Goal: Task Accomplishment & Management: Use online tool/utility

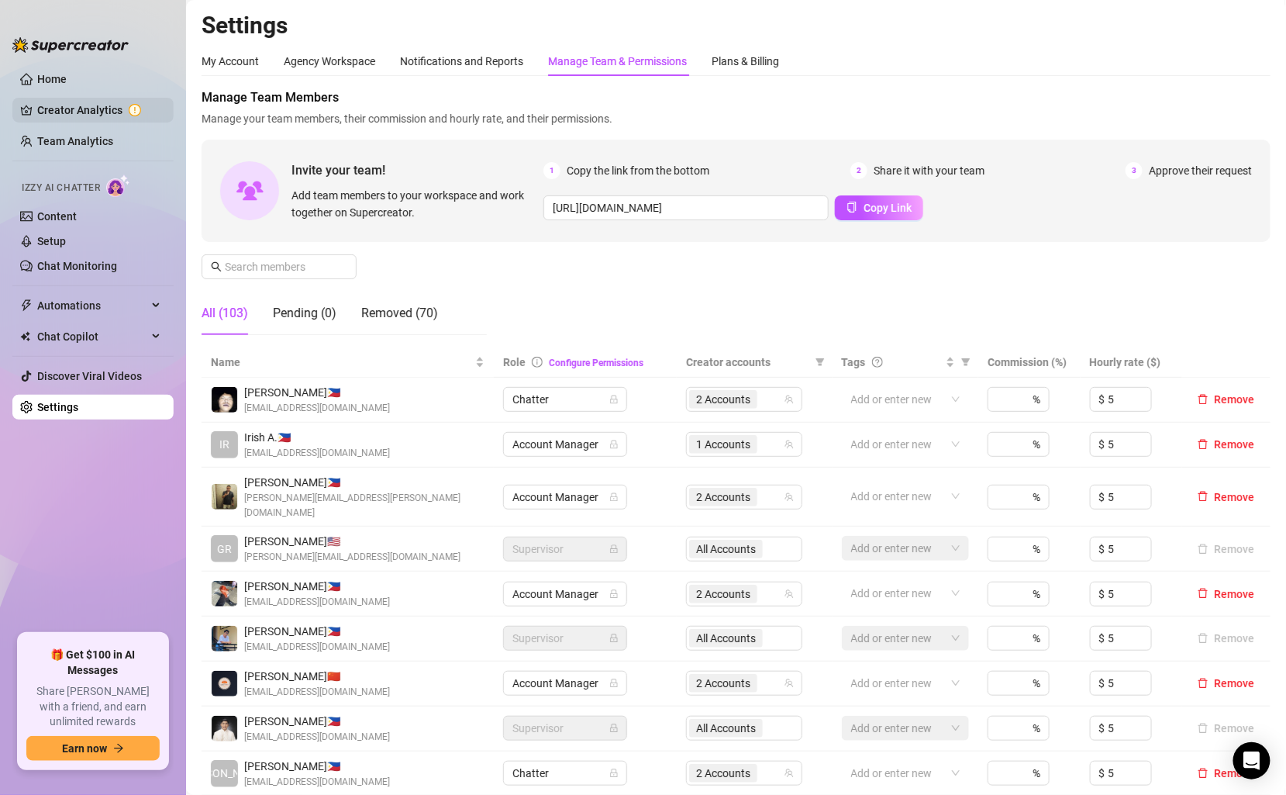
click at [112, 117] on link "Creator Analytics" at bounding box center [99, 110] width 124 height 25
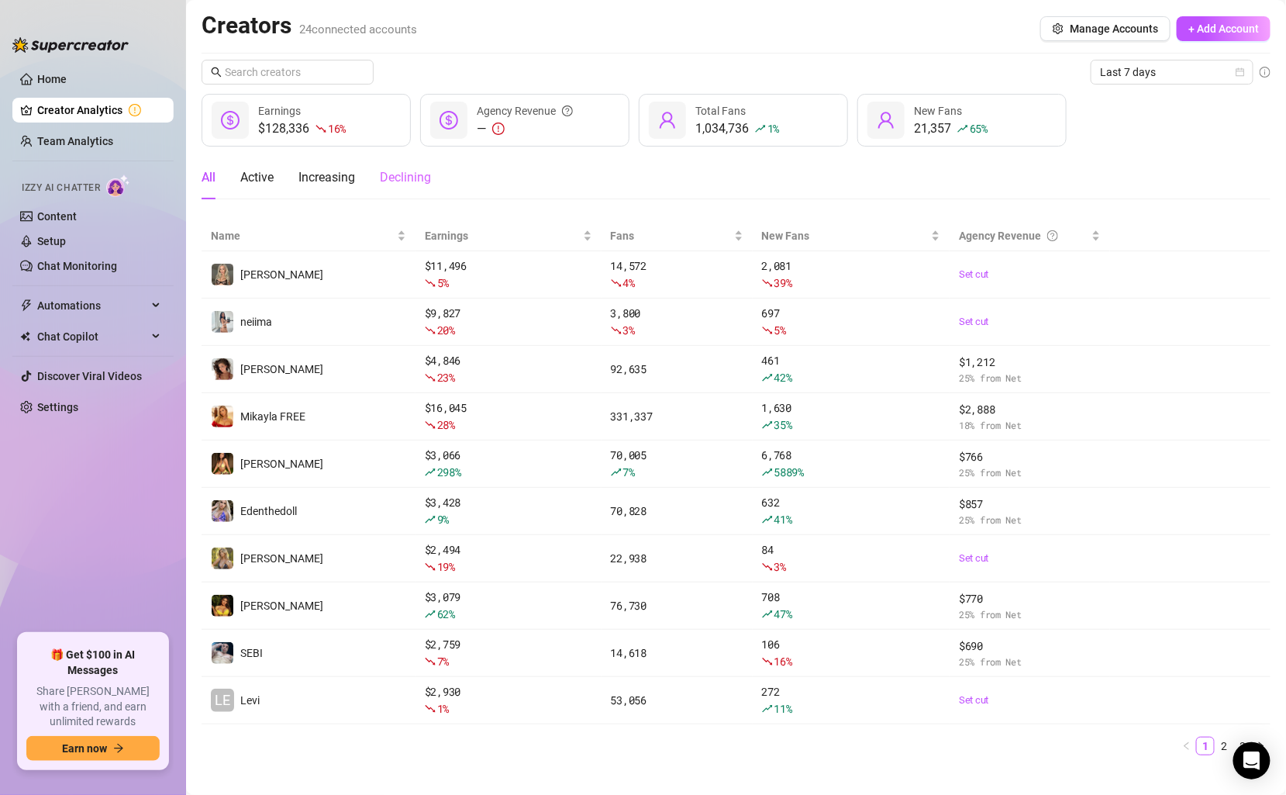
click at [401, 188] on div "Declining" at bounding box center [405, 177] width 51 height 43
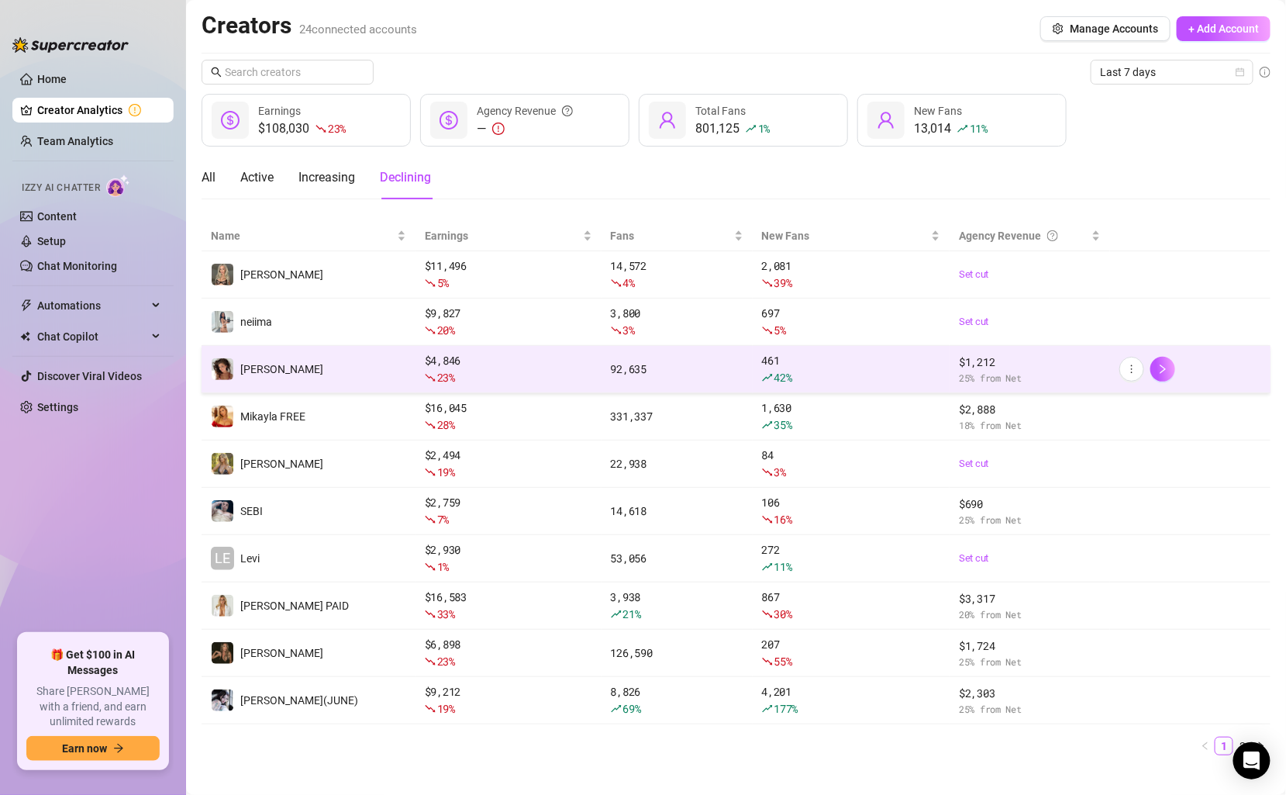
click at [393, 363] on td "[PERSON_NAME]" at bounding box center [309, 369] width 214 height 47
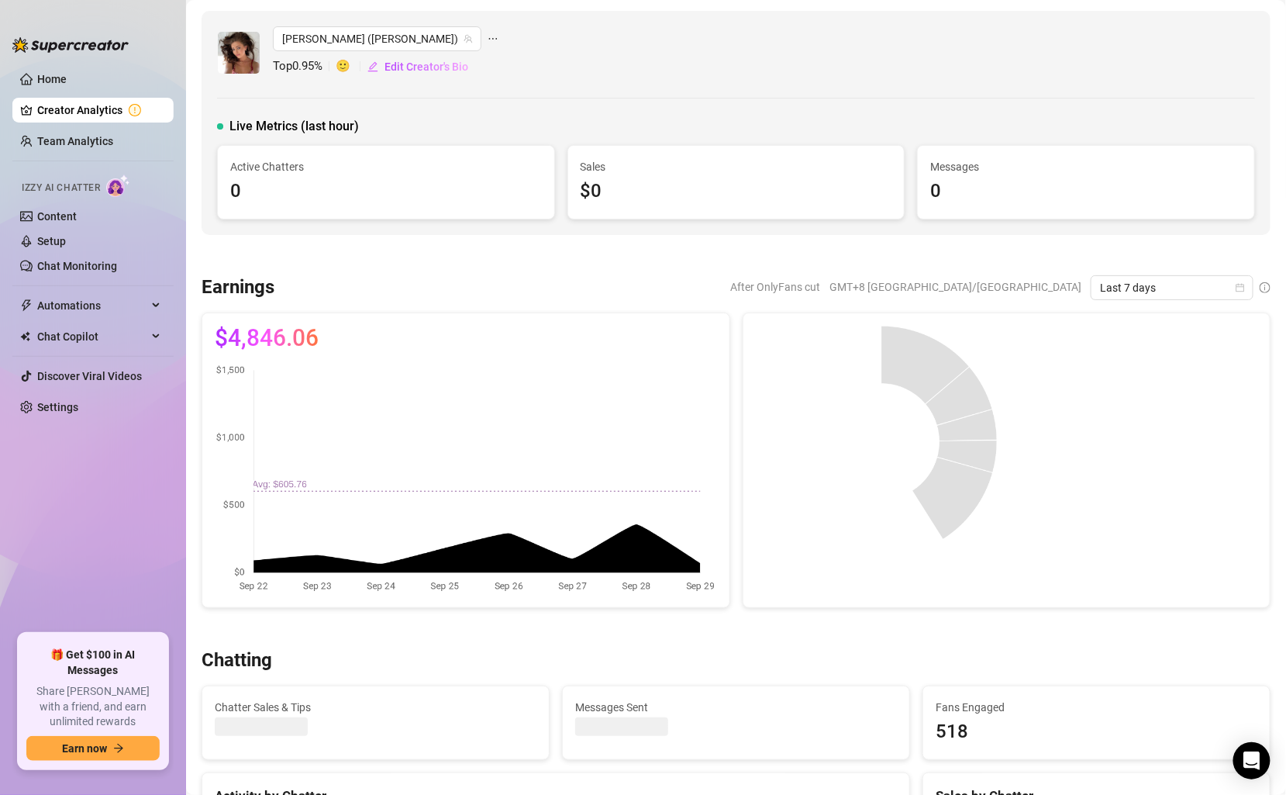
click at [118, 108] on link "Creator Analytics" at bounding box center [99, 110] width 124 height 25
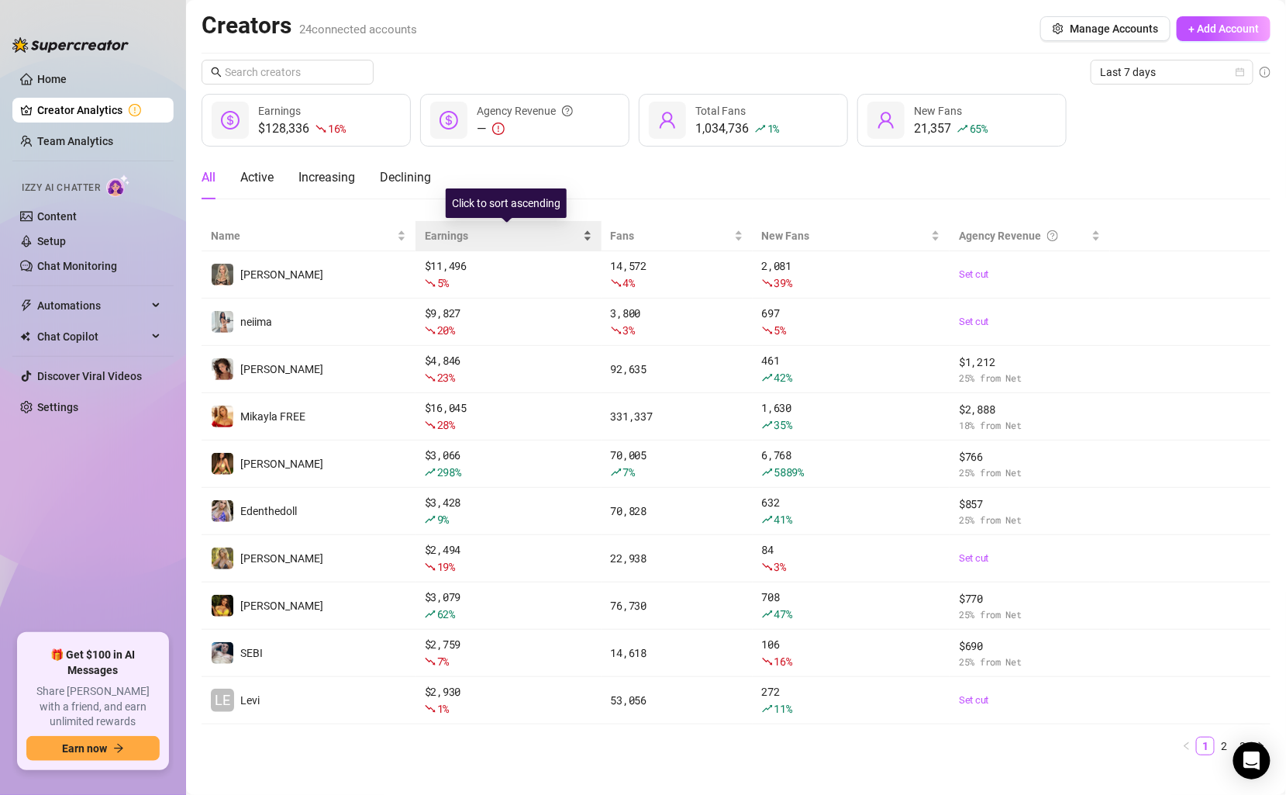
click at [440, 227] on div "Earnings" at bounding box center [508, 235] width 167 height 17
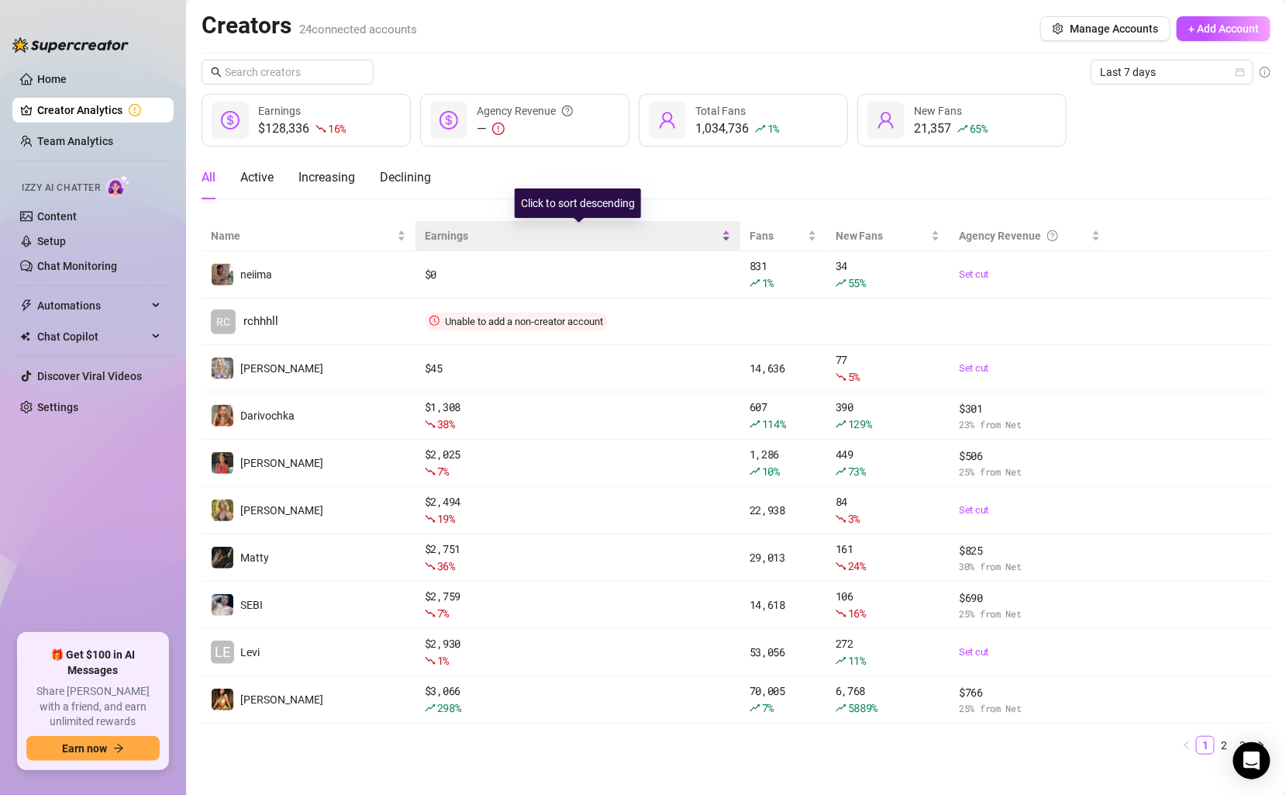
click at [448, 227] on span "Earnings" at bounding box center [572, 235] width 294 height 17
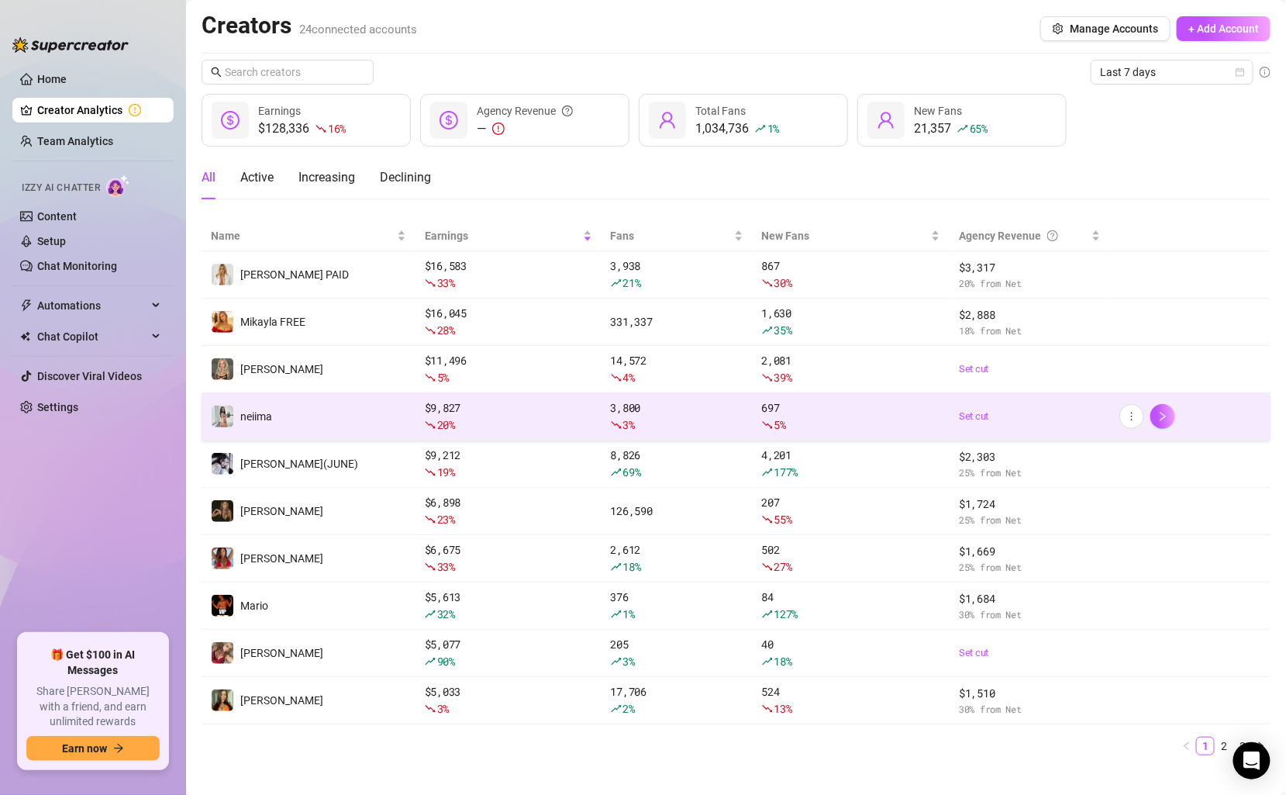
scroll to position [16, 0]
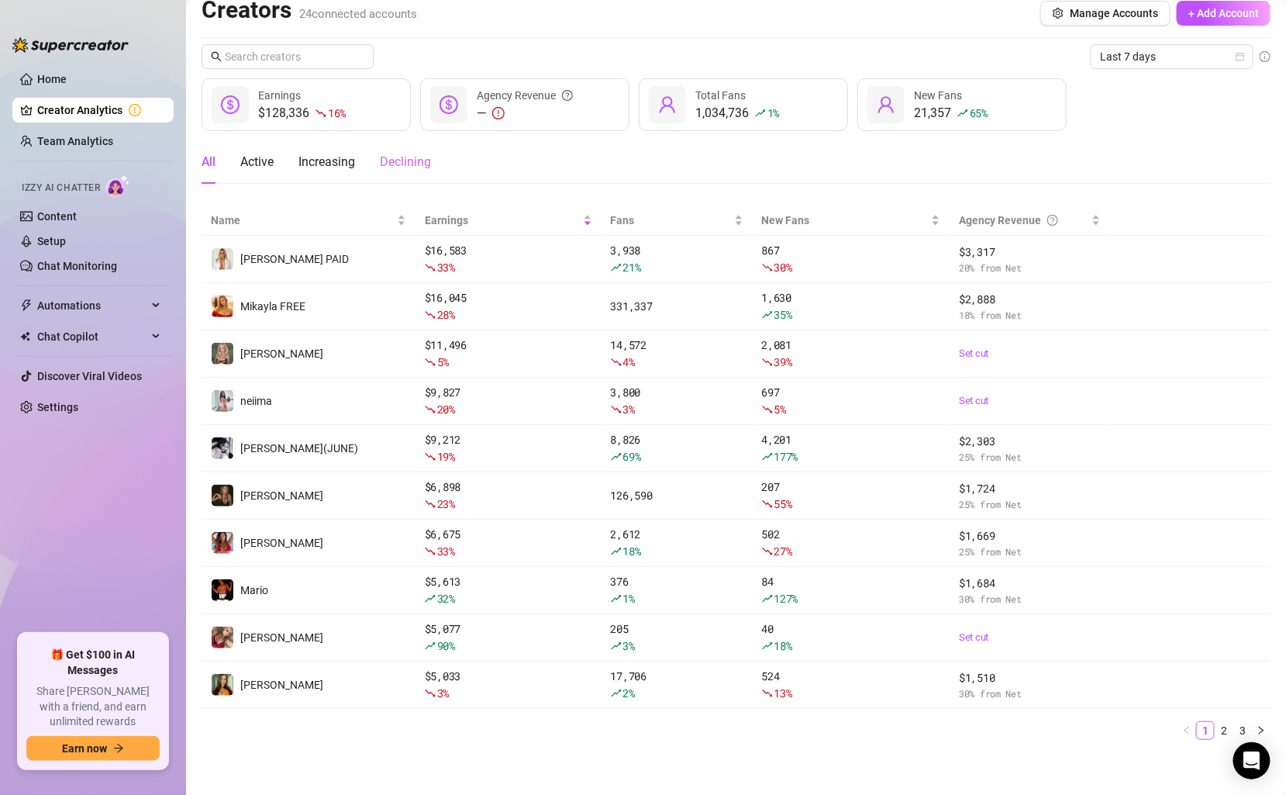
click at [388, 172] on div "Declining" at bounding box center [405, 161] width 51 height 43
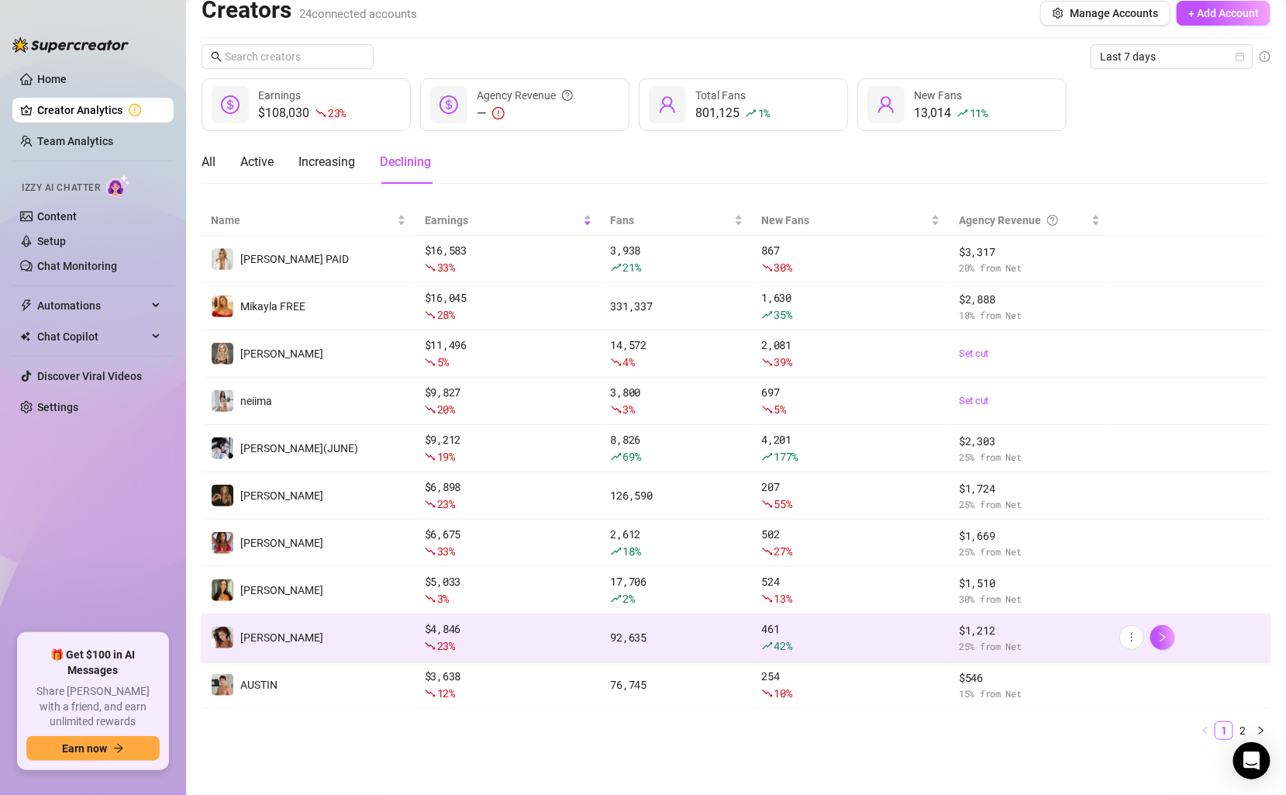
click at [339, 624] on td "[PERSON_NAME]" at bounding box center [309, 637] width 214 height 47
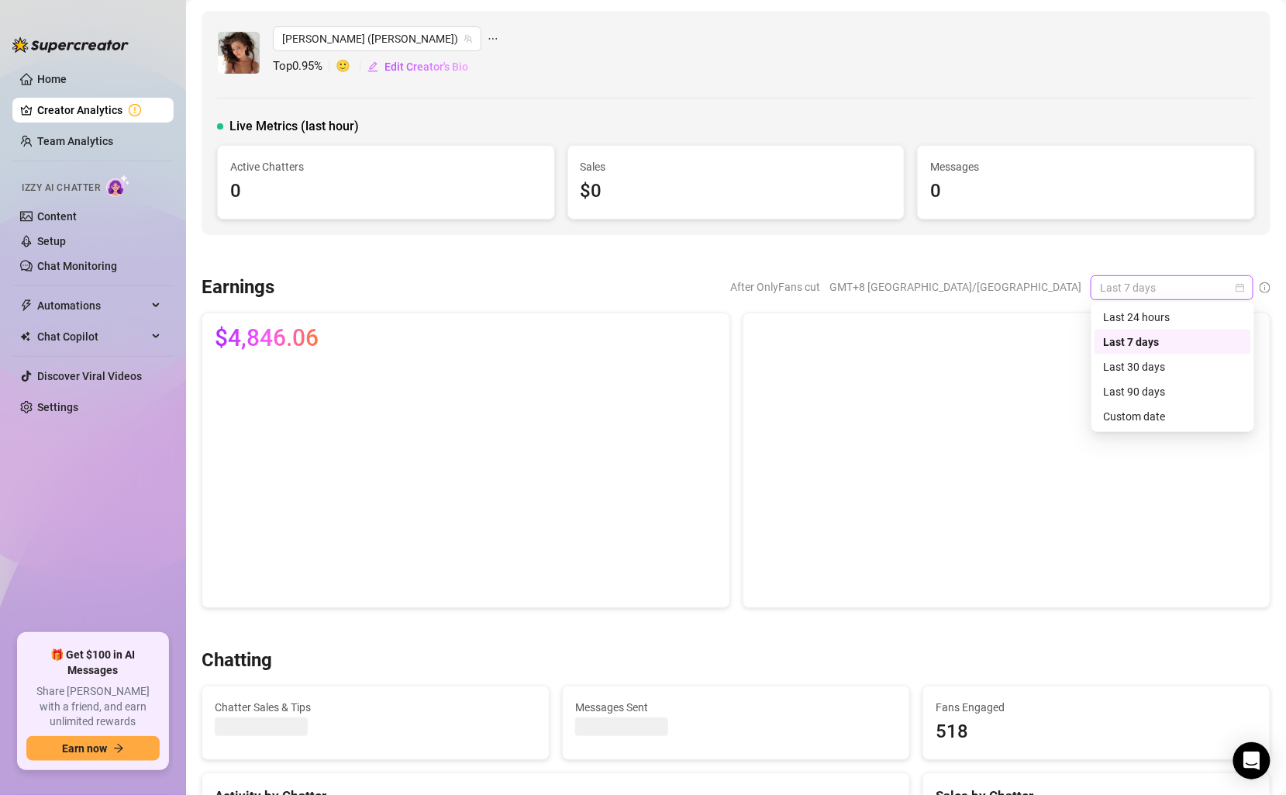
click at [1169, 285] on span "Last 7 days" at bounding box center [1172, 287] width 144 height 23
click at [1144, 416] on div "Custom date" at bounding box center [1173, 416] width 138 height 17
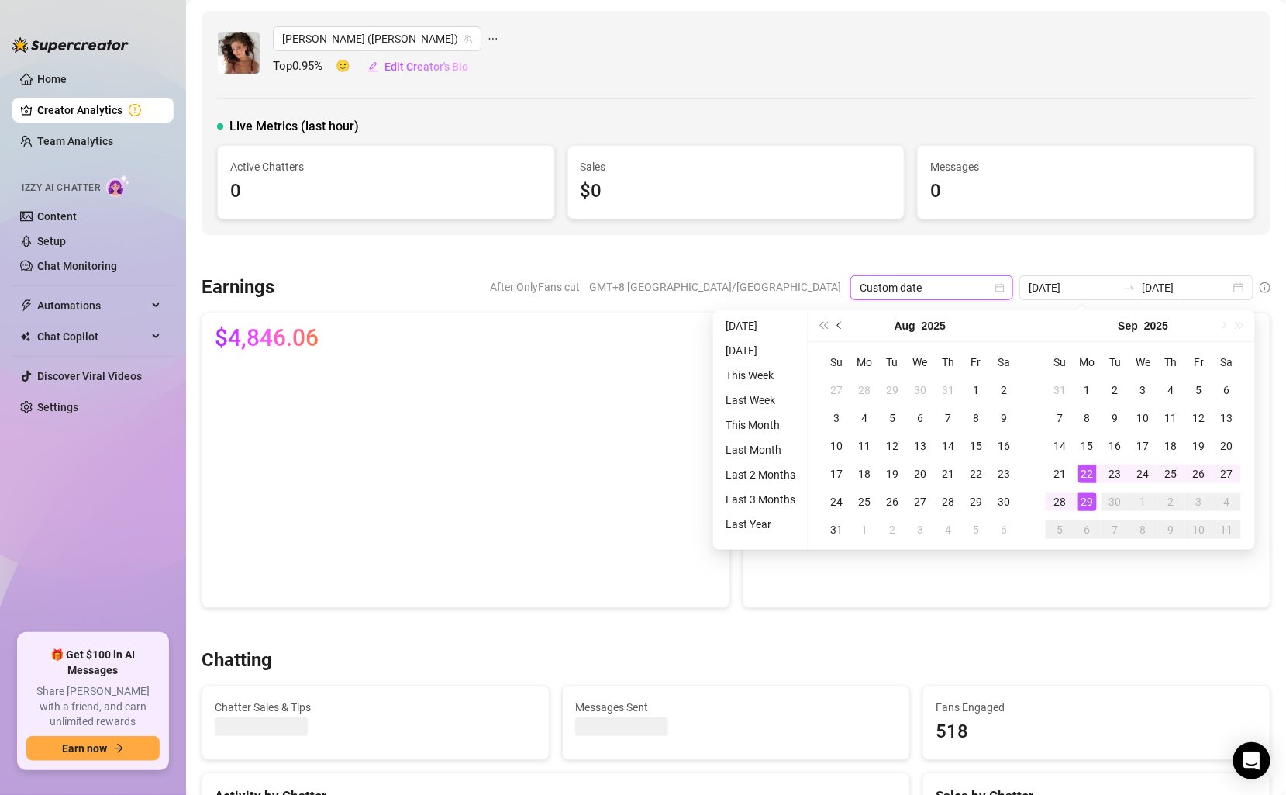
click at [844, 326] on button "Previous month (PageUp)" at bounding box center [840, 325] width 17 height 31
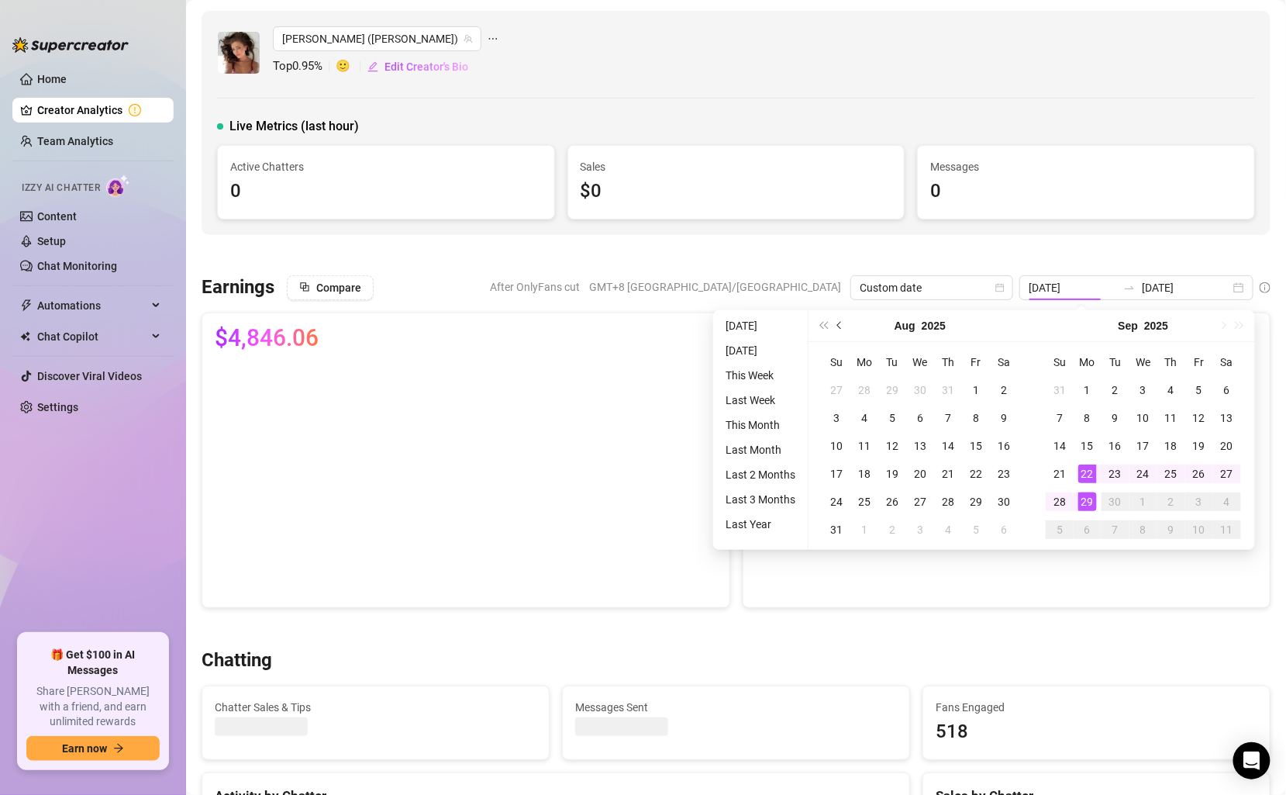
click at [844, 326] on button "Previous month (PageUp)" at bounding box center [840, 325] width 17 height 31
click at [845, 331] on button "Previous month (PageUp)" at bounding box center [840, 325] width 17 height 31
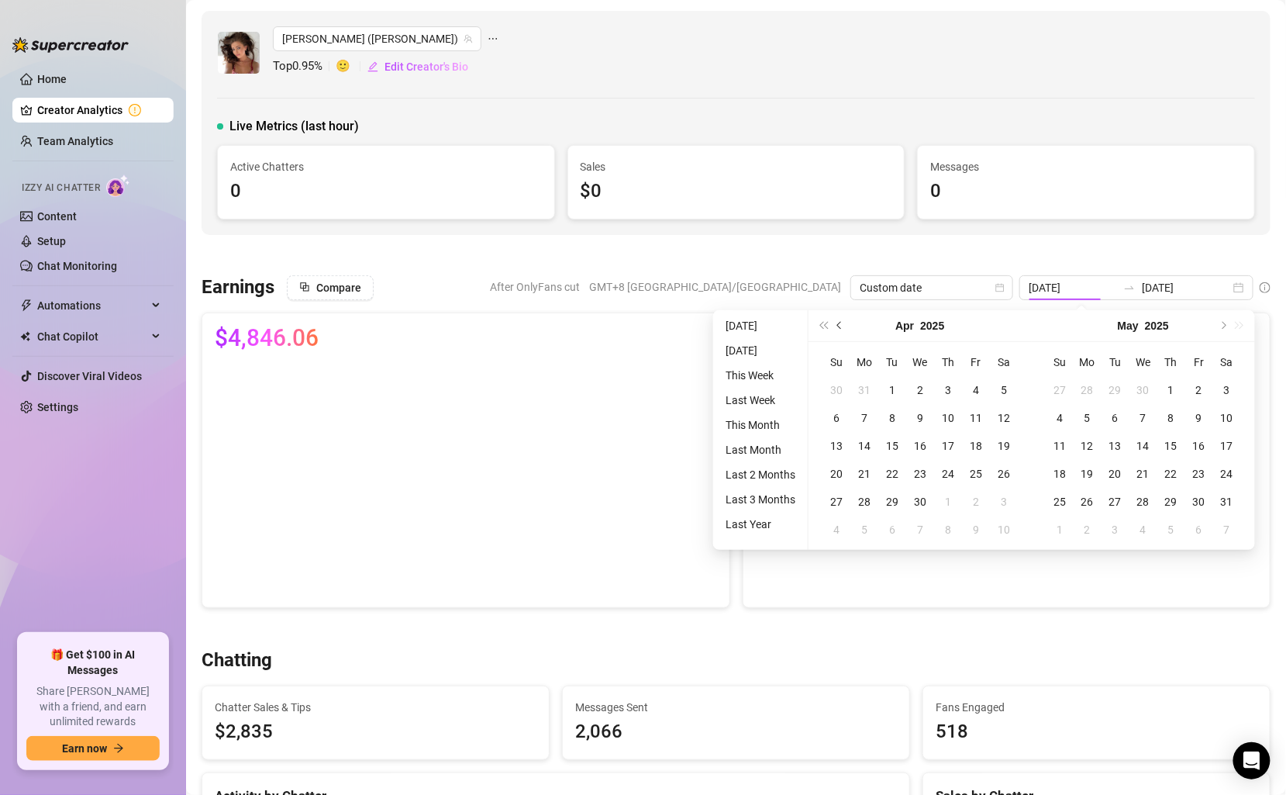
click at [845, 331] on button "Previous month (PageUp)" at bounding box center [840, 325] width 17 height 31
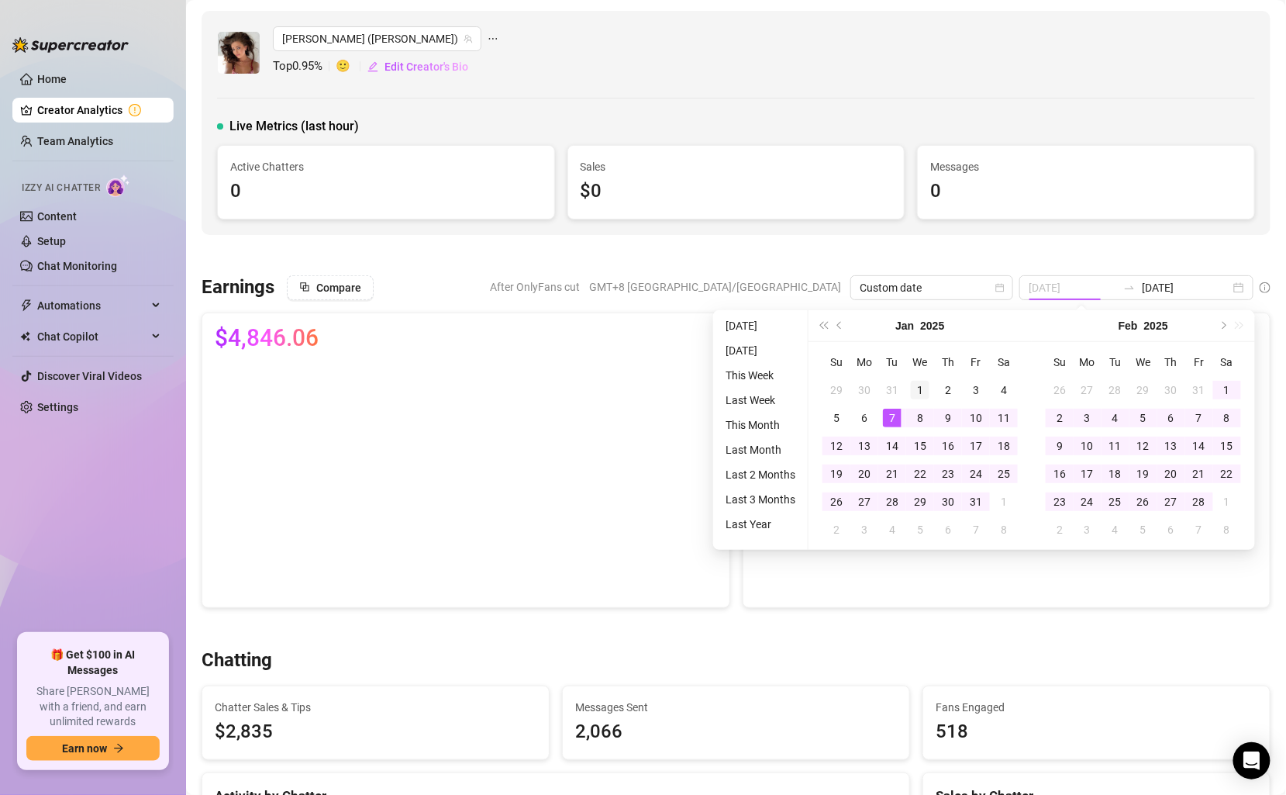
type input "2025-01-01"
click at [918, 389] on div "1" at bounding box center [920, 390] width 19 height 19
type input "2025-01-31"
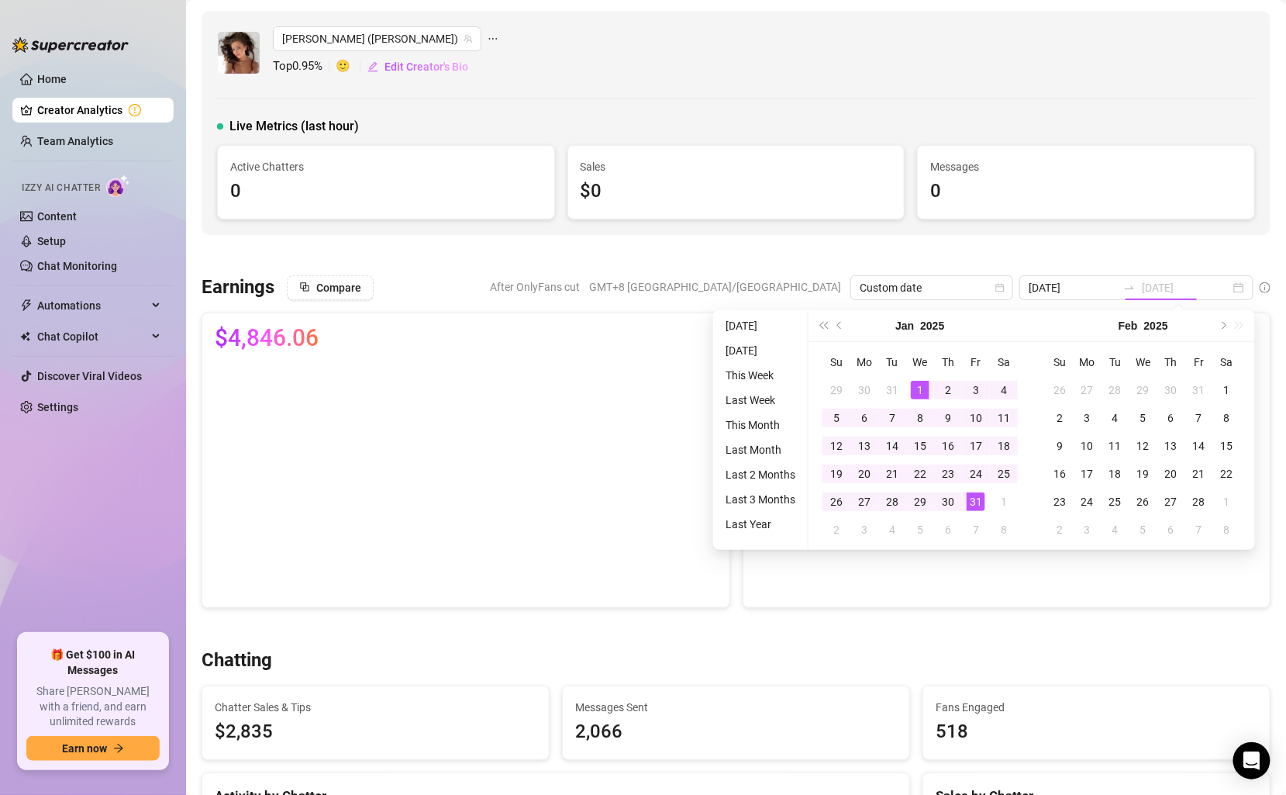
click at [979, 502] on div "31" at bounding box center [976, 501] width 19 height 19
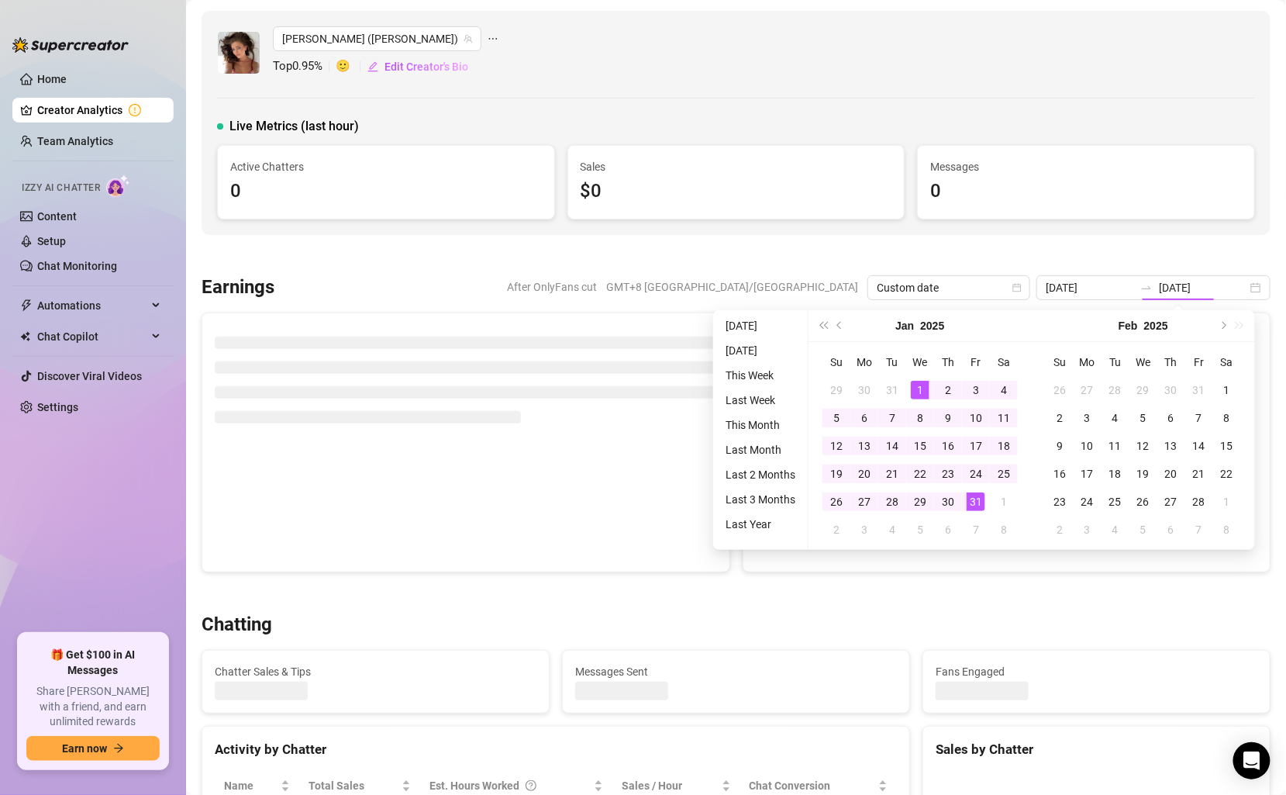
type input "2025-01-01"
type input "2025-01-31"
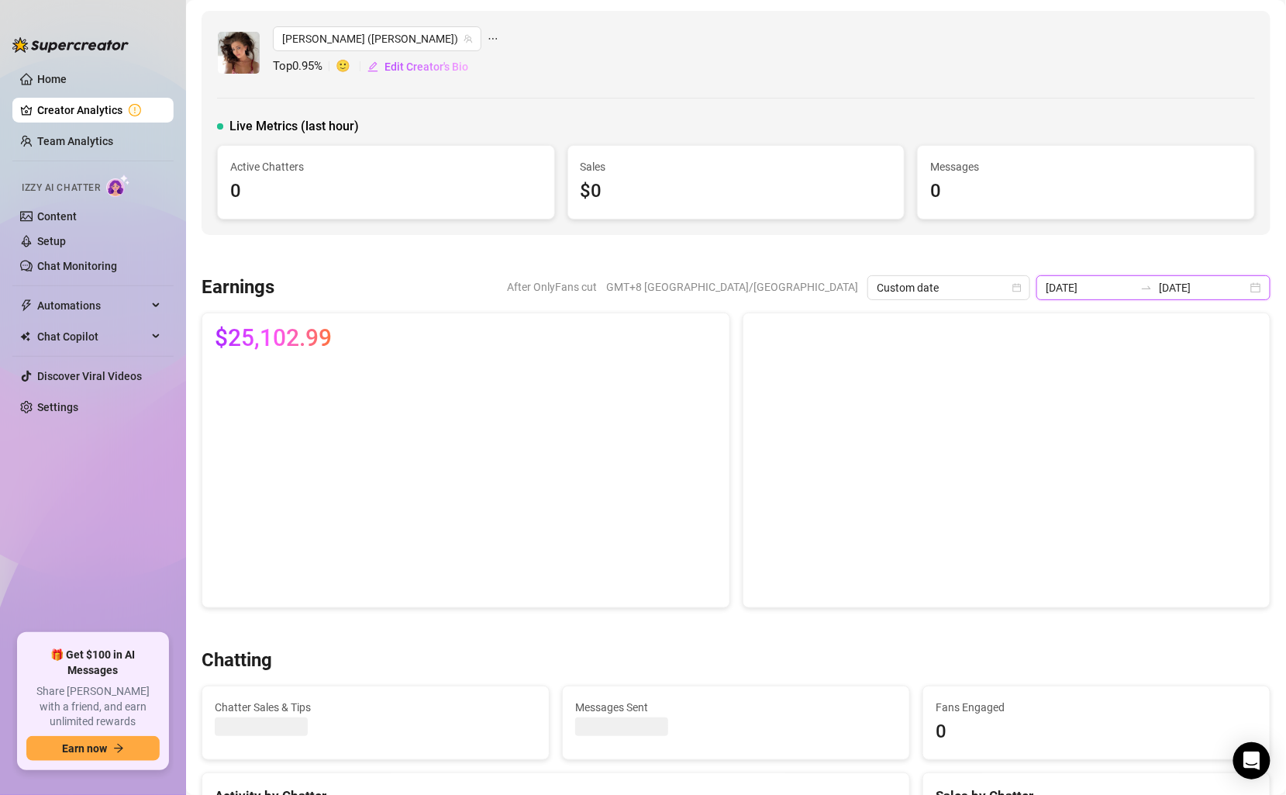
click at [1122, 291] on input "2025-01-01" at bounding box center [1090, 287] width 88 height 17
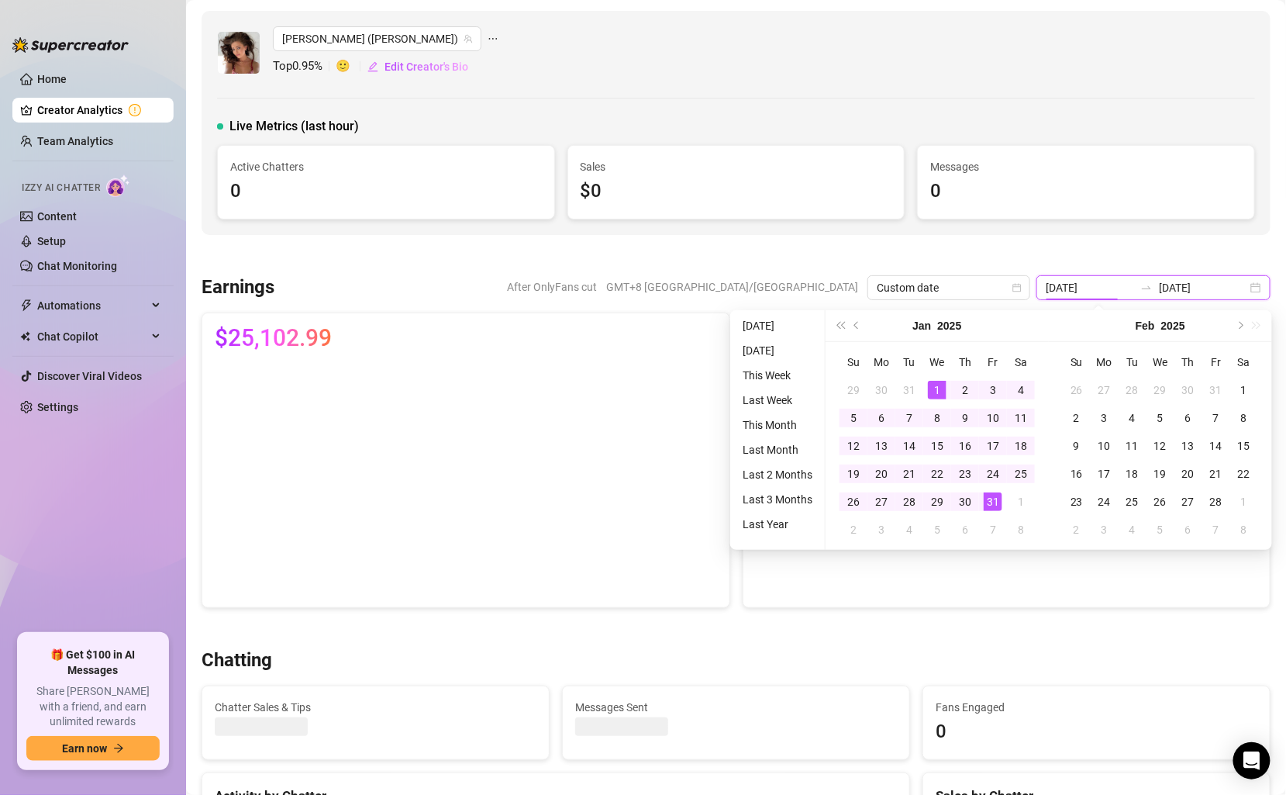
type input "2025-01-01"
click at [940, 387] on div "1" at bounding box center [937, 390] width 19 height 19
type input "2025-02-01"
click at [1251, 388] on div "1" at bounding box center [1244, 390] width 19 height 19
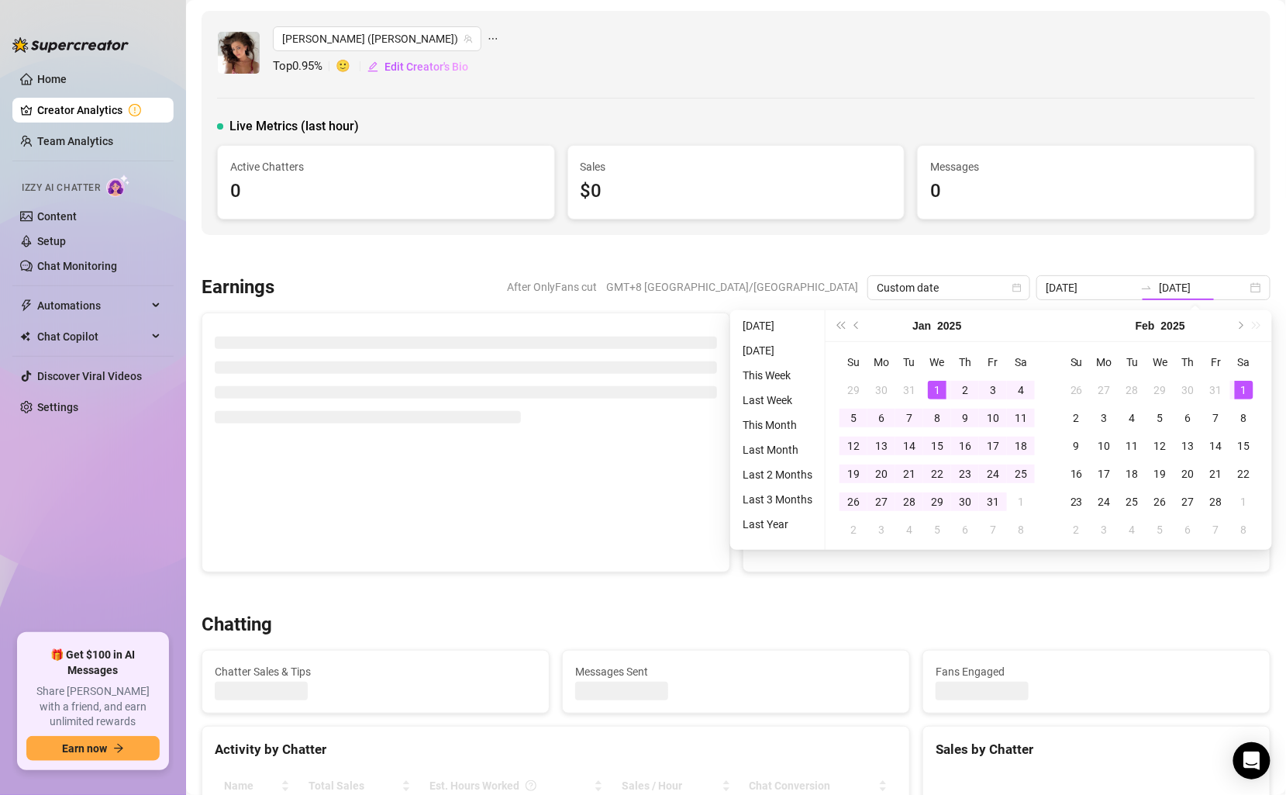
type input "2025-02-01"
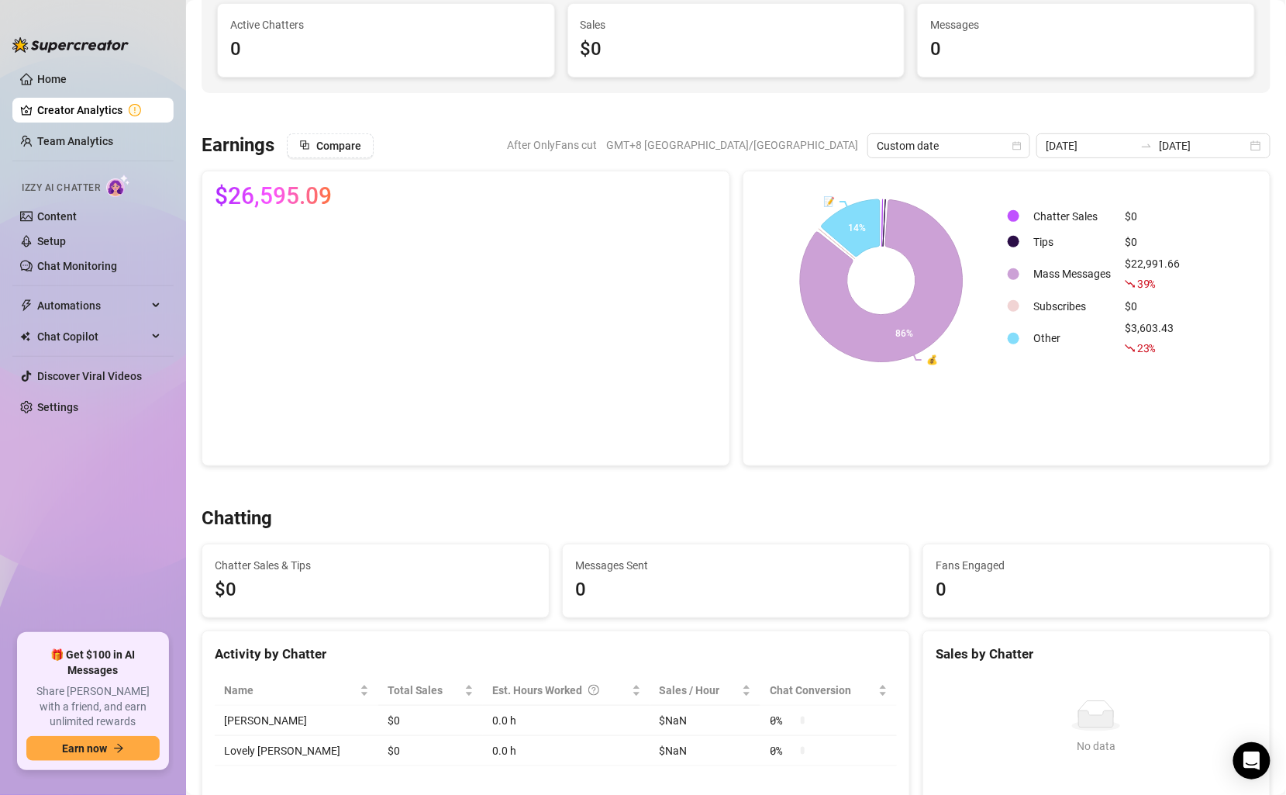
scroll to position [143, 0]
click at [1153, 141] on icon "swap-right" at bounding box center [1147, 145] width 12 height 12
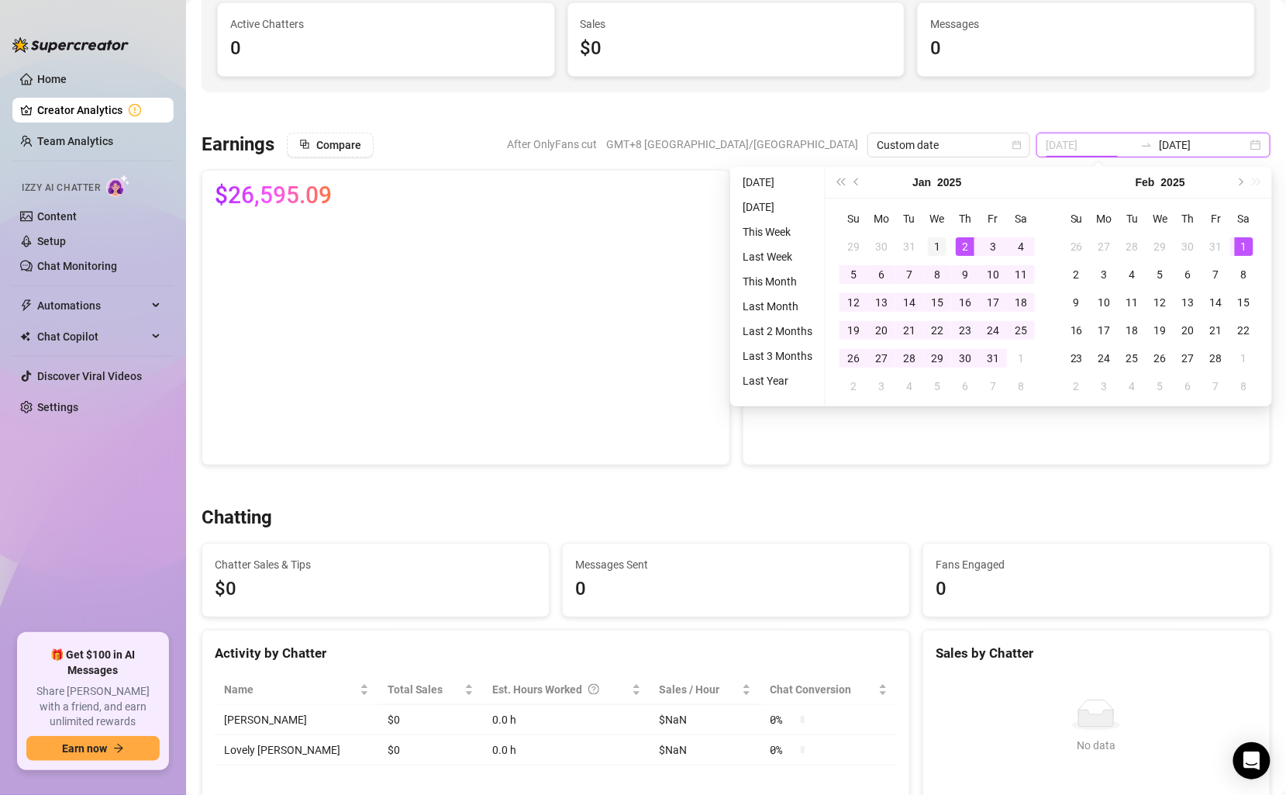
type input "2025-01-01"
click at [940, 239] on div "1" at bounding box center [937, 246] width 19 height 19
type input "2025-01-31"
click at [989, 354] on div "31" at bounding box center [993, 358] width 19 height 19
type input "2025-01-31"
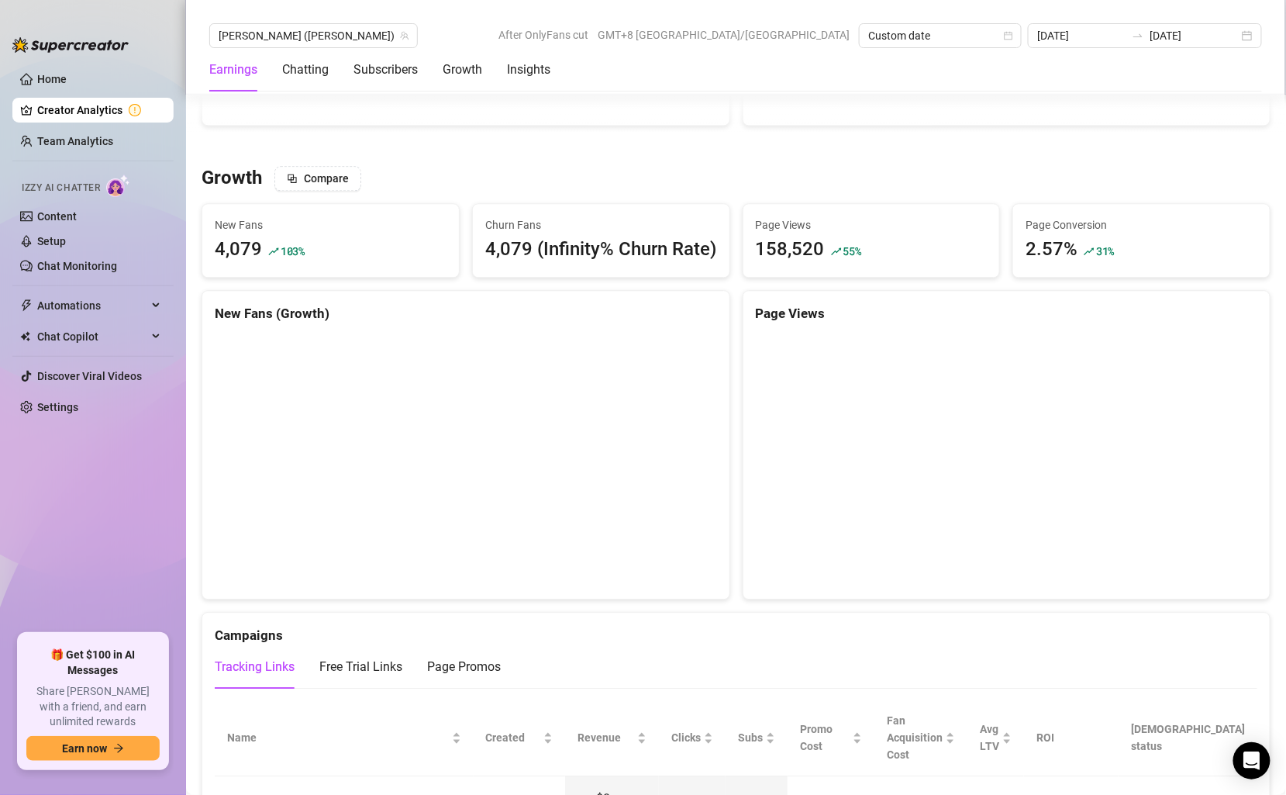
scroll to position [1334, 0]
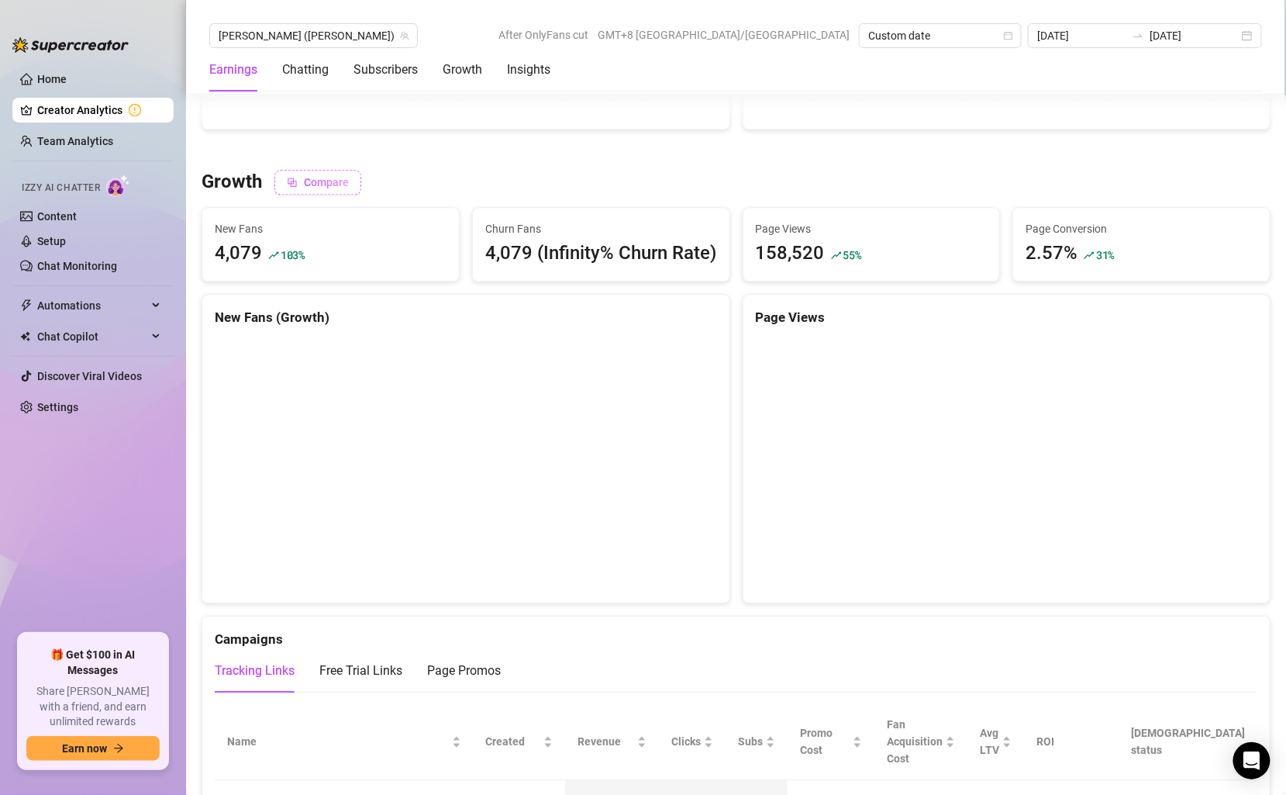
click at [313, 177] on span "Compare" at bounding box center [326, 182] width 45 height 12
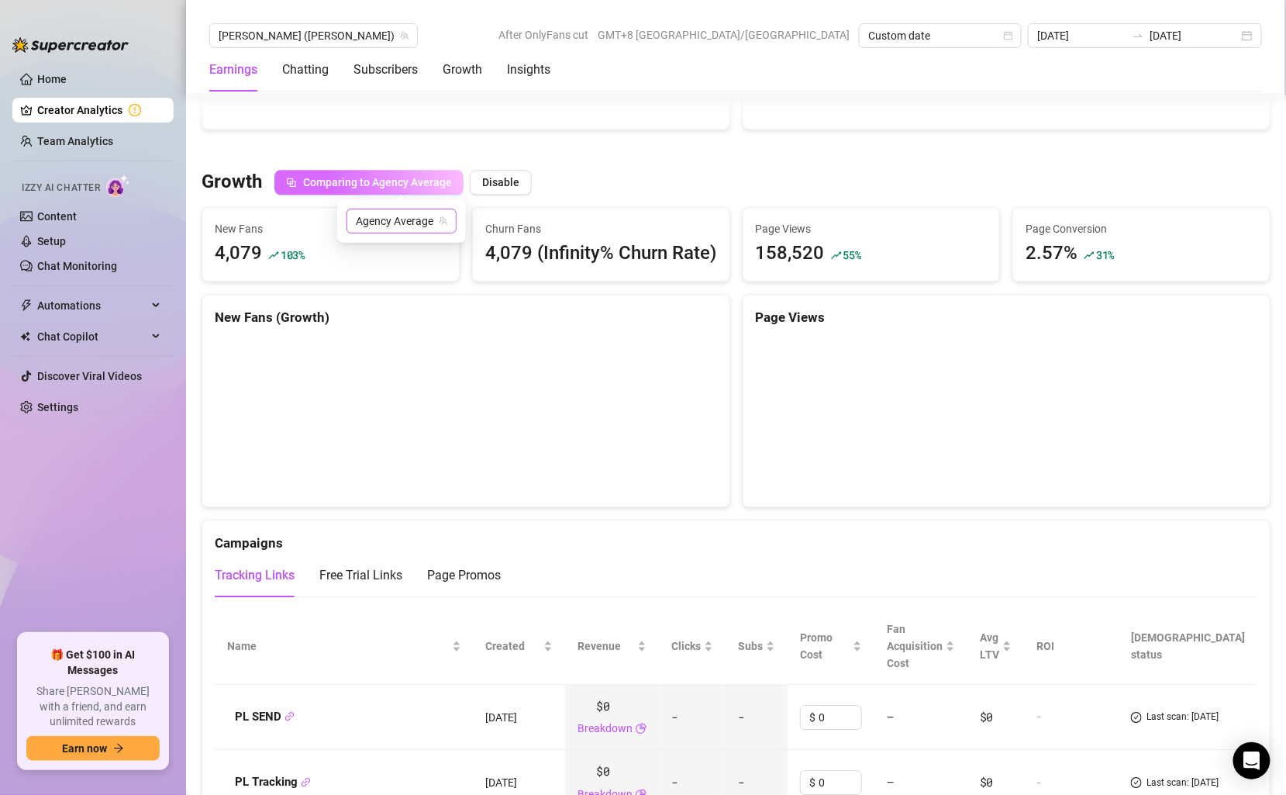
click at [418, 224] on span "Agency Average" at bounding box center [401, 220] width 91 height 23
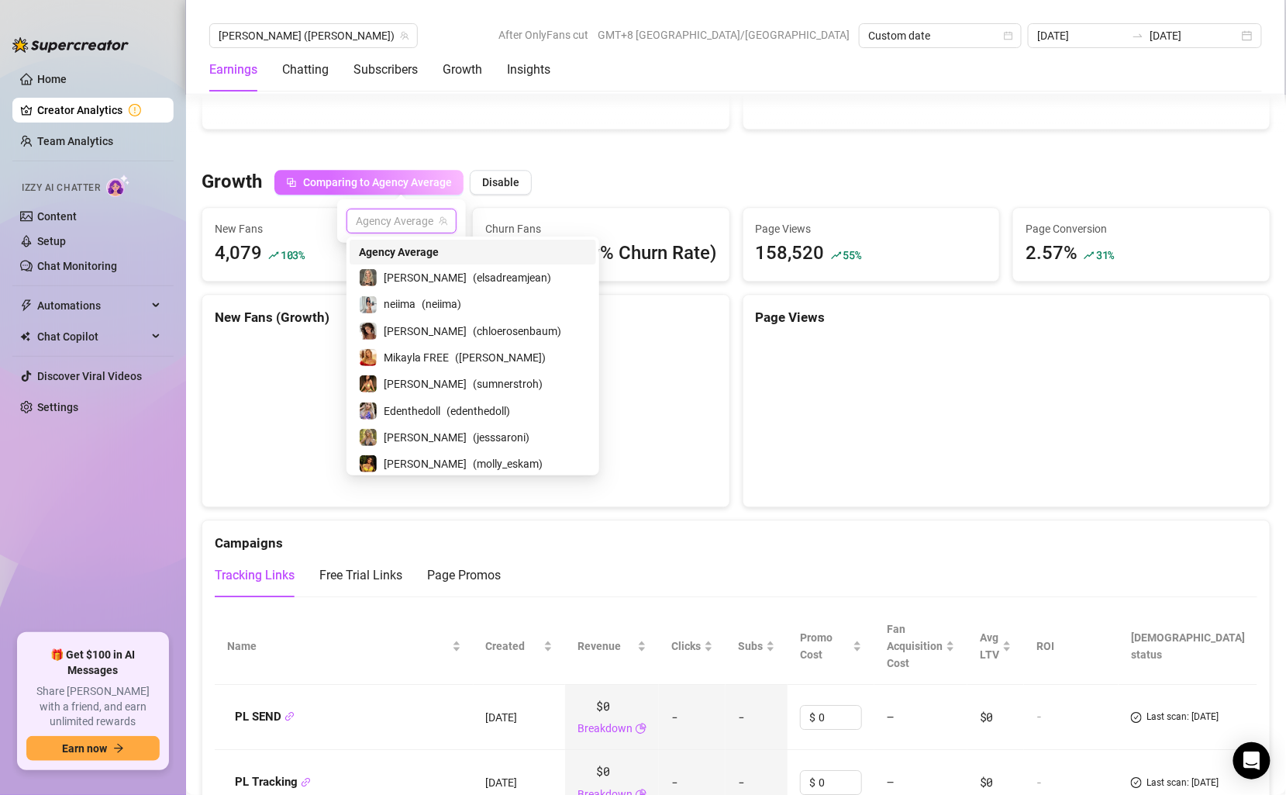
click at [410, 246] on span "Agency Average" at bounding box center [399, 251] width 80 height 17
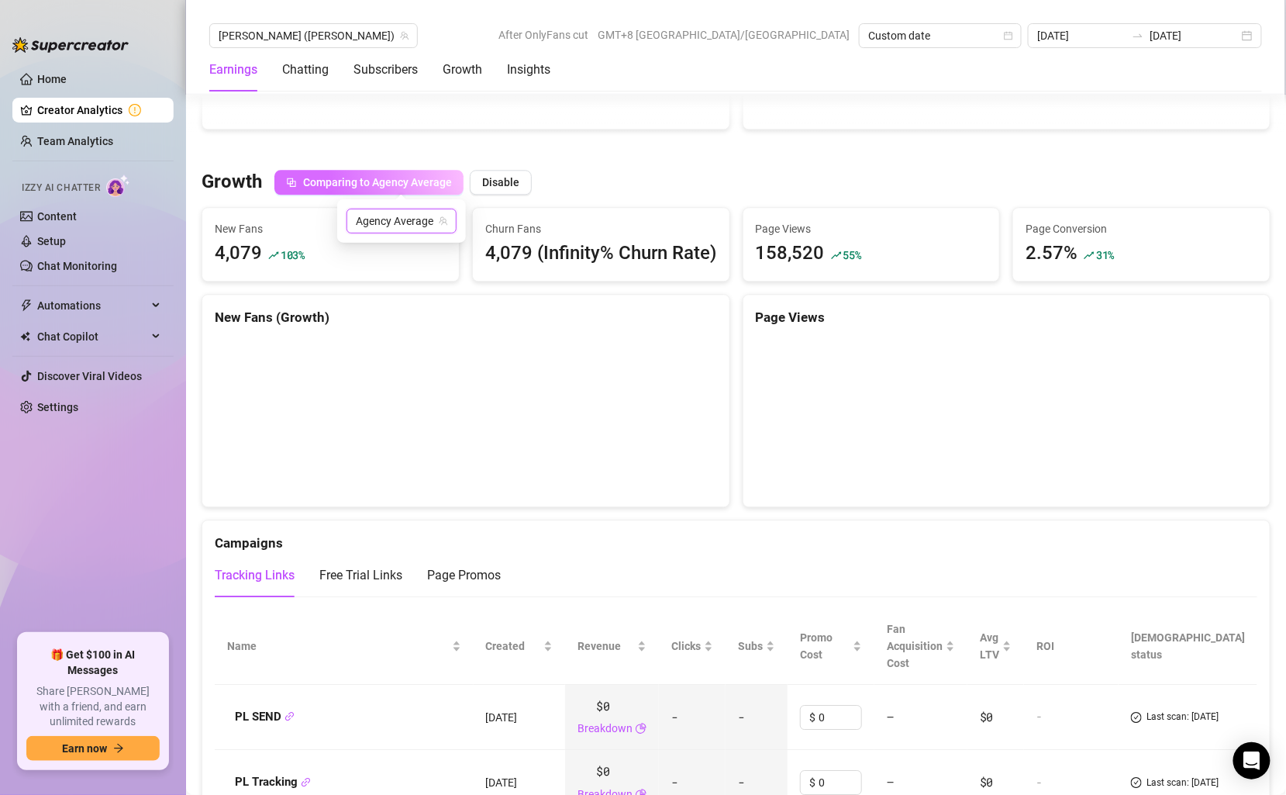
click at [564, 147] on div at bounding box center [736, 150] width 1069 height 16
click at [433, 177] on span "Comparing to Agency Average" at bounding box center [377, 182] width 149 height 12
click at [416, 218] on span "Agency Average" at bounding box center [401, 220] width 91 height 23
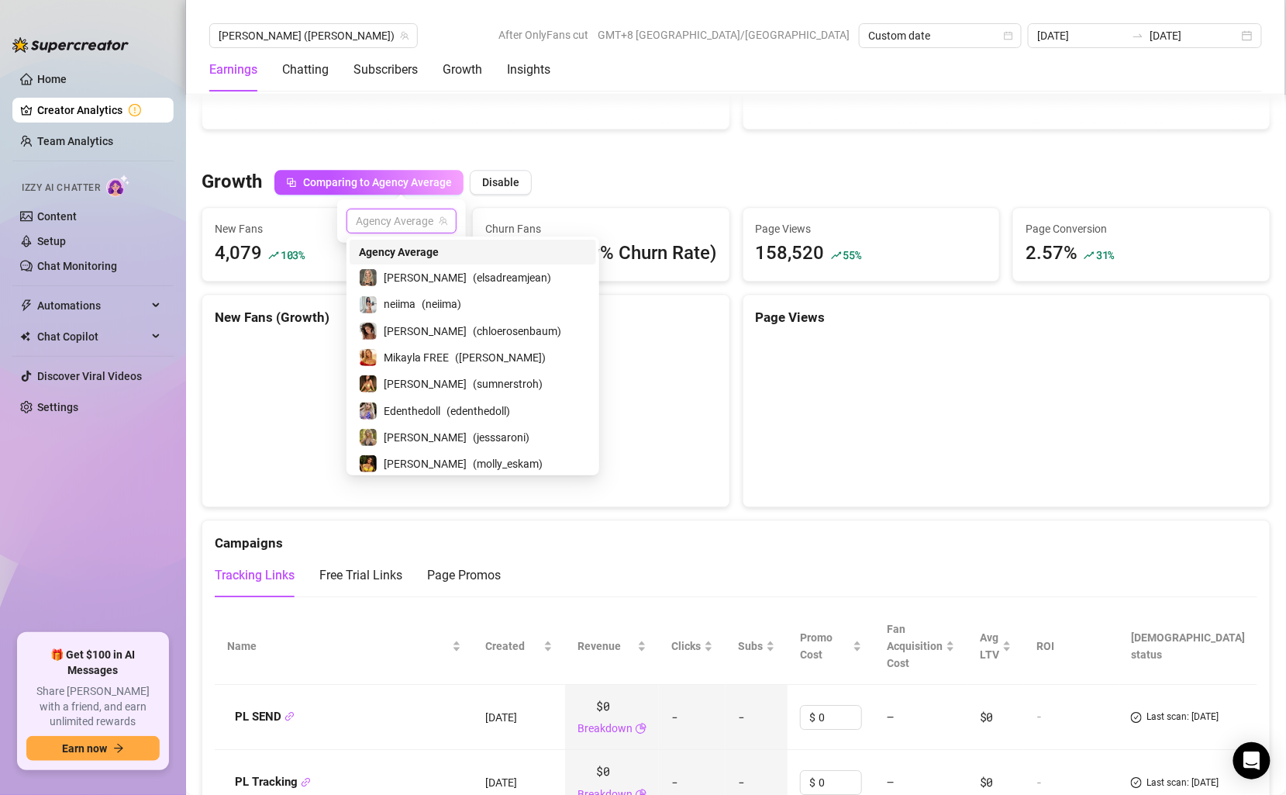
click at [409, 248] on span "Agency Average" at bounding box center [399, 251] width 80 height 17
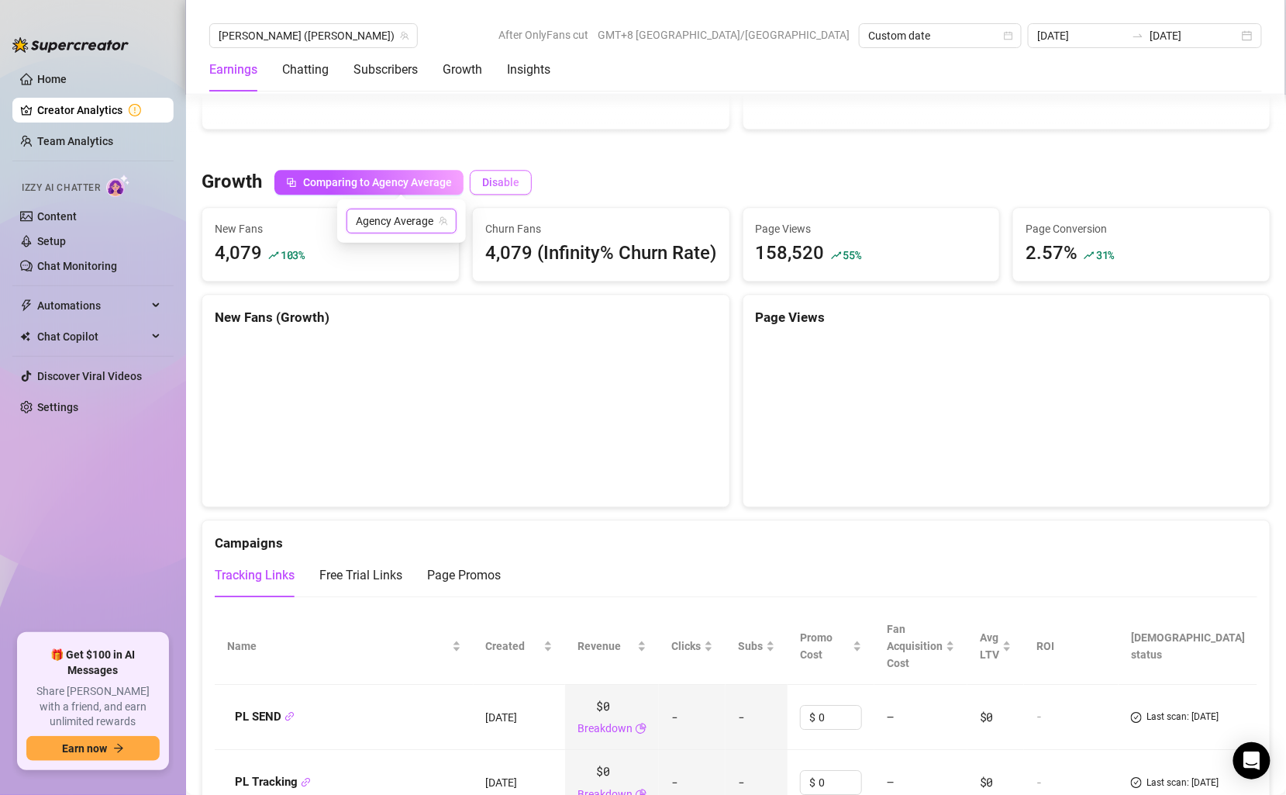
click at [502, 181] on span "Disable" at bounding box center [500, 182] width 37 height 12
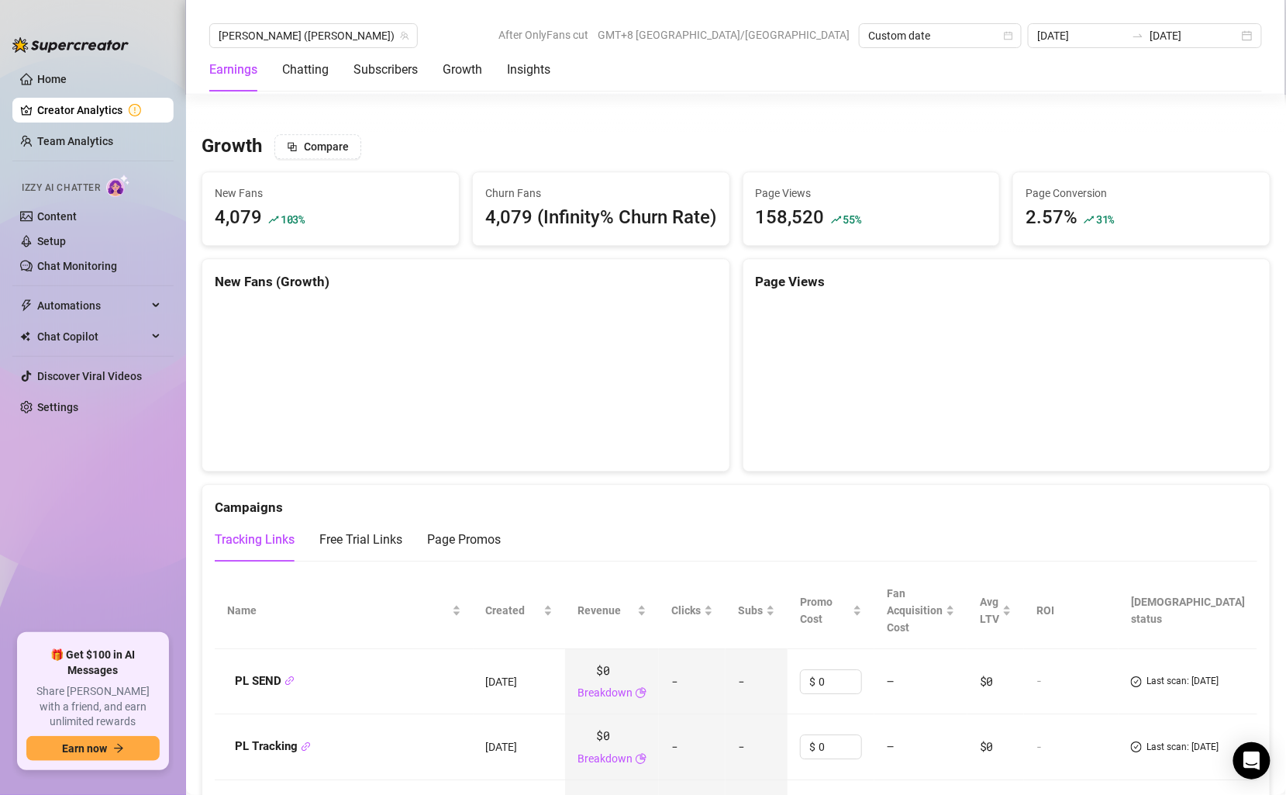
scroll to position [1373, 0]
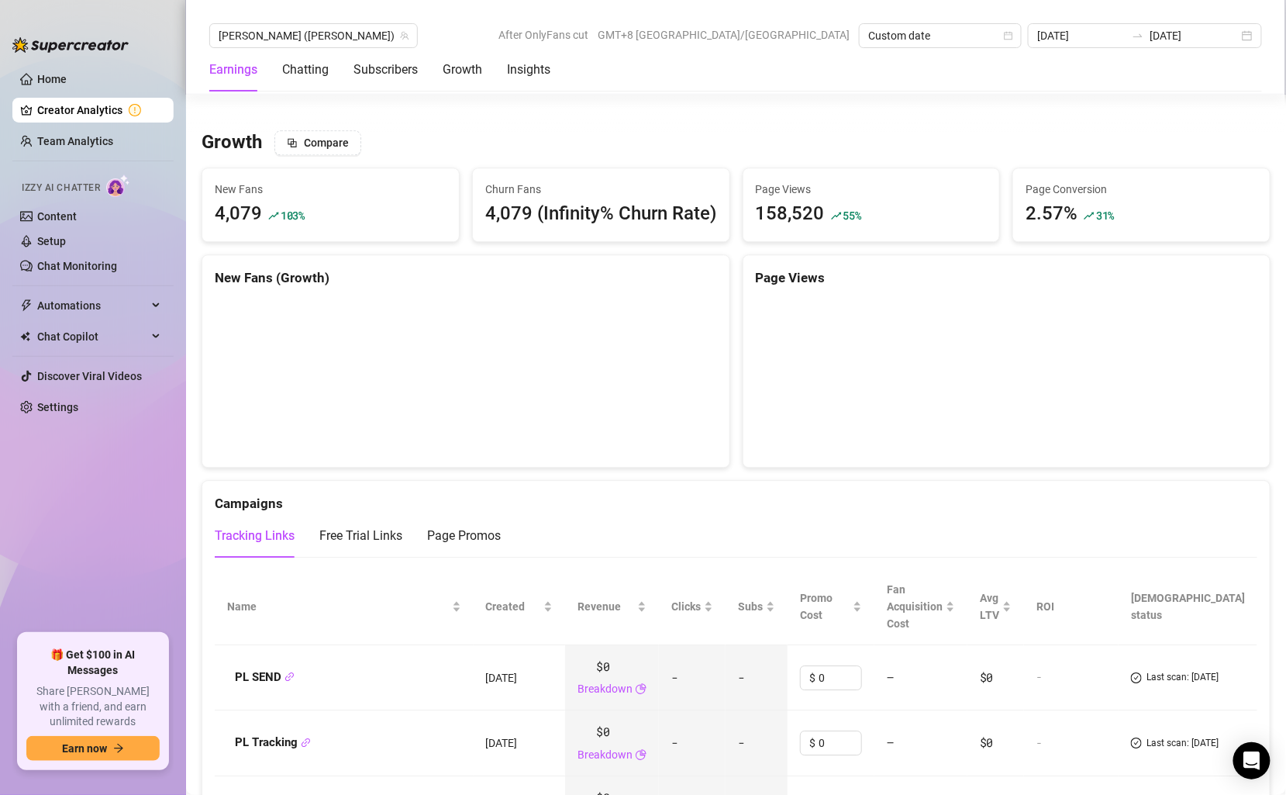
click at [640, 213] on div "4,079 (Infinity% Churn Rate)" at bounding box center [601, 213] width 232 height 29
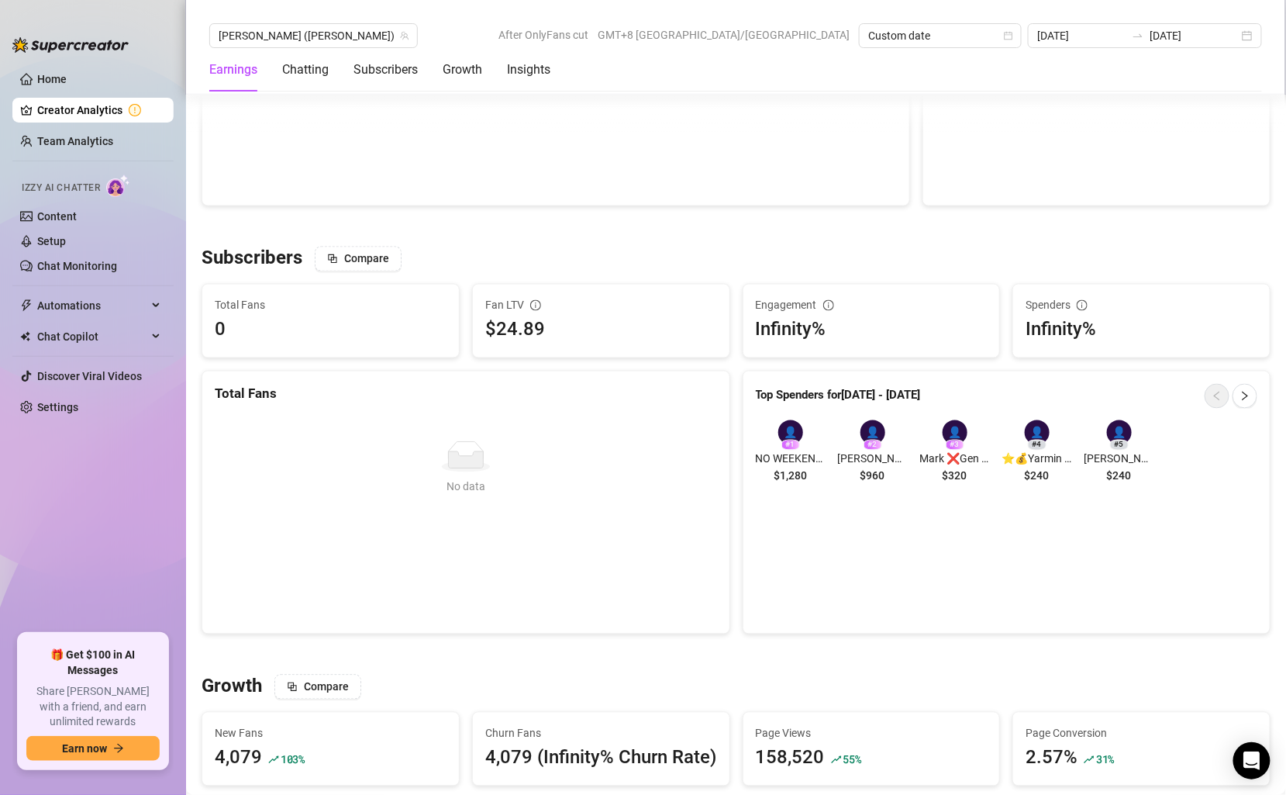
scroll to position [830, 0]
click at [797, 435] on div "👤" at bounding box center [790, 431] width 25 height 25
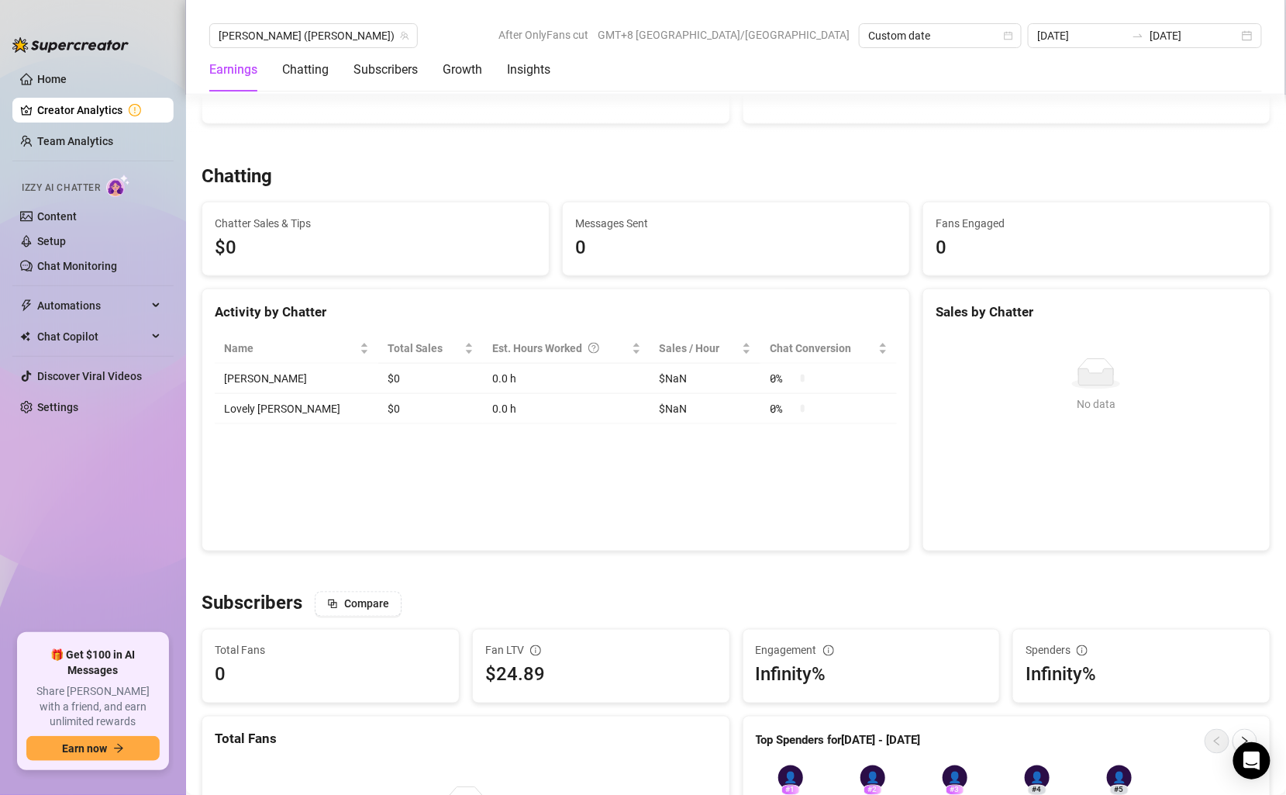
scroll to position [0, 0]
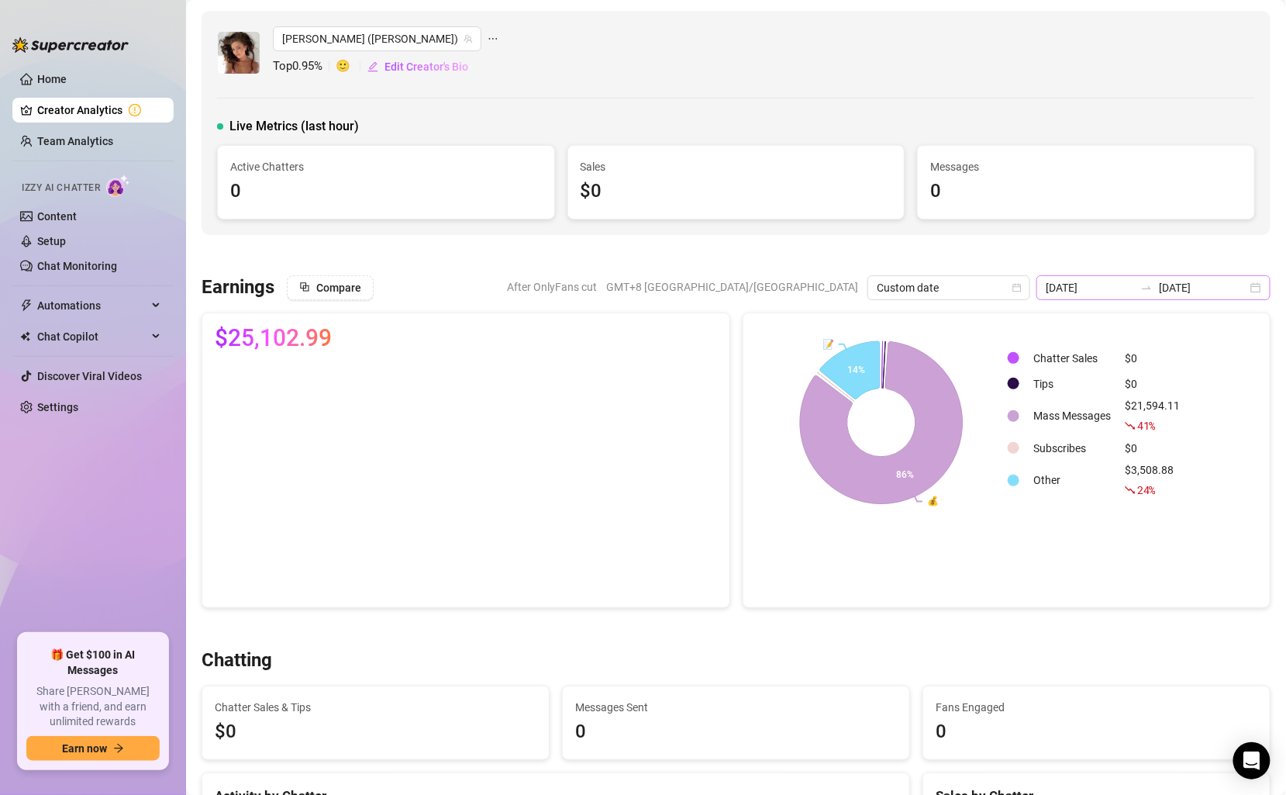
click at [1133, 276] on div "2025-01-01 2025-01-31" at bounding box center [1154, 287] width 234 height 25
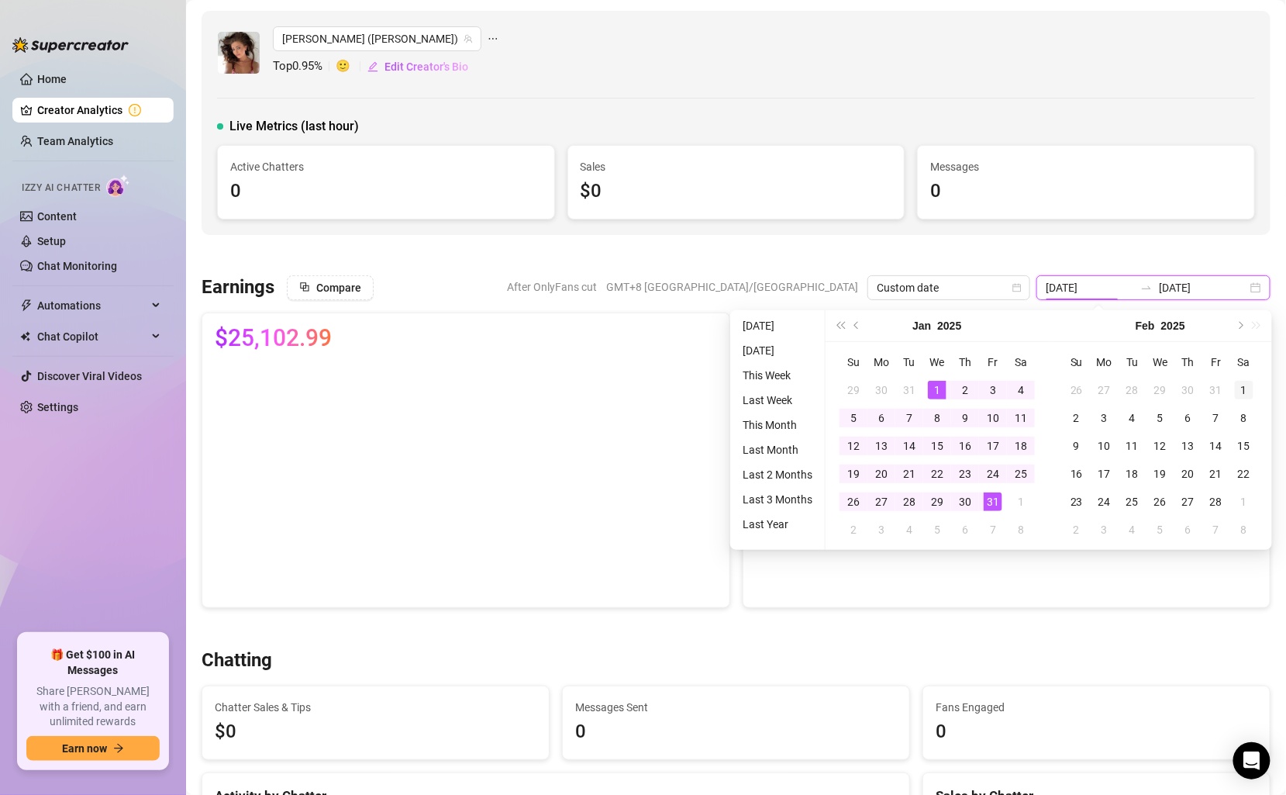
type input "2025-02-01"
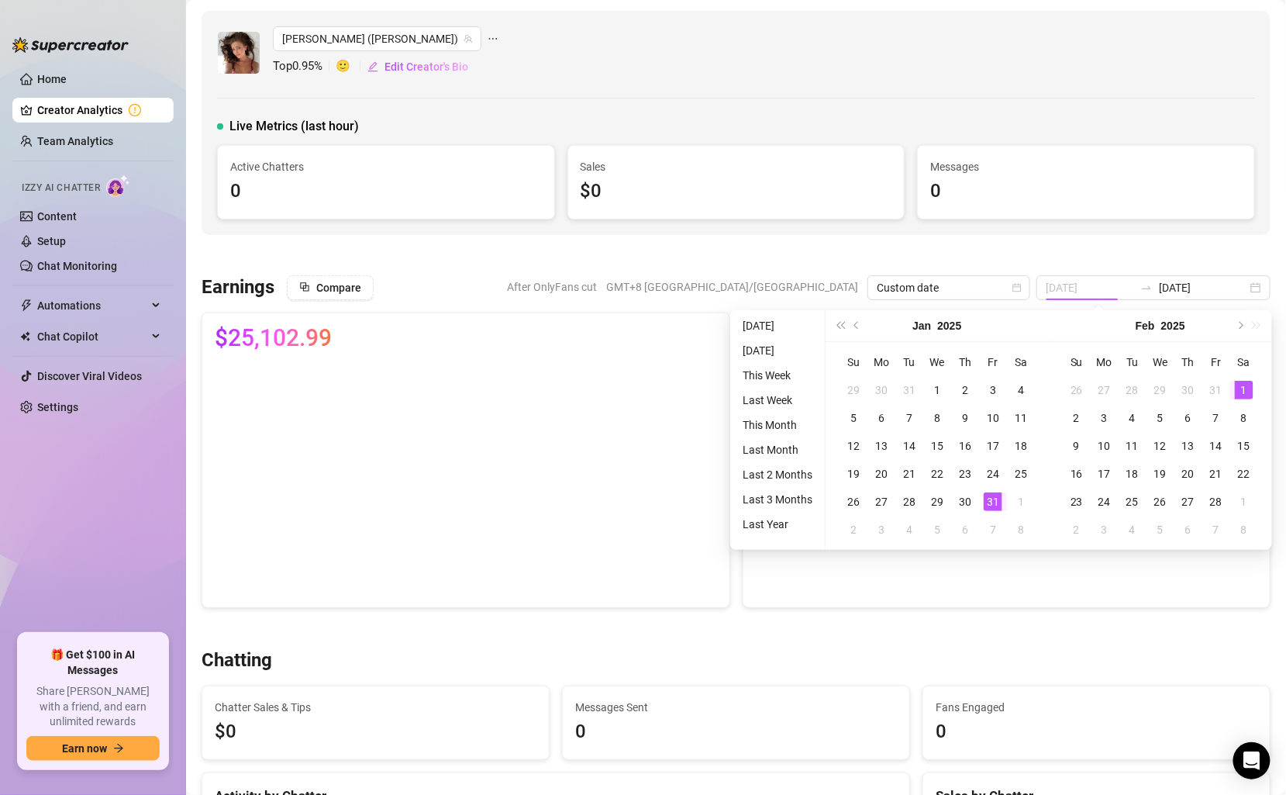
click at [1244, 384] on div "1" at bounding box center [1244, 390] width 19 height 19
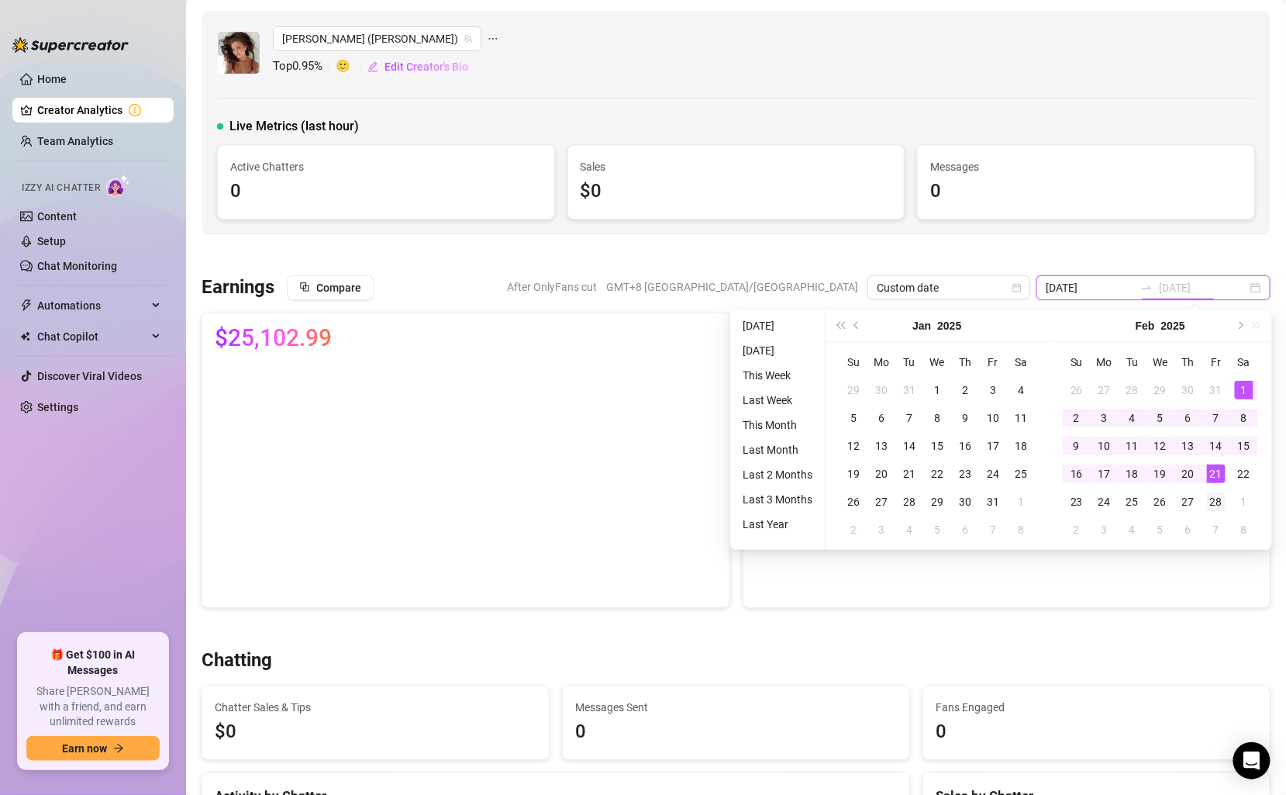
type input "2025-02-28"
click at [1212, 502] on div "28" at bounding box center [1216, 501] width 19 height 19
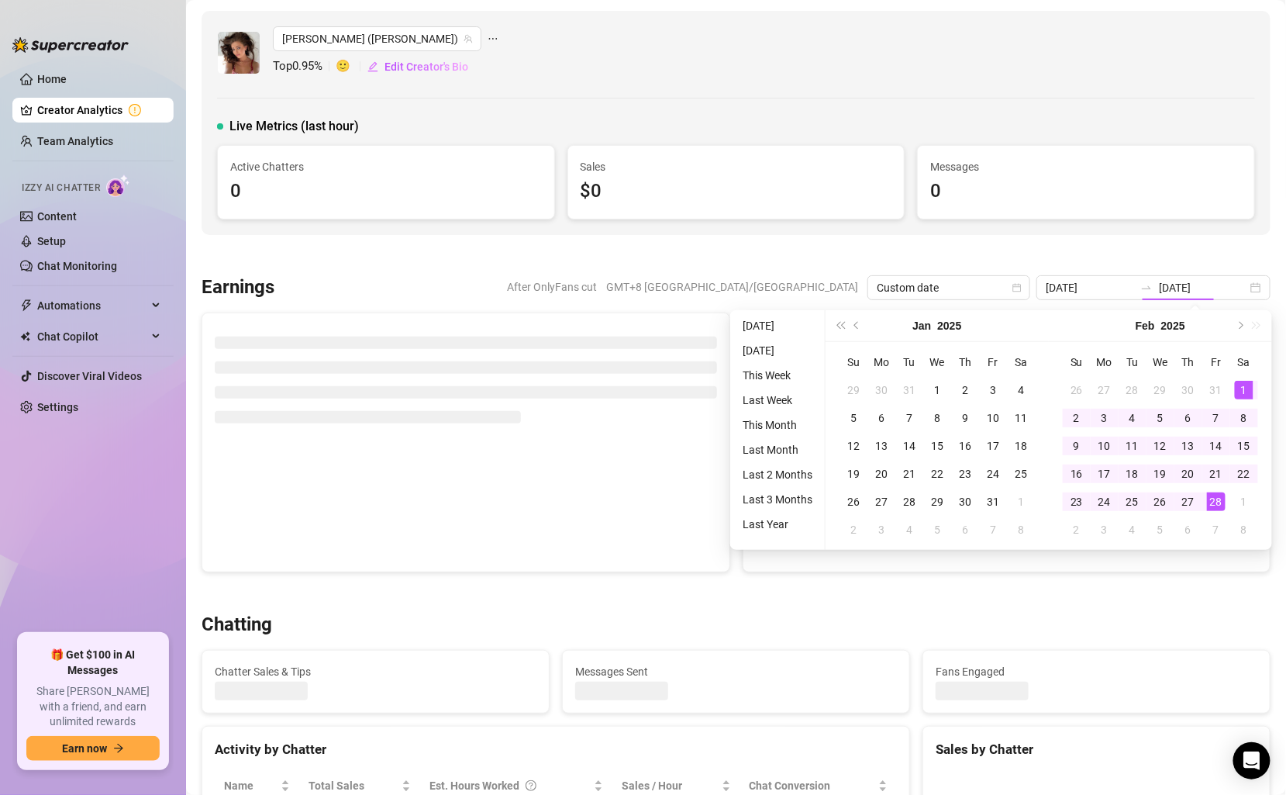
type input "2025-02-01"
type input "2025-02-28"
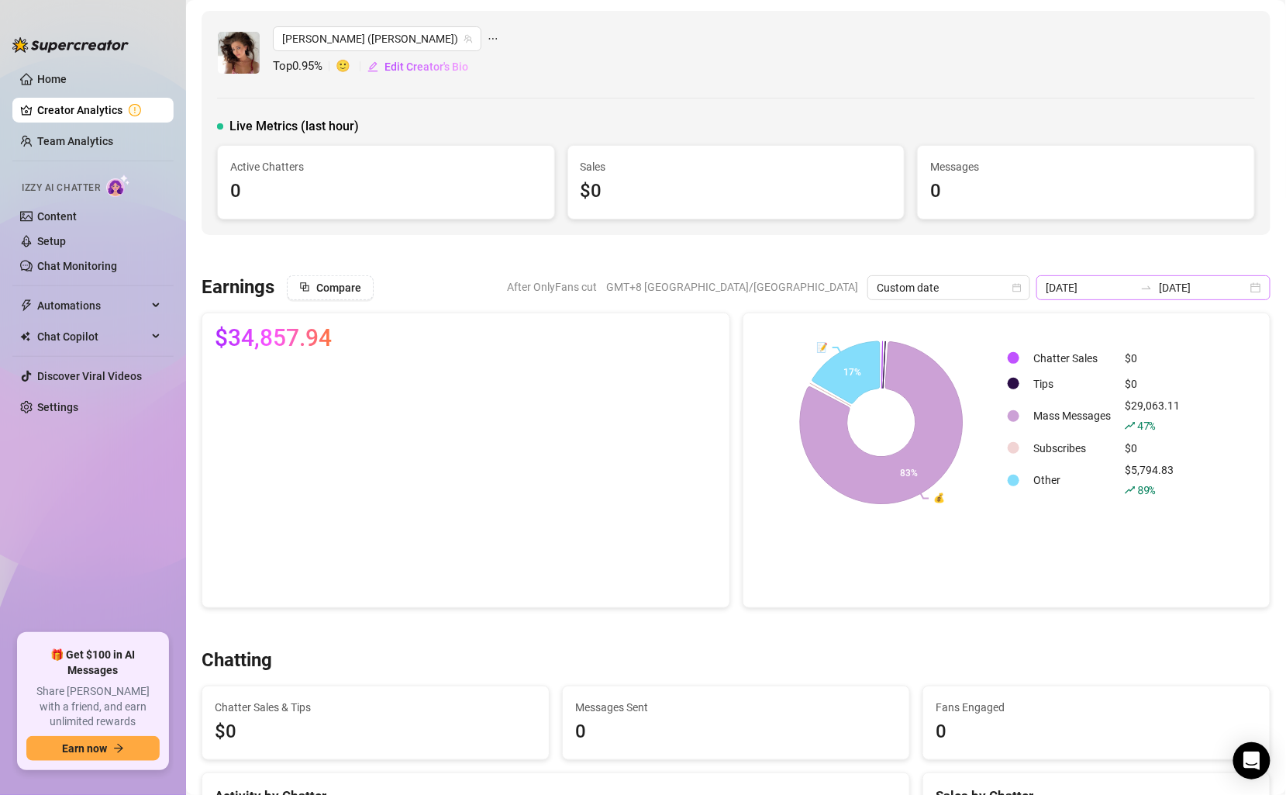
click at [1158, 277] on div "2025-02-01 2025-02-28" at bounding box center [1154, 287] width 234 height 25
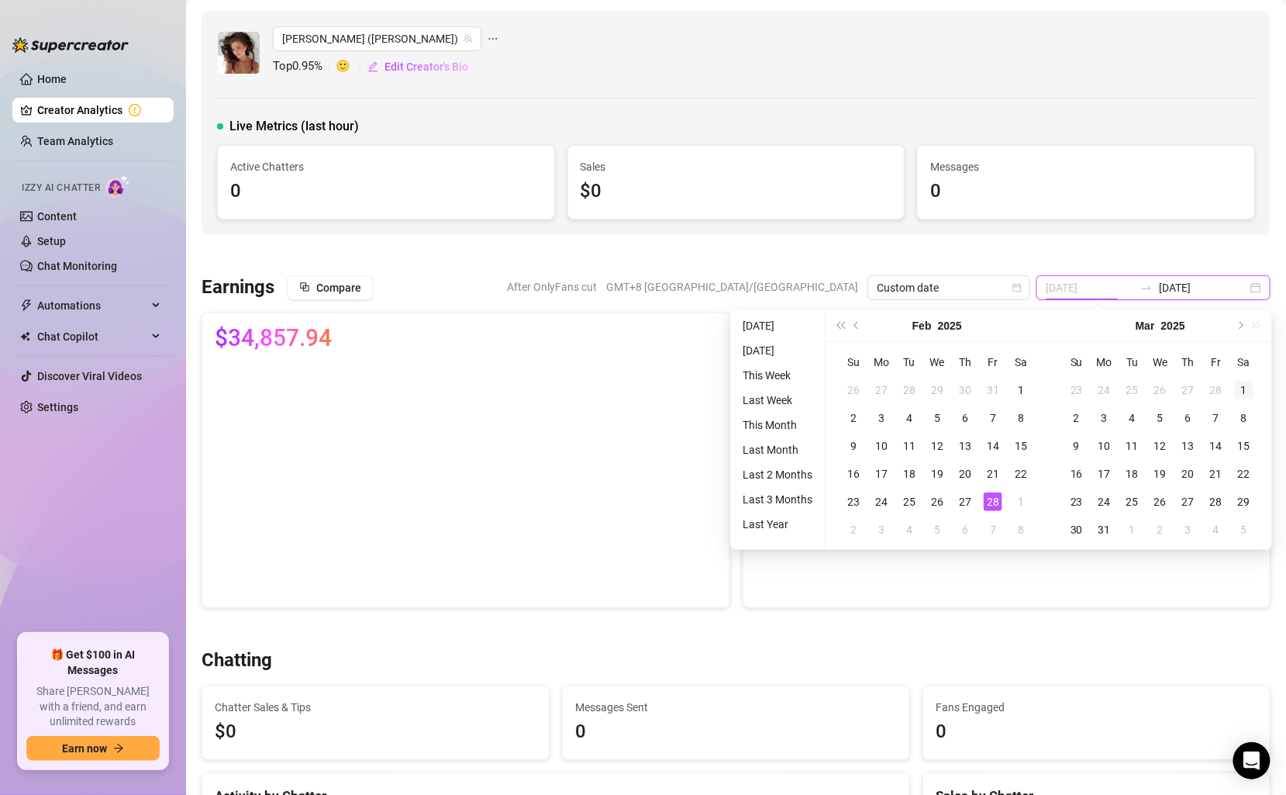
type input "2025-03-01"
click at [1248, 392] on div "1" at bounding box center [1244, 390] width 19 height 19
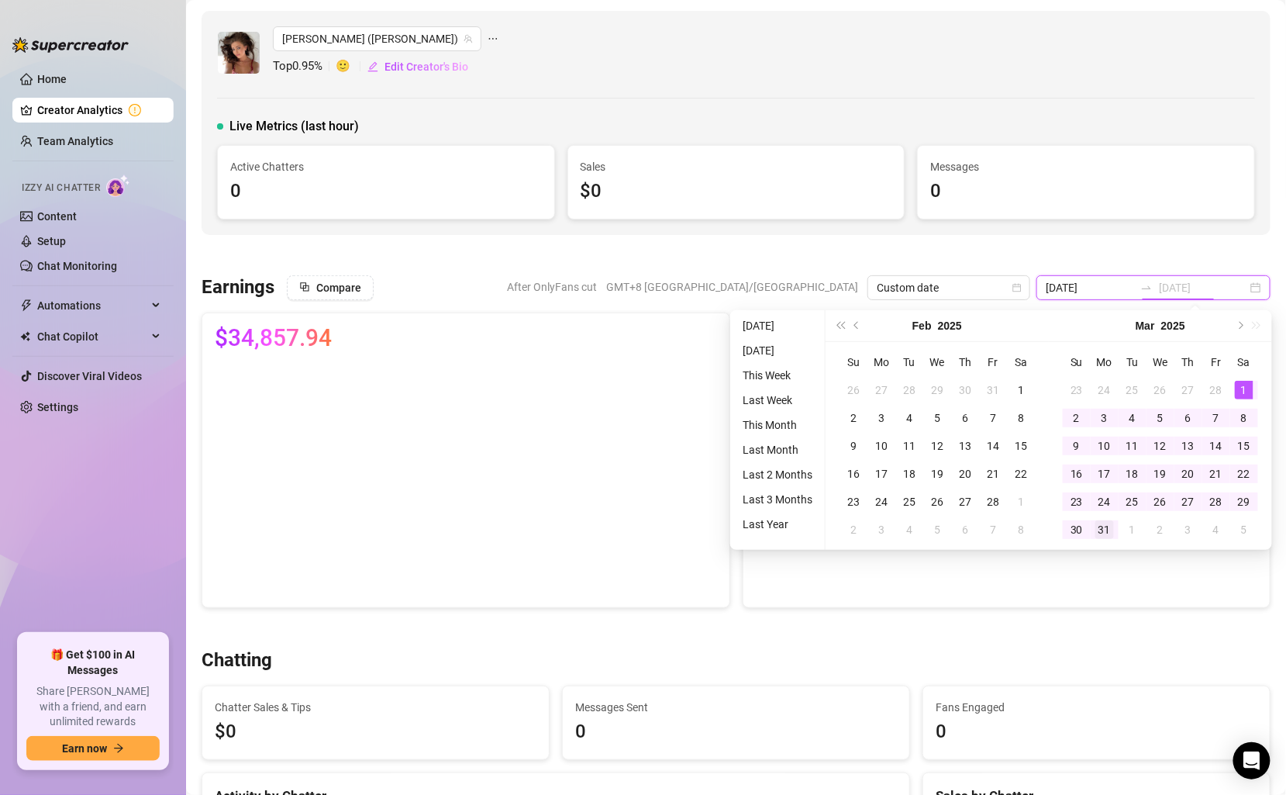
type input "2025-03-31"
click at [1104, 526] on div "31" at bounding box center [1105, 529] width 19 height 19
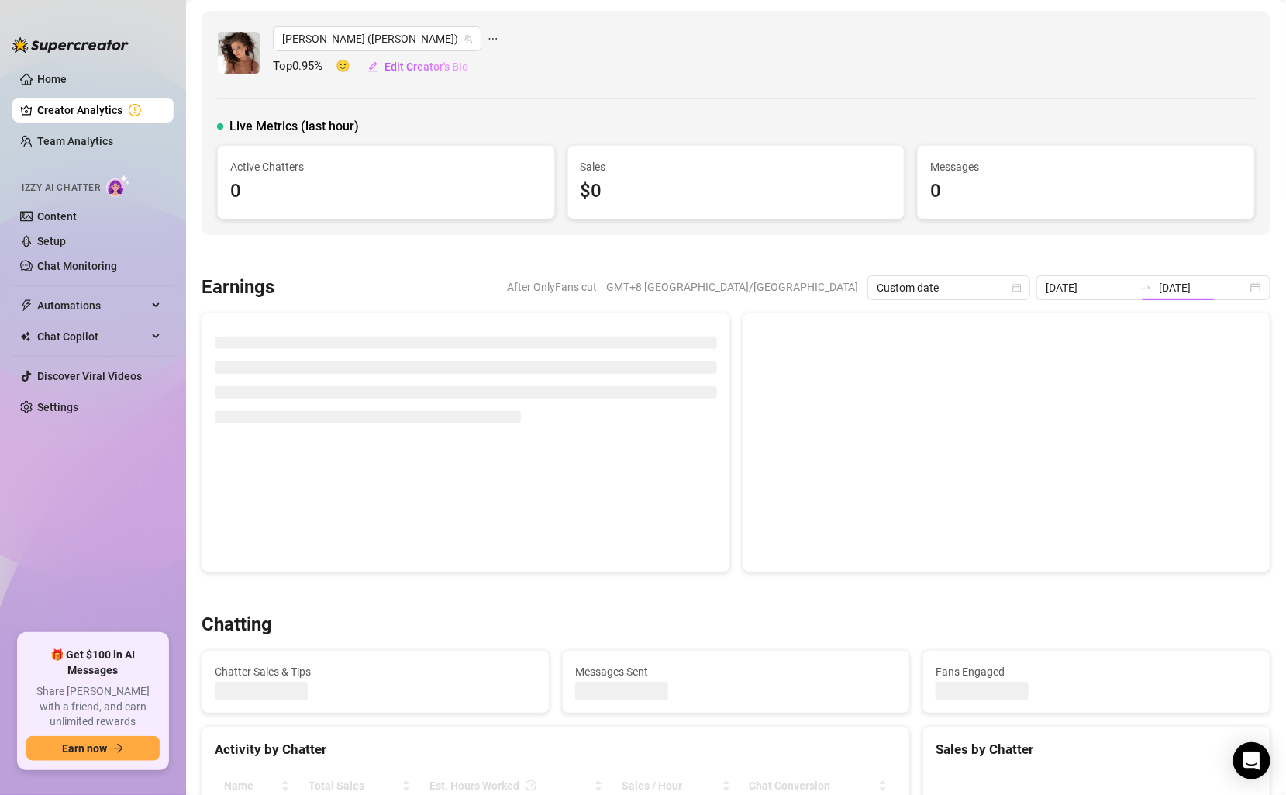
type input "2025-03-01"
type input "2025-03-31"
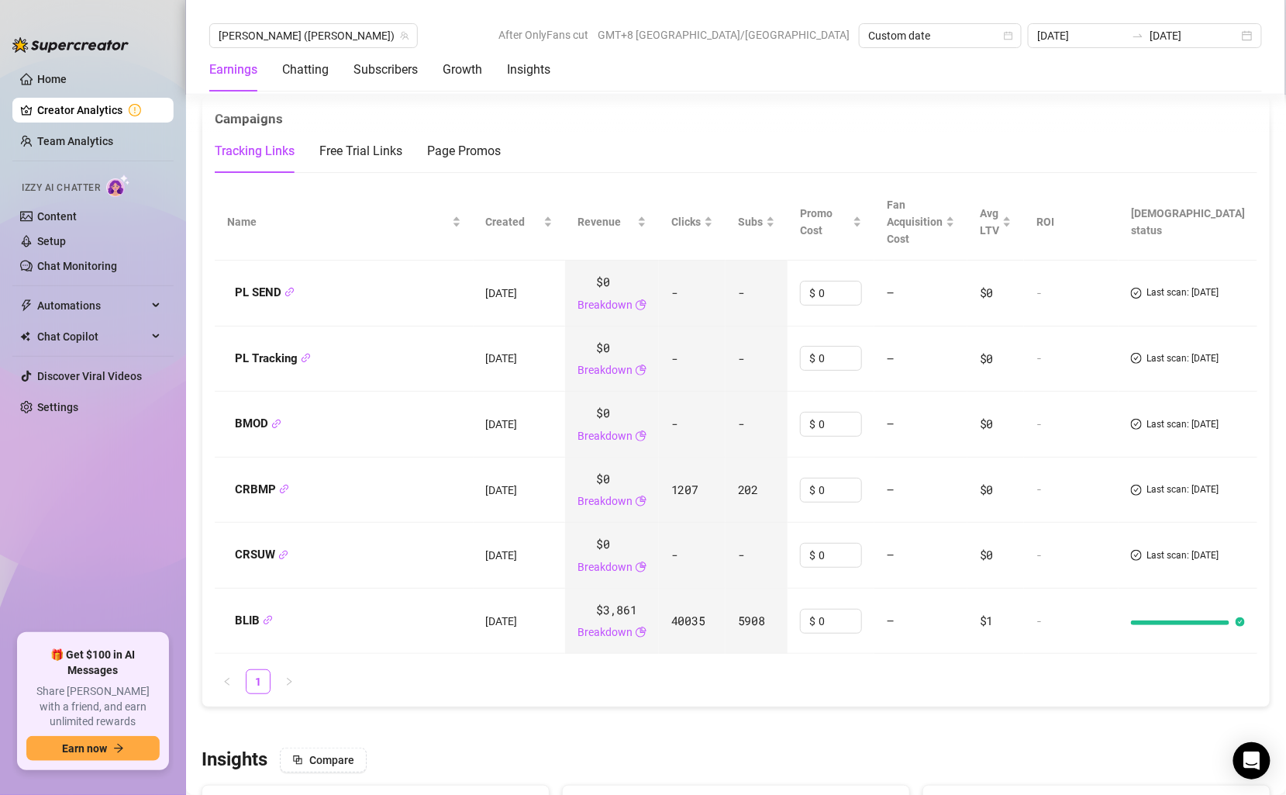
scroll to position [2055, 0]
click at [249, 613] on strong "BLIB" at bounding box center [254, 620] width 38 height 14
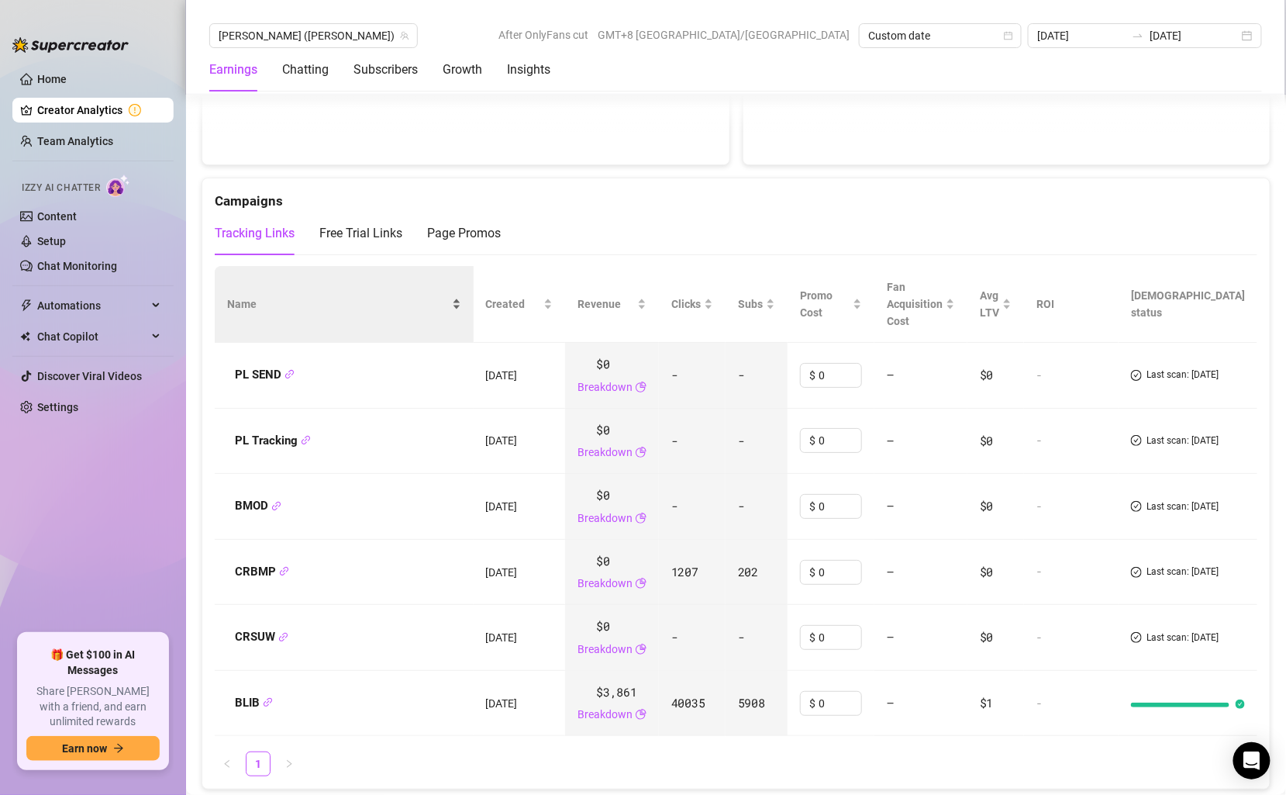
scroll to position [1973, 0]
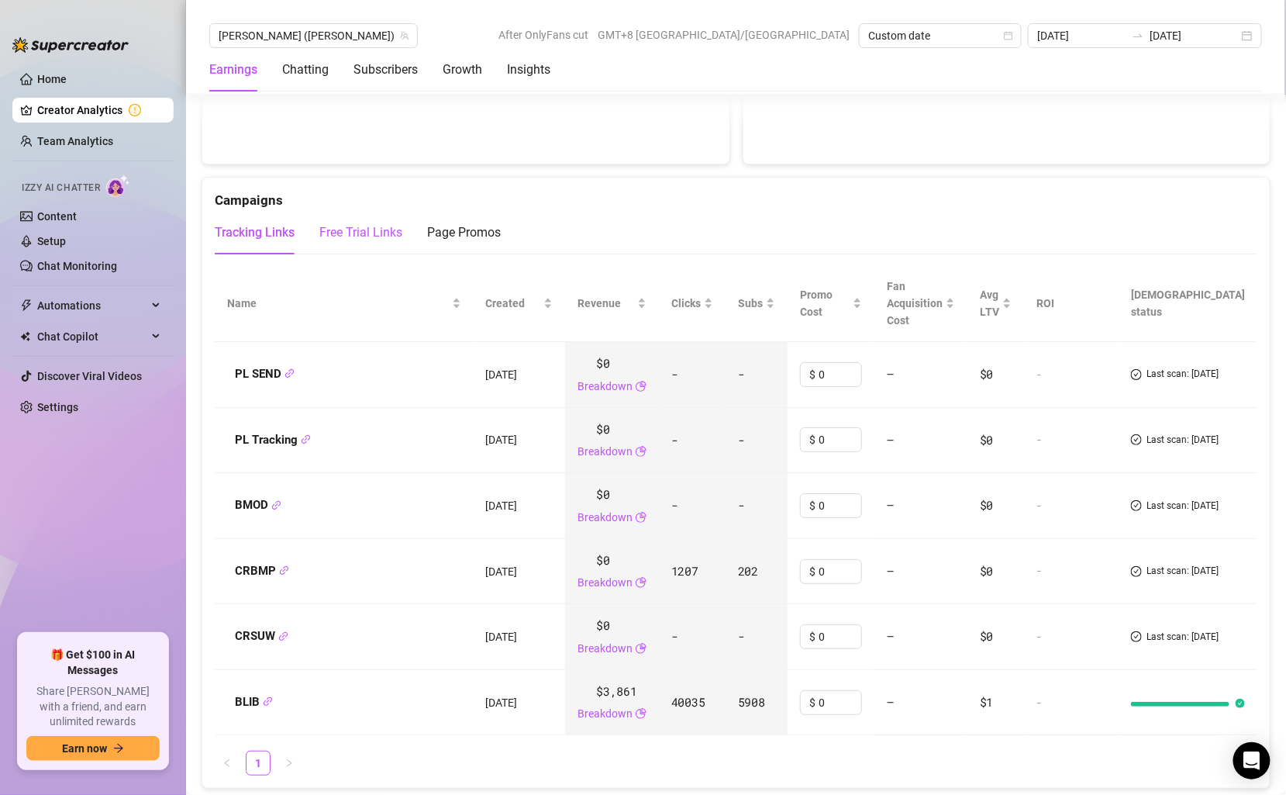
click at [339, 223] on div "Free Trial Links" at bounding box center [360, 232] width 83 height 19
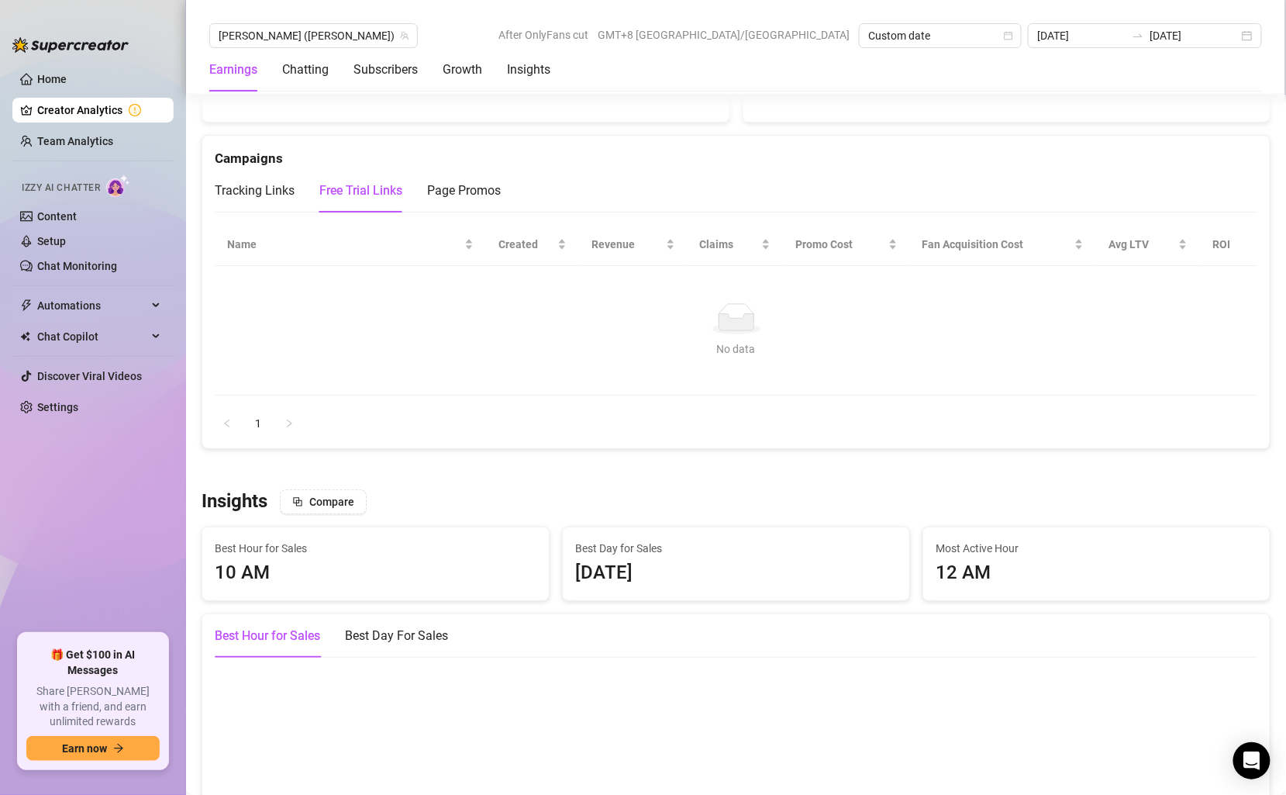
scroll to position [2001, 0]
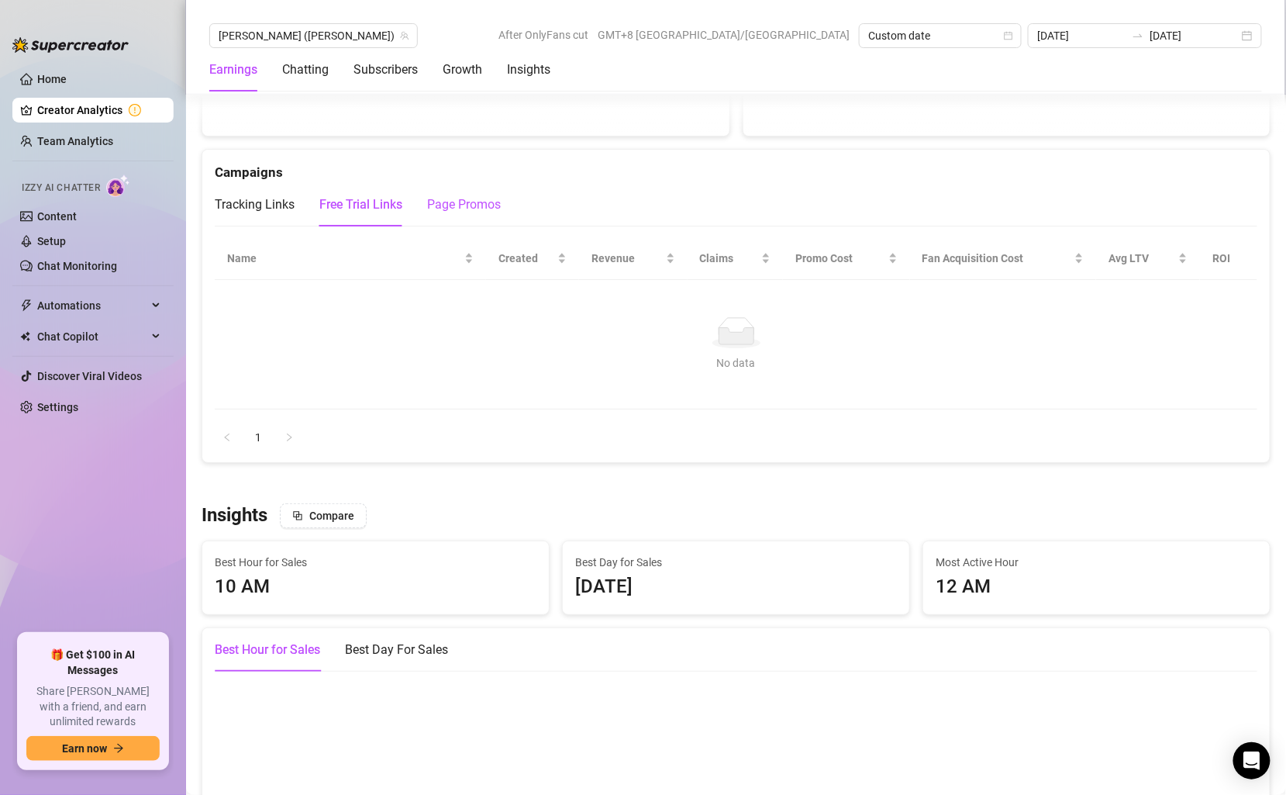
click at [433, 195] on div "Page Promos" at bounding box center [464, 204] width 74 height 19
click at [285, 195] on div "Tracking Links" at bounding box center [255, 204] width 80 height 19
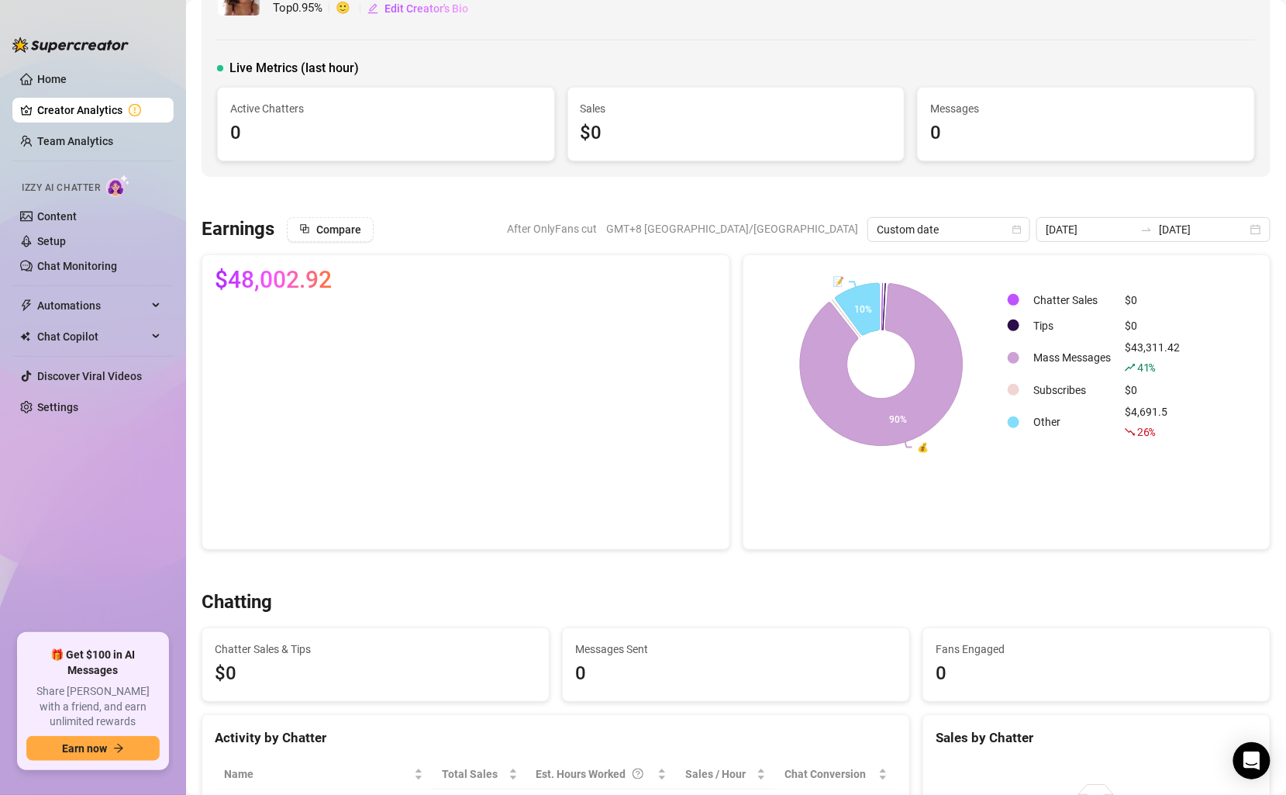
scroll to position [70, 0]
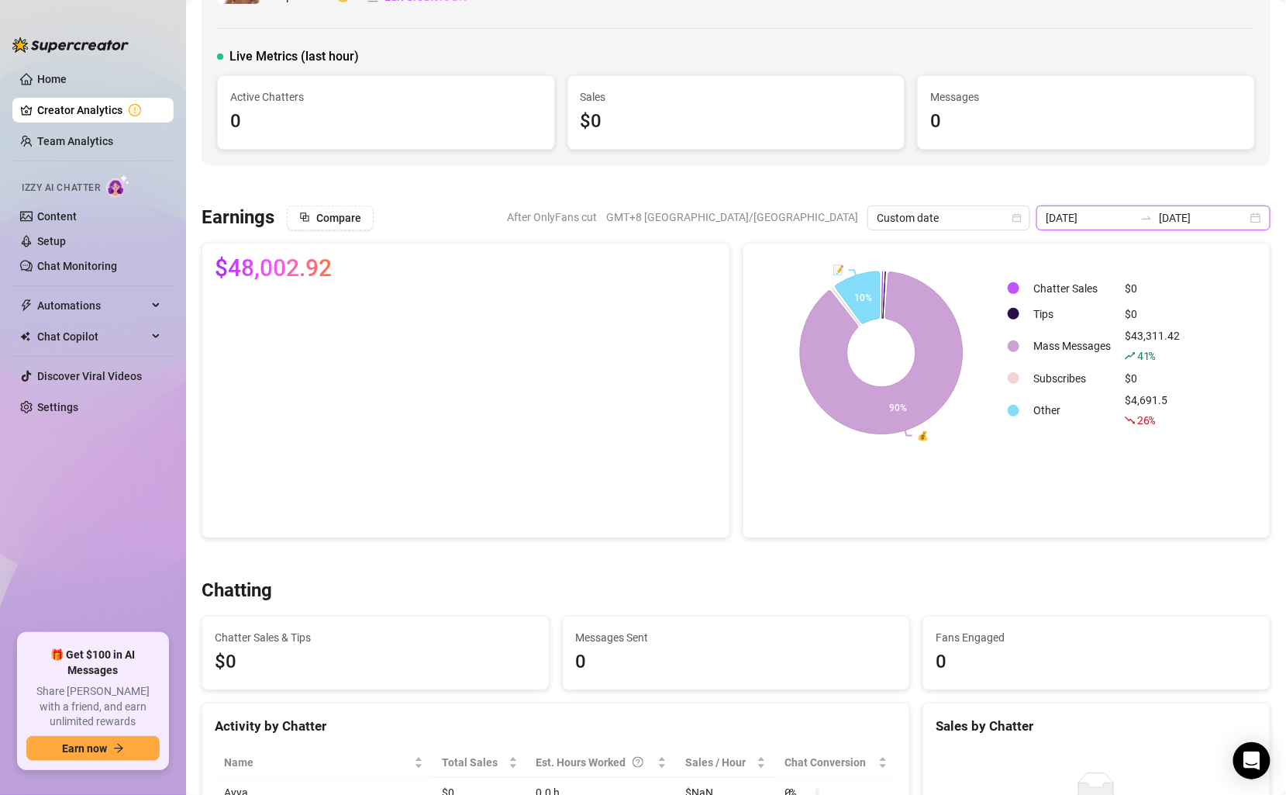
click at [1134, 221] on input "2025-03-01" at bounding box center [1090, 217] width 88 height 17
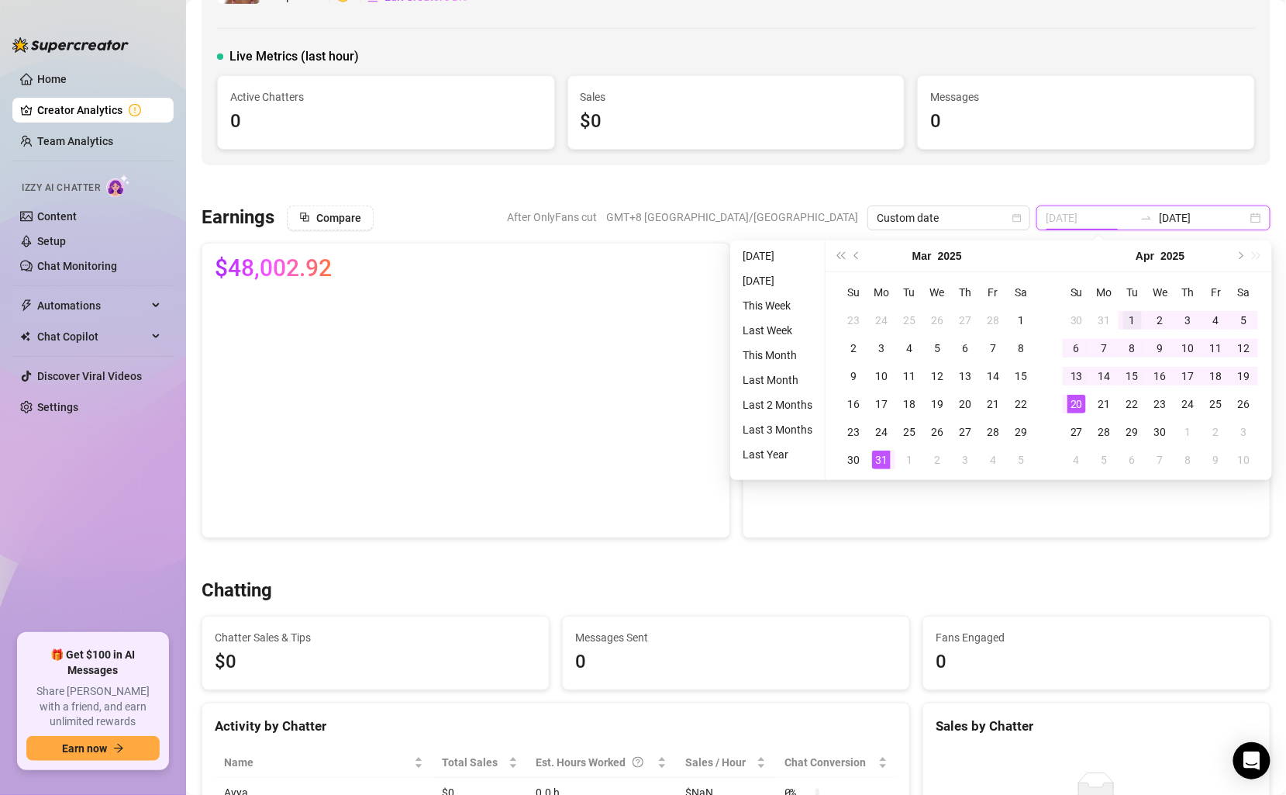
type input "2025-04-01"
click at [1132, 319] on div "1" at bounding box center [1133, 320] width 19 height 19
type input "2025-04-30"
click at [1160, 433] on div "30" at bounding box center [1160, 432] width 19 height 19
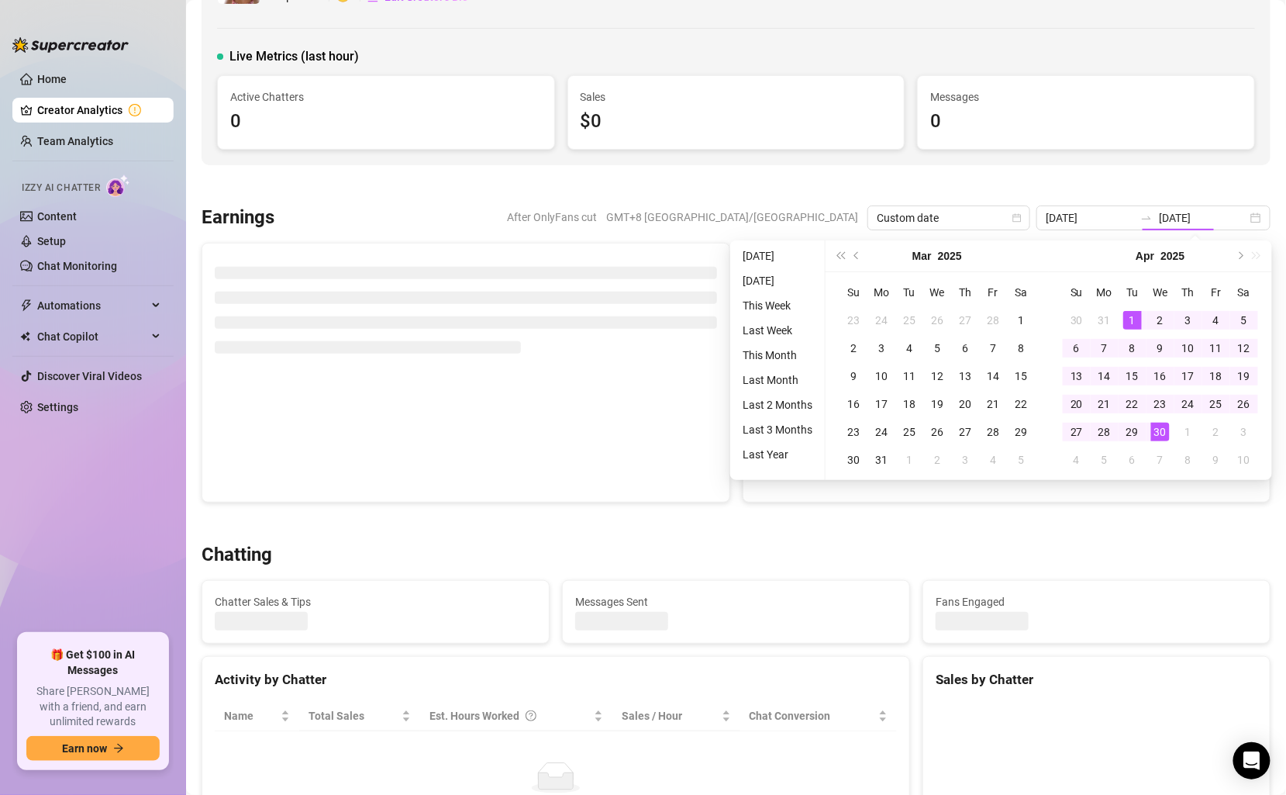
type input "2025-04-01"
type input "2025-04-30"
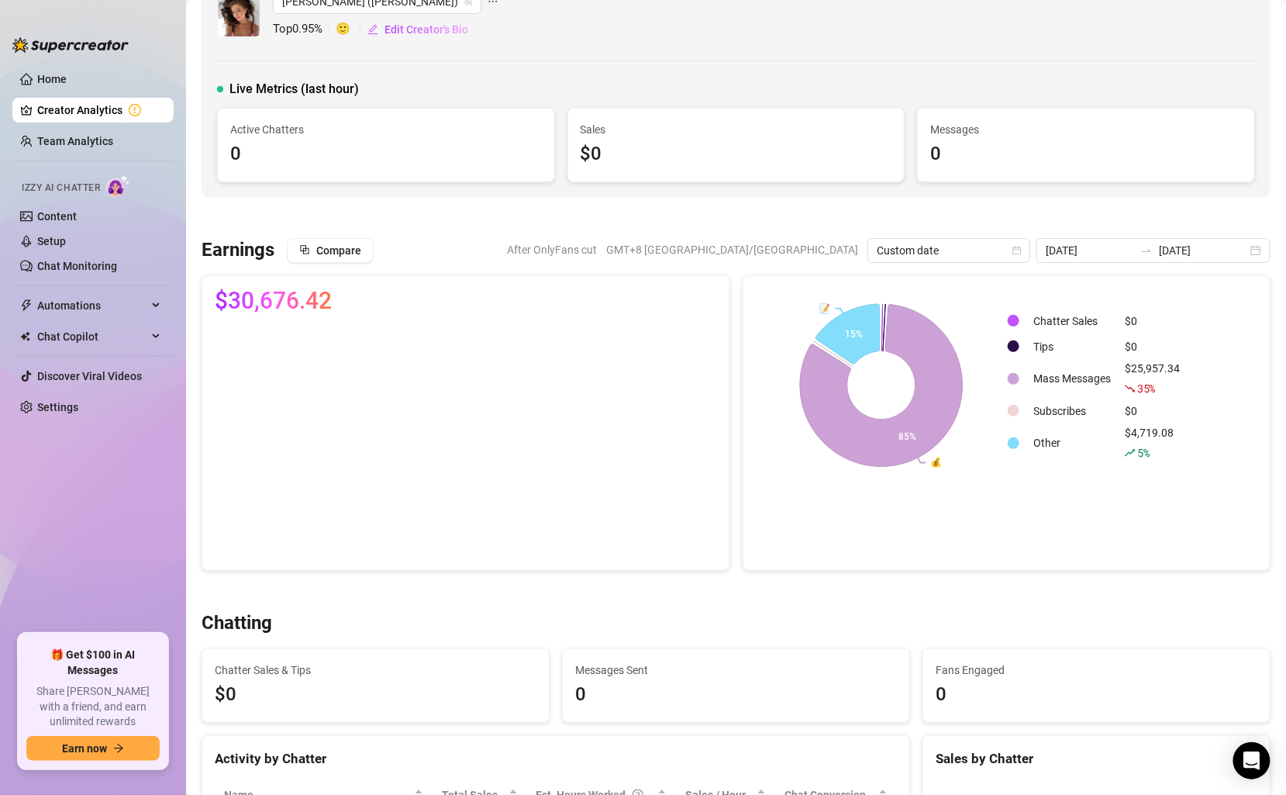
scroll to position [0, 0]
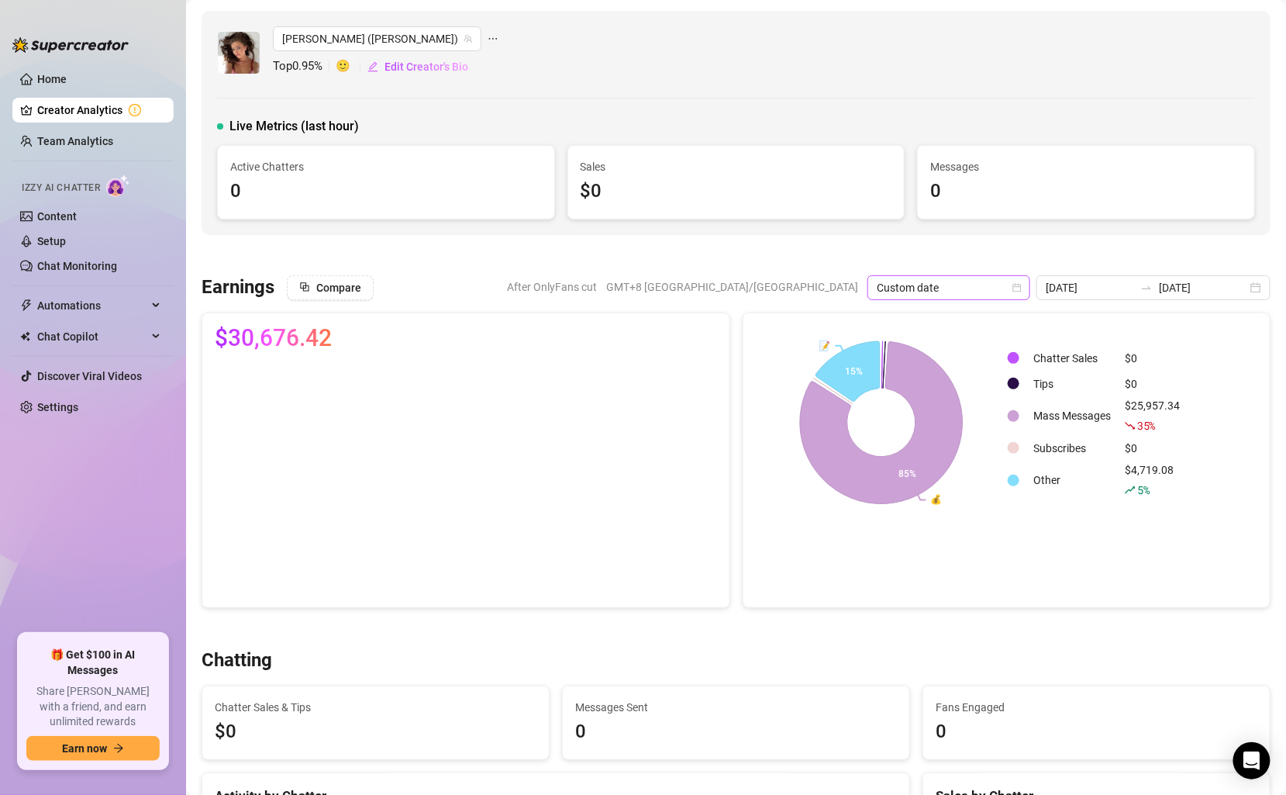
click at [1021, 294] on span "Custom date" at bounding box center [949, 287] width 144 height 23
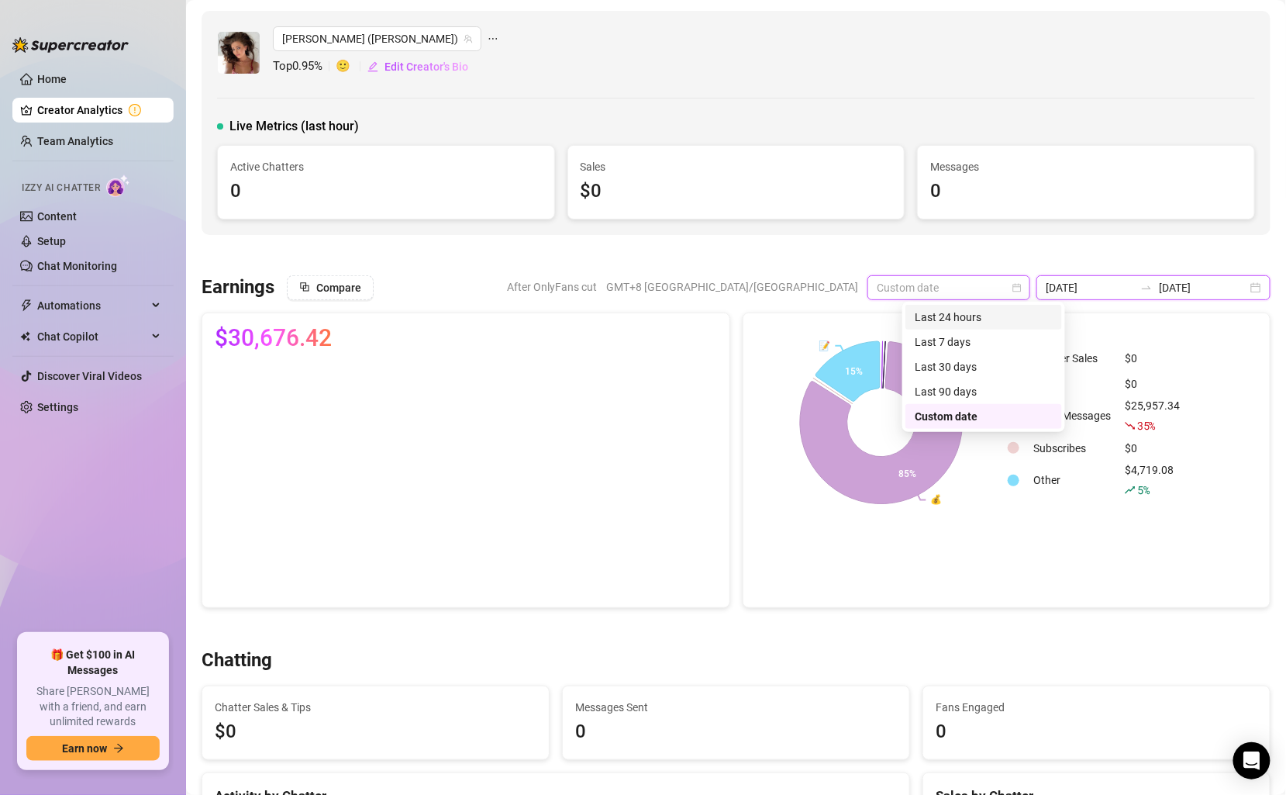
click at [1123, 288] on input "2025-04-01" at bounding box center [1090, 287] width 88 height 17
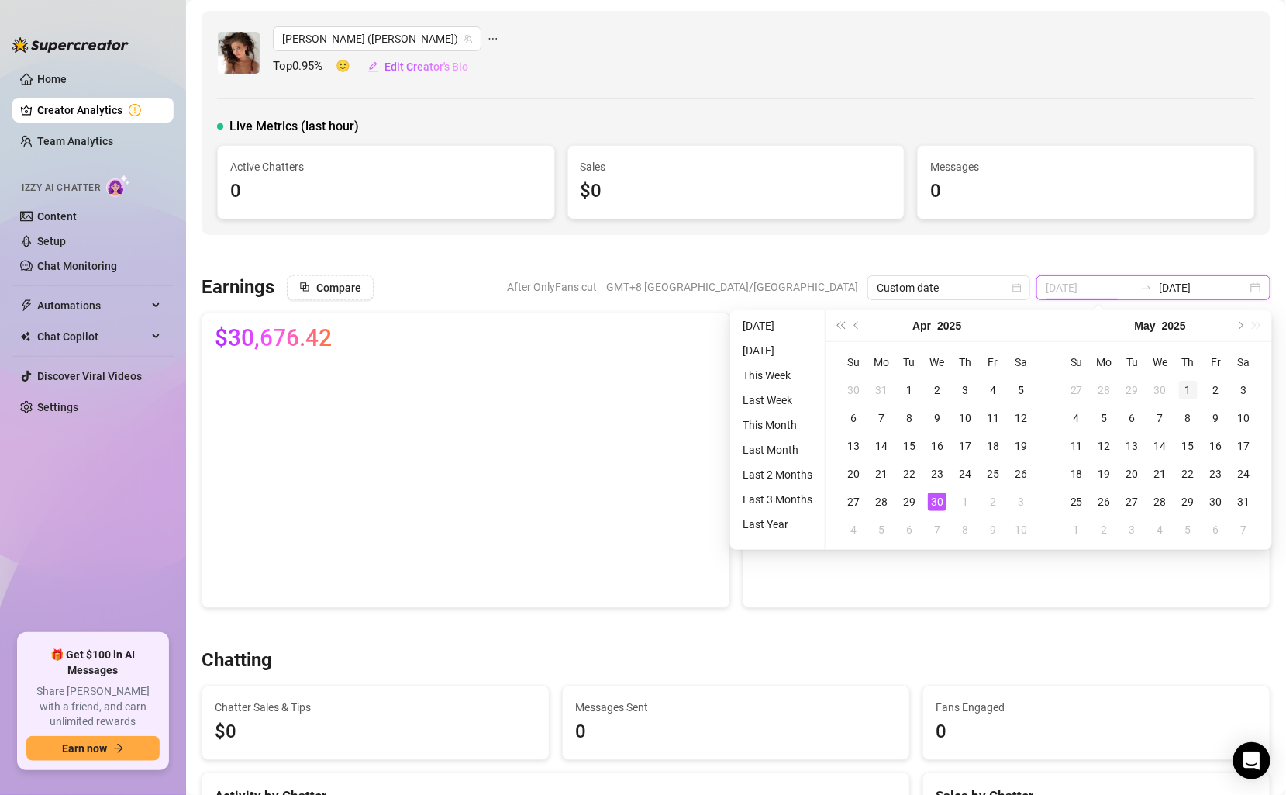
type input "2025-05-01"
click at [1184, 387] on div "1" at bounding box center [1188, 390] width 19 height 19
type input "2025-05-31"
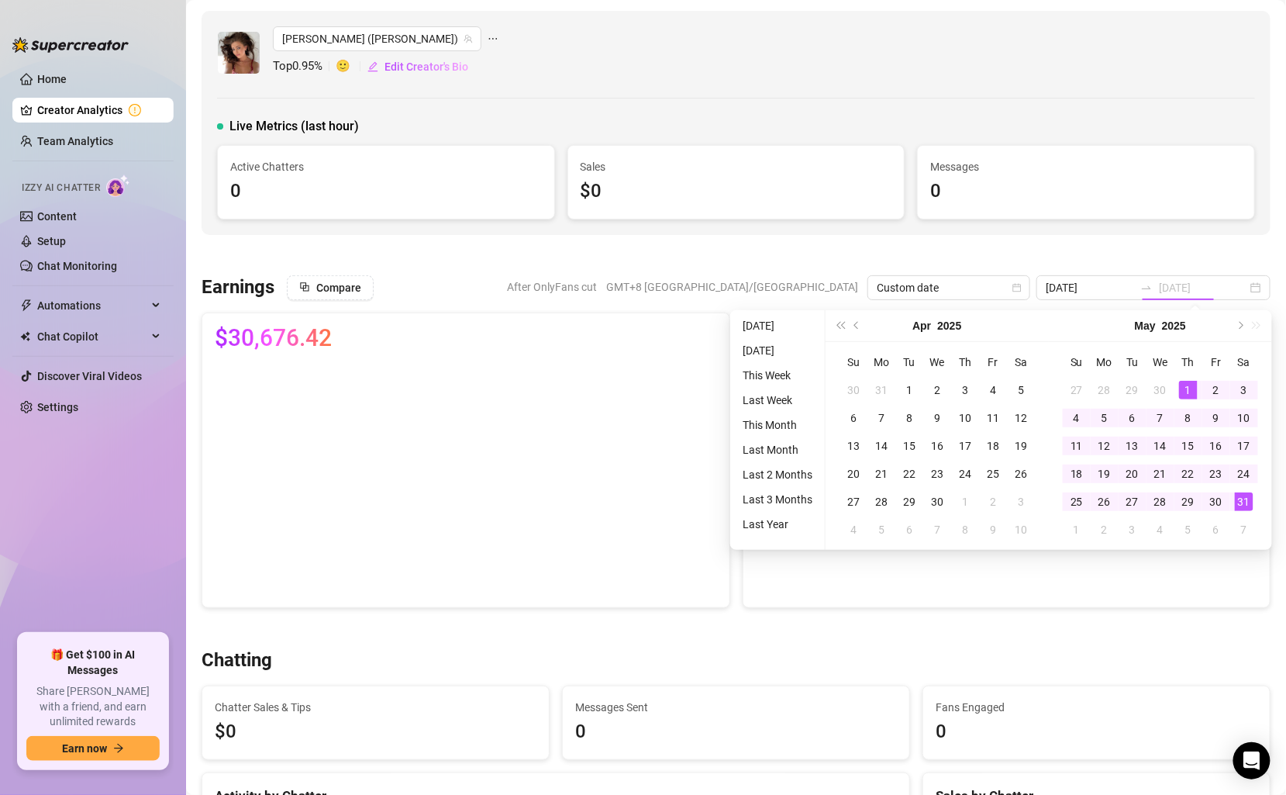
click at [1251, 501] on div "31" at bounding box center [1244, 501] width 19 height 19
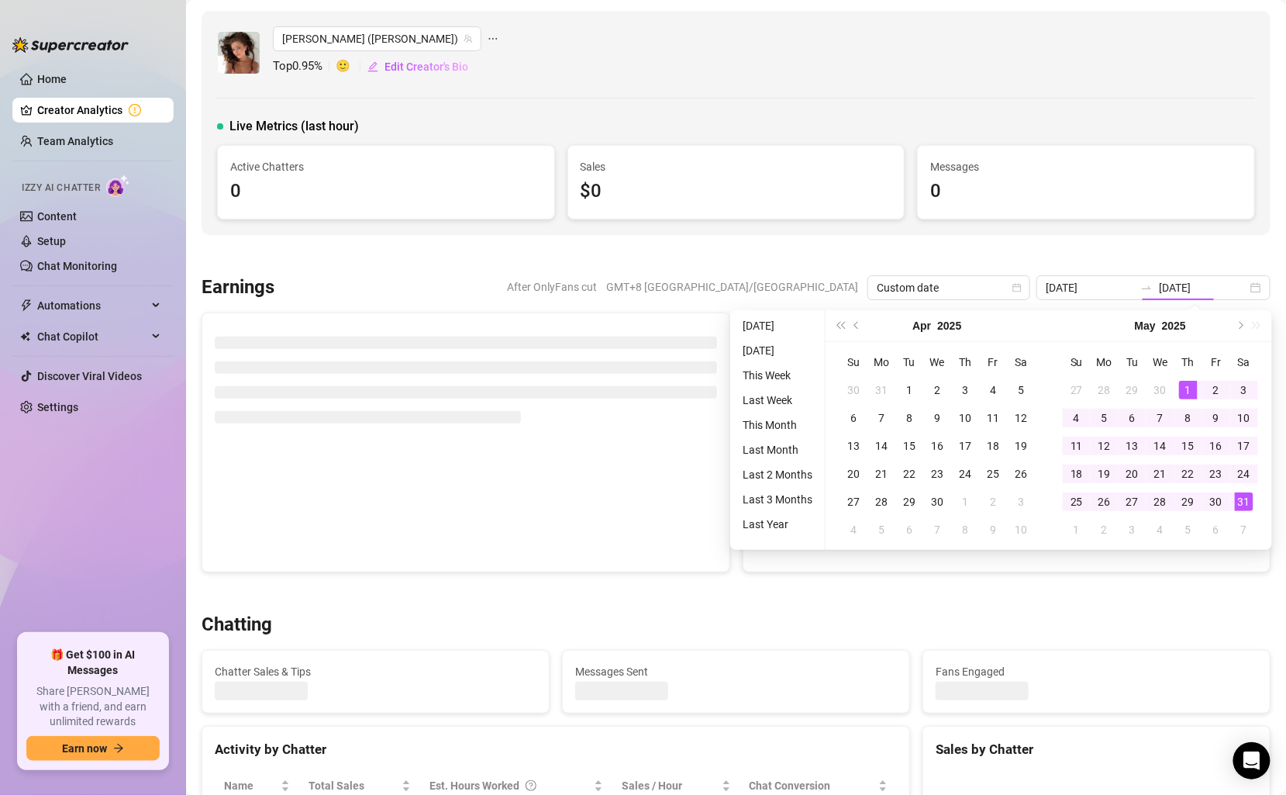
type input "2025-05-01"
type input "2025-05-31"
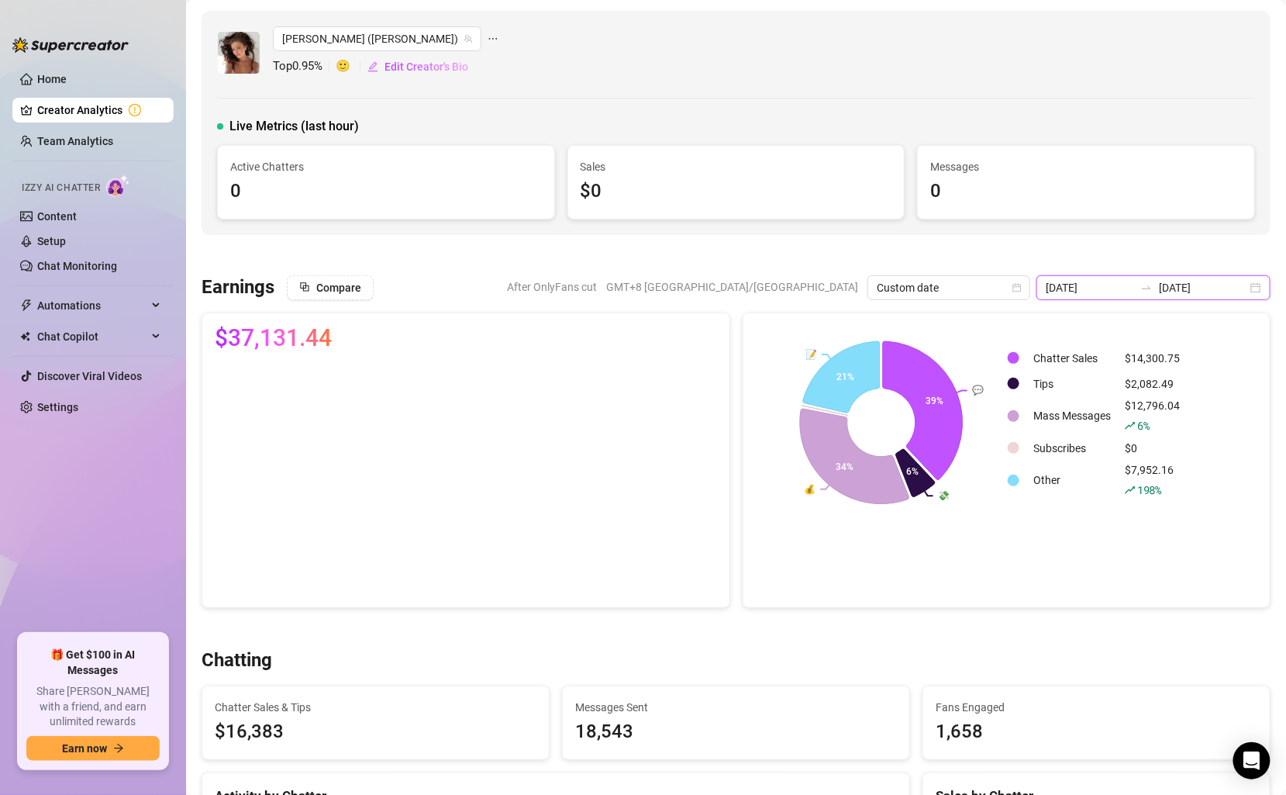
click at [1134, 284] on input "2025-05-01" at bounding box center [1090, 287] width 88 height 17
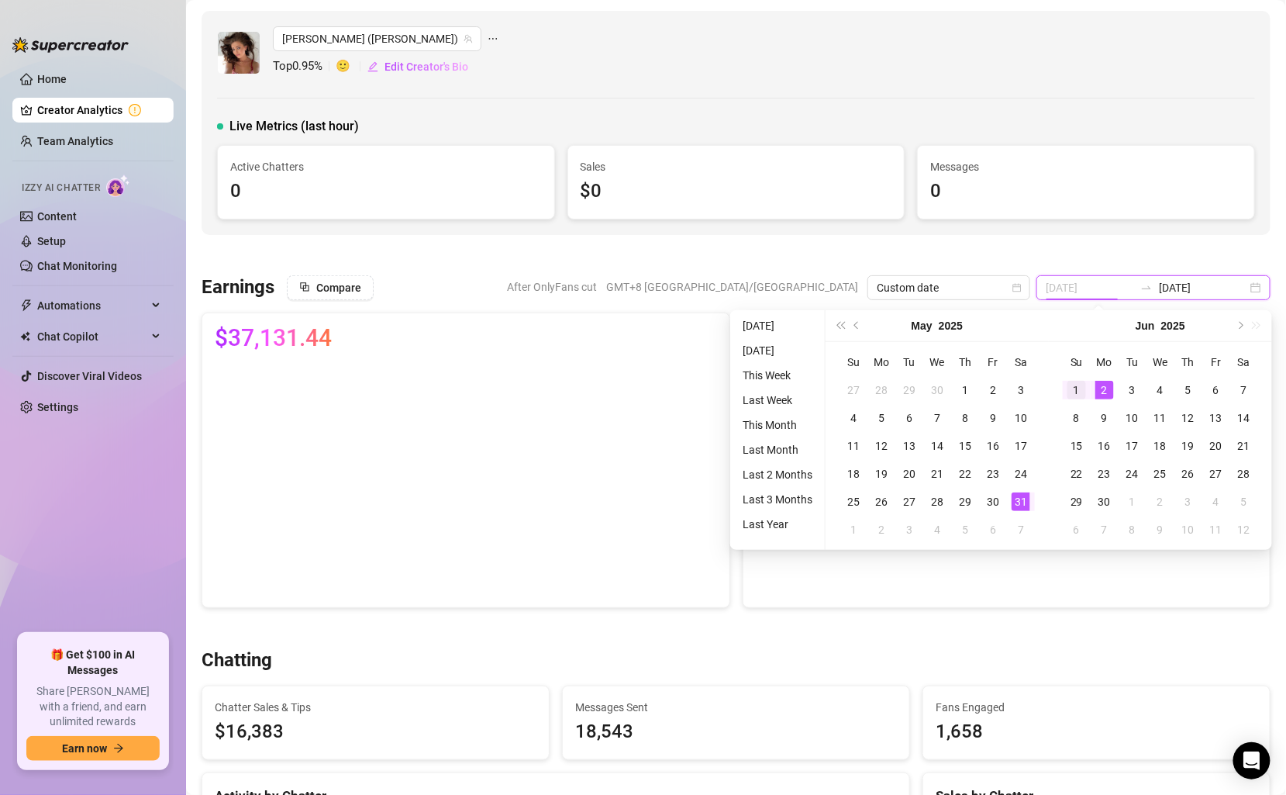
type input "2025-06-01"
click at [1086, 386] on td "1" at bounding box center [1077, 390] width 28 height 28
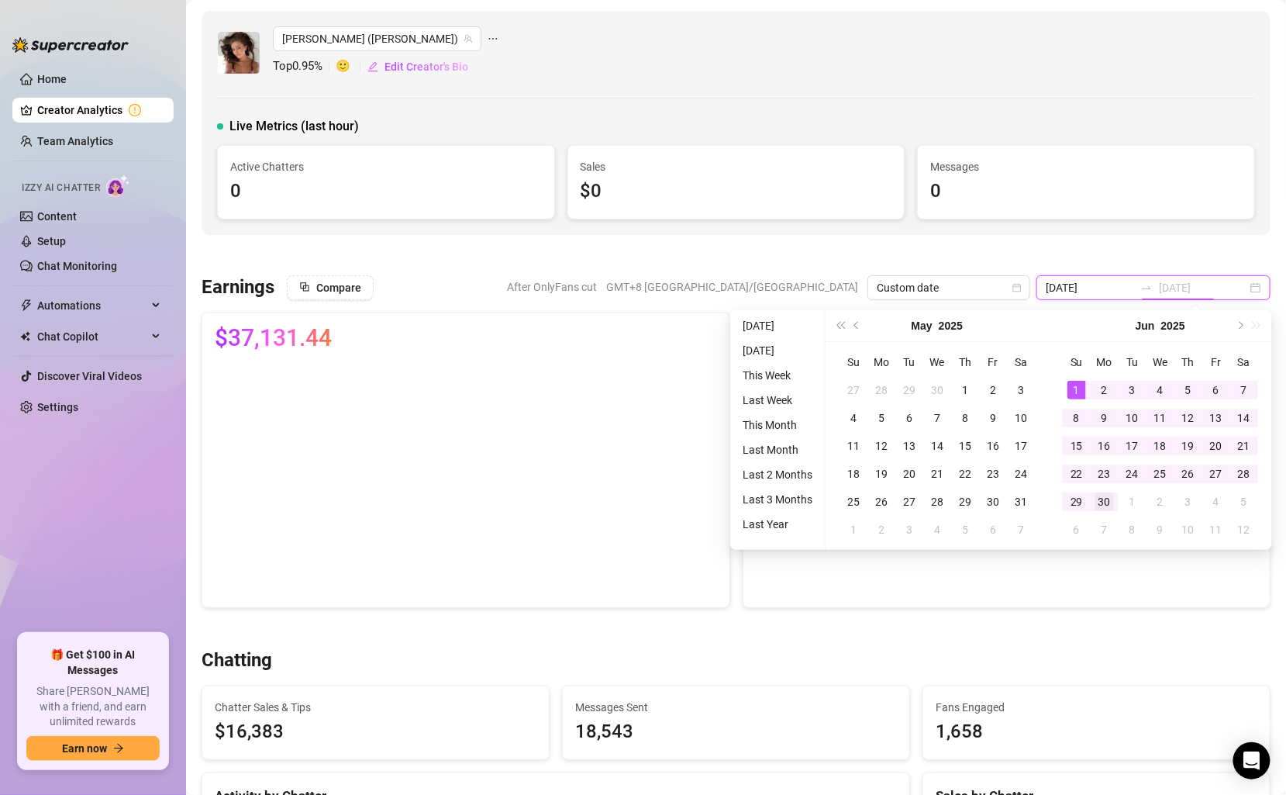
type input "2025-06-30"
click at [1115, 501] on td "30" at bounding box center [1105, 502] width 28 height 28
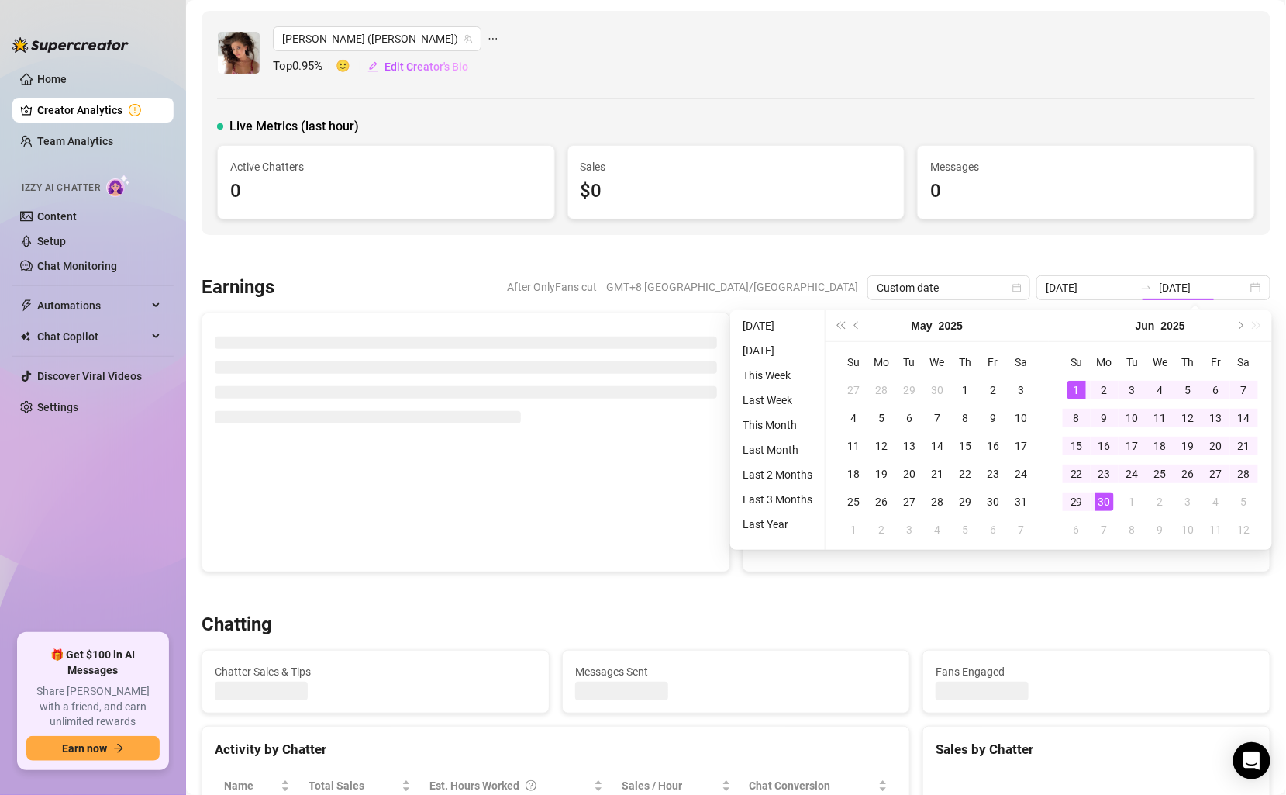
type input "2025-06-01"
type input "2025-06-30"
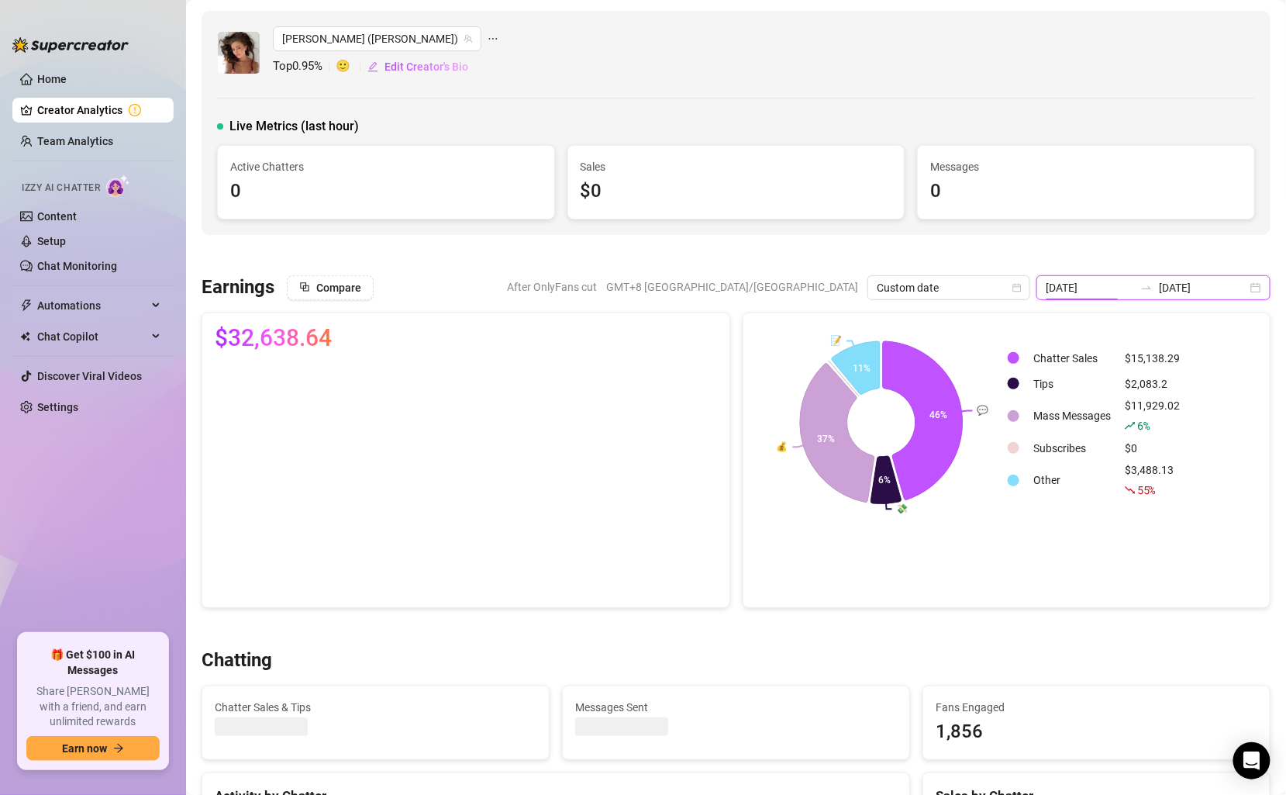
click at [1134, 280] on input "2025-06-01" at bounding box center [1090, 287] width 88 height 17
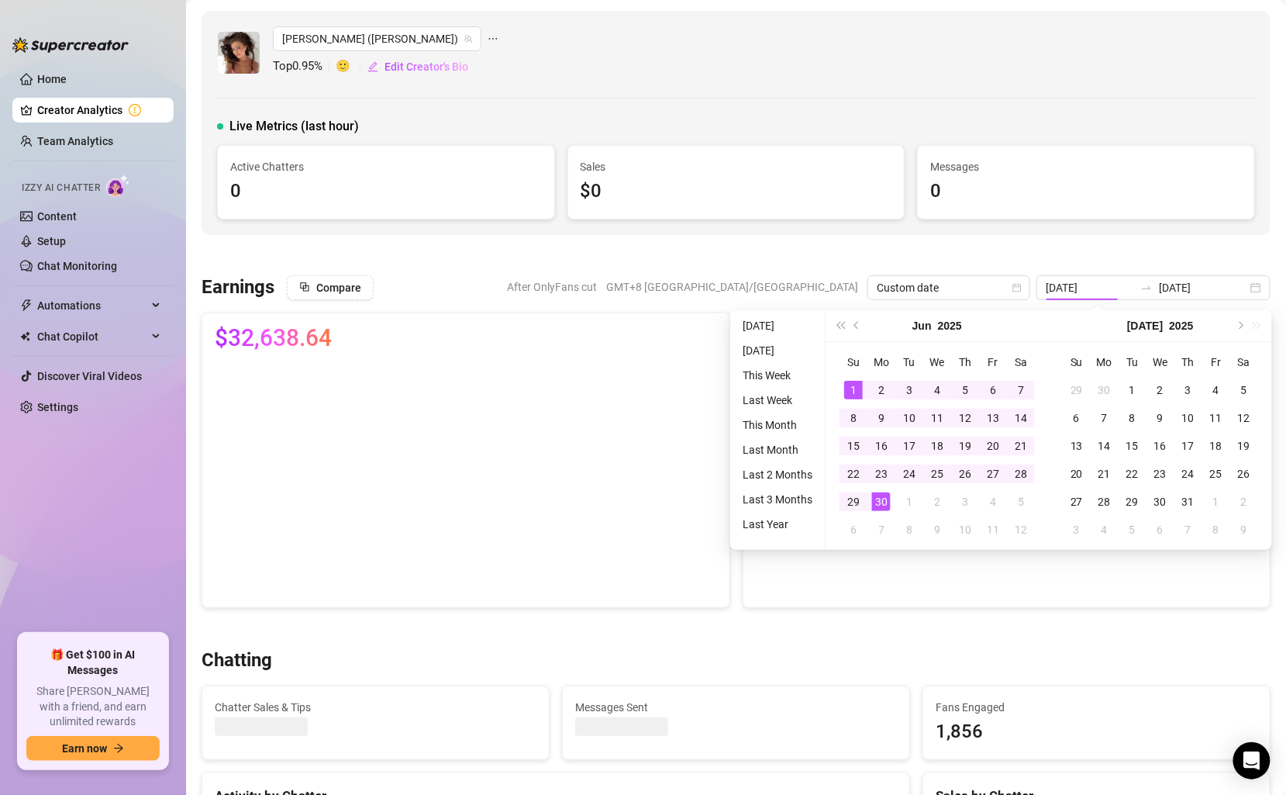
click at [847, 383] on div "1" at bounding box center [853, 390] width 19 height 19
type input "2025-06-01"
click at [847, 383] on div "1" at bounding box center [853, 390] width 19 height 19
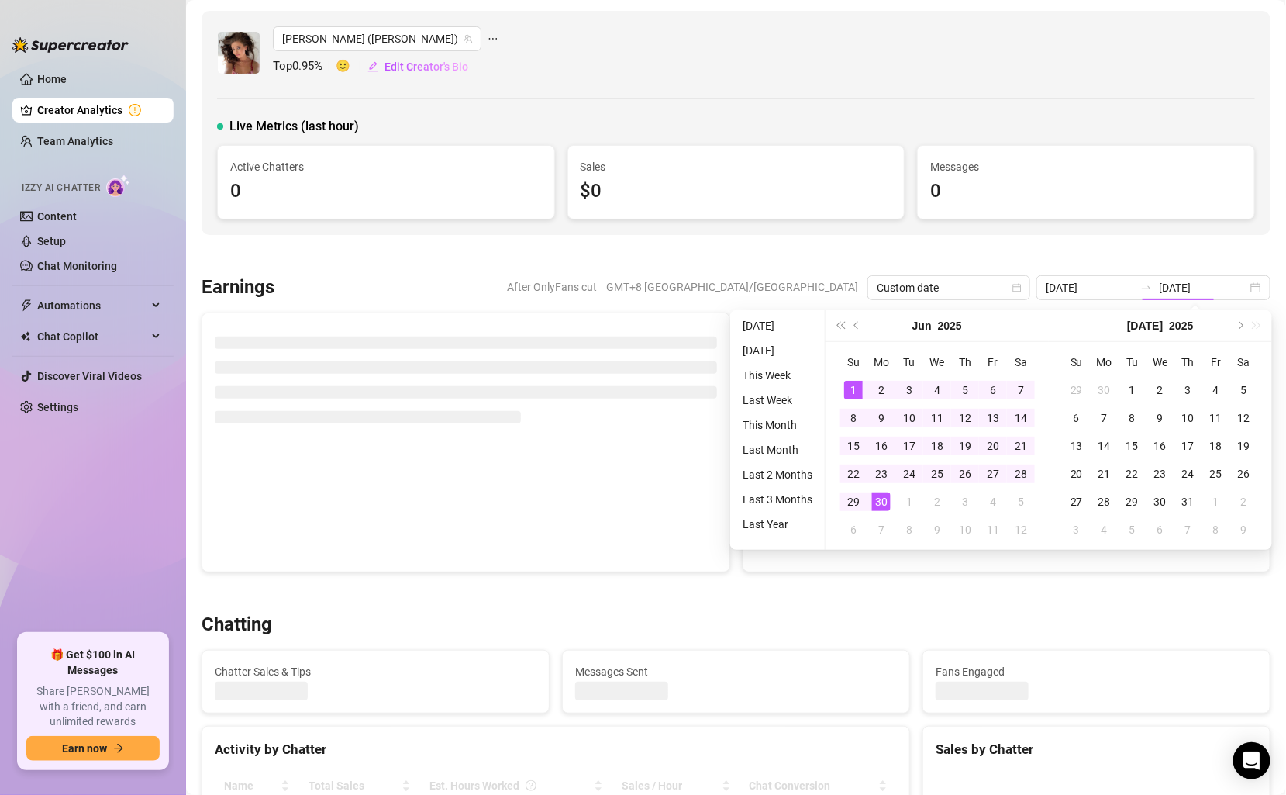
type input "2025-06-01"
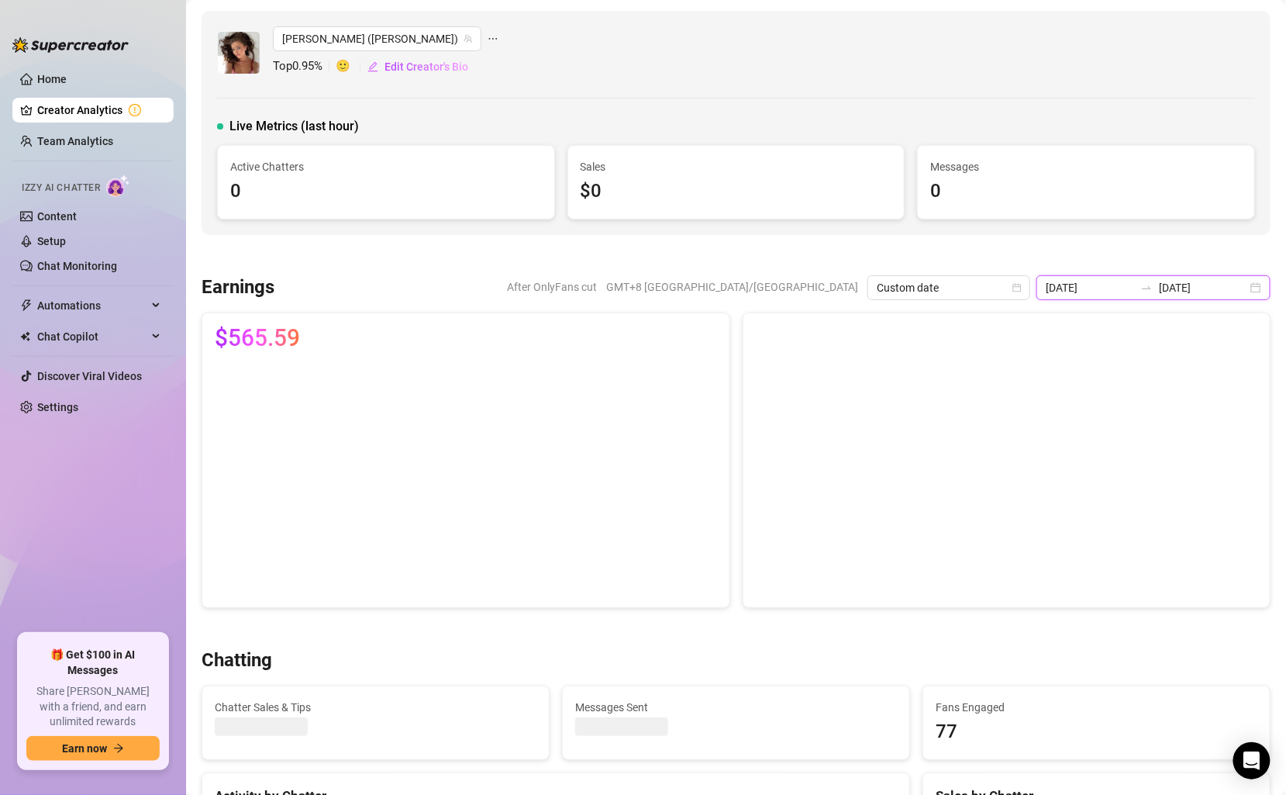
click at [1134, 283] on input "2025-06-01" at bounding box center [1090, 287] width 88 height 17
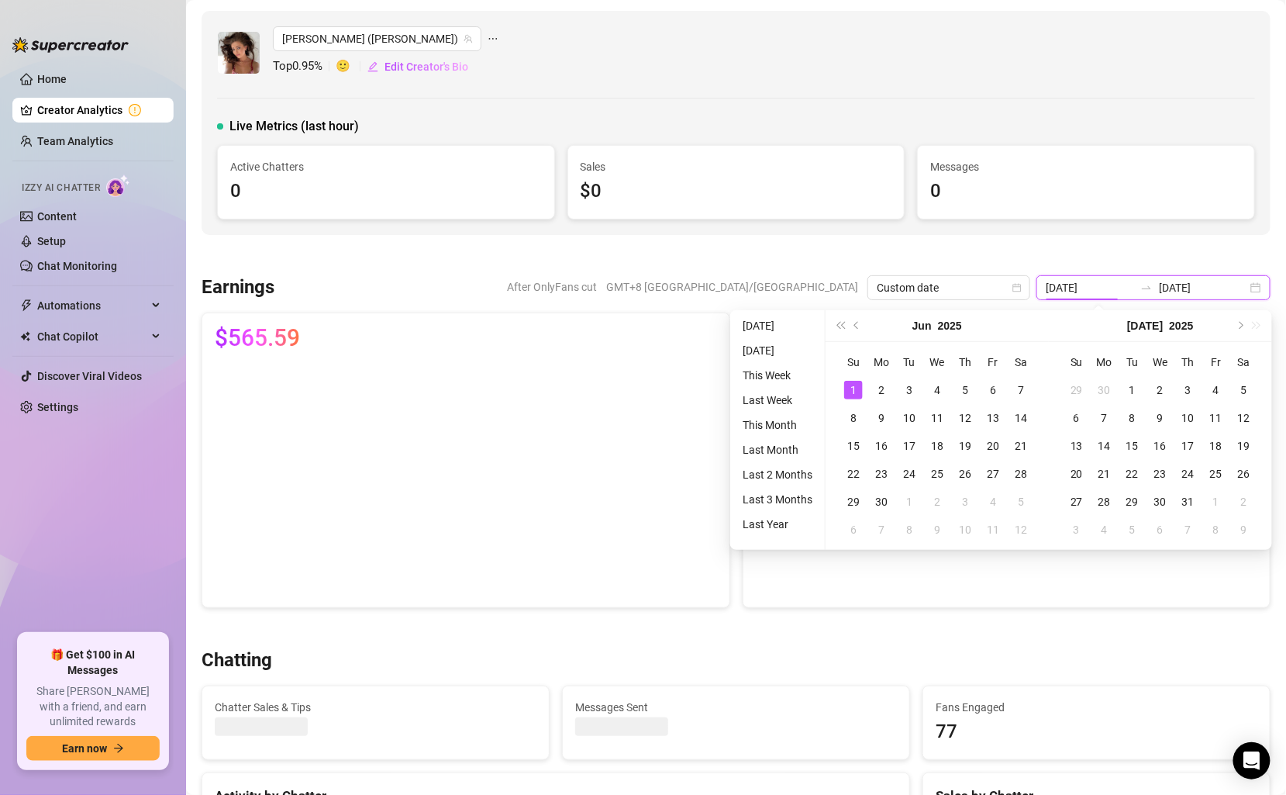
click at [1134, 285] on input "2025-06-01" at bounding box center [1090, 287] width 88 height 17
click at [858, 393] on div "1" at bounding box center [853, 390] width 19 height 19
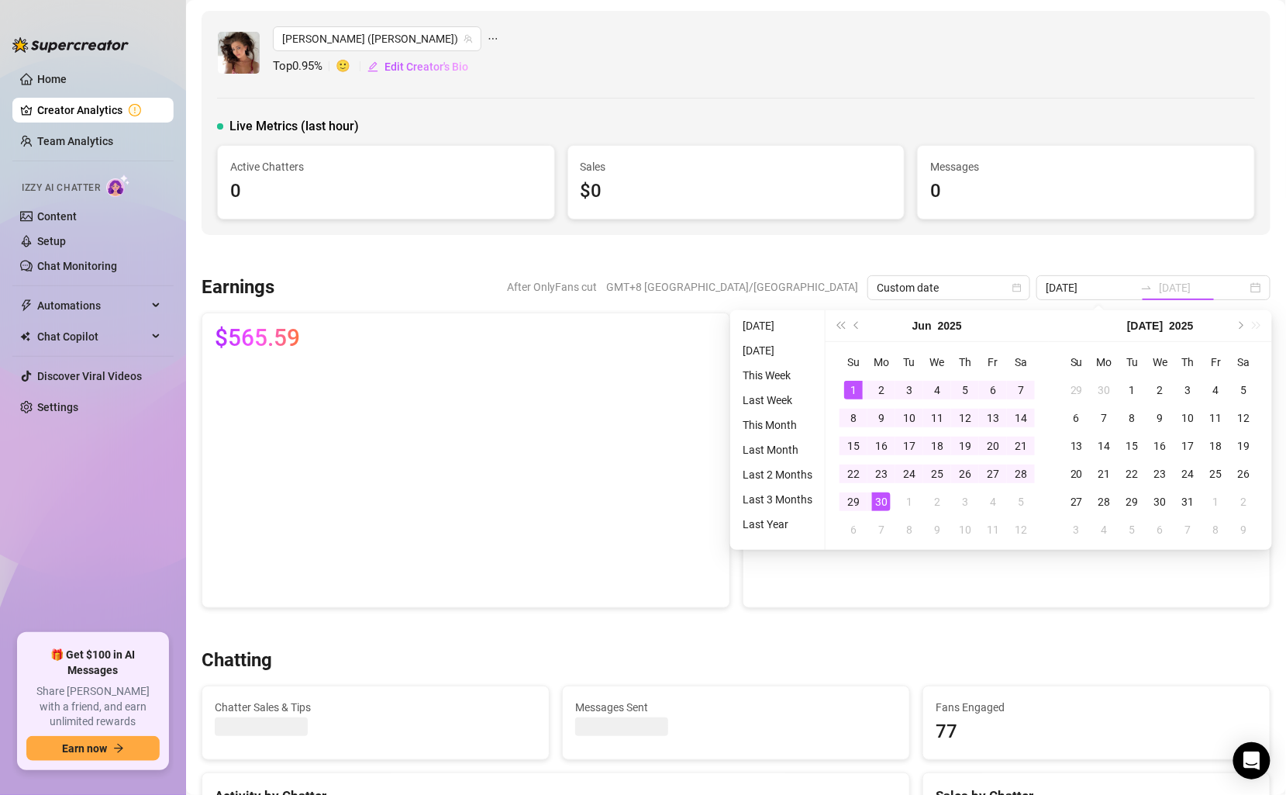
click at [879, 501] on div "30" at bounding box center [881, 501] width 19 height 19
type input "2025-06-30"
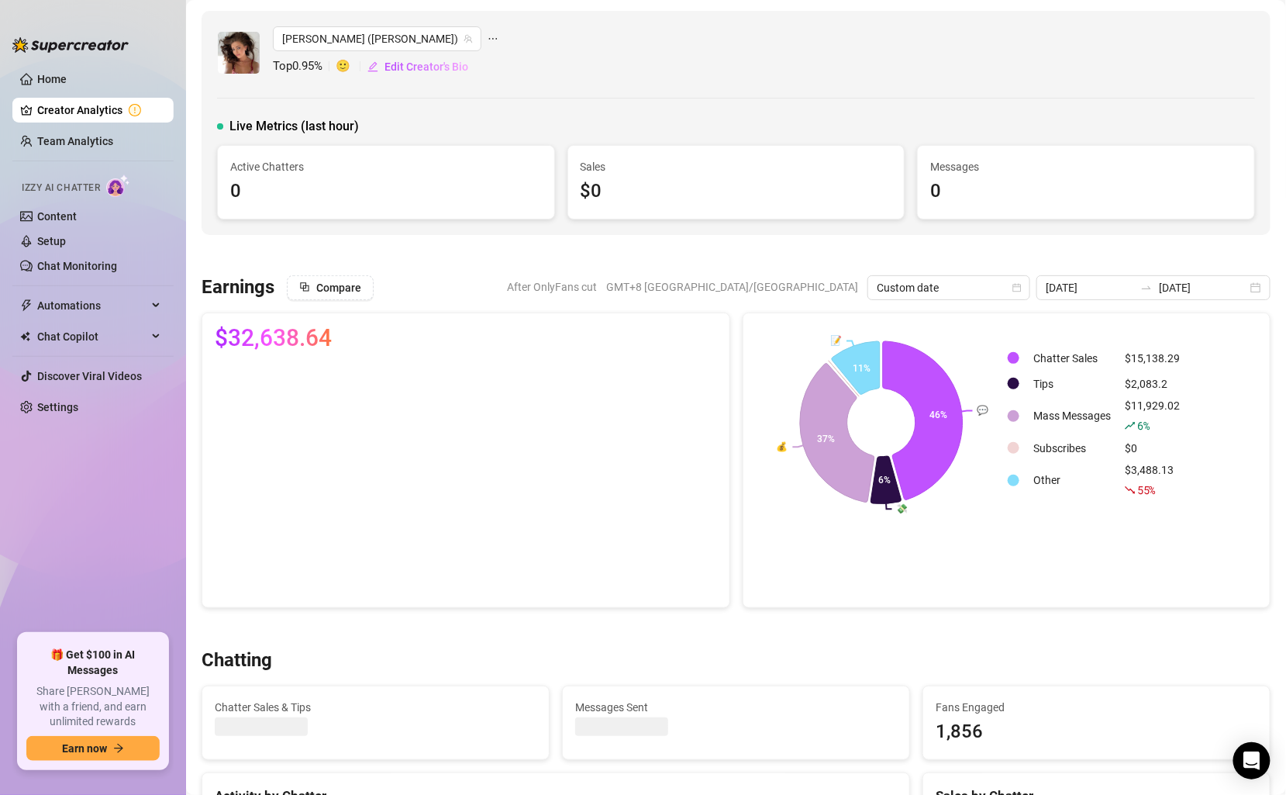
type input "2025-06-30"
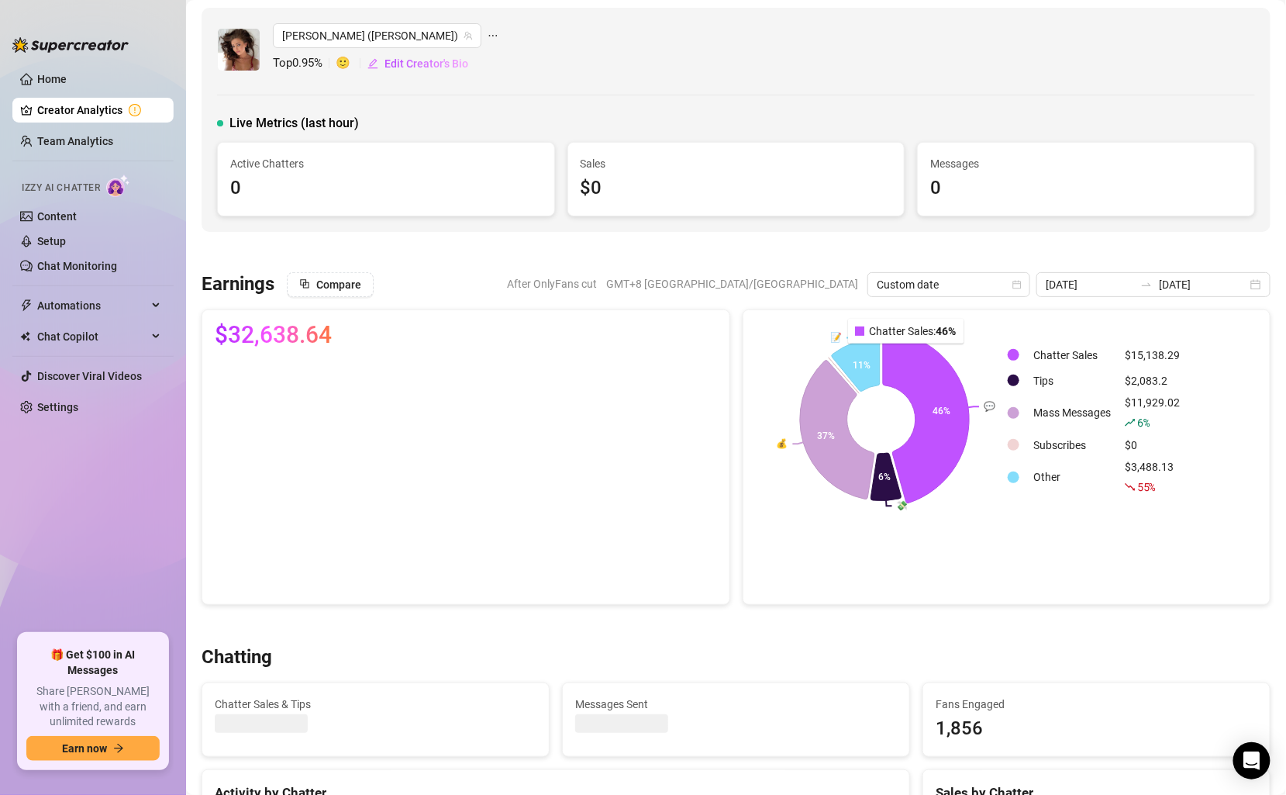
scroll to position [35, 0]
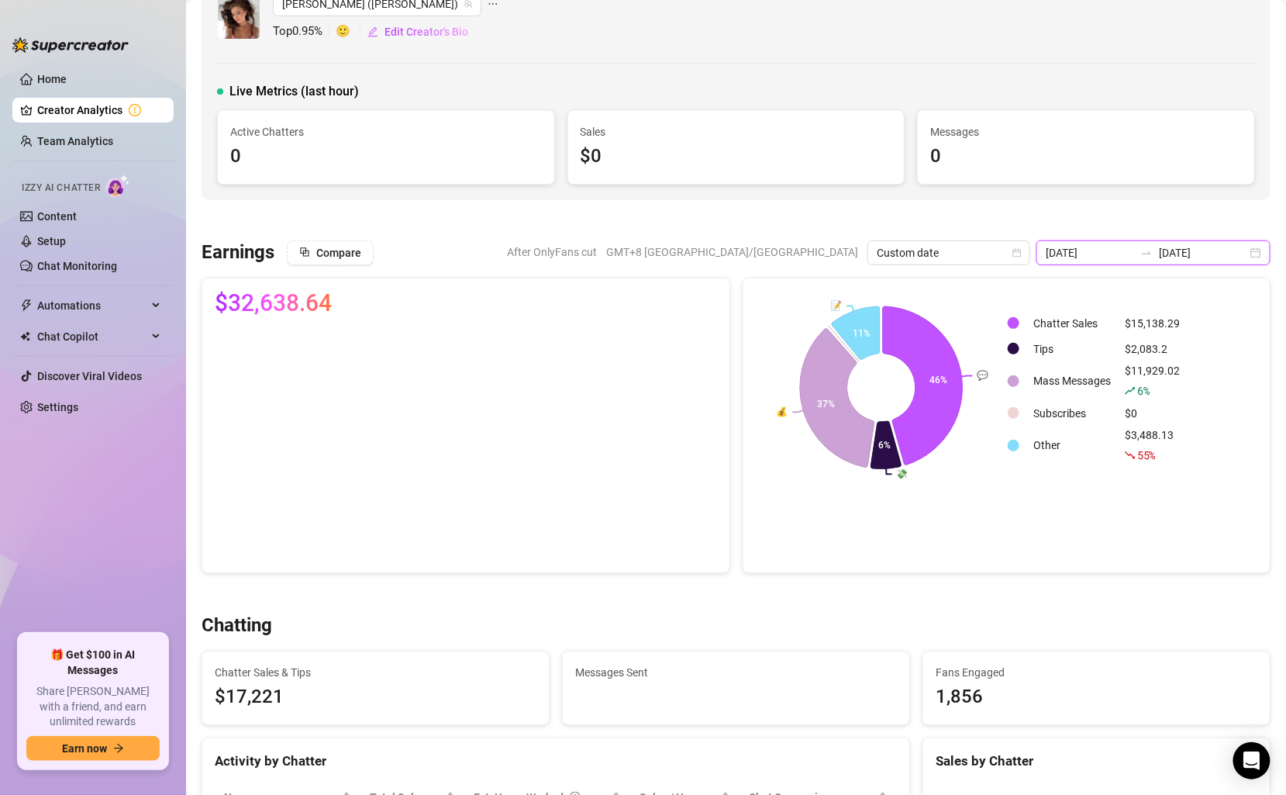
click at [1134, 249] on input "2025-06-01" at bounding box center [1090, 252] width 88 height 17
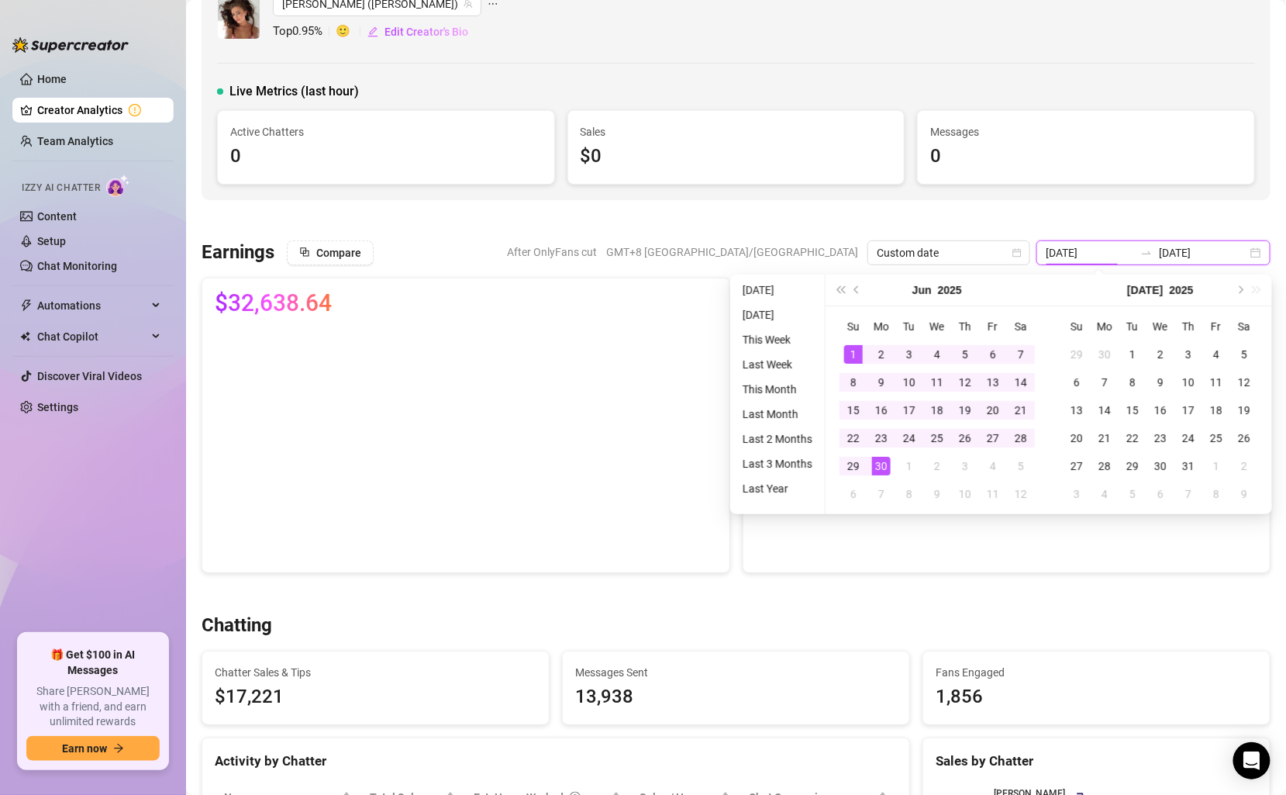
click at [1134, 254] on input "2025-06-01" at bounding box center [1090, 252] width 88 height 17
click at [852, 289] on button "Previous month (PageUp)" at bounding box center [857, 289] width 17 height 31
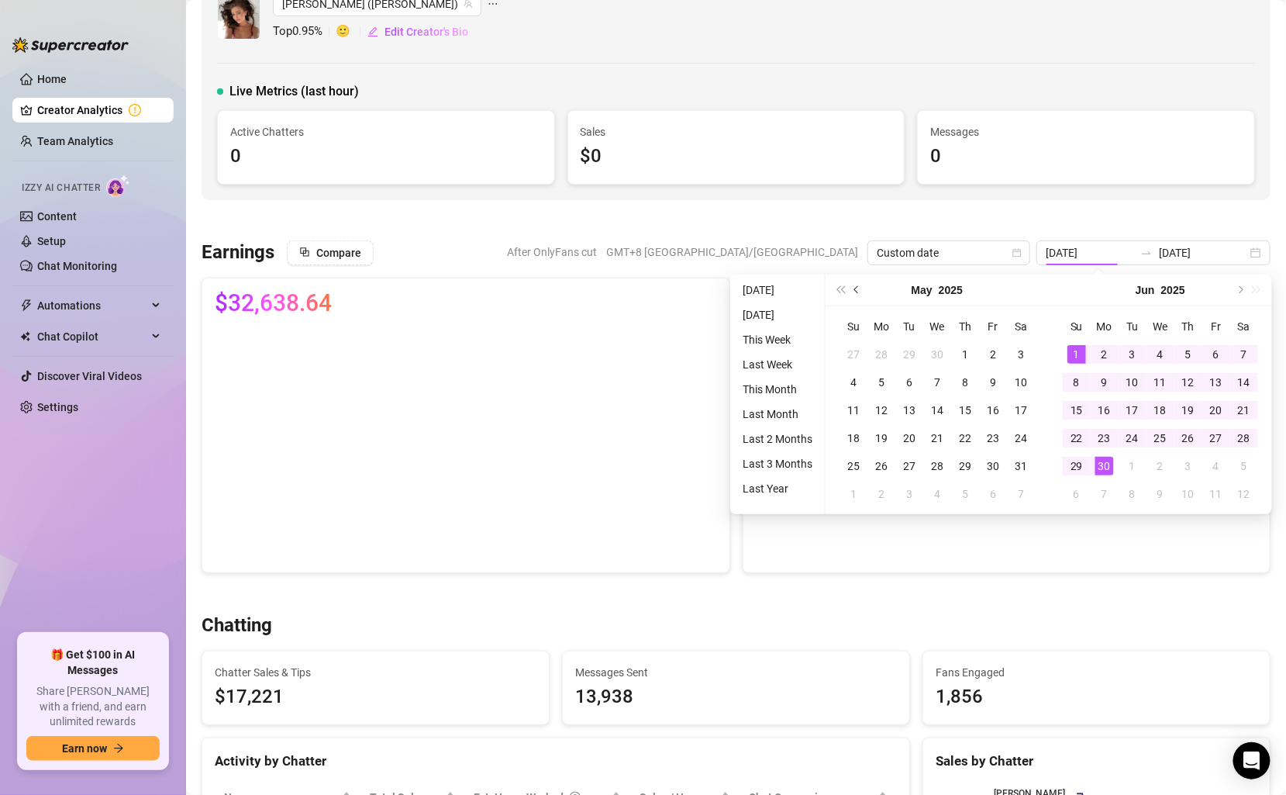
click at [860, 291] on button "Previous month (PageUp)" at bounding box center [857, 289] width 17 height 31
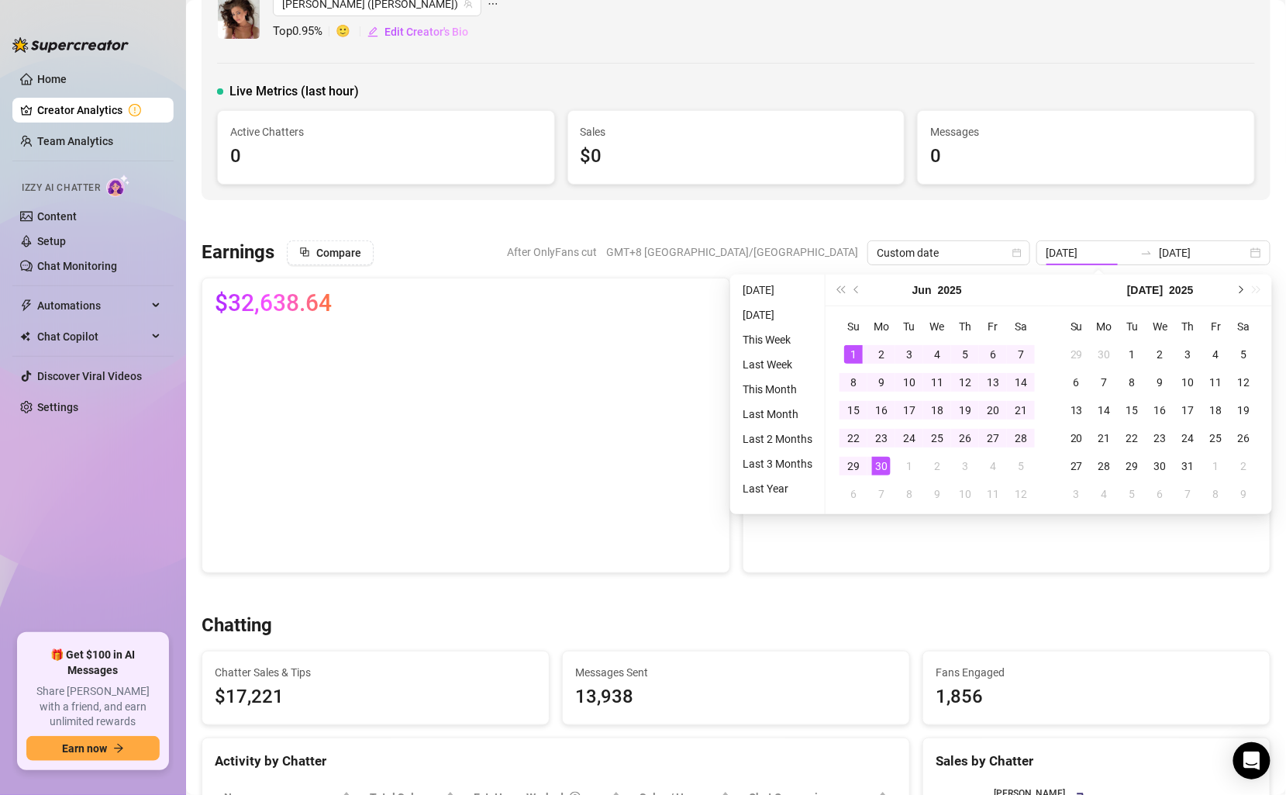
click at [1245, 294] on button "Next month (PageDown)" at bounding box center [1239, 289] width 17 height 31
click at [855, 281] on button "Previous month (PageUp)" at bounding box center [857, 289] width 17 height 31
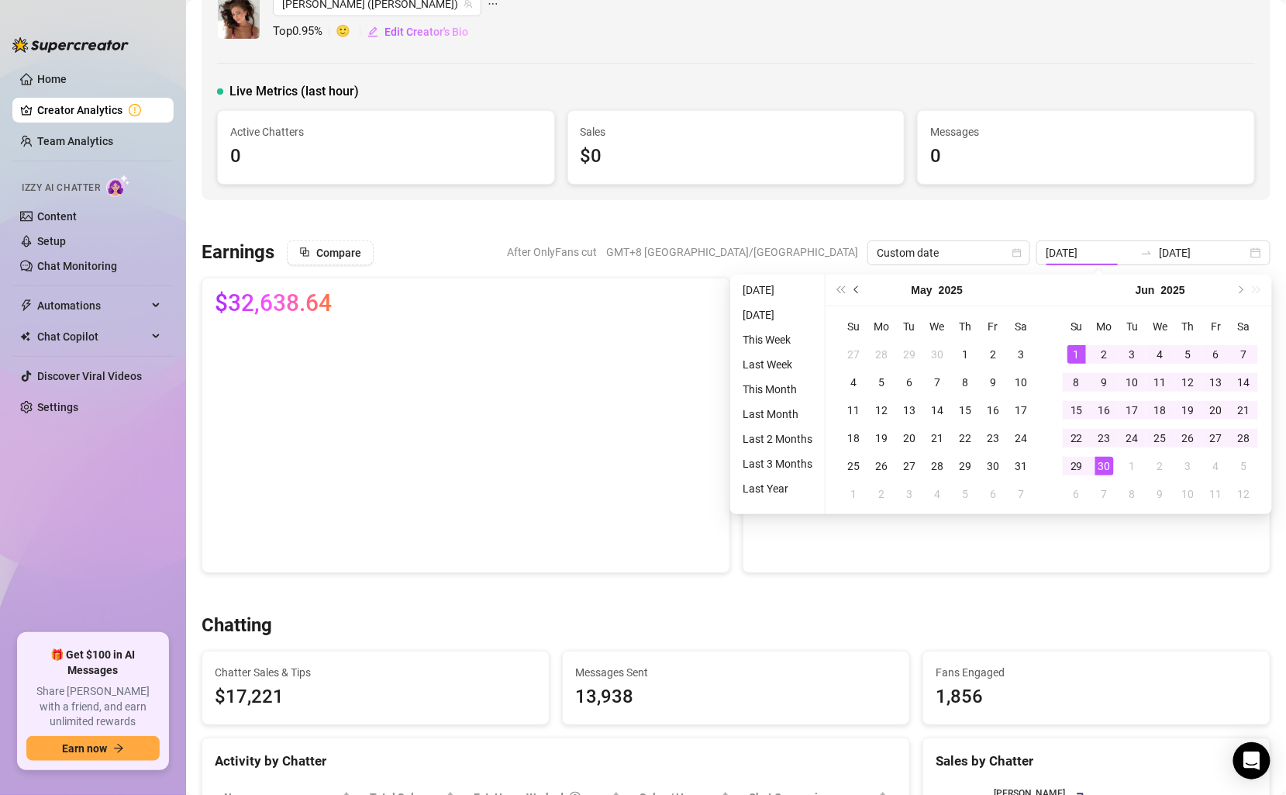
click at [855, 281] on button "Previous month (PageUp)" at bounding box center [857, 289] width 17 height 31
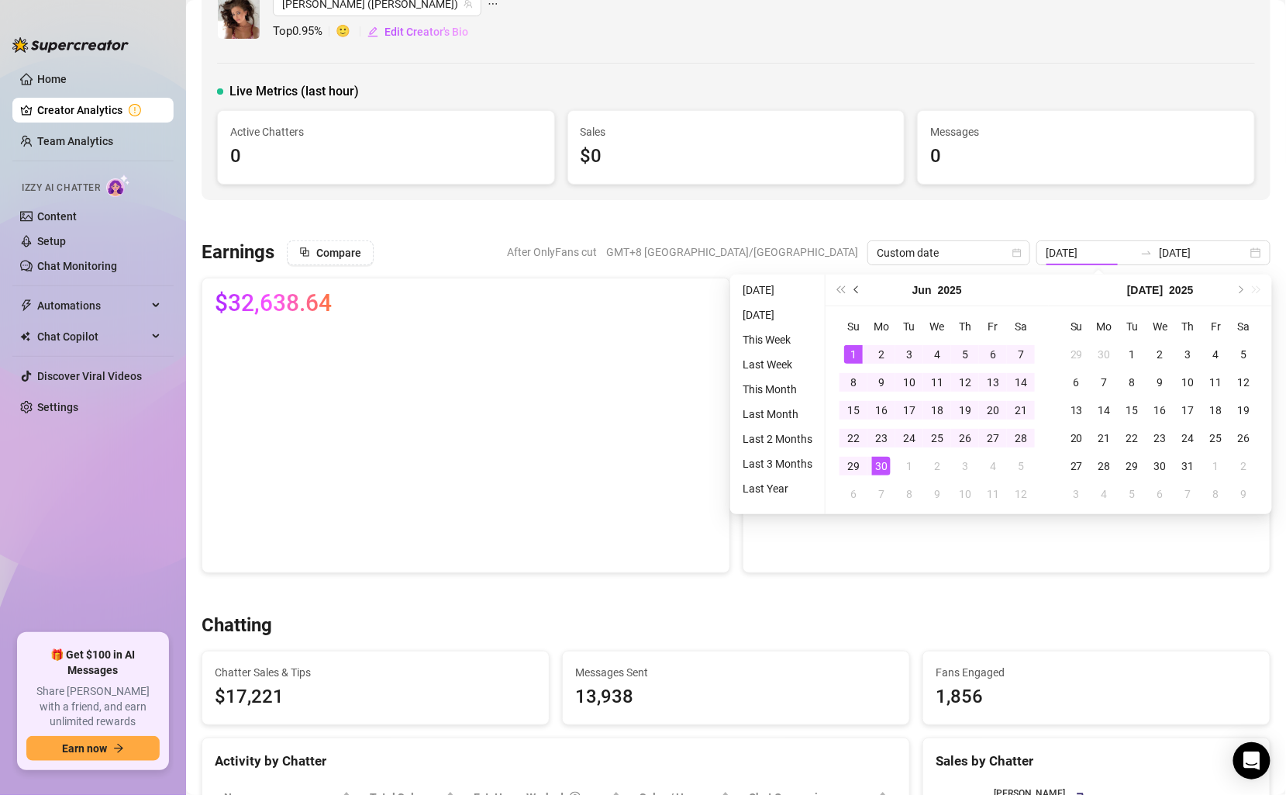
click at [857, 288] on span "Previous month (PageUp)" at bounding box center [858, 290] width 8 height 8
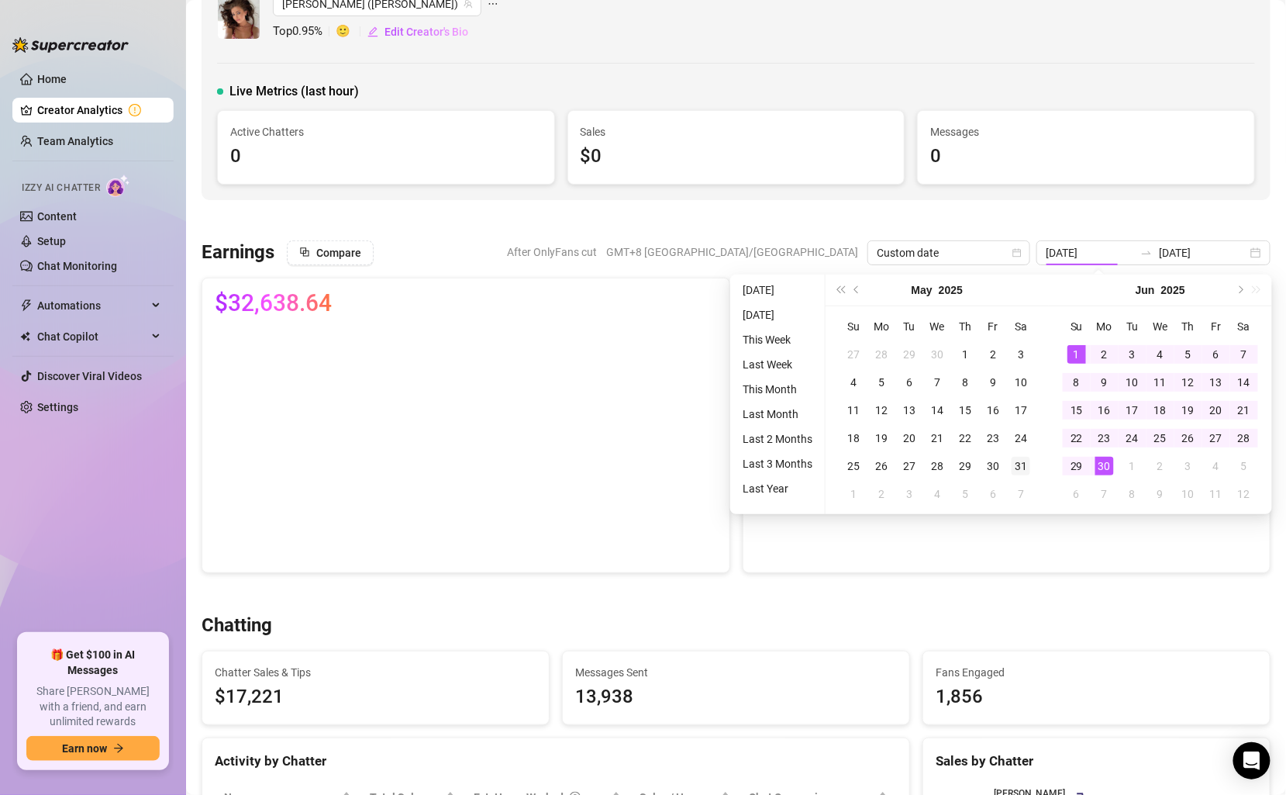
click at [964, 354] on div "1" at bounding box center [965, 354] width 19 height 19
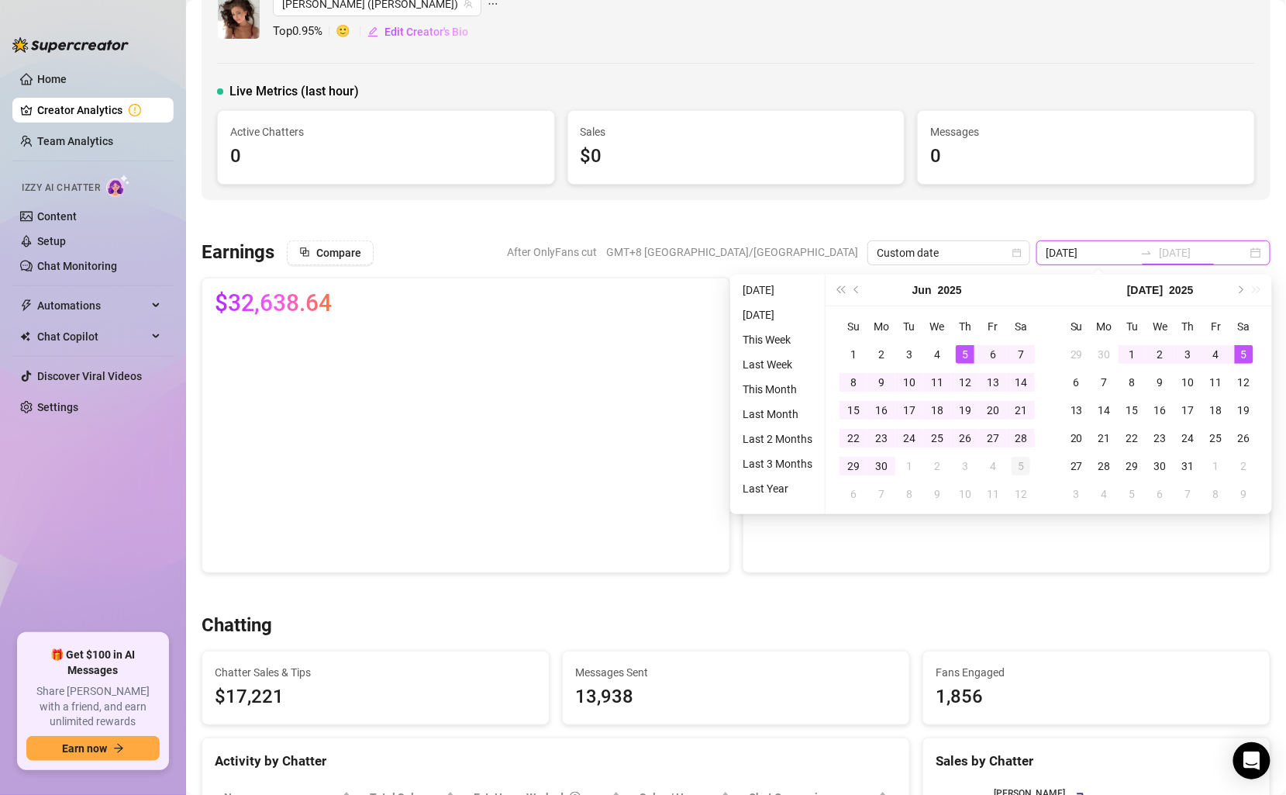
type input "2025-06-05"
type input "2025-06-30"
click at [877, 468] on div "30" at bounding box center [881, 466] width 19 height 19
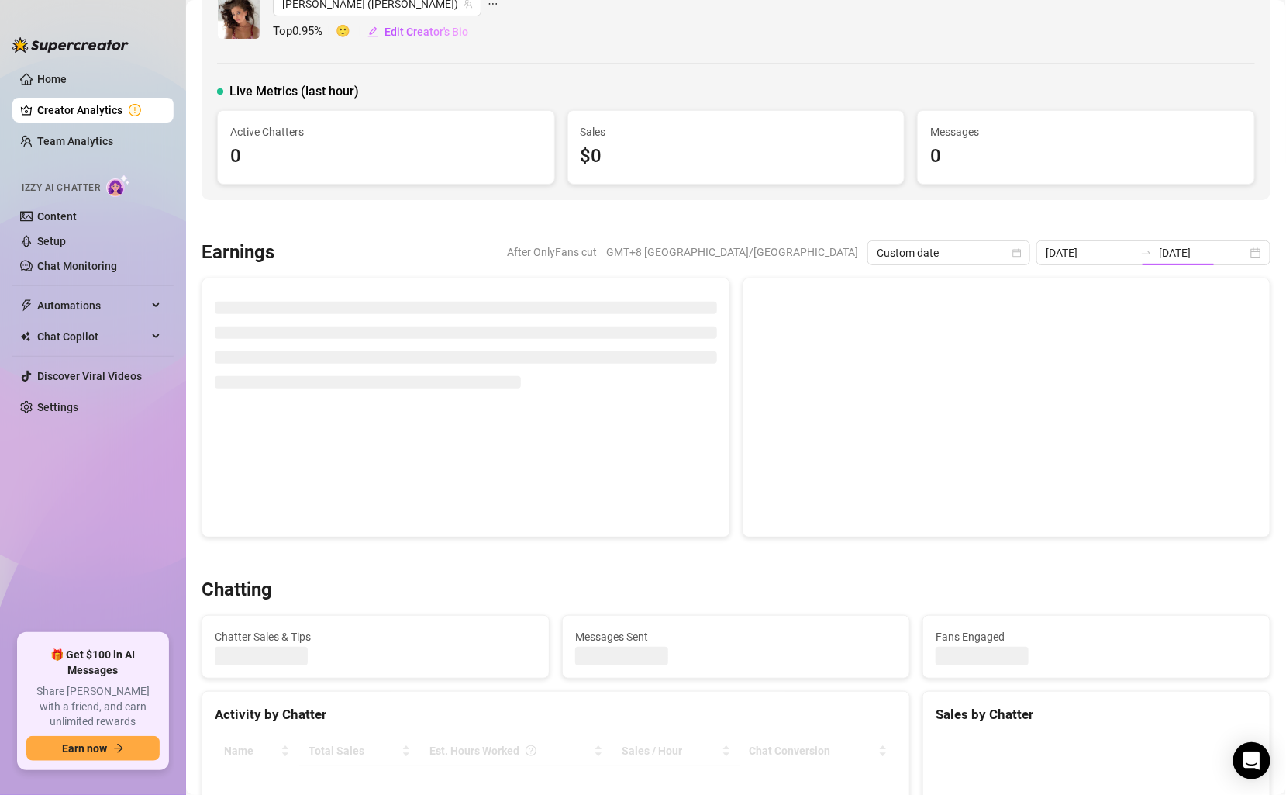
type input "2025-06-05"
click at [1115, 257] on input "2025-06-05" at bounding box center [1090, 252] width 88 height 17
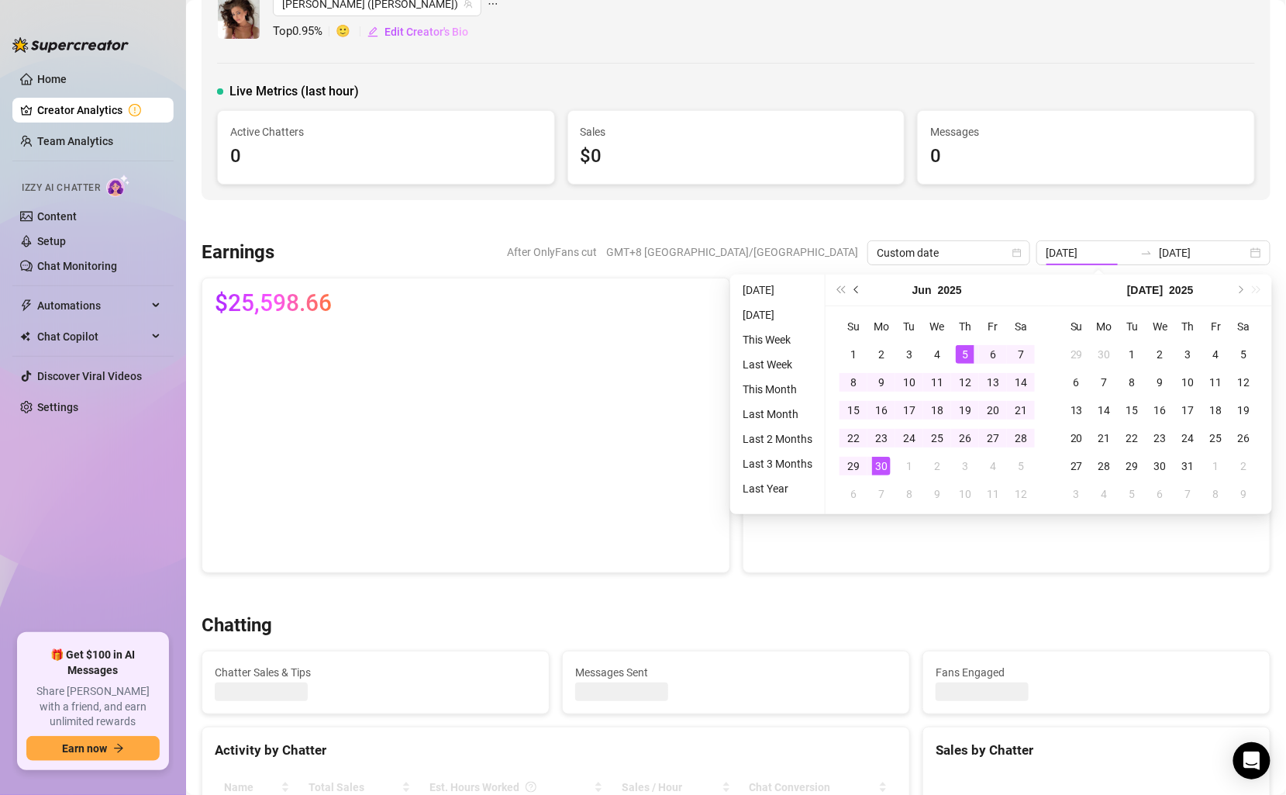
click at [861, 298] on button "Previous month (PageUp)" at bounding box center [857, 289] width 17 height 31
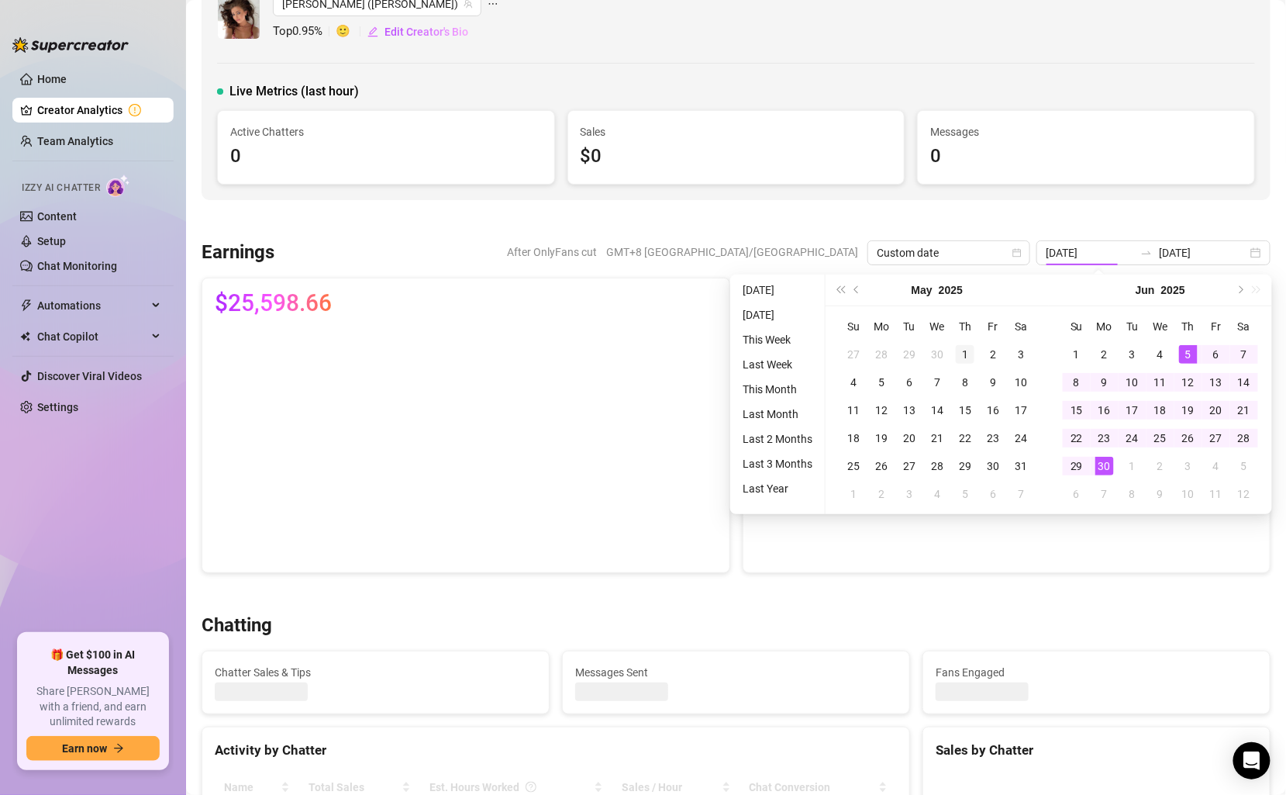
type input "2025-05-01"
click at [965, 350] on div "1" at bounding box center [965, 354] width 19 height 19
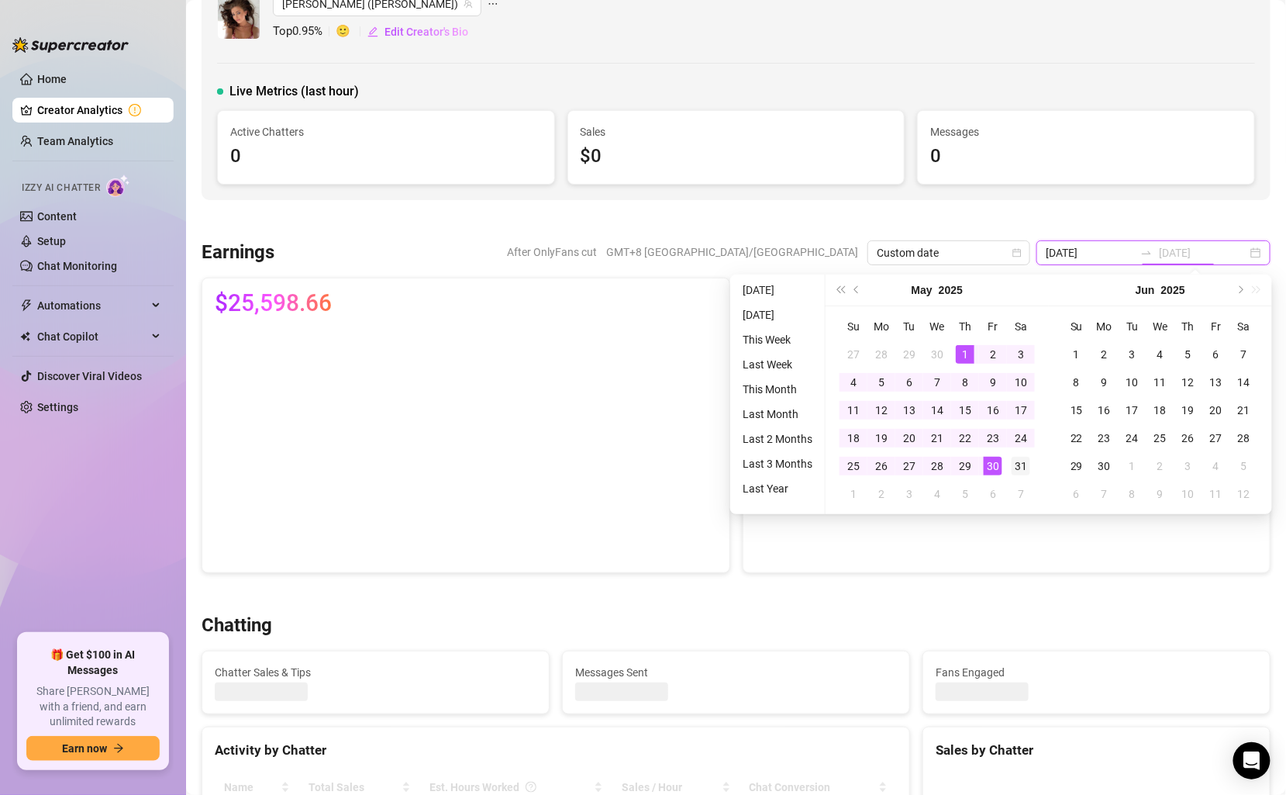
type input "2025-05-31"
click at [1023, 464] on div "31" at bounding box center [1021, 466] width 19 height 19
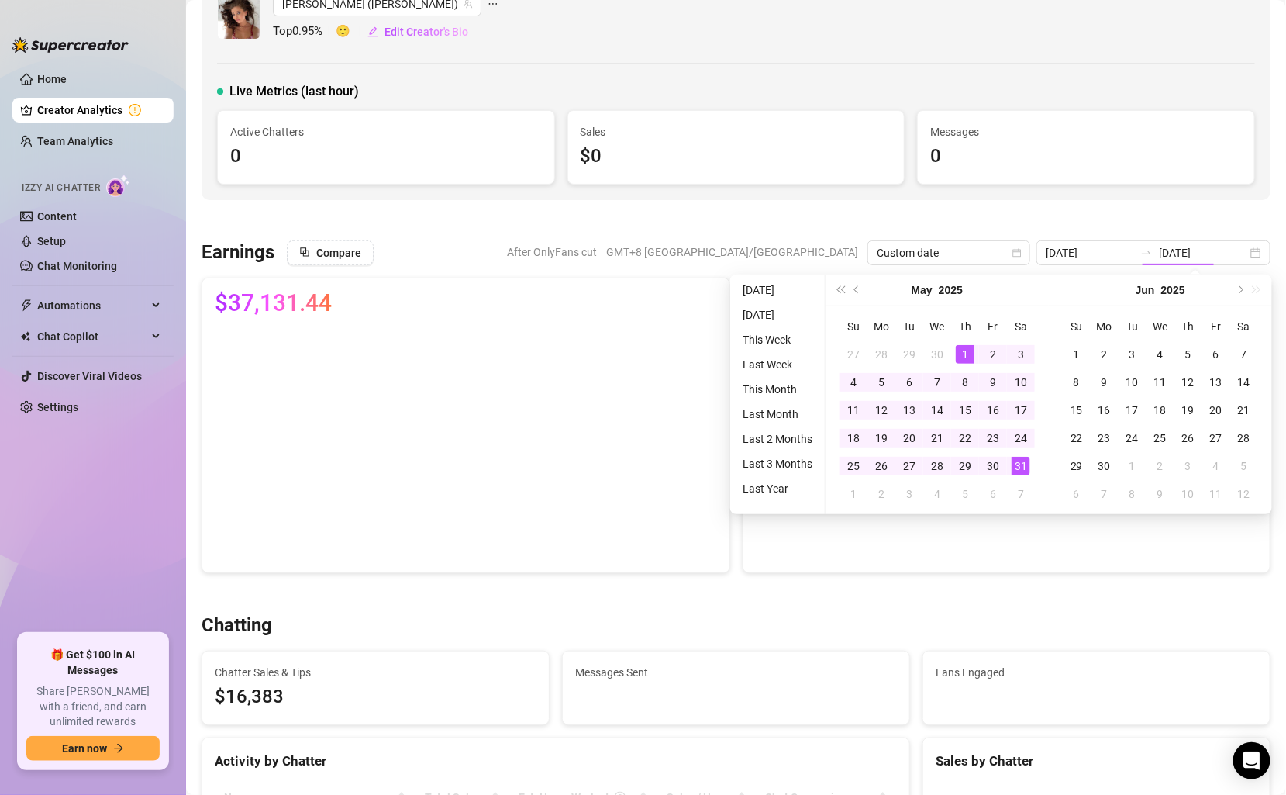
type input "2025-05-01"
type input "2025-05-31"
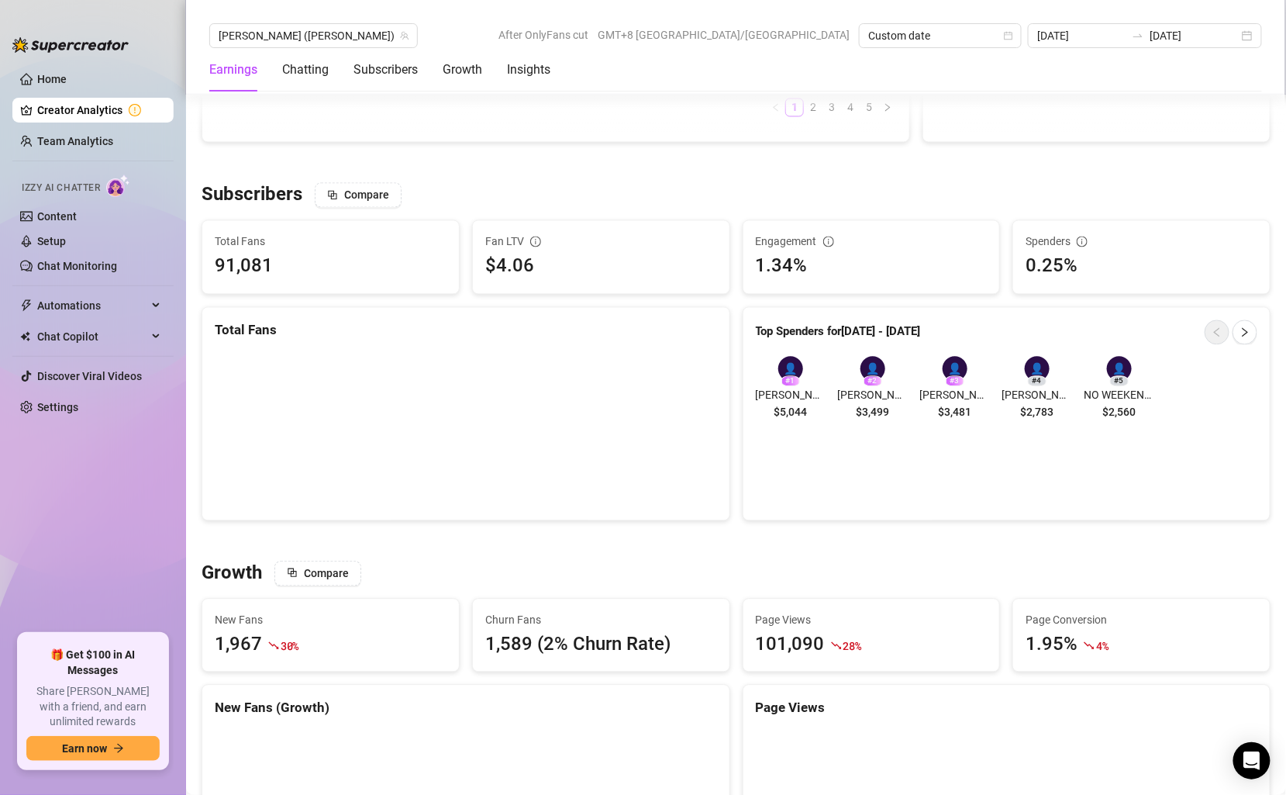
scroll to position [1067, 0]
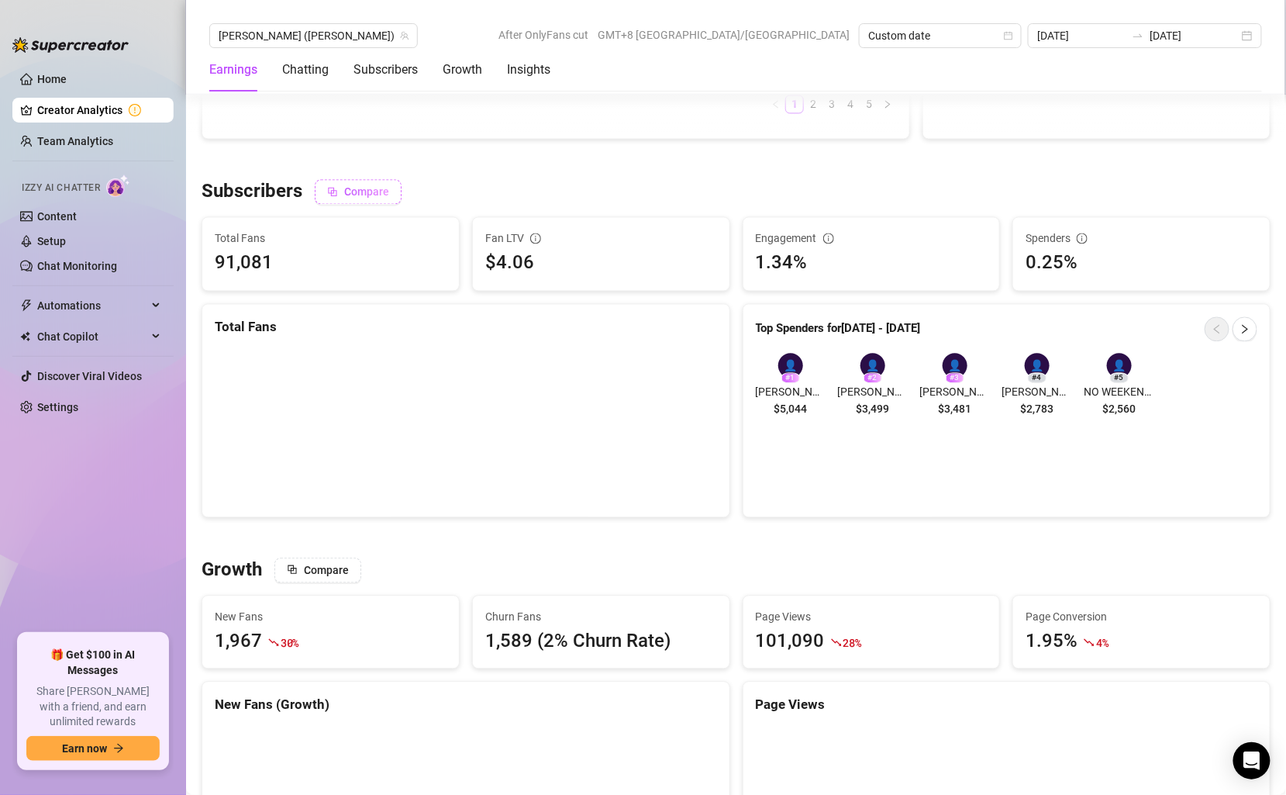
click at [378, 197] on button "Compare" at bounding box center [358, 192] width 87 height 25
click at [418, 188] on span "Comparing to Agency Average" at bounding box center [417, 192] width 149 height 12
click at [544, 188] on span "Disable" at bounding box center [541, 192] width 37 height 12
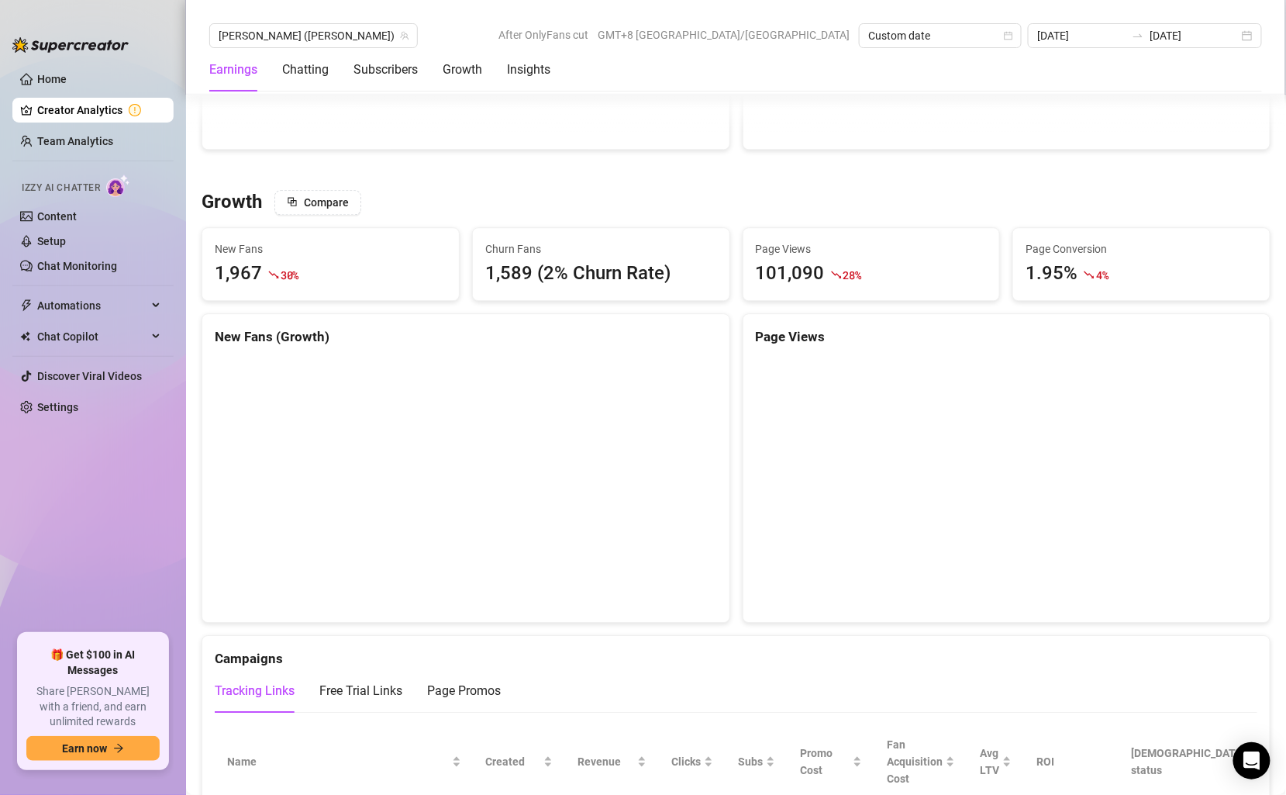
scroll to position [1448, 0]
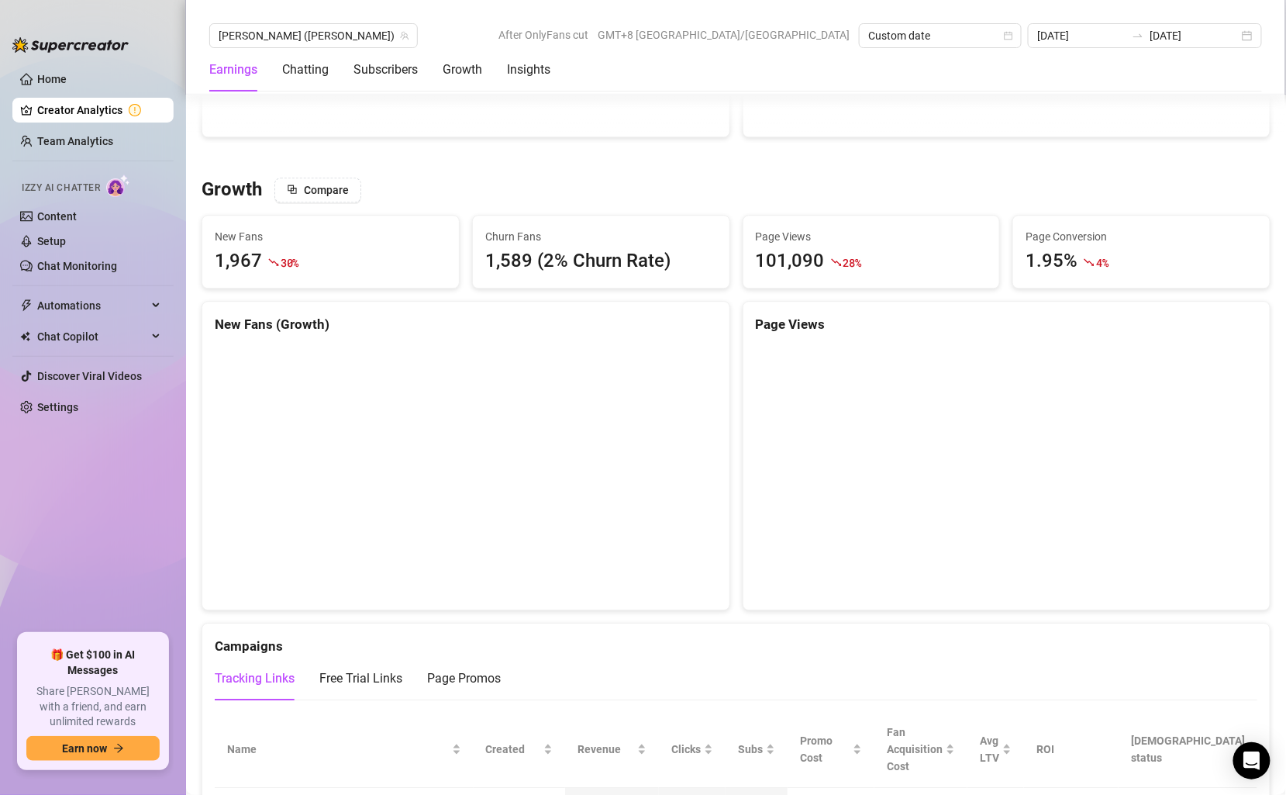
click at [260, 250] on div "1,967" at bounding box center [238, 261] width 47 height 29
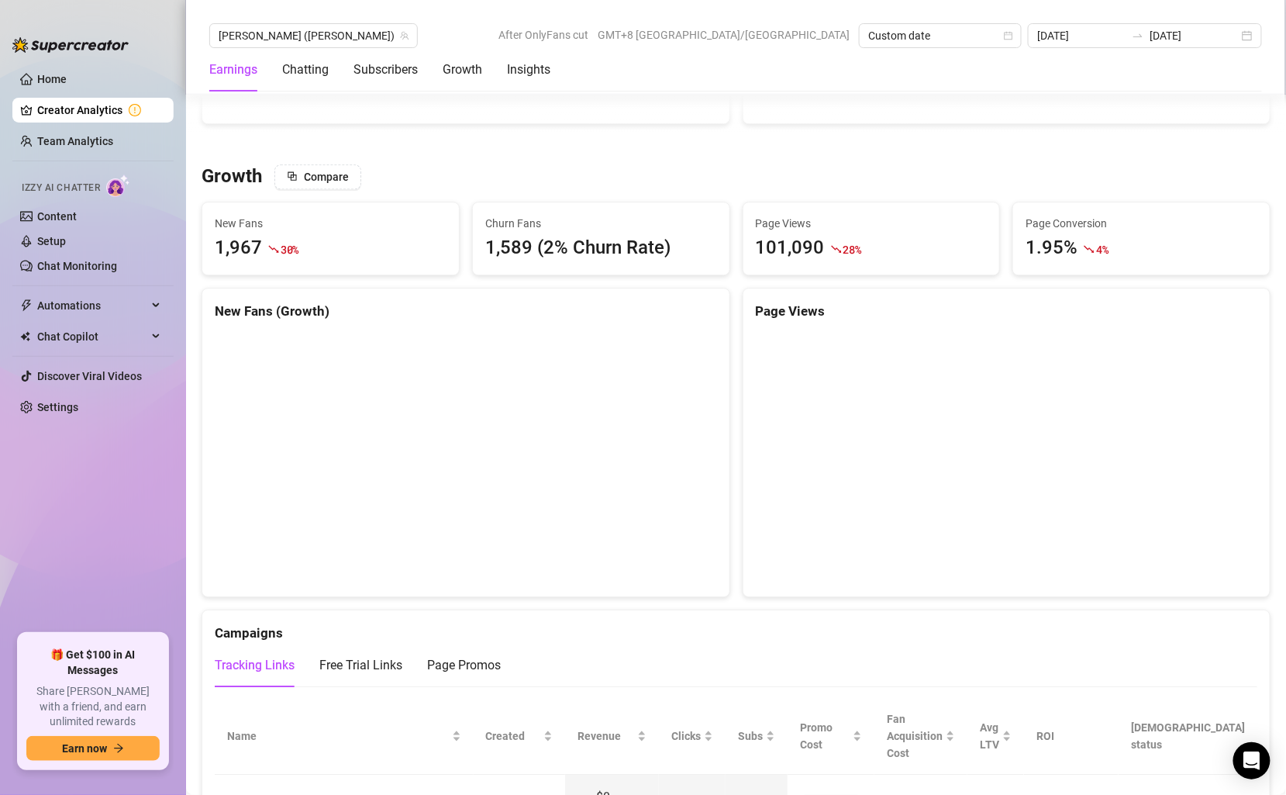
scroll to position [1462, 0]
click at [522, 226] on span "Churn Fans" at bounding box center [601, 222] width 232 height 17
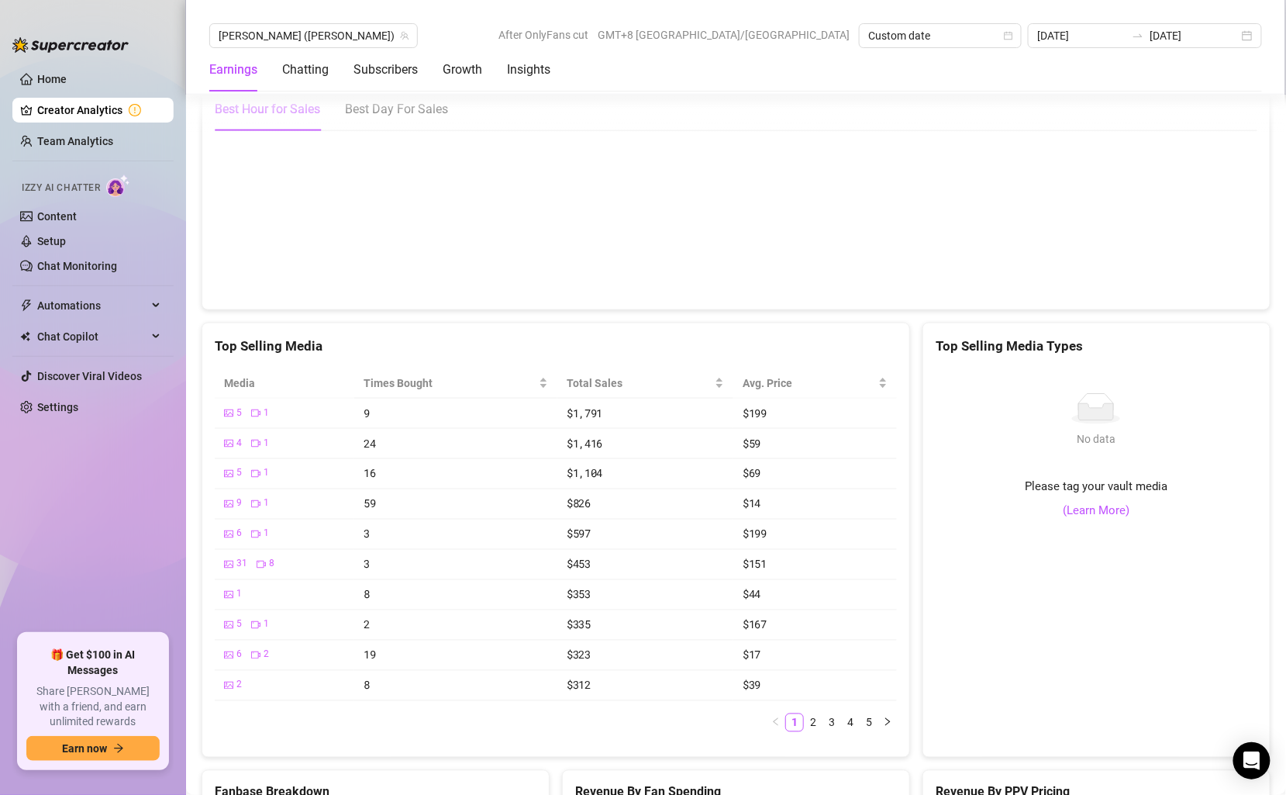
scroll to position [2761, 0]
click at [530, 373] on span "Times Bought" at bounding box center [450, 381] width 172 height 17
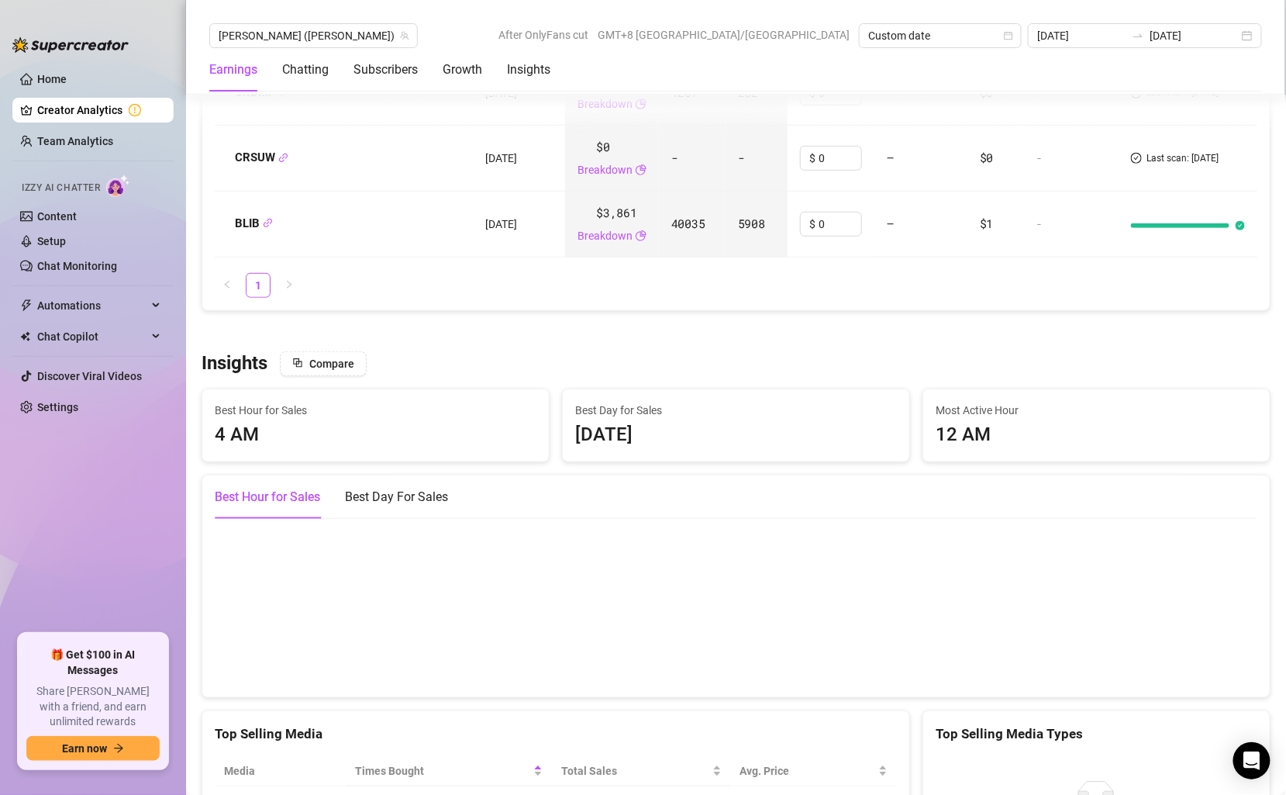
scroll to position [2353, 0]
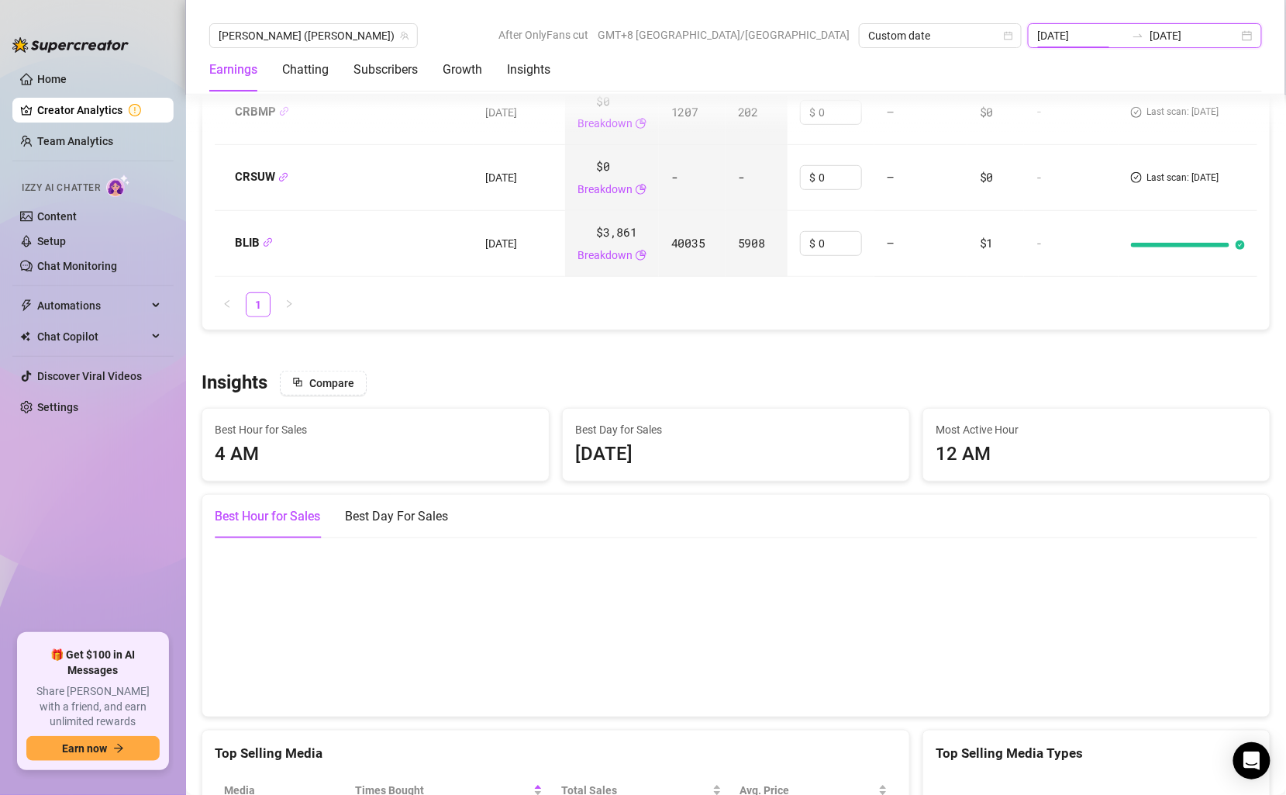
click at [1113, 29] on input "2025-05-01" at bounding box center [1081, 35] width 88 height 17
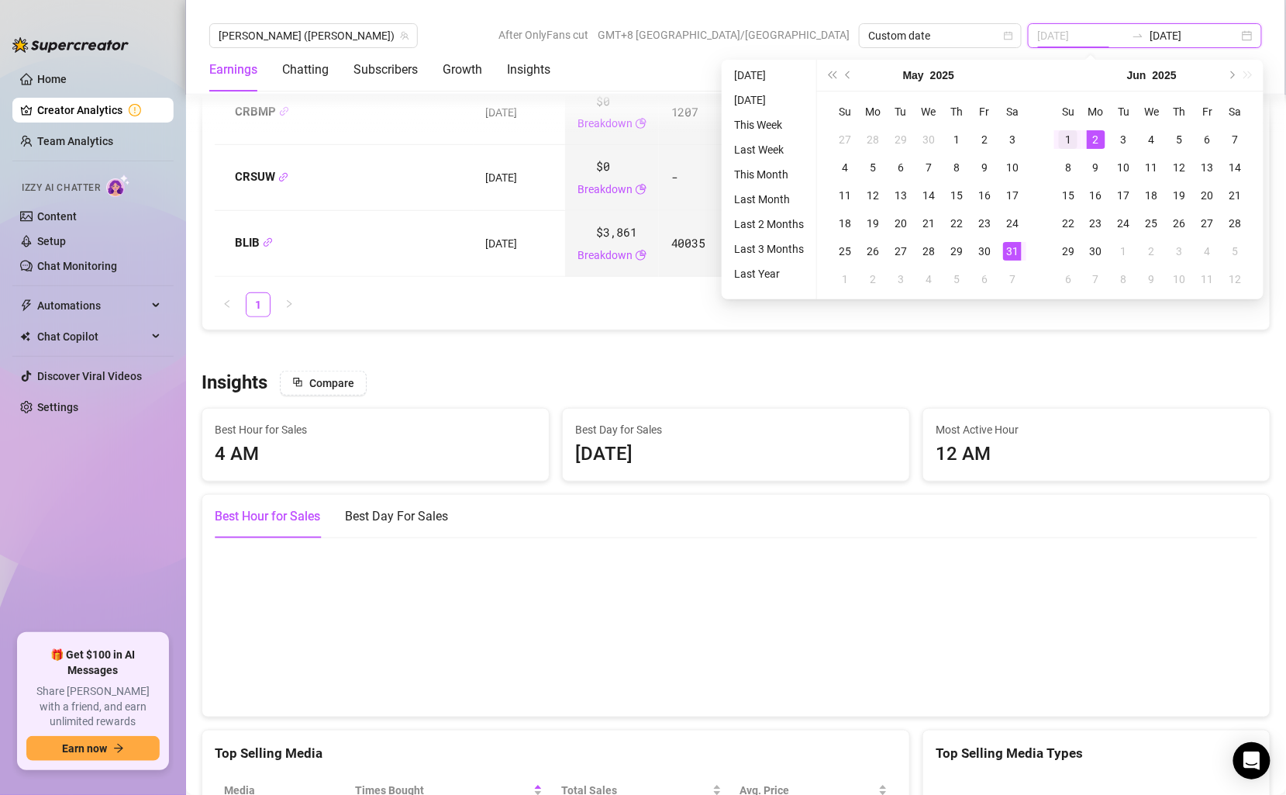
type input "2025-06-01"
click at [1069, 138] on div "1" at bounding box center [1068, 139] width 19 height 19
type input "2025-06-30"
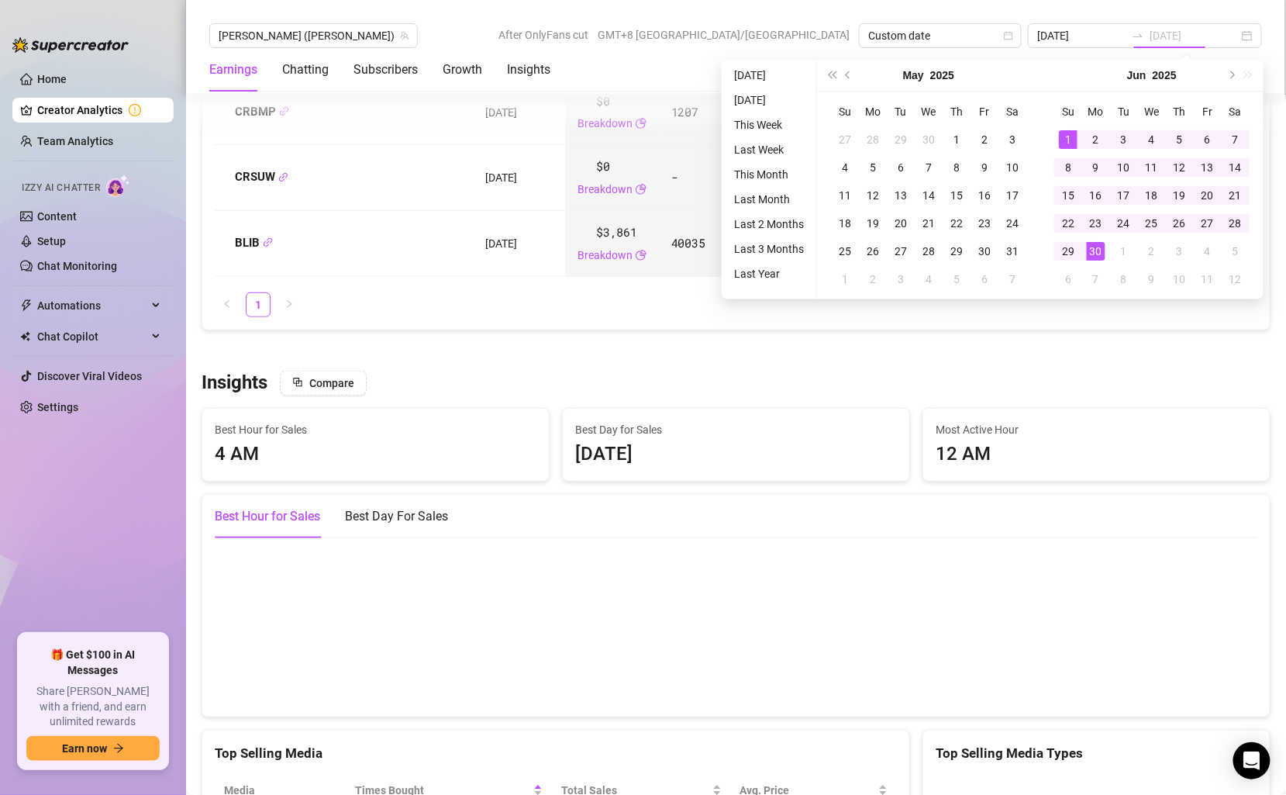
click at [1100, 251] on div "30" at bounding box center [1096, 251] width 19 height 19
type input "2025-06-01"
type input "2025-06-30"
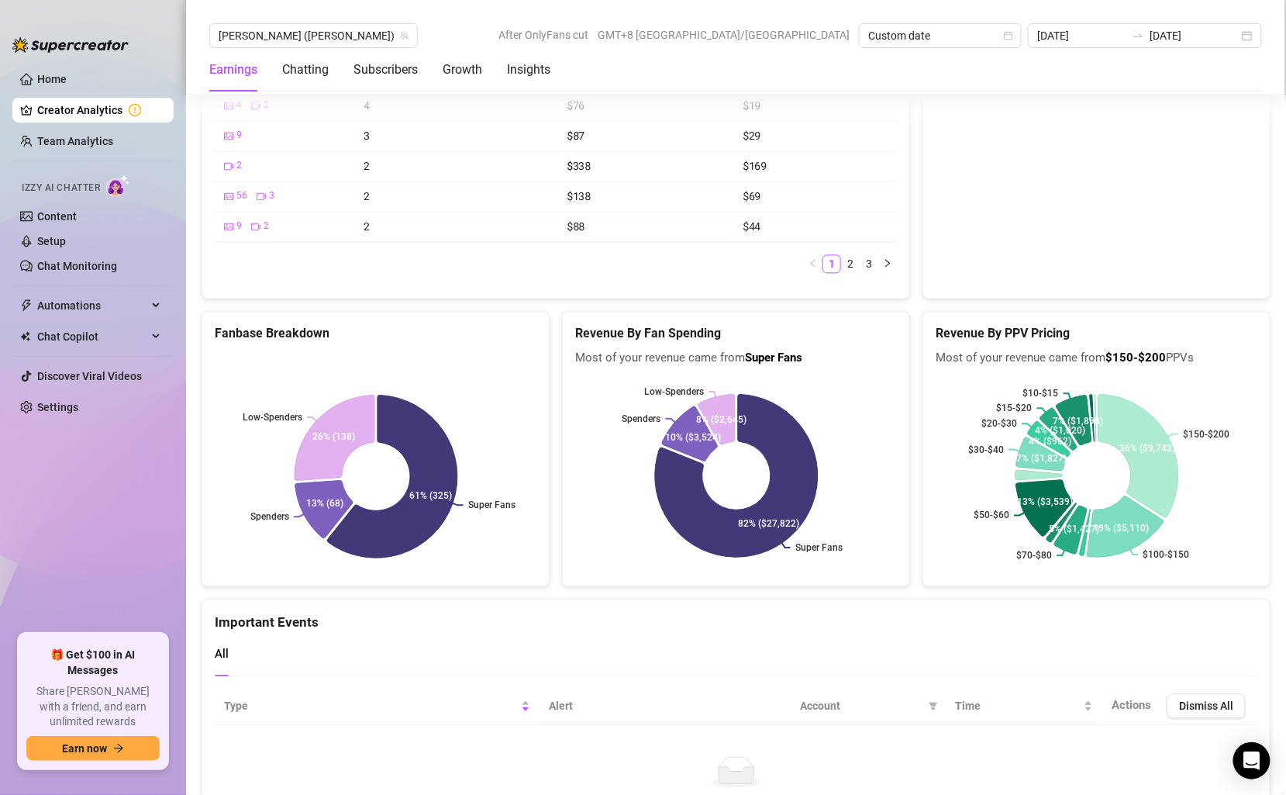
scroll to position [3316, 0]
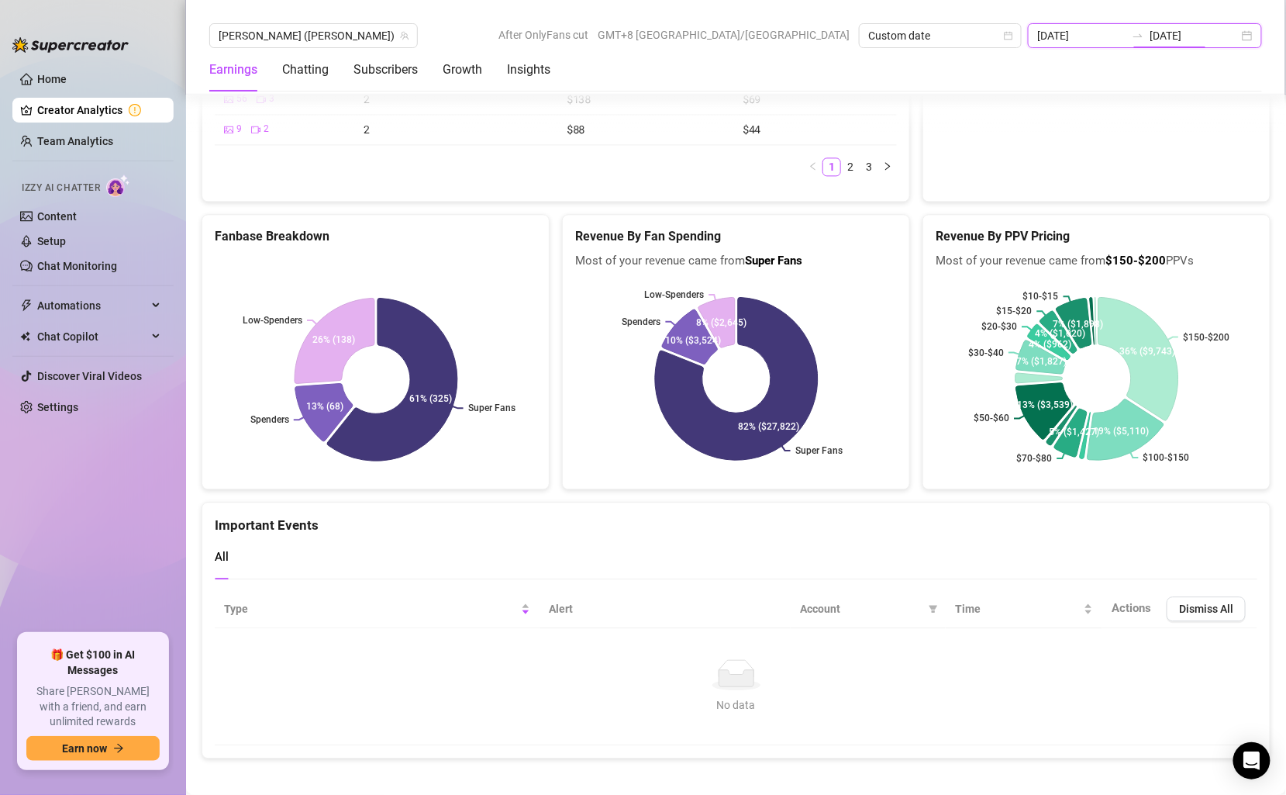
click at [1172, 39] on input "2025-06-30" at bounding box center [1195, 35] width 88 height 17
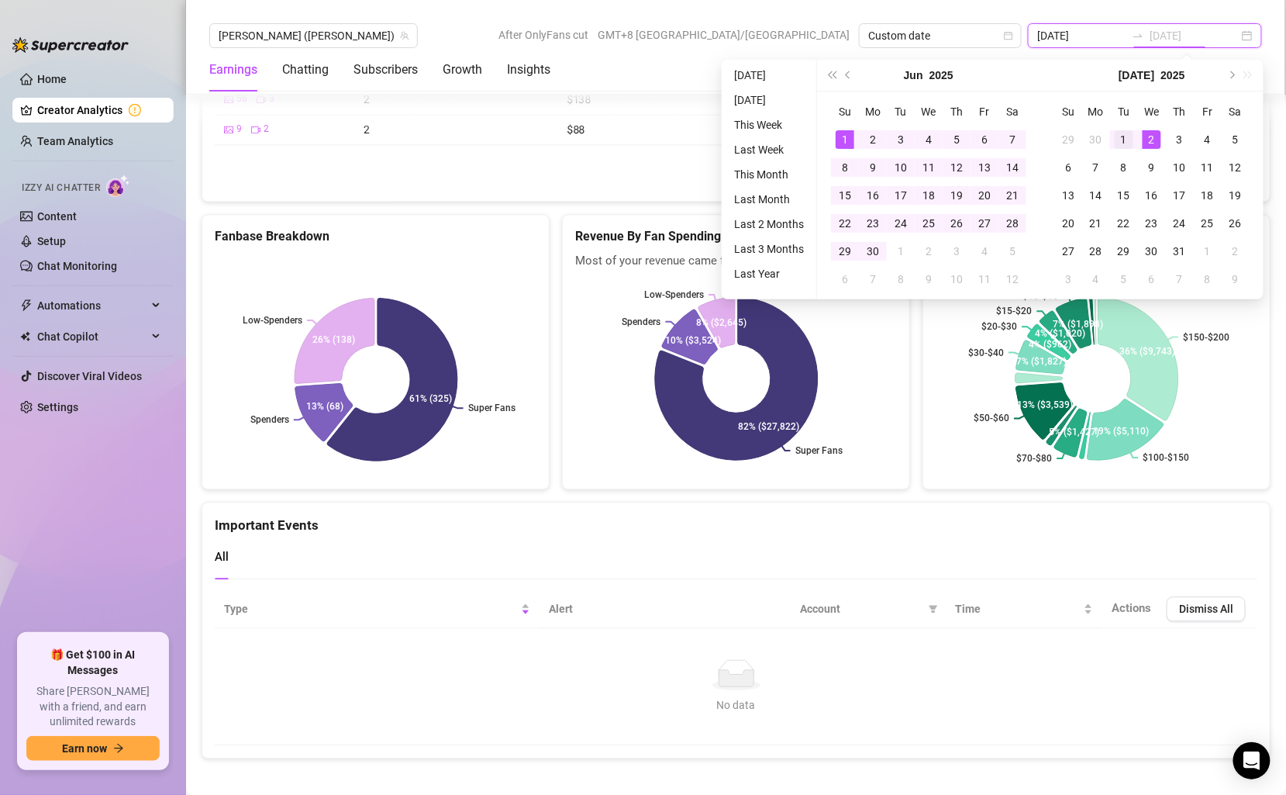
type input "[DATE]"
click at [1128, 138] on div "1" at bounding box center [1124, 139] width 19 height 19
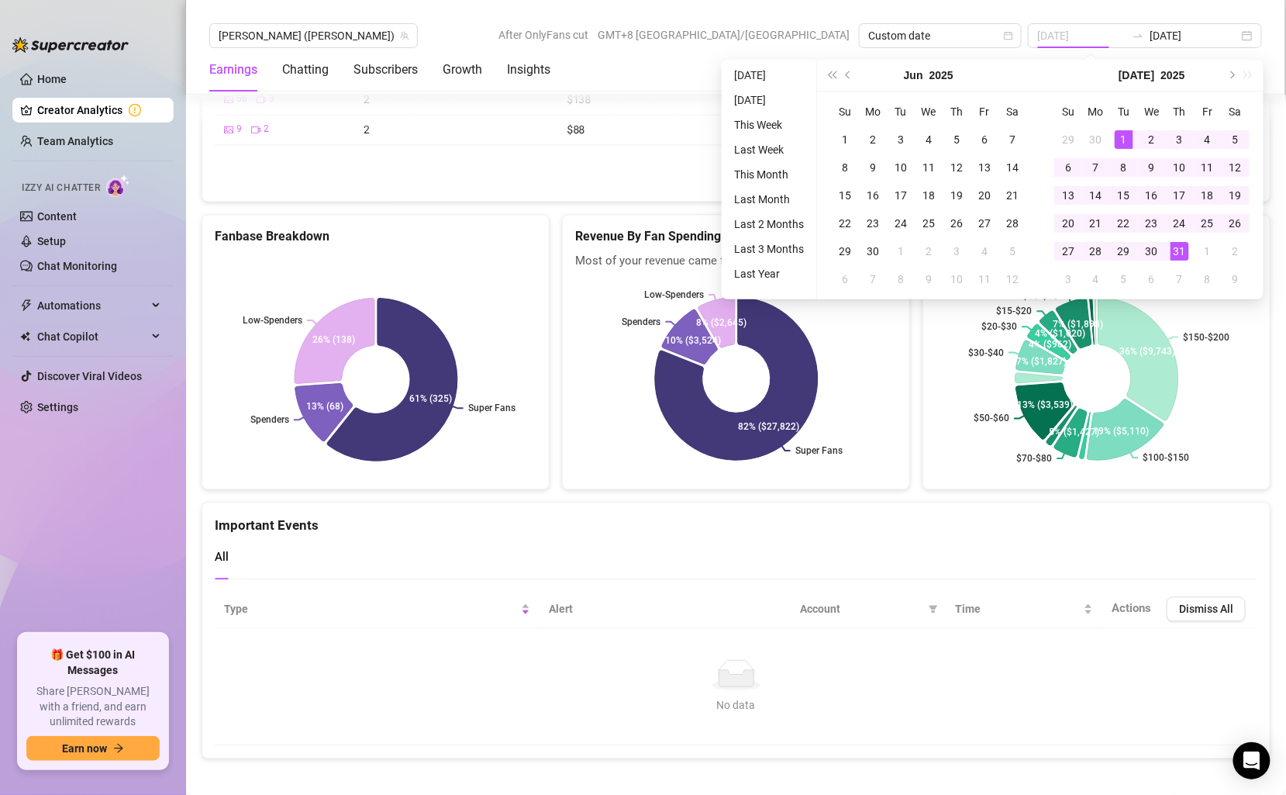
click at [1181, 248] on div "31" at bounding box center [1180, 251] width 19 height 19
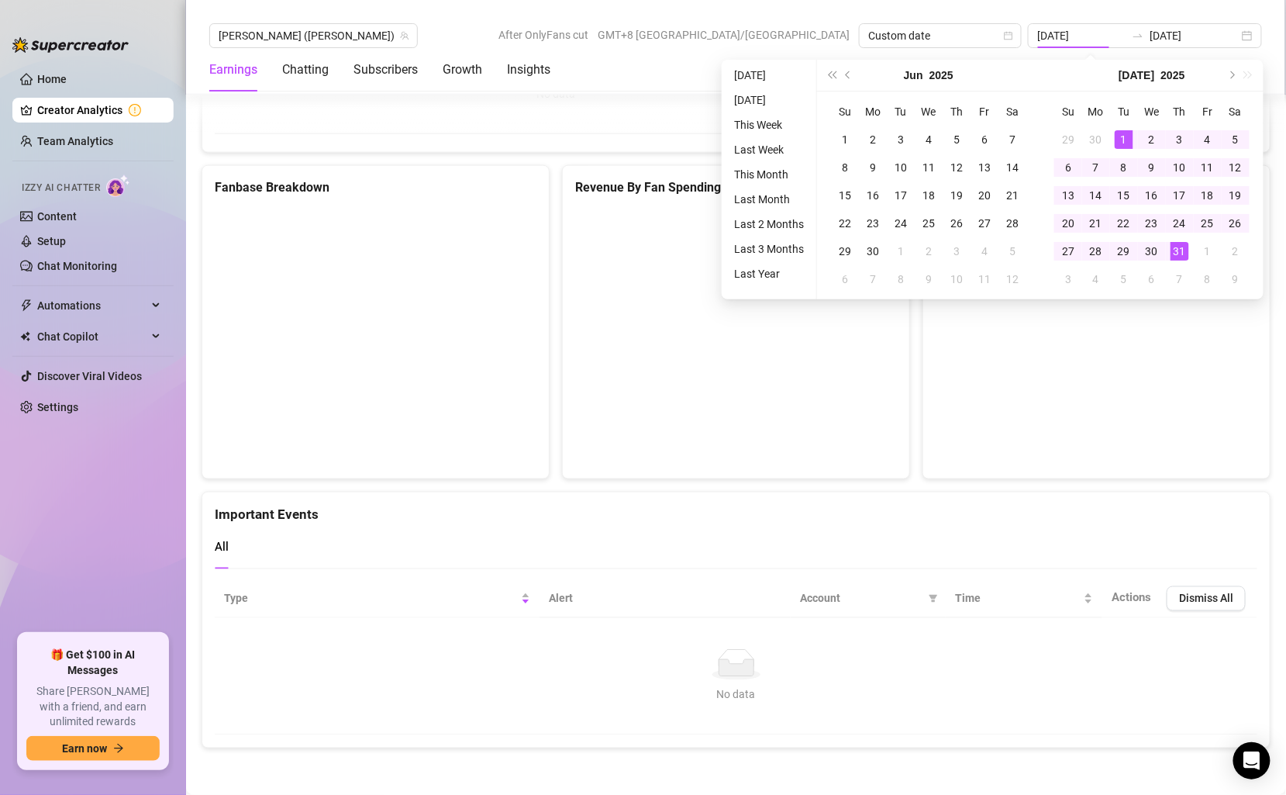
type input "[DATE]"
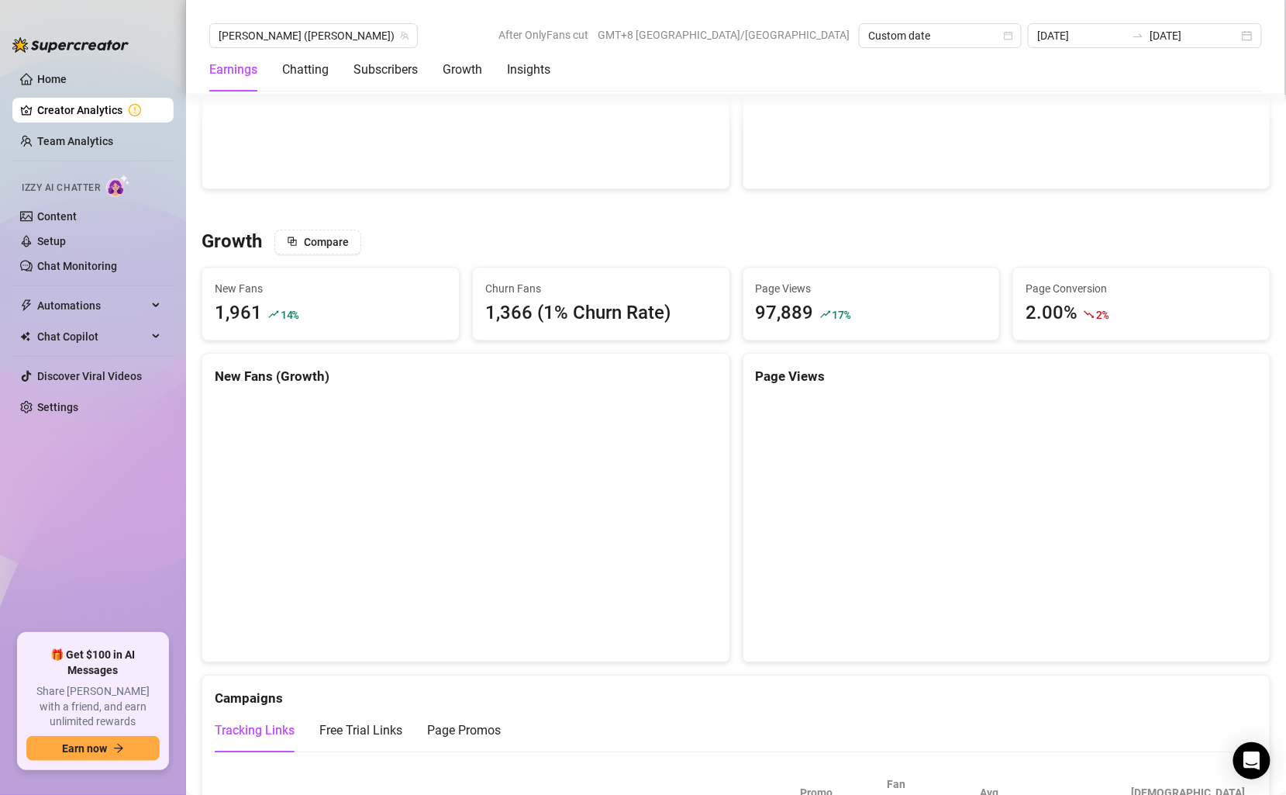
scroll to position [1410, 0]
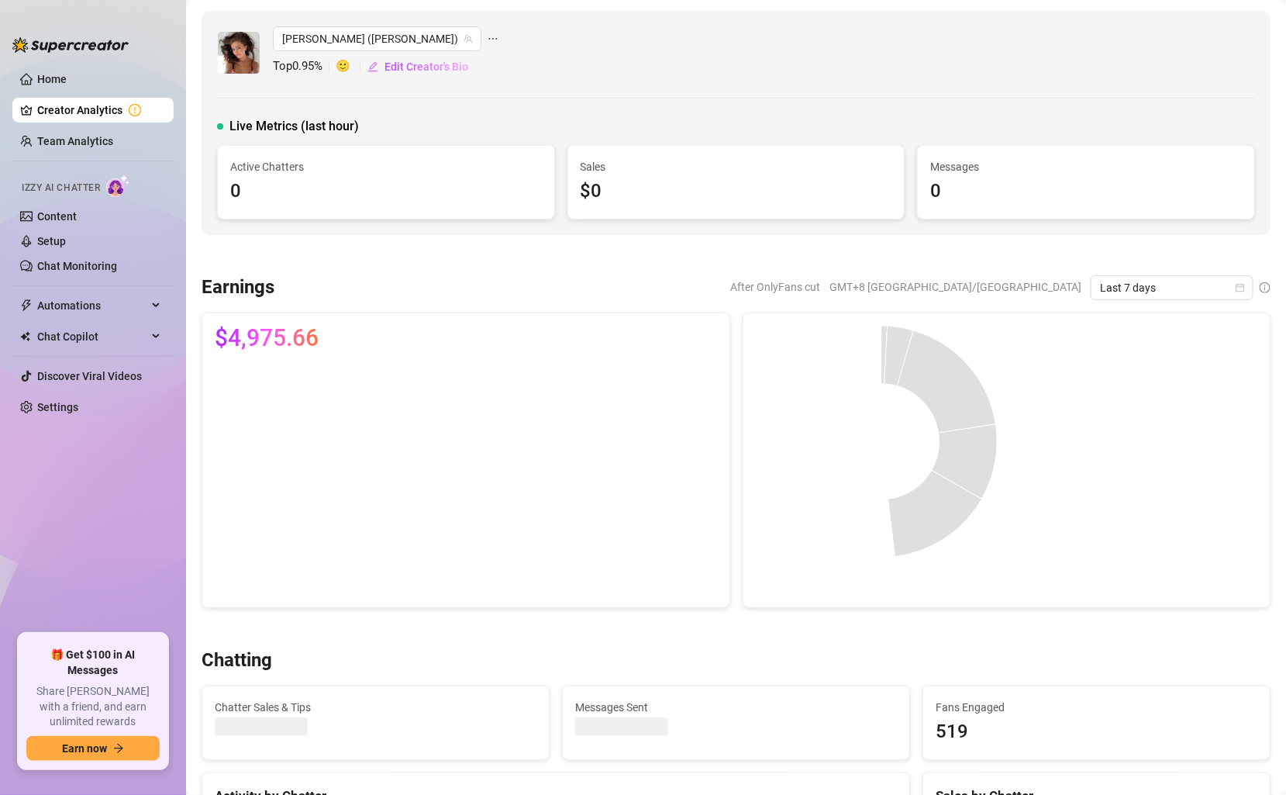
click at [1179, 299] on div "Earnings After OnlyFans cut GMT+8 [GEOGRAPHIC_DATA]/[GEOGRAPHIC_DATA] Last 7 da…" at bounding box center [736, 441] width 1082 height 333
click at [1179, 285] on span "Last 7 days" at bounding box center [1172, 287] width 144 height 23
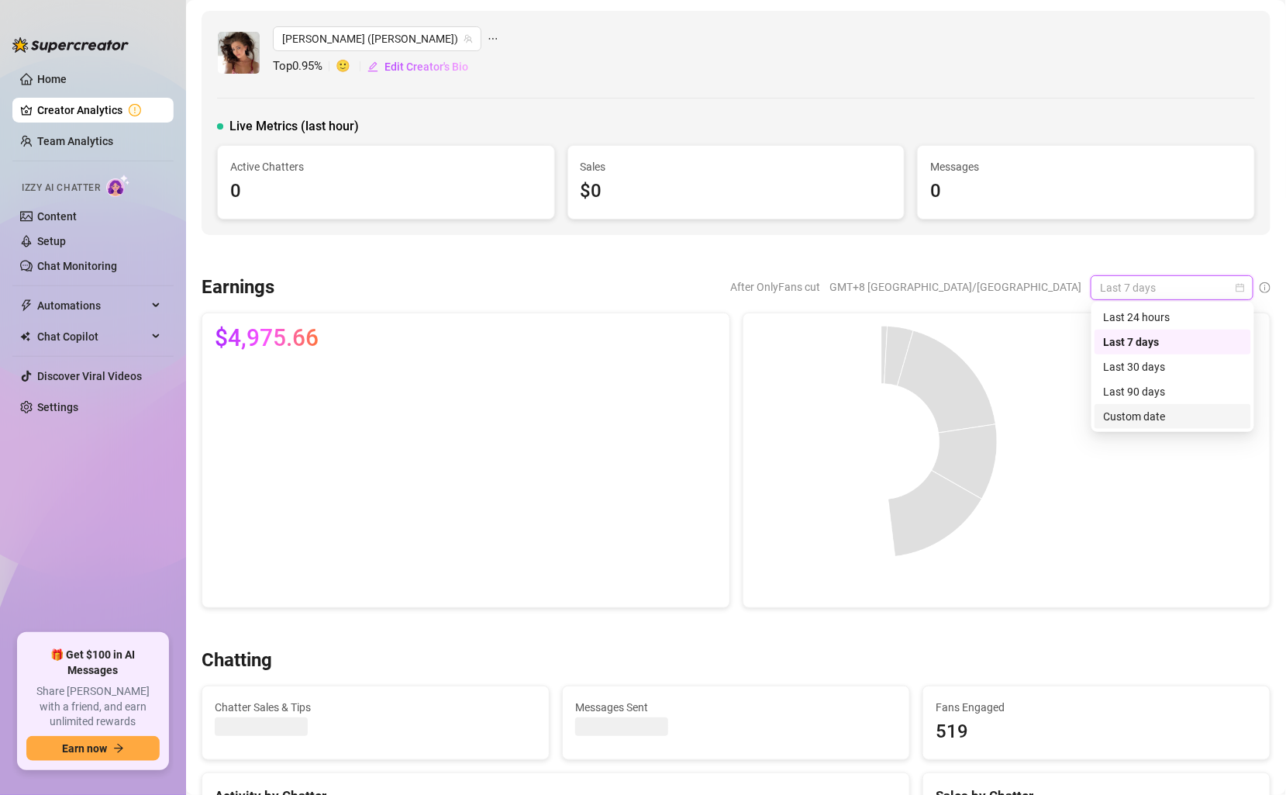
click at [1150, 413] on div "Custom date" at bounding box center [1173, 416] width 138 height 17
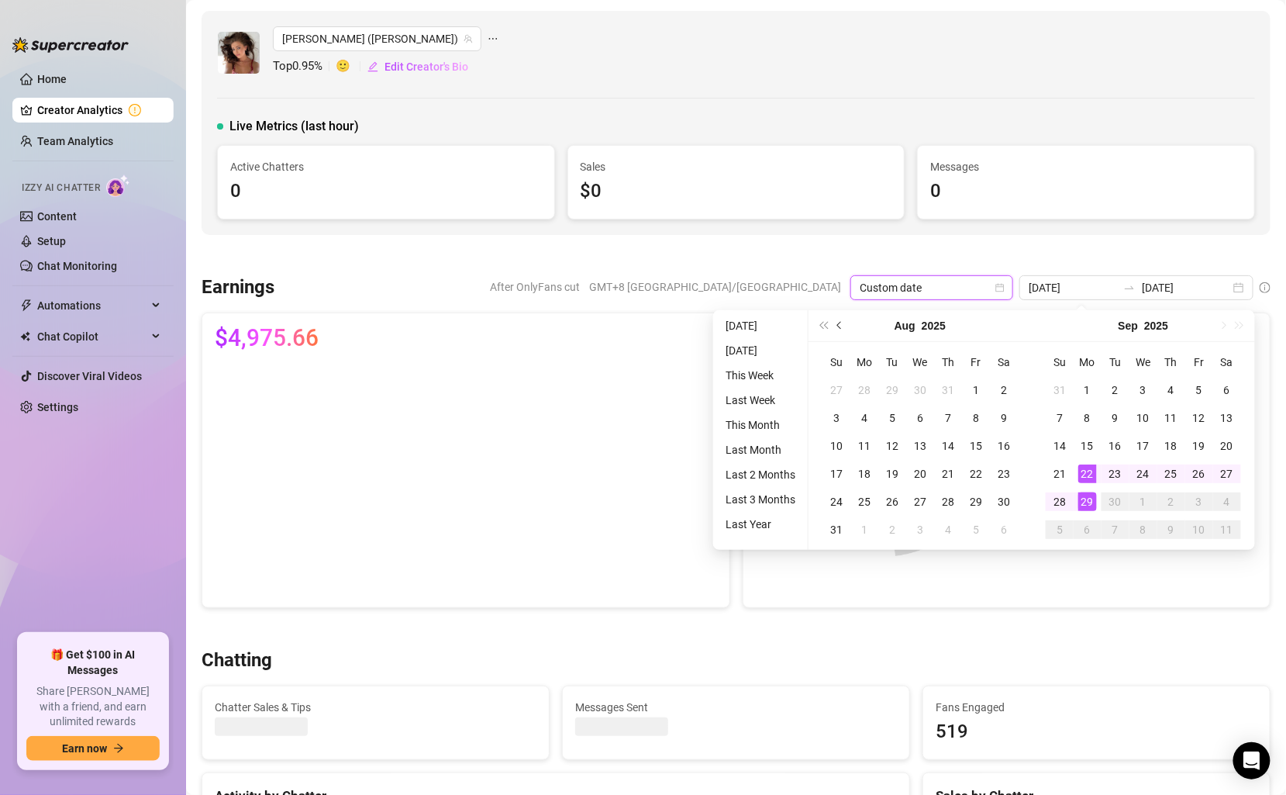
click at [840, 327] on span "Previous month (PageUp)" at bounding box center [841, 326] width 8 height 8
click at [838, 325] on span "Previous month (PageUp)" at bounding box center [841, 326] width 8 height 8
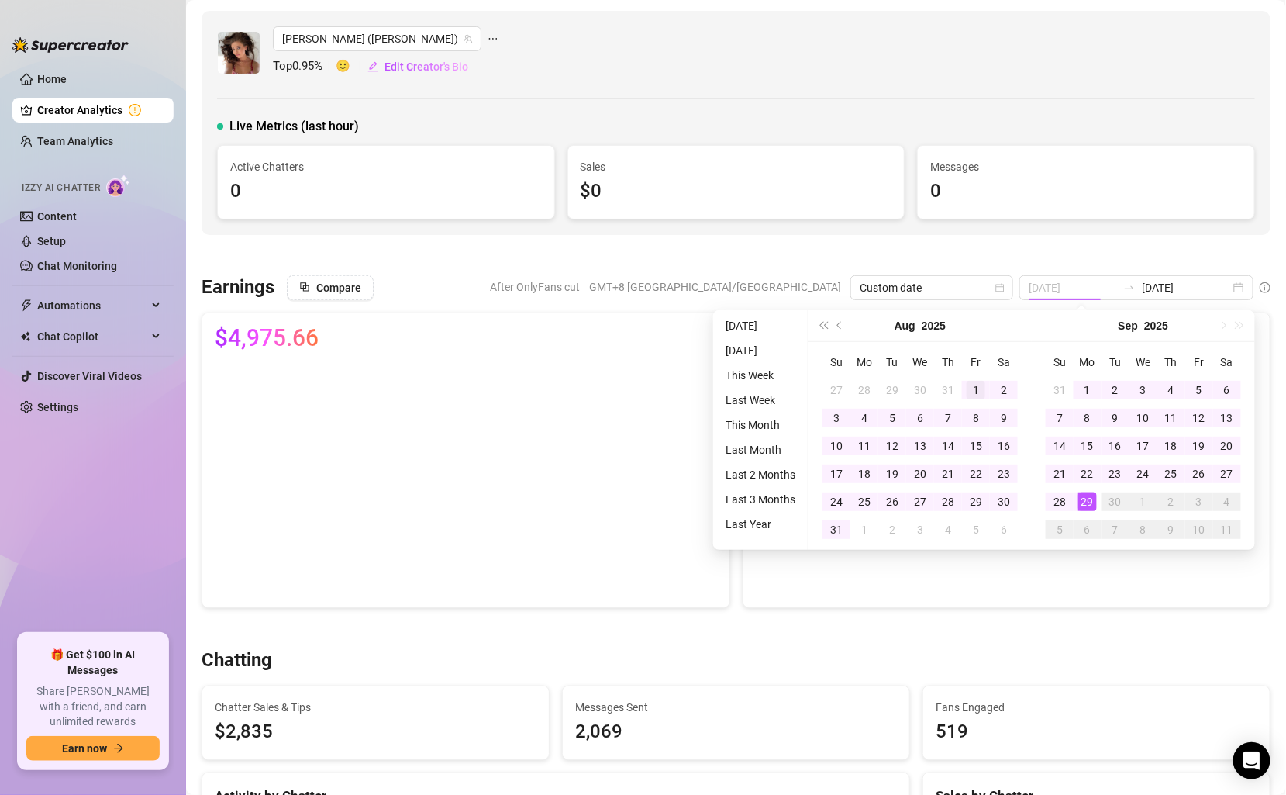
type input "[DATE]"
click at [965, 390] on td "1" at bounding box center [976, 390] width 28 height 28
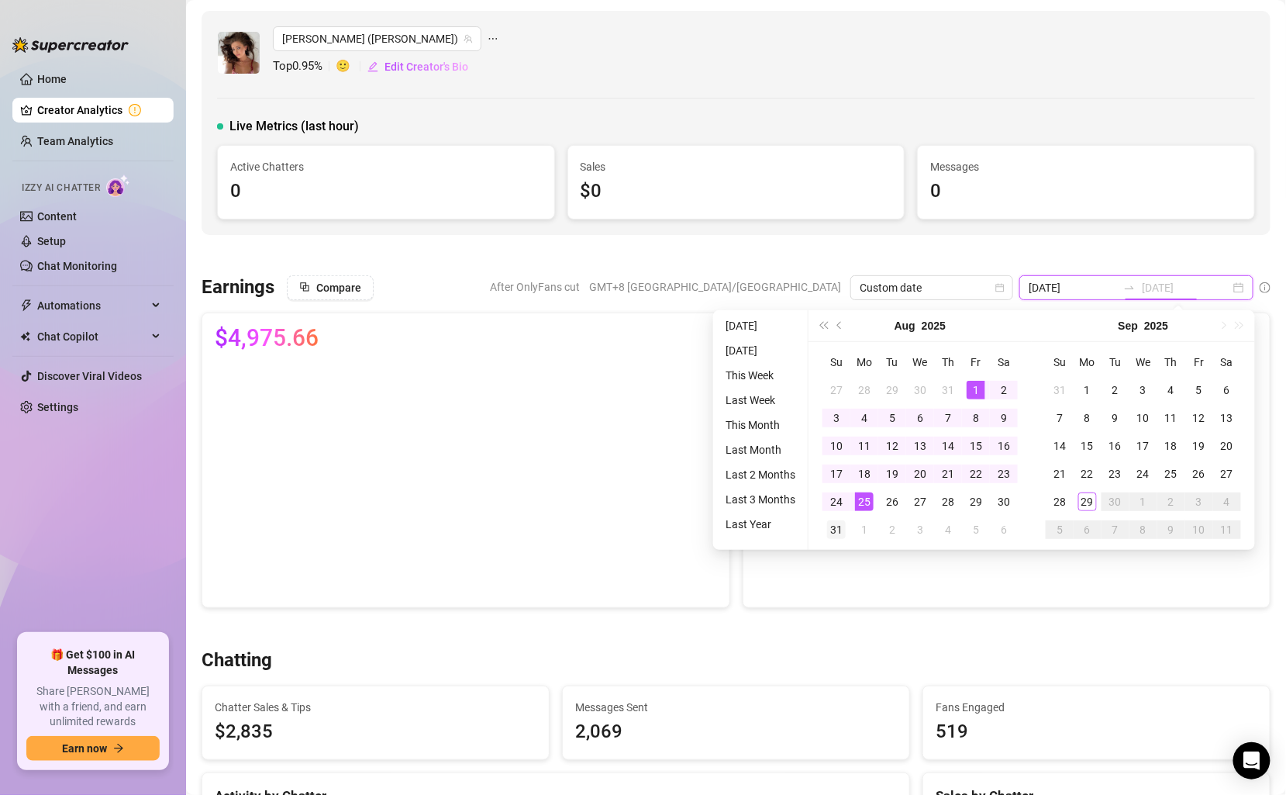
type input "[DATE]"
click at [841, 524] on div "31" at bounding box center [836, 529] width 19 height 19
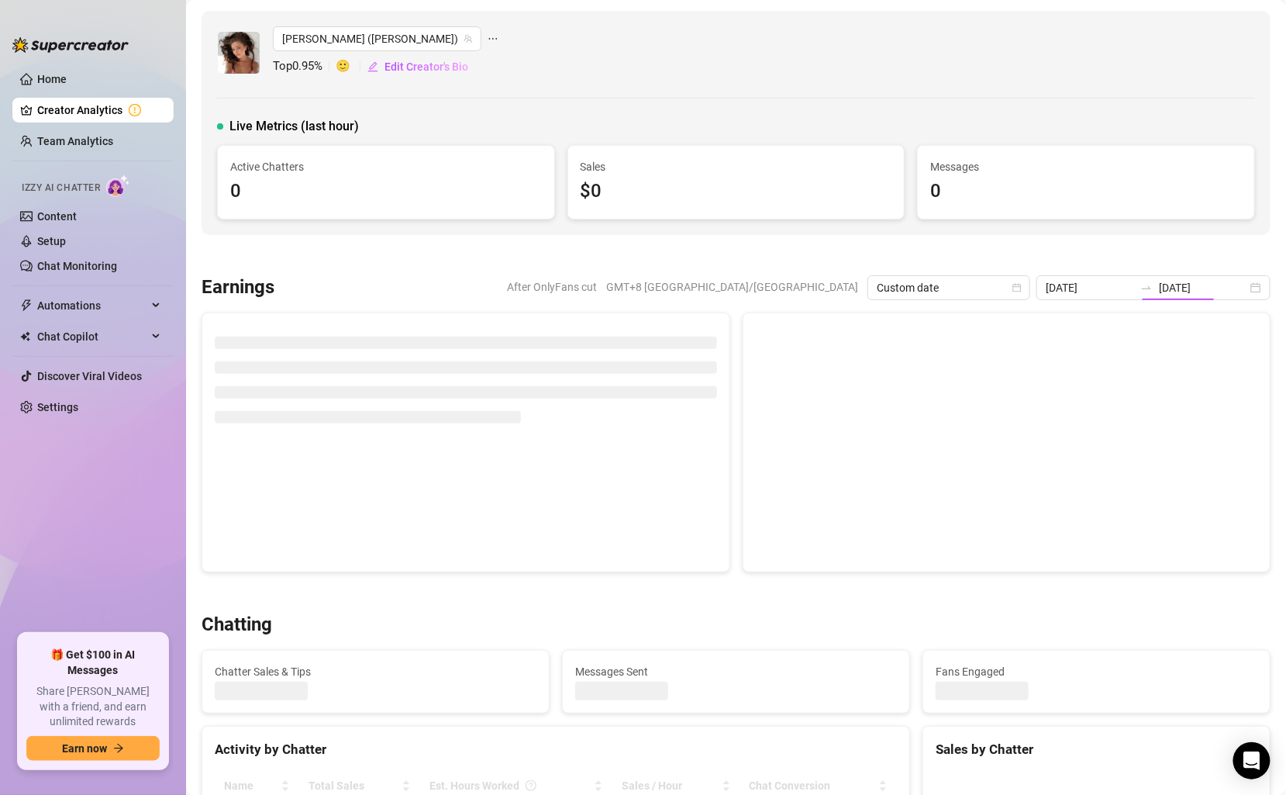
type input "[DATE]"
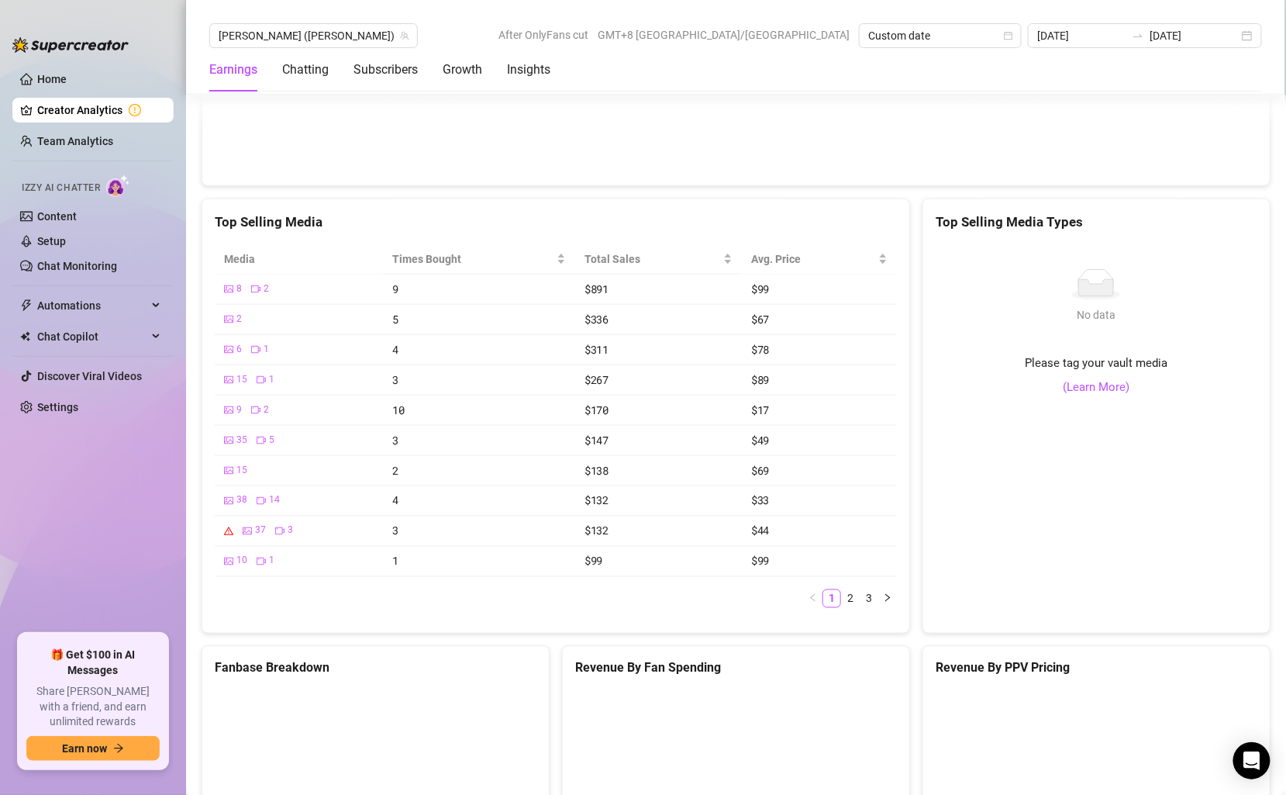
scroll to position [2752, 0]
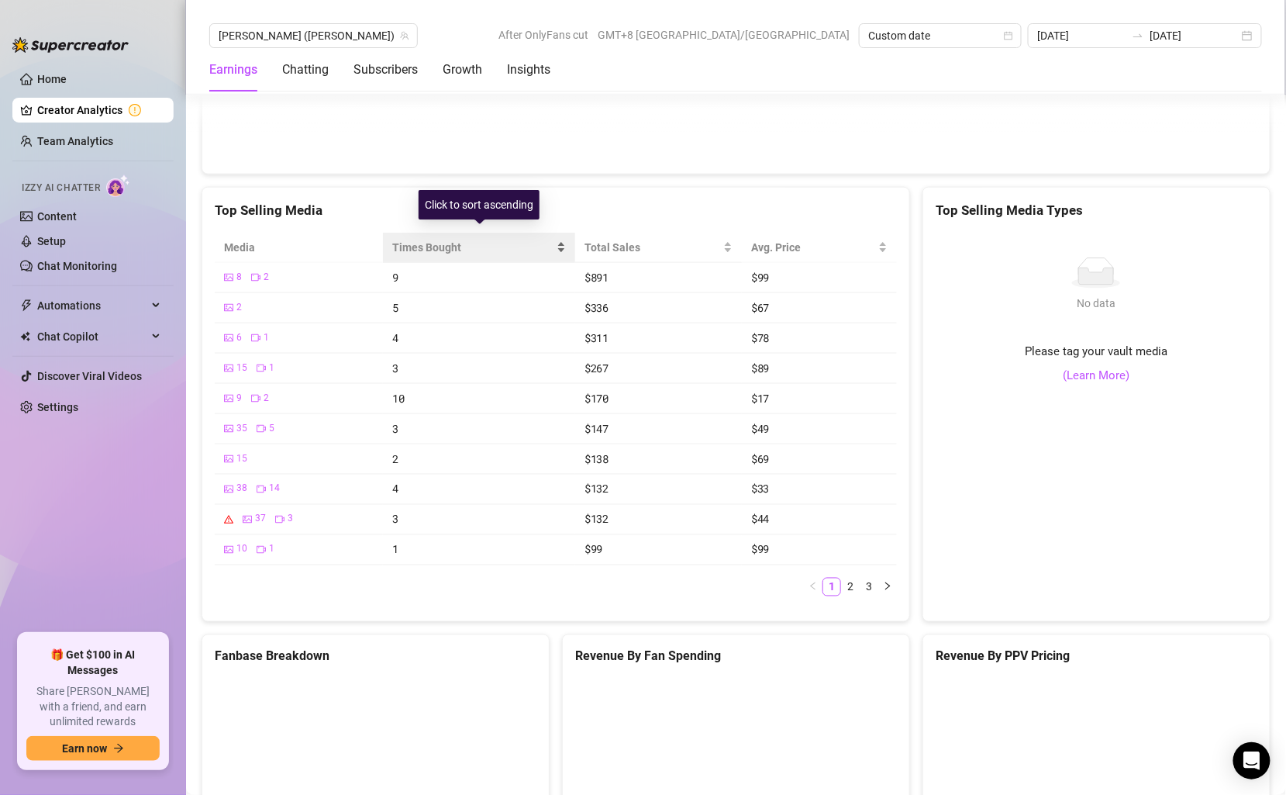
click at [481, 239] on span "Times Bought" at bounding box center [472, 247] width 161 height 17
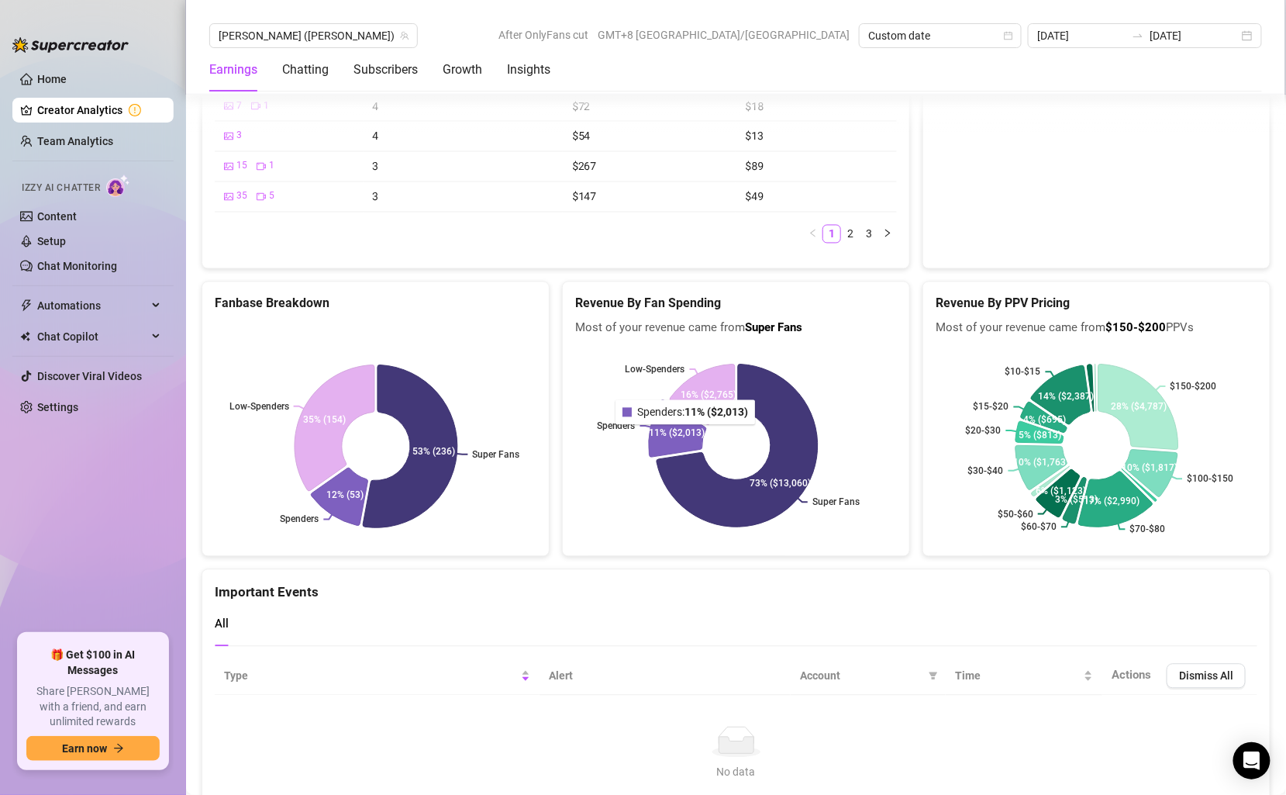
scroll to position [3105, 0]
click at [1113, 38] on input "[DATE]" at bounding box center [1081, 35] width 88 height 17
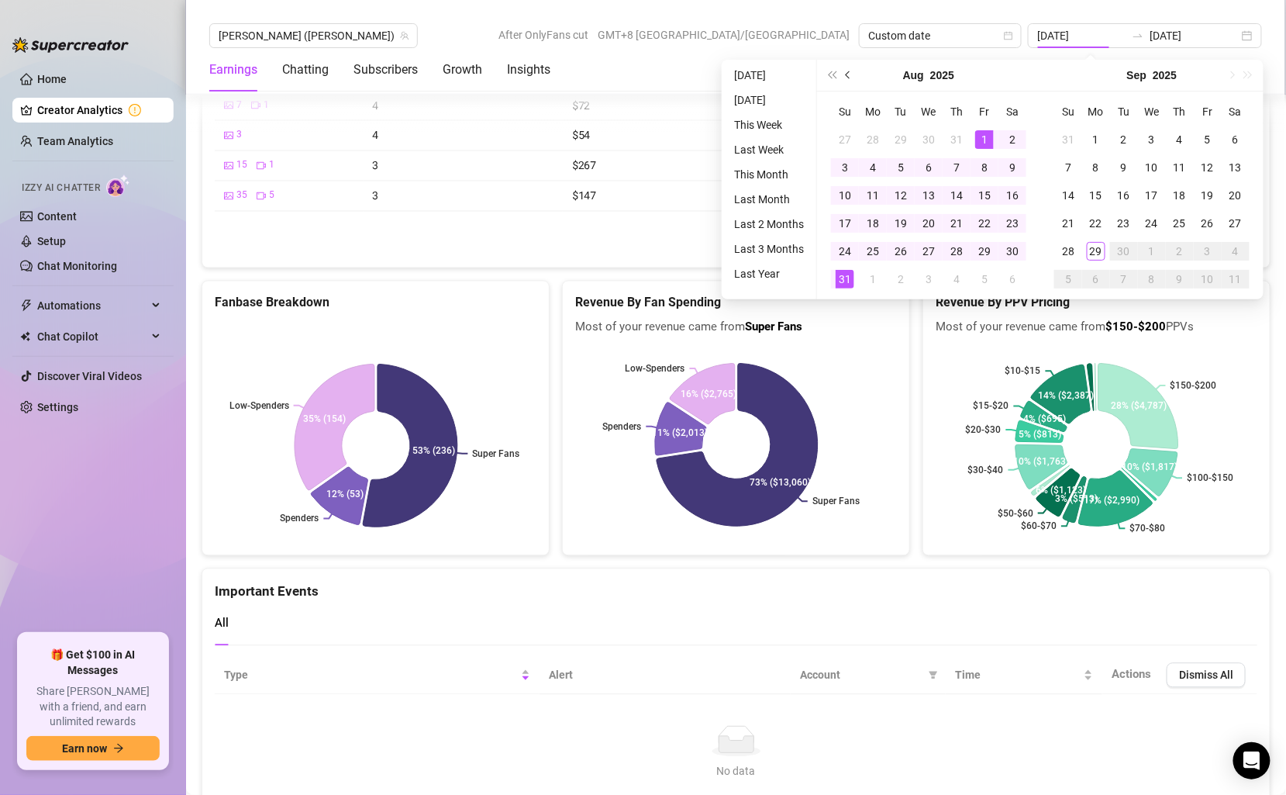
click at [847, 70] on button "Previous month (PageUp)" at bounding box center [849, 75] width 17 height 31
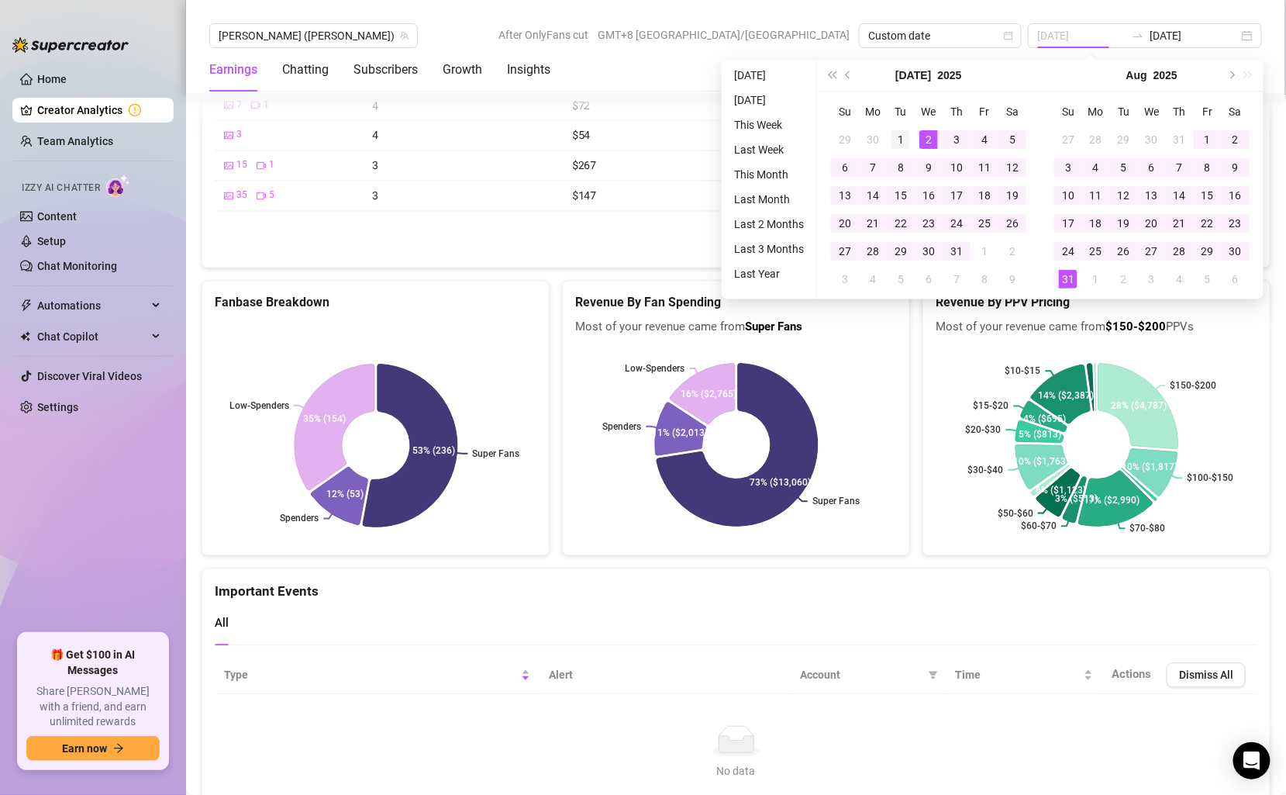
type input "[DATE]"
click at [895, 139] on div "1" at bounding box center [901, 139] width 19 height 19
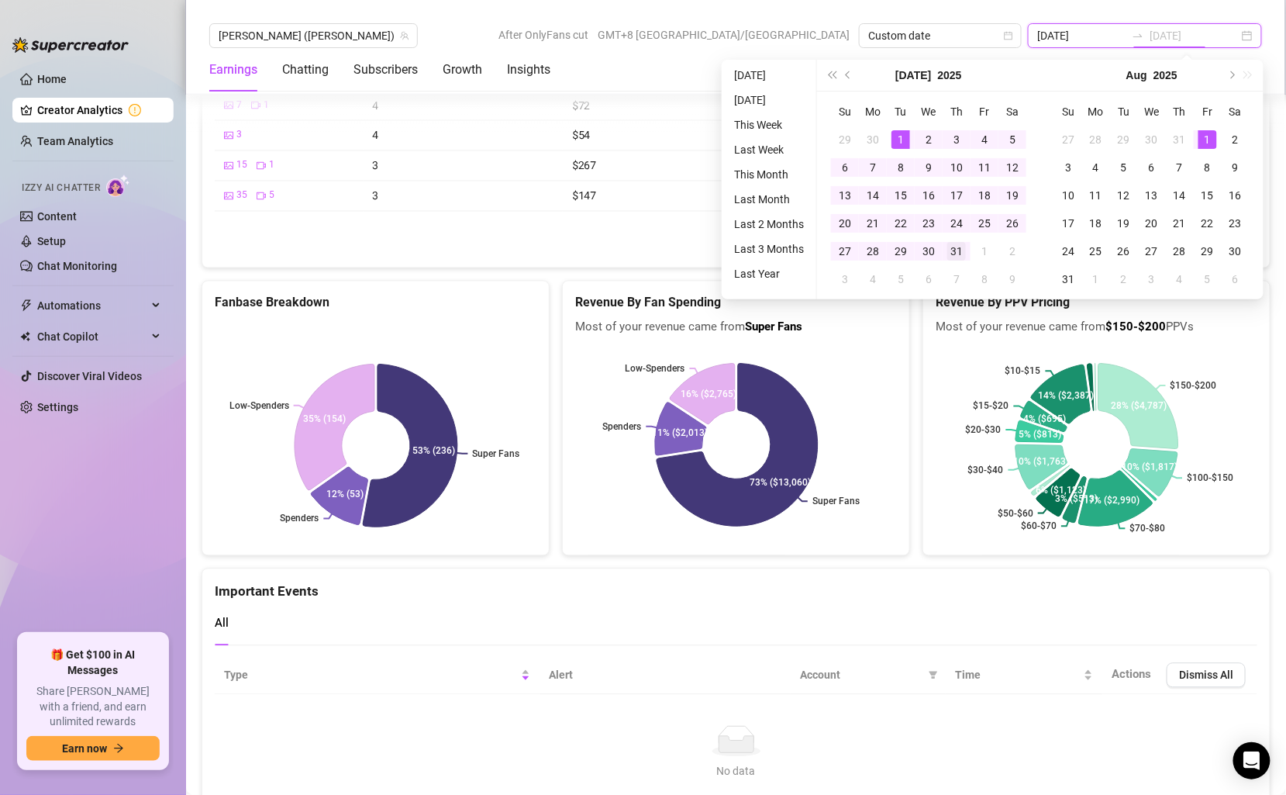
type input "[DATE]"
click at [961, 258] on div "31" at bounding box center [957, 251] width 19 height 19
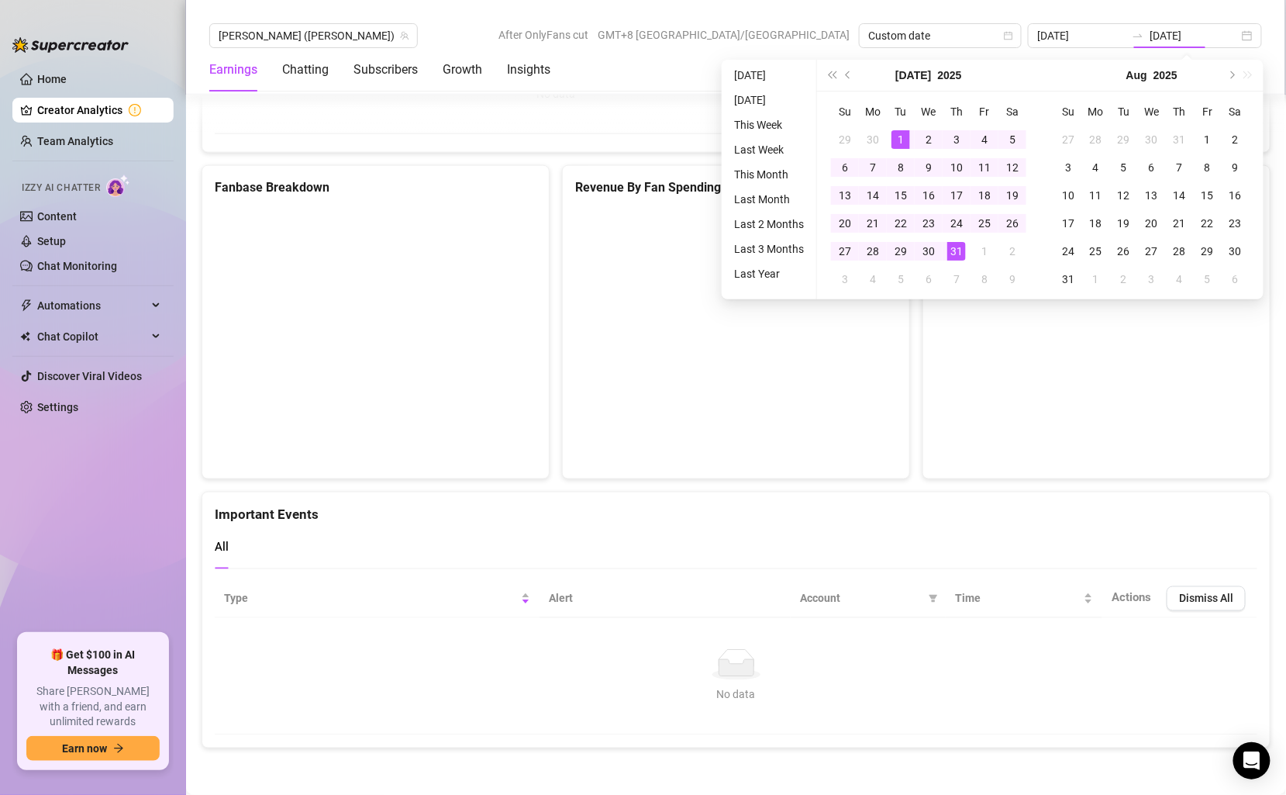
type input "[DATE]"
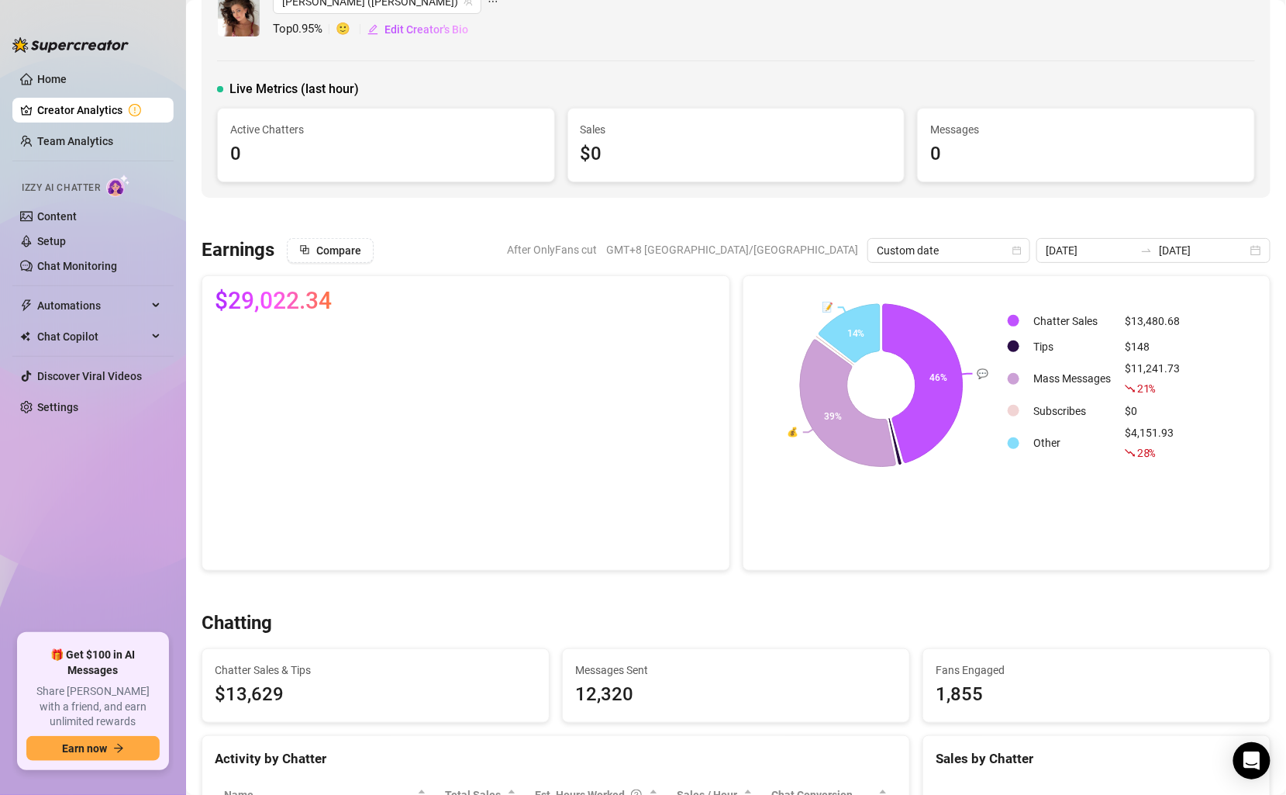
scroll to position [0, 0]
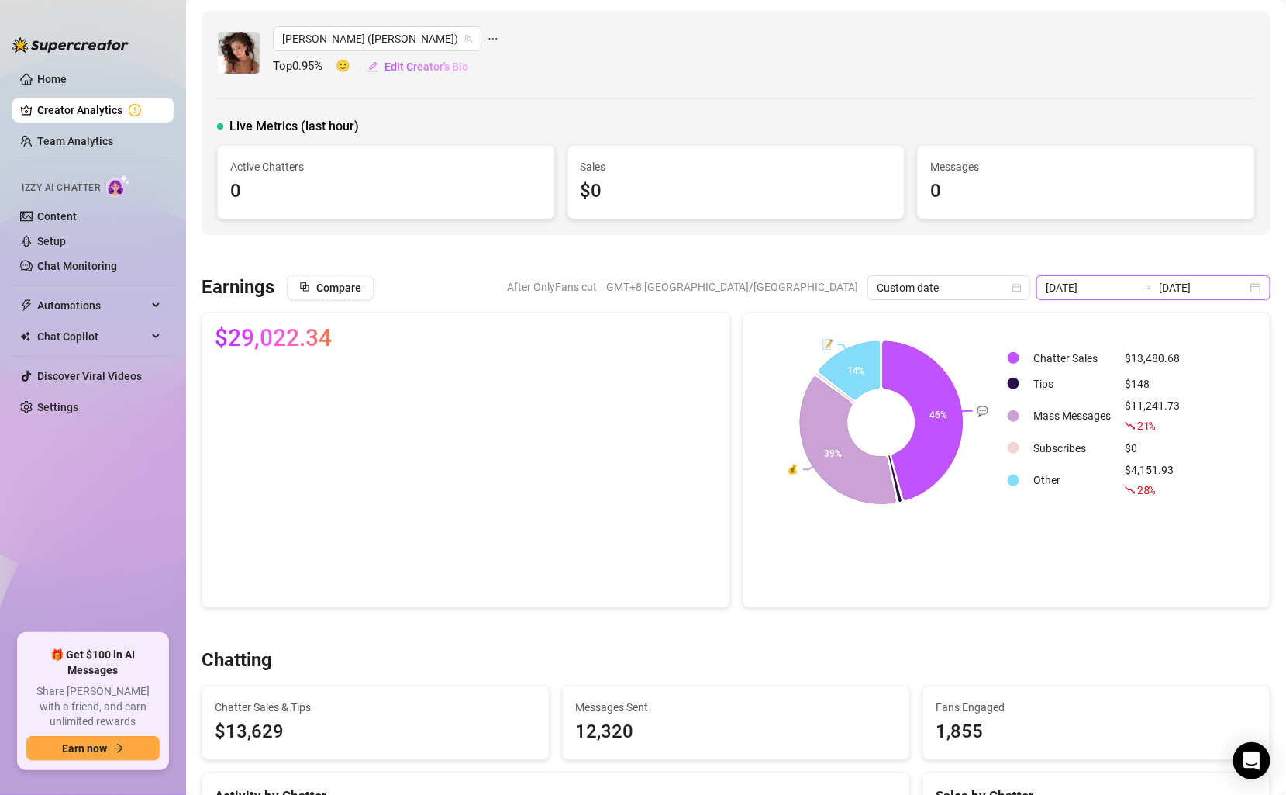
click at [1178, 291] on input "[DATE]" at bounding box center [1203, 287] width 88 height 17
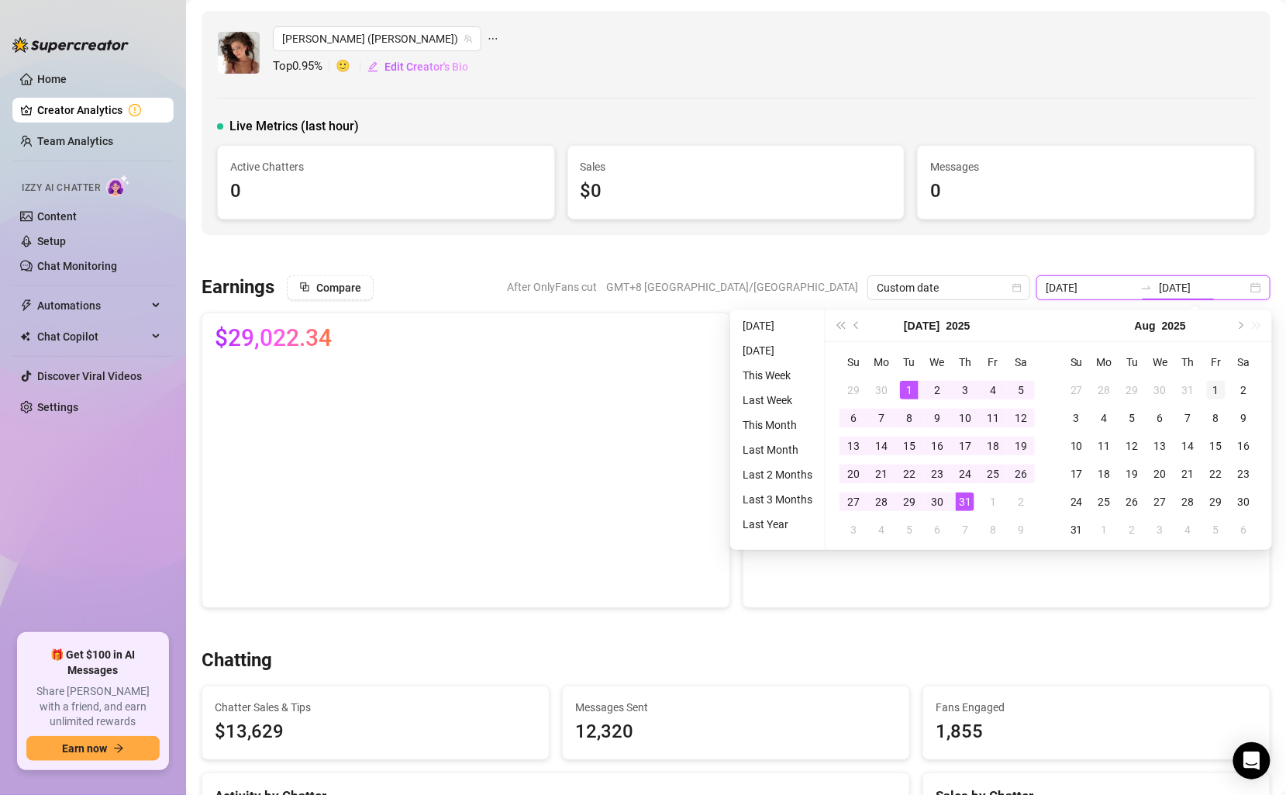
type input "[DATE]"
click at [1213, 389] on div "1" at bounding box center [1216, 390] width 19 height 19
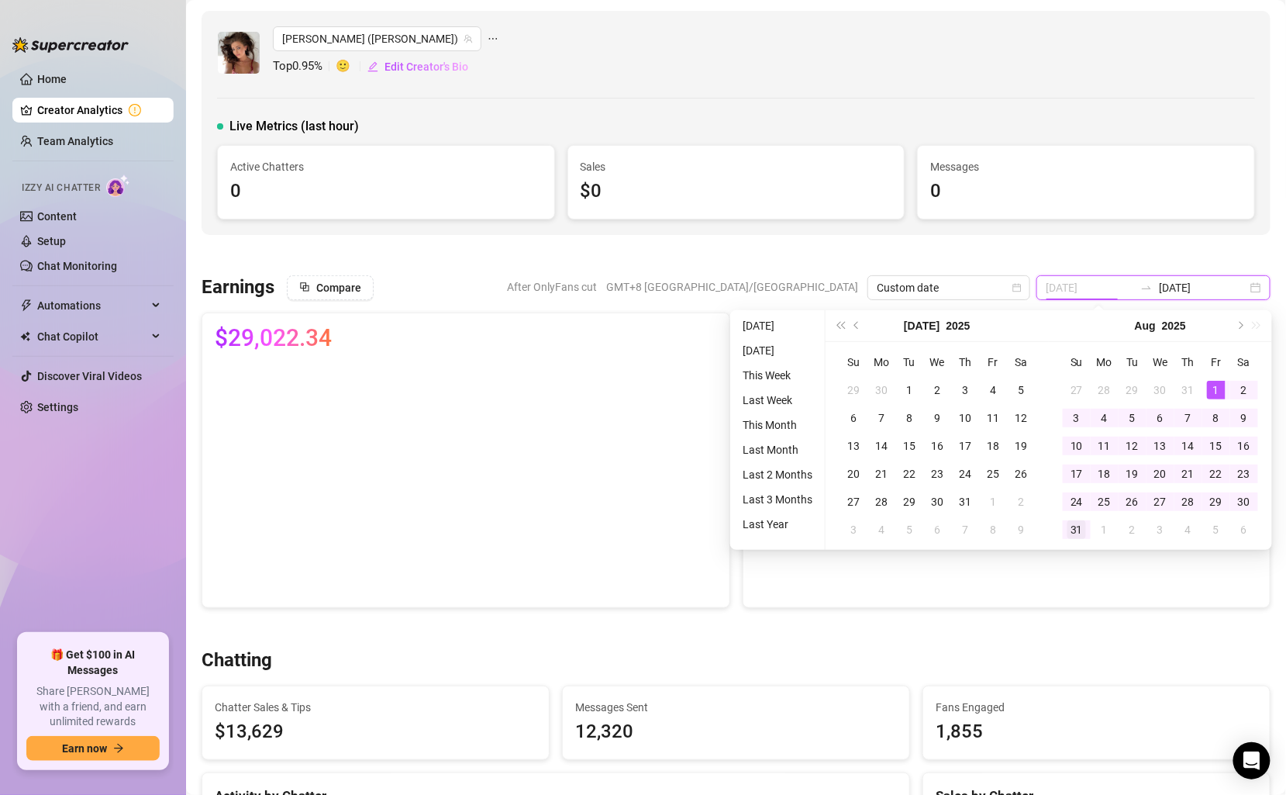
type input "[DATE]"
click at [1078, 527] on div "31" at bounding box center [1077, 529] width 19 height 19
type input "[DATE]"
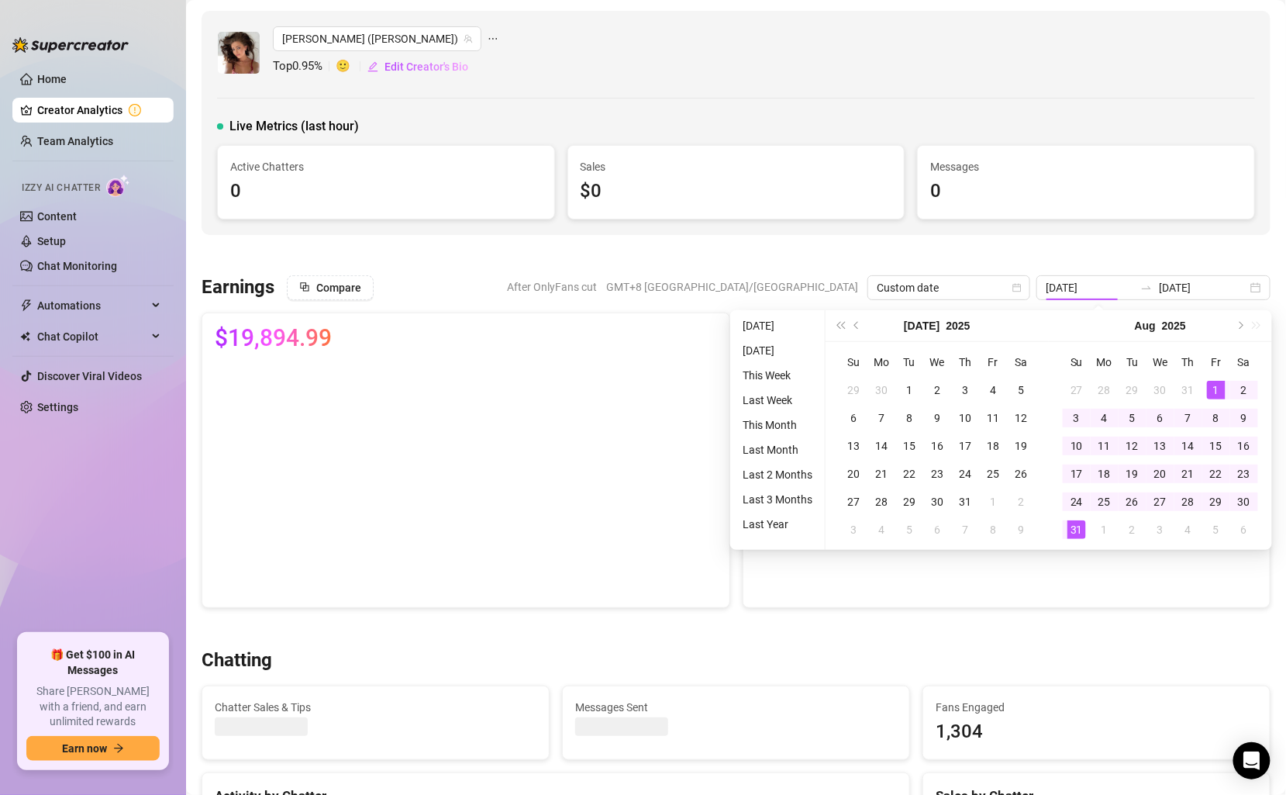
type input "[DATE]"
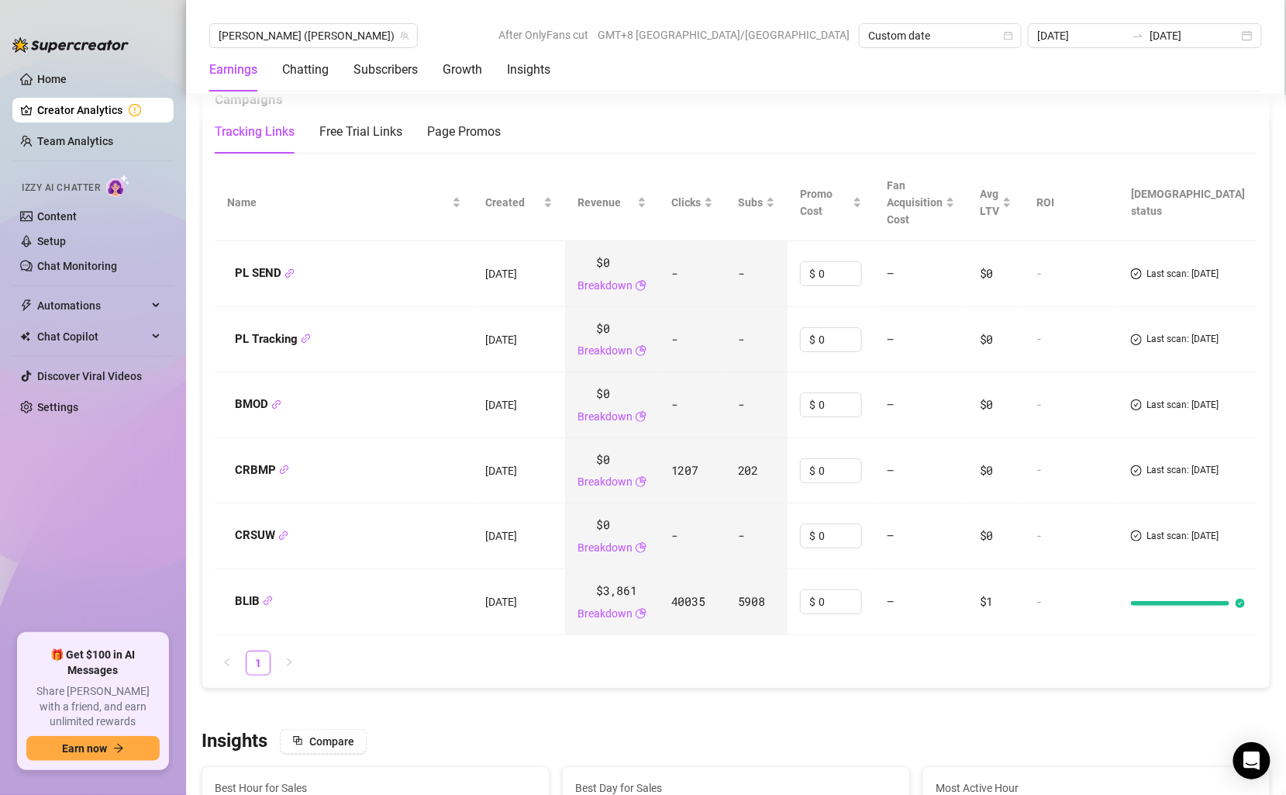
scroll to position [1996, 0]
click at [70, 267] on link "Chat Monitoring" at bounding box center [77, 266] width 80 height 12
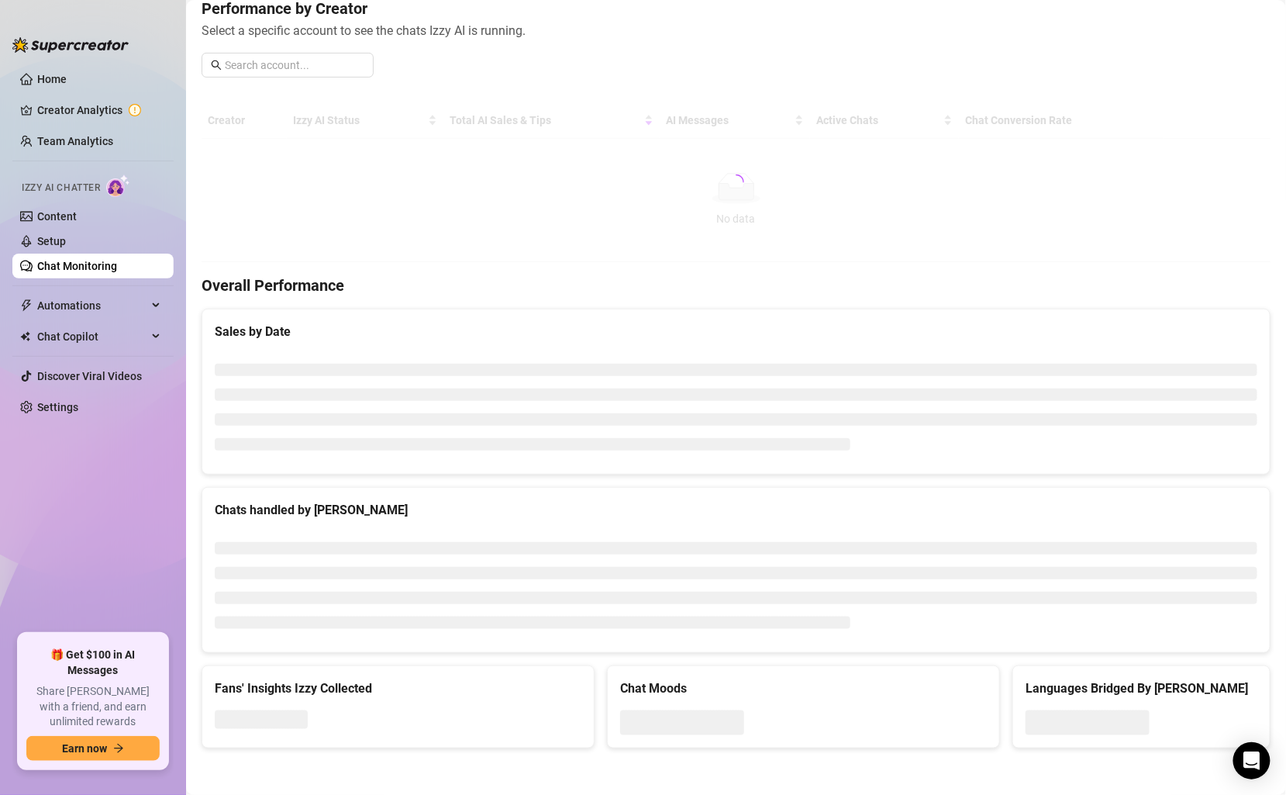
scroll to position [189, 0]
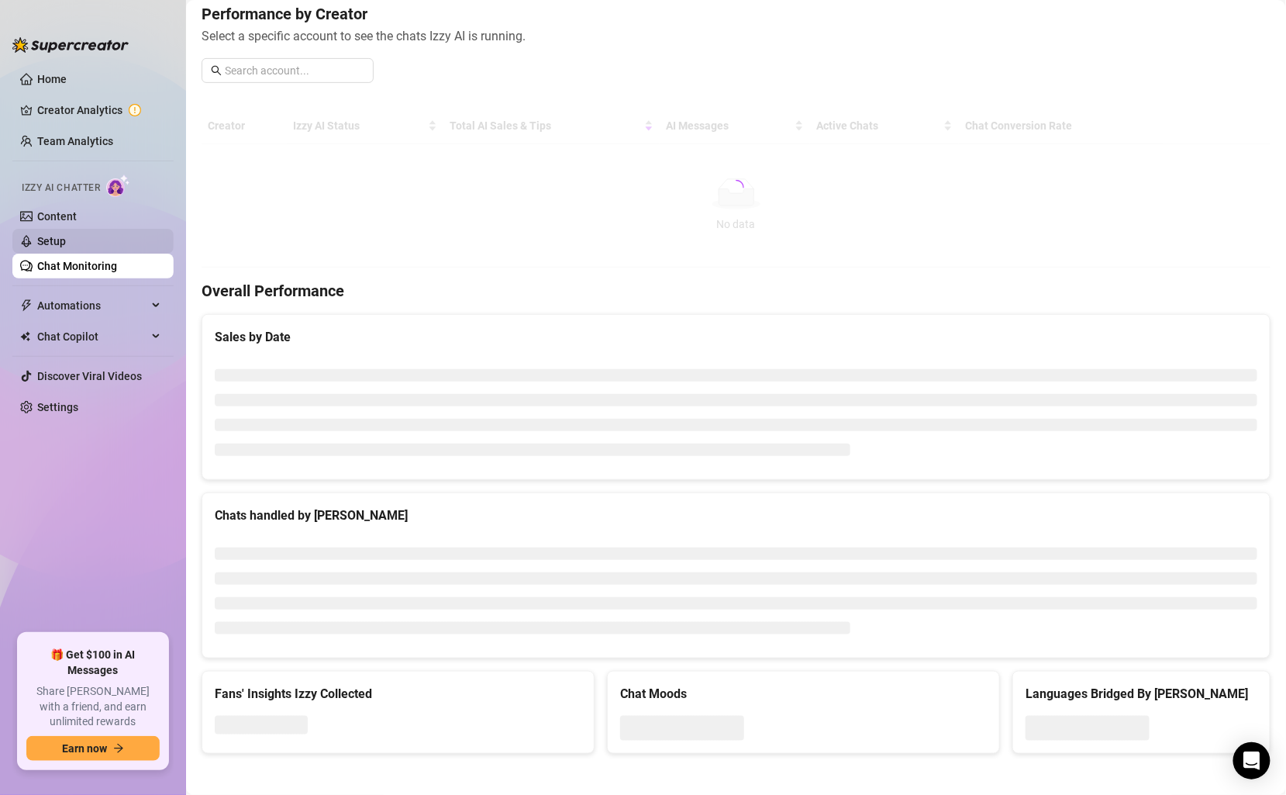
click at [66, 242] on link "Setup" at bounding box center [51, 241] width 29 height 12
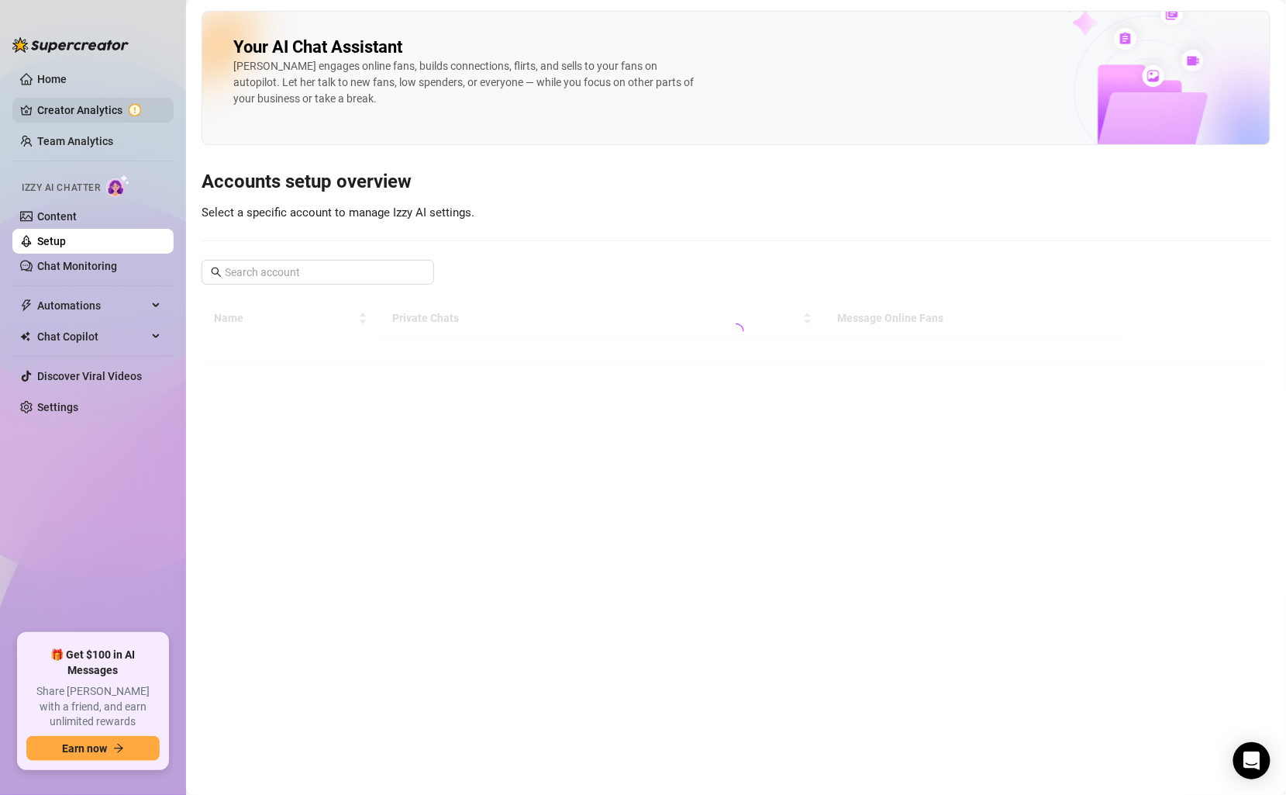
click at [100, 115] on link "Creator Analytics" at bounding box center [99, 110] width 124 height 25
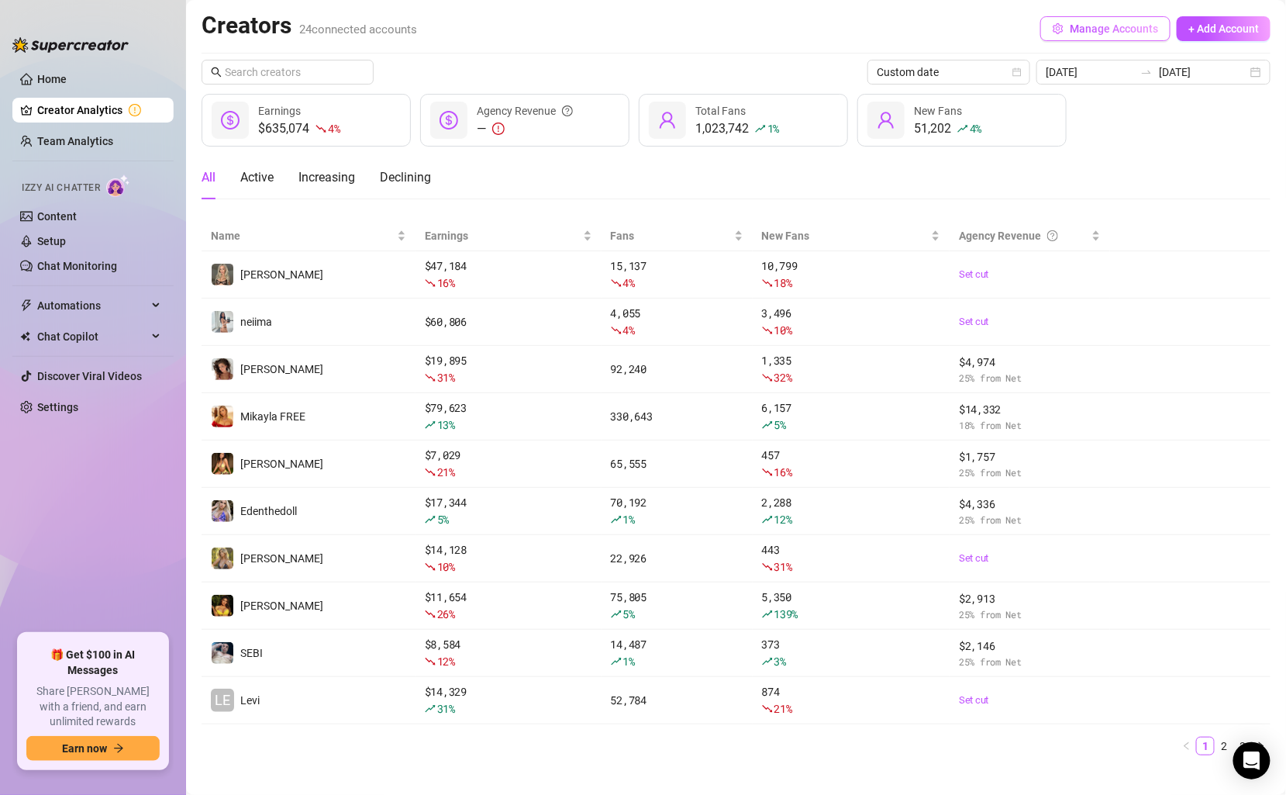
click at [1113, 26] on span "Manage Accounts" at bounding box center [1114, 28] width 88 height 12
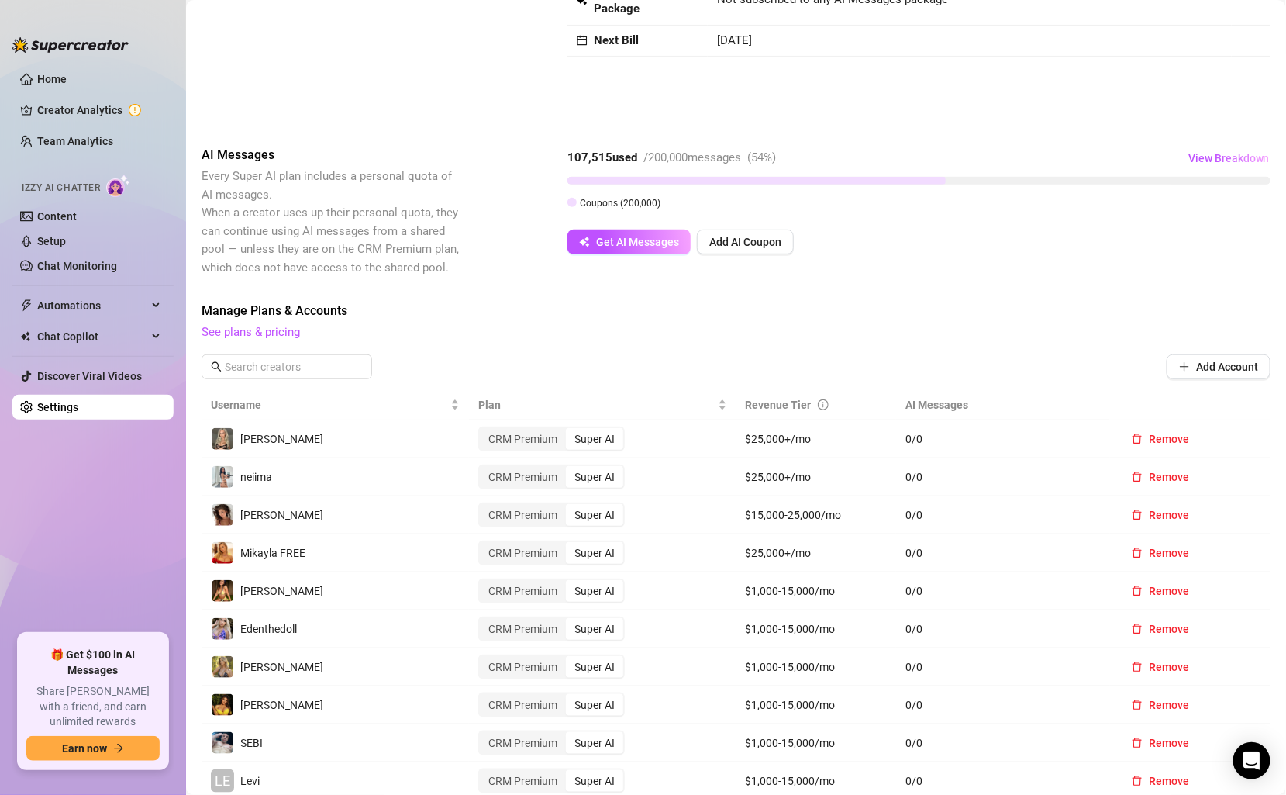
scroll to position [145, 0]
click at [77, 210] on link "Content" at bounding box center [57, 216] width 40 height 12
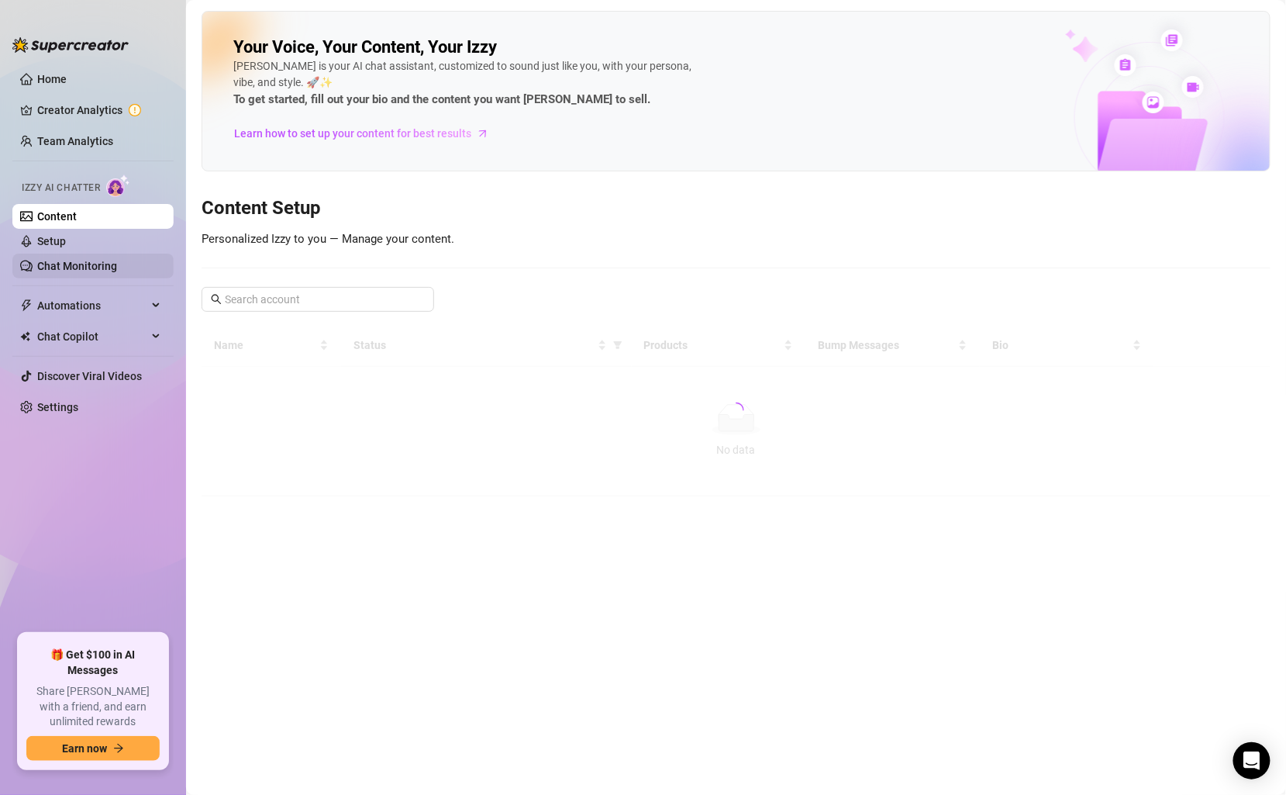
click at [88, 266] on link "Chat Monitoring" at bounding box center [77, 266] width 80 height 12
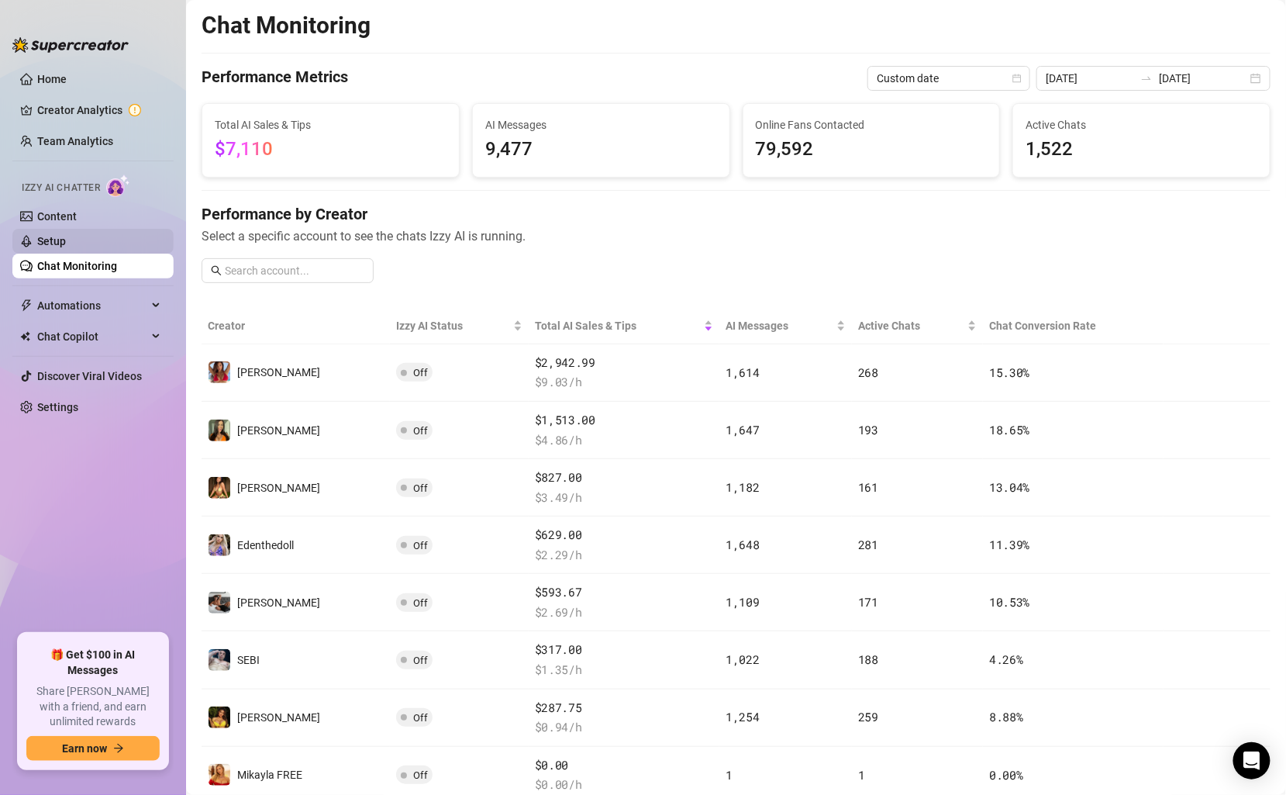
click at [66, 247] on link "Setup" at bounding box center [51, 241] width 29 height 12
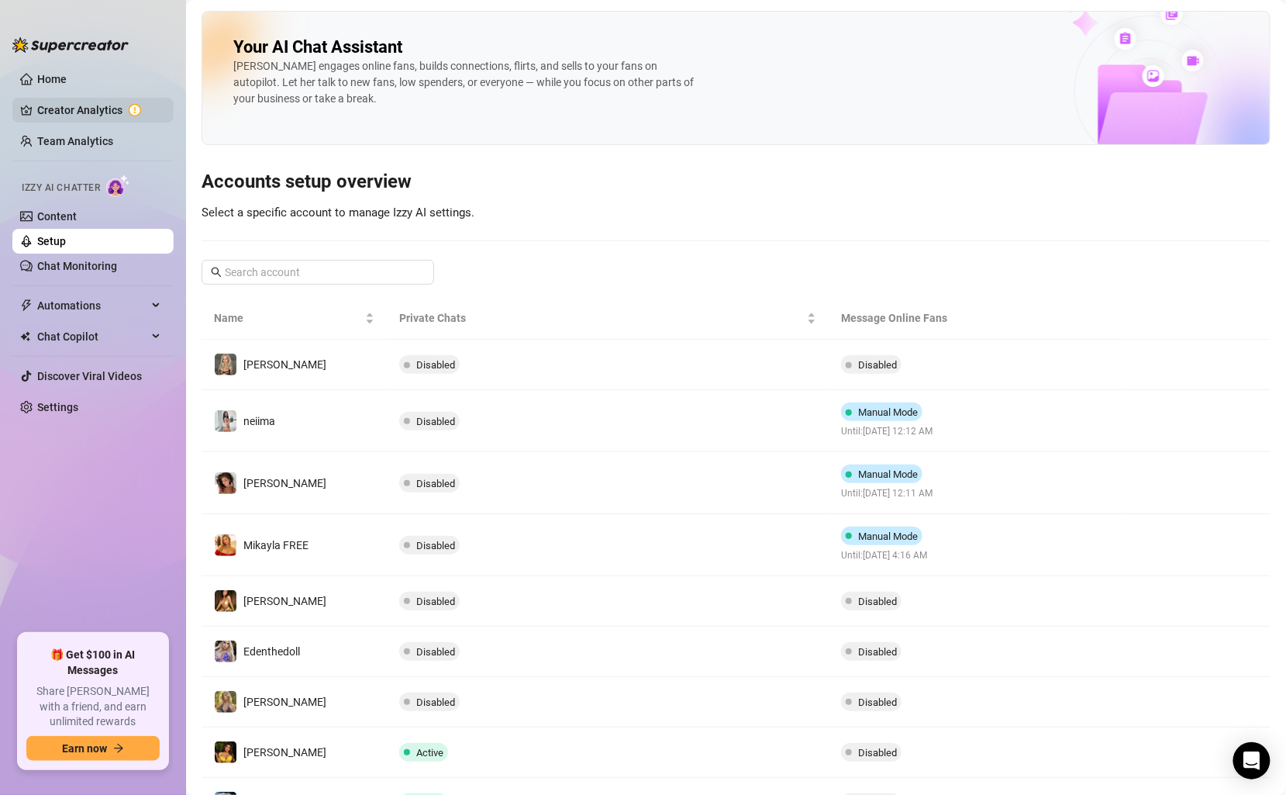
click at [85, 114] on link "Creator Analytics" at bounding box center [99, 110] width 124 height 25
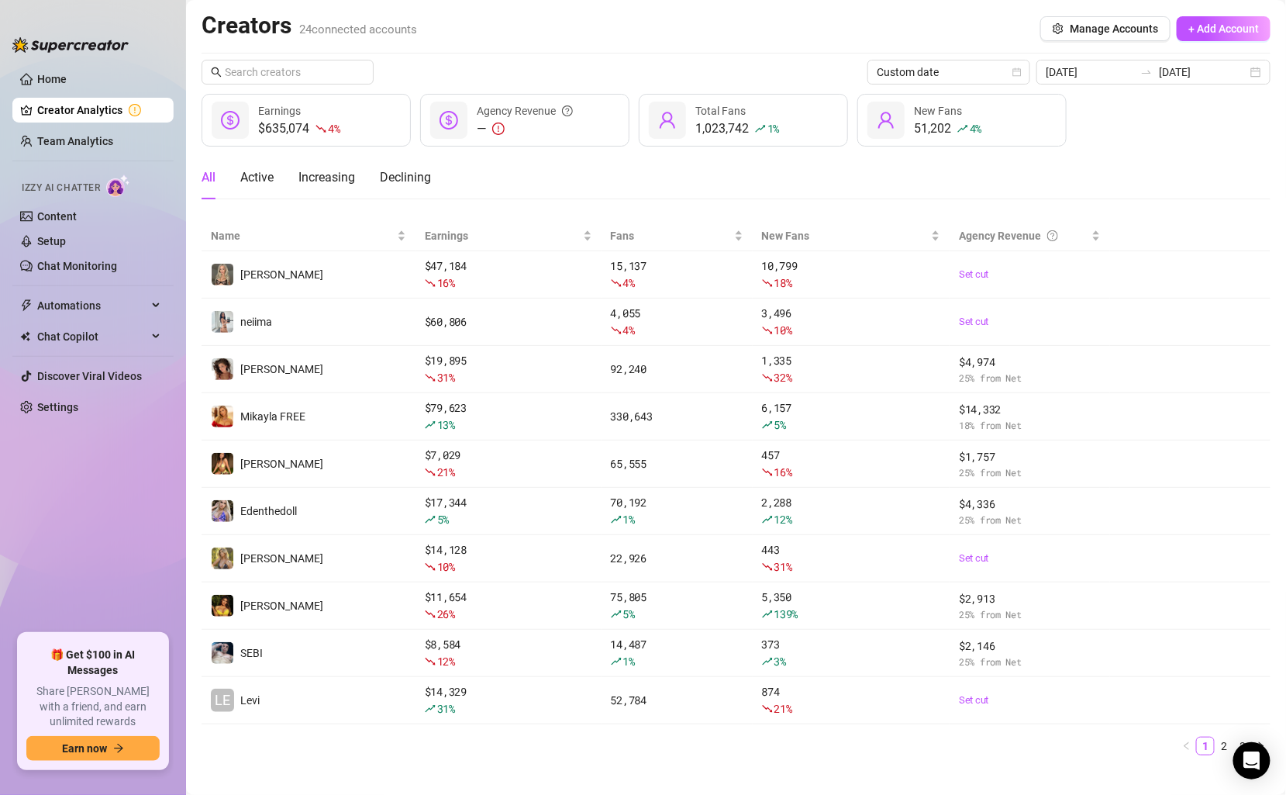
click at [133, 109] on link "Creator Analytics" at bounding box center [99, 110] width 124 height 25
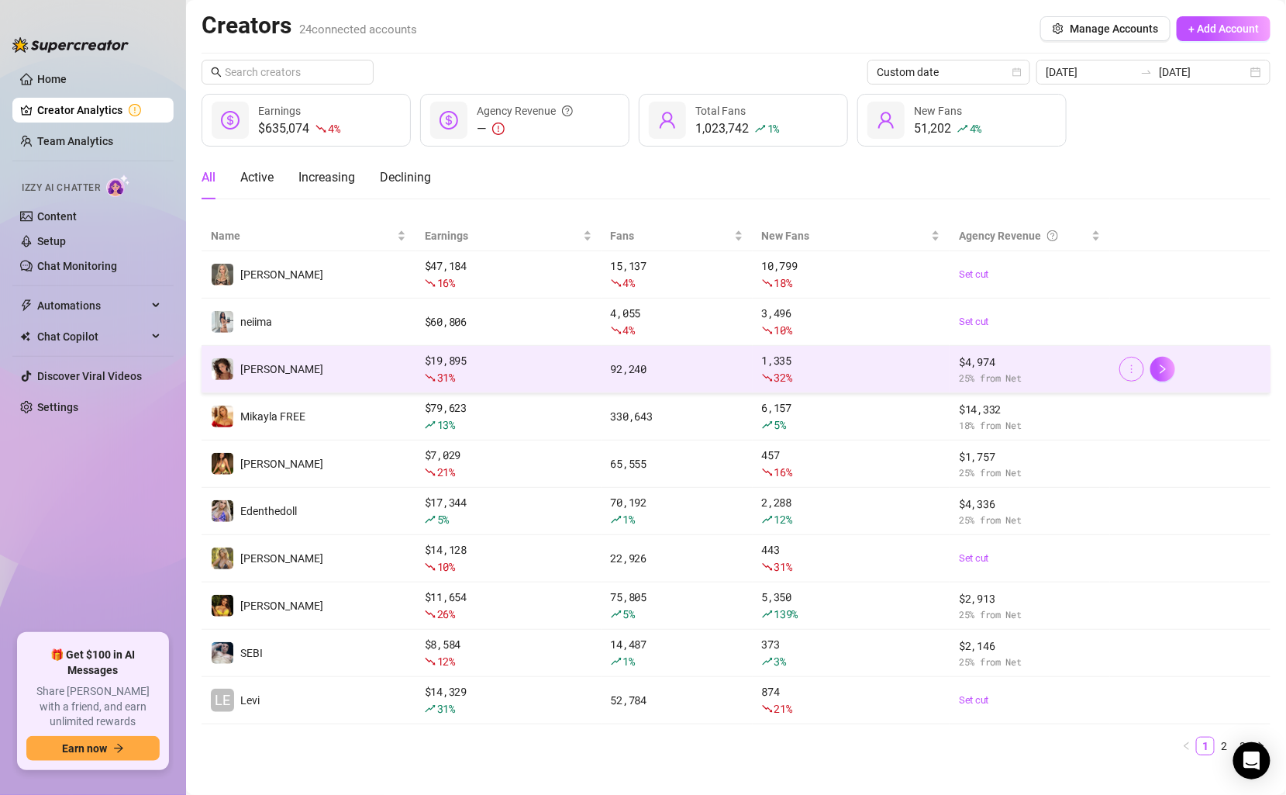
click at [1129, 368] on icon "more" at bounding box center [1132, 369] width 11 height 11
click at [381, 365] on td "[PERSON_NAME]" at bounding box center [309, 369] width 214 height 47
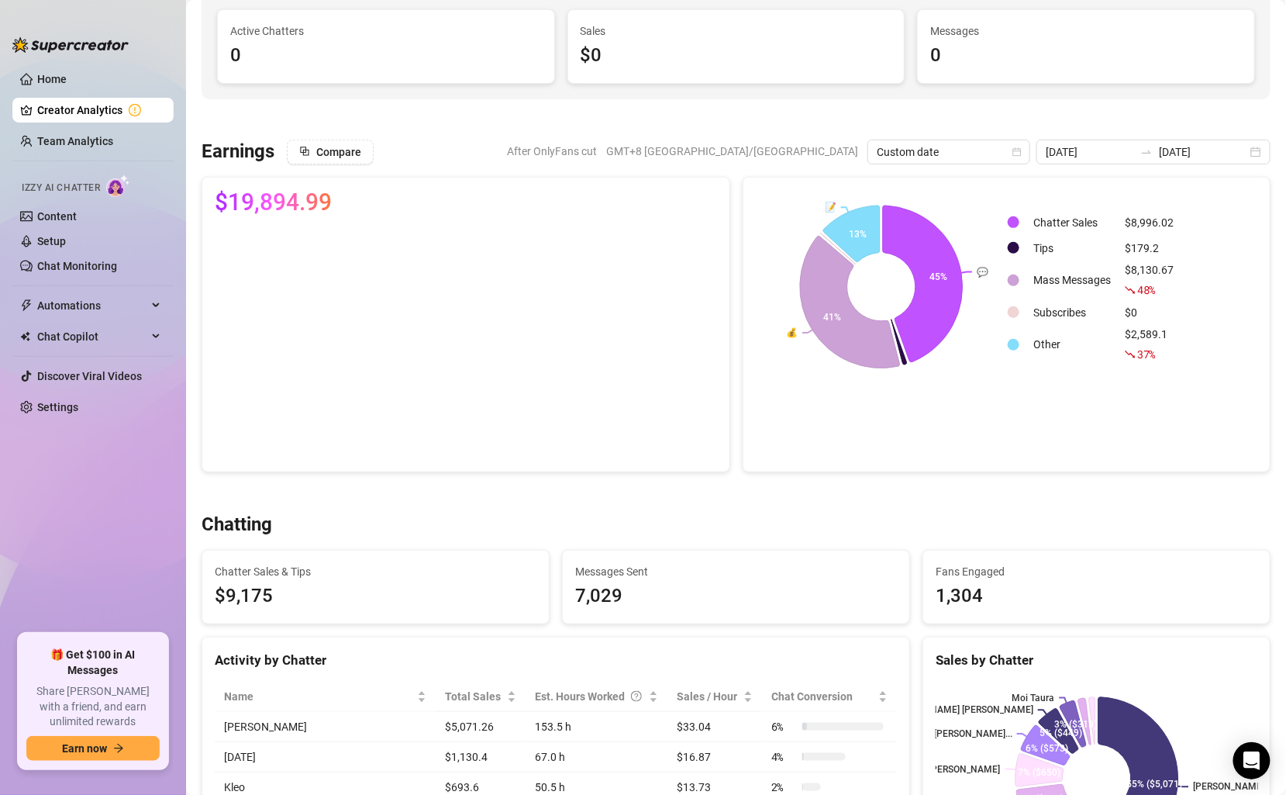
scroll to position [183, 0]
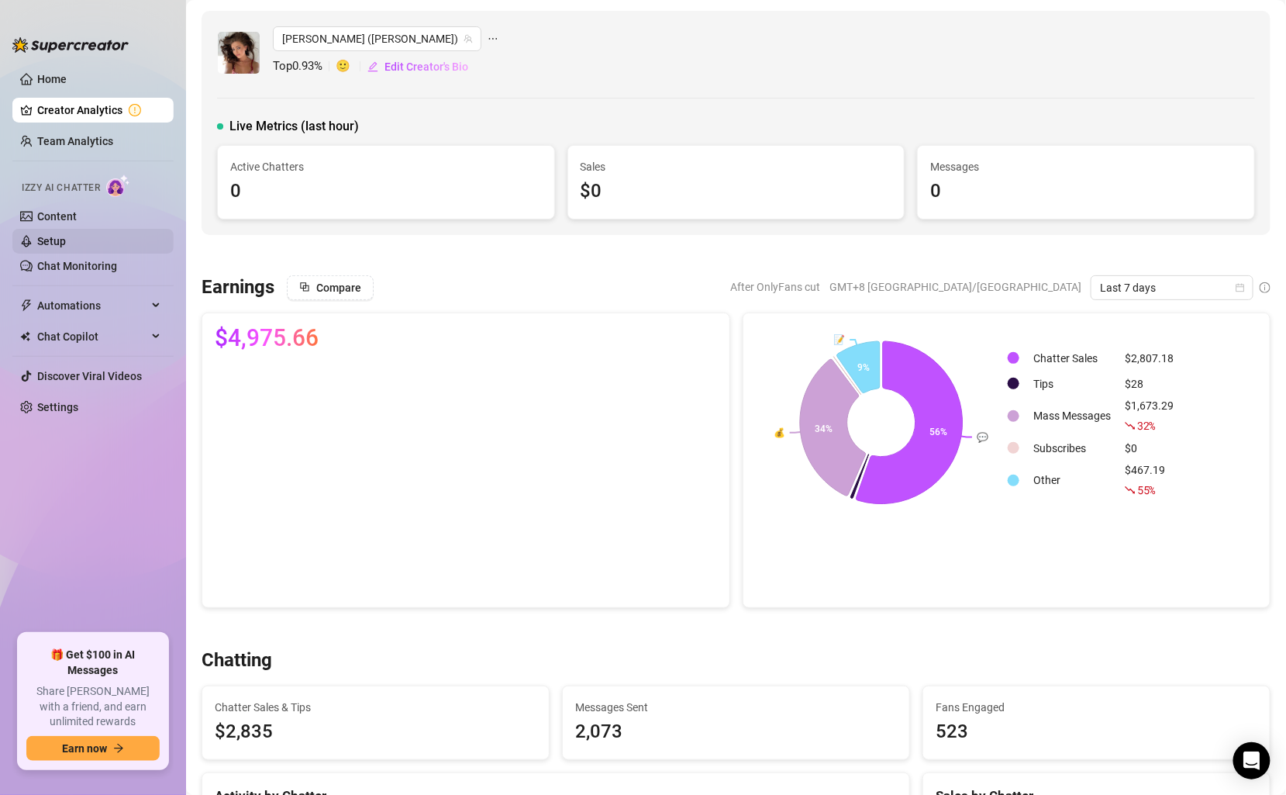
click at [59, 240] on link "Setup" at bounding box center [51, 241] width 29 height 12
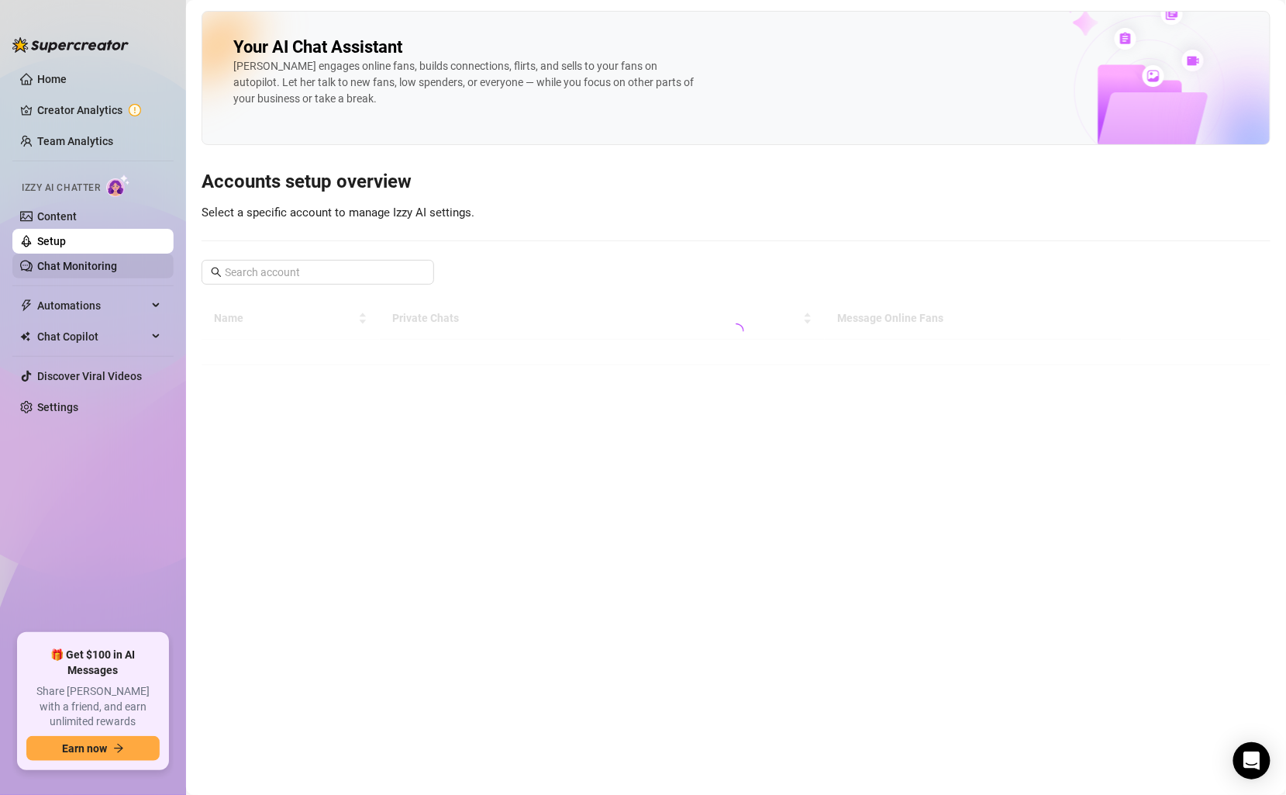
click at [59, 263] on link "Chat Monitoring" at bounding box center [77, 266] width 80 height 12
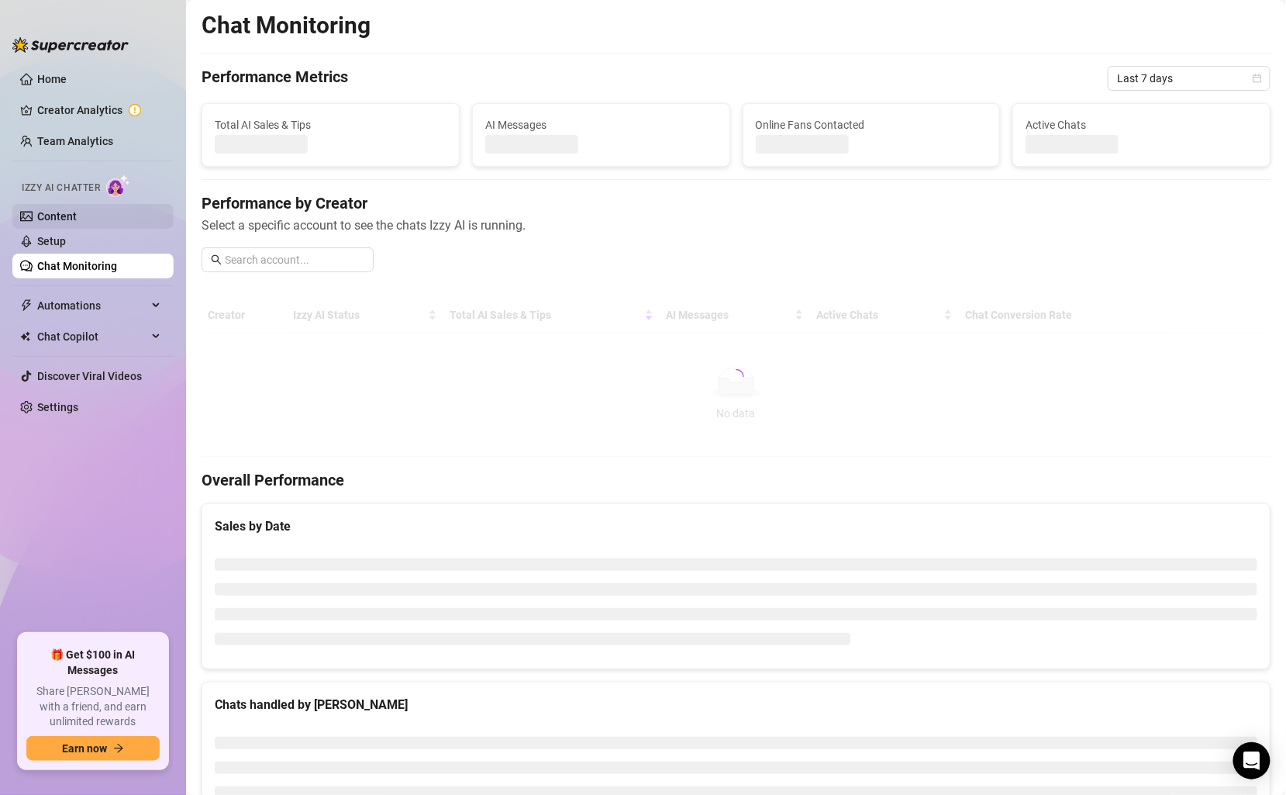
click at [61, 223] on link "Content" at bounding box center [57, 216] width 40 height 12
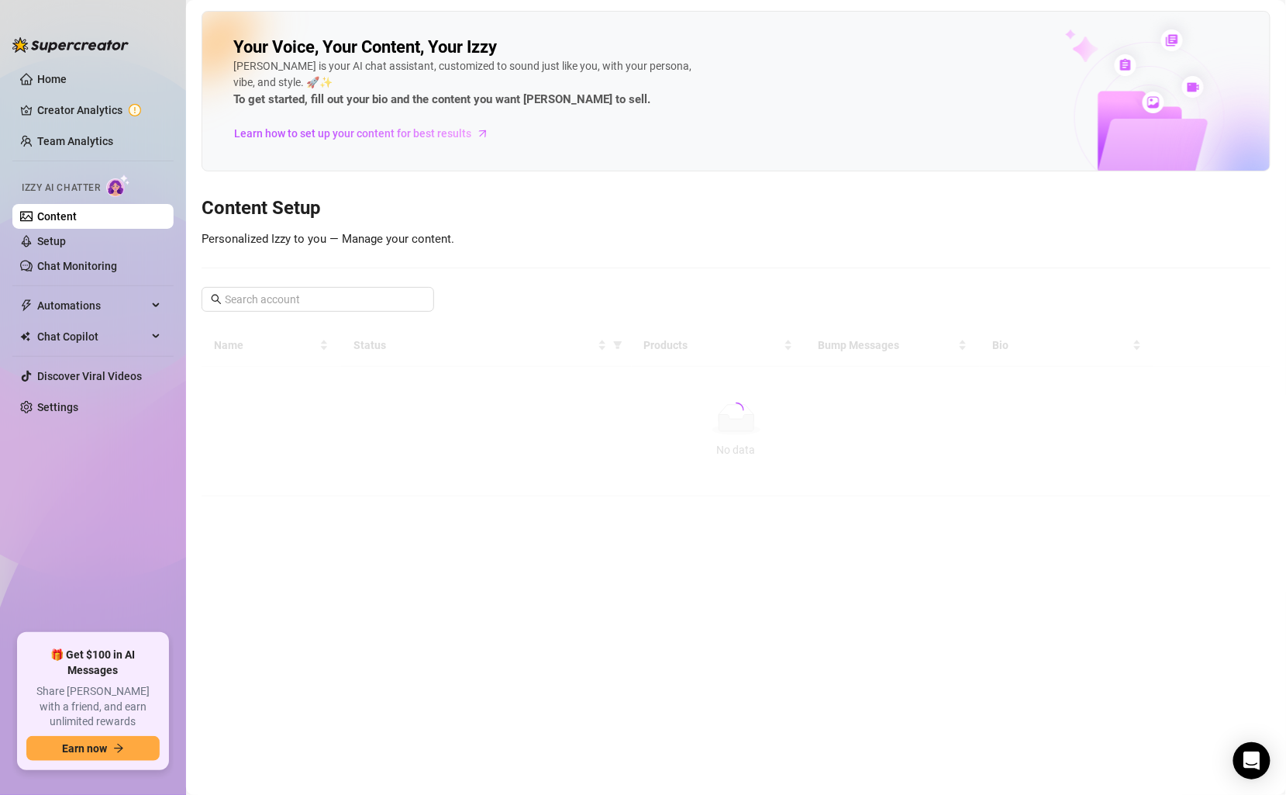
click at [64, 210] on link "Content" at bounding box center [57, 216] width 40 height 12
click at [57, 247] on link "Setup" at bounding box center [51, 241] width 29 height 12
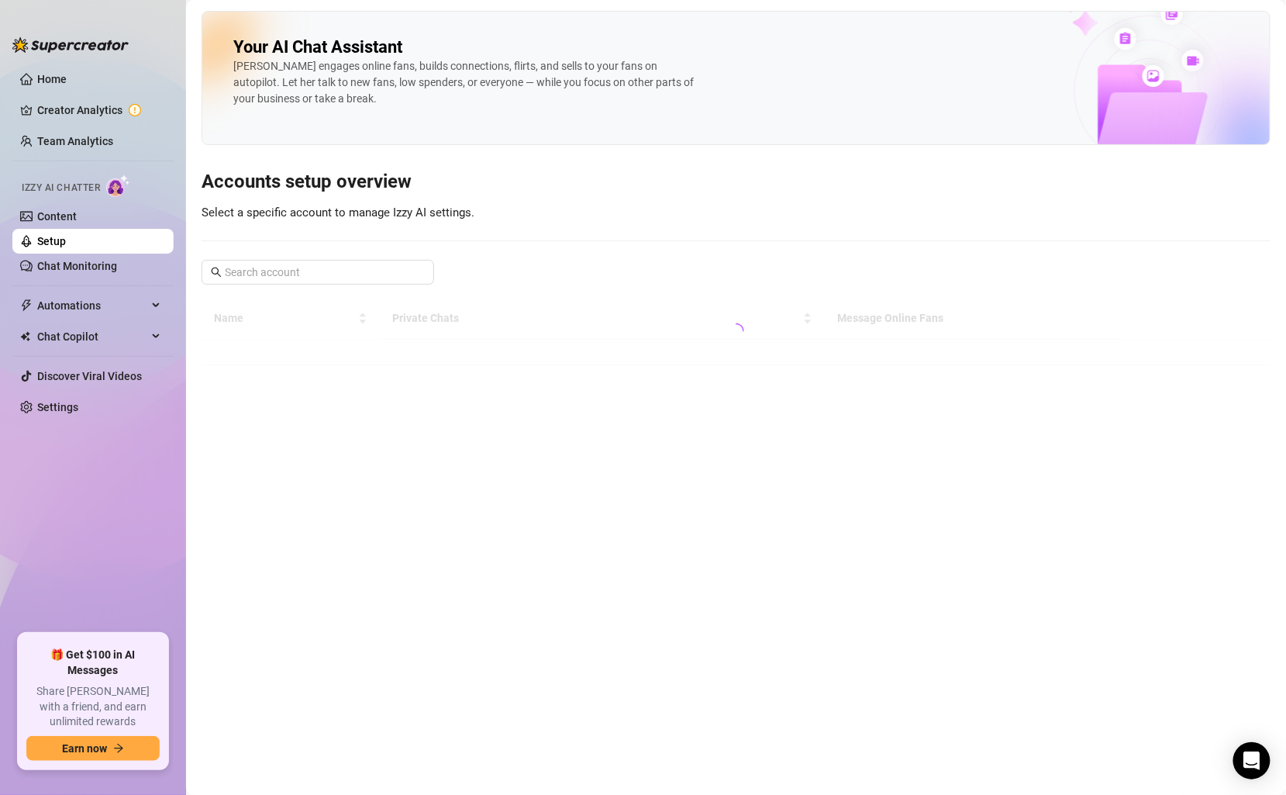
click at [66, 247] on link "Setup" at bounding box center [51, 241] width 29 height 12
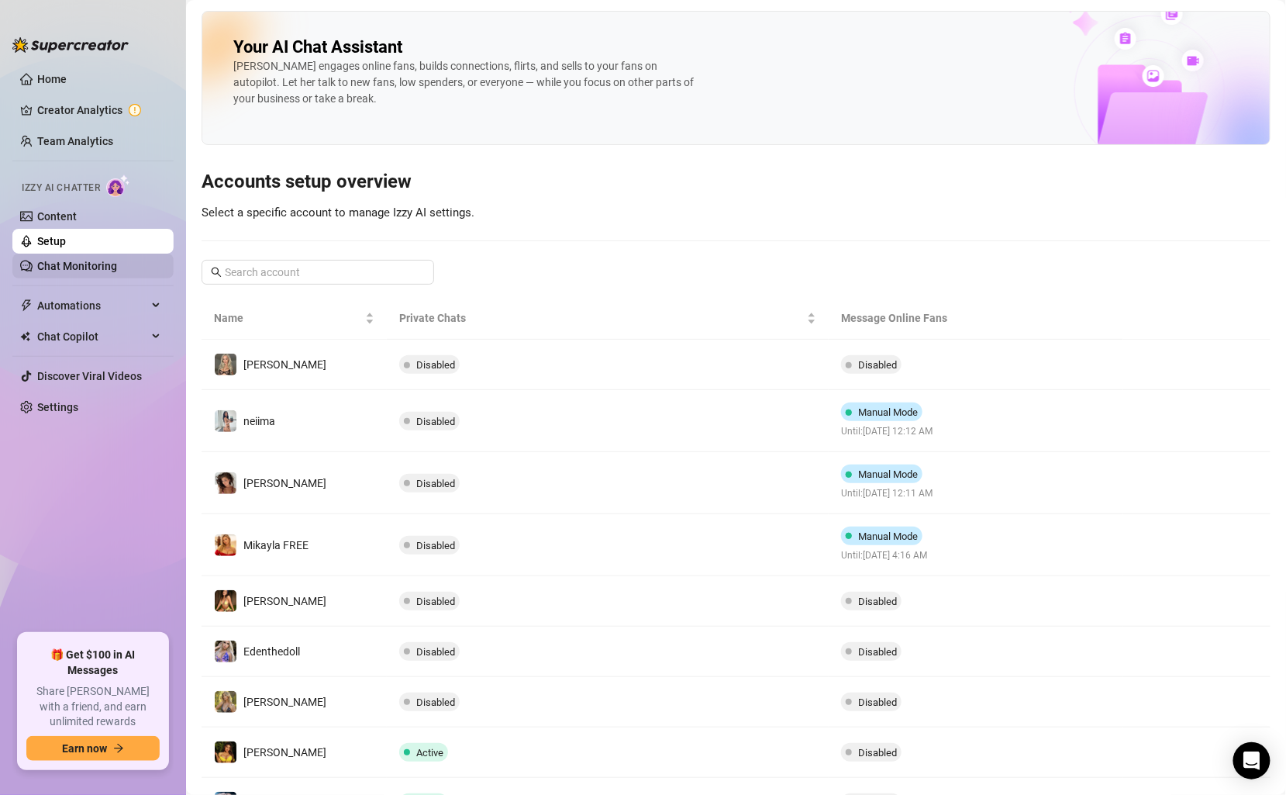
click at [78, 261] on link "Chat Monitoring" at bounding box center [77, 266] width 80 height 12
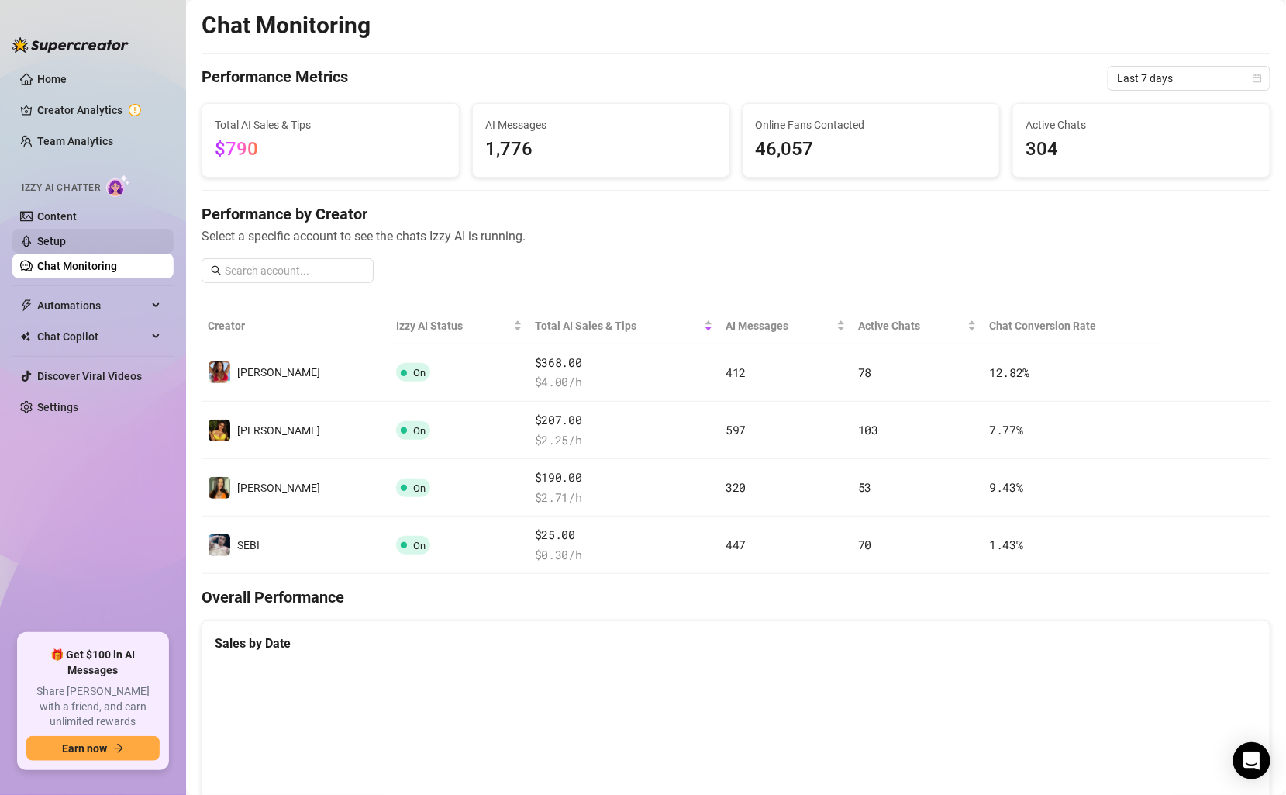
click at [66, 236] on link "Setup" at bounding box center [51, 241] width 29 height 12
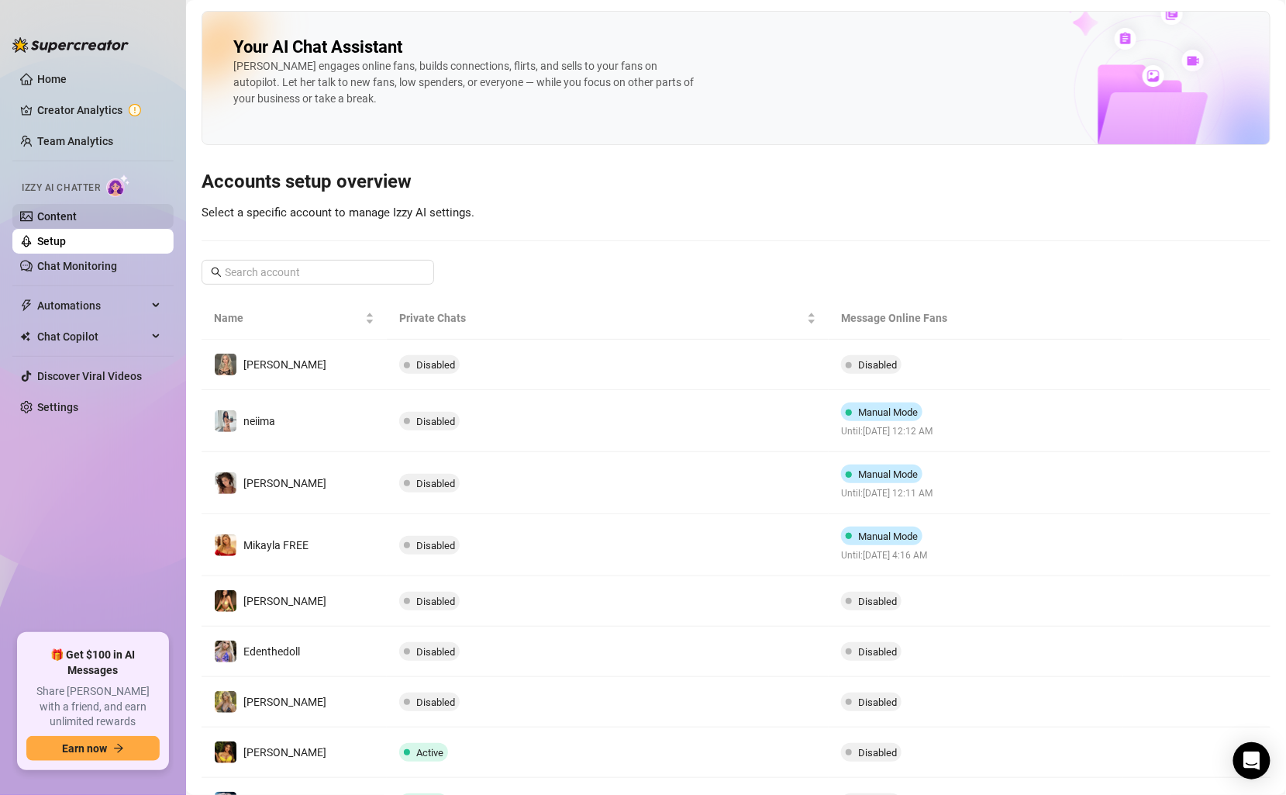
click at [77, 210] on link "Content" at bounding box center [57, 216] width 40 height 12
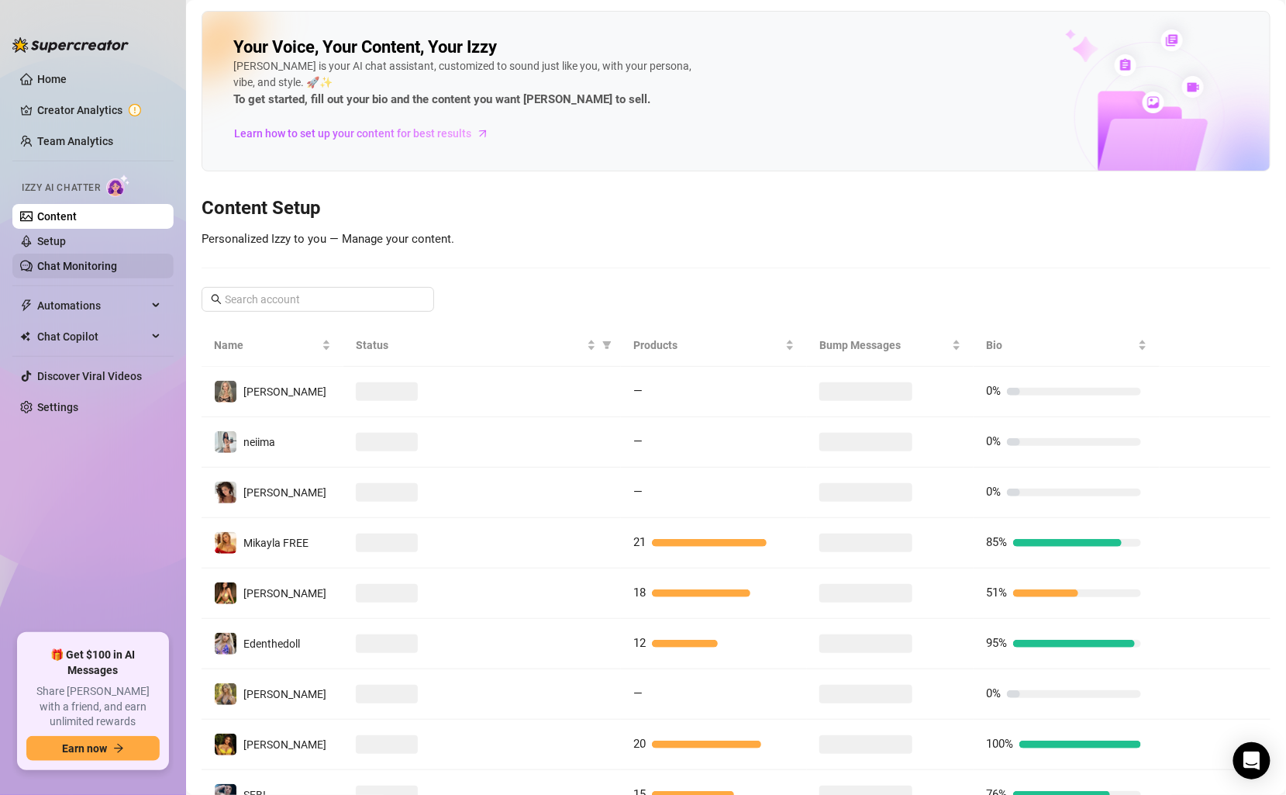
click at [76, 260] on link "Chat Monitoring" at bounding box center [77, 266] width 80 height 12
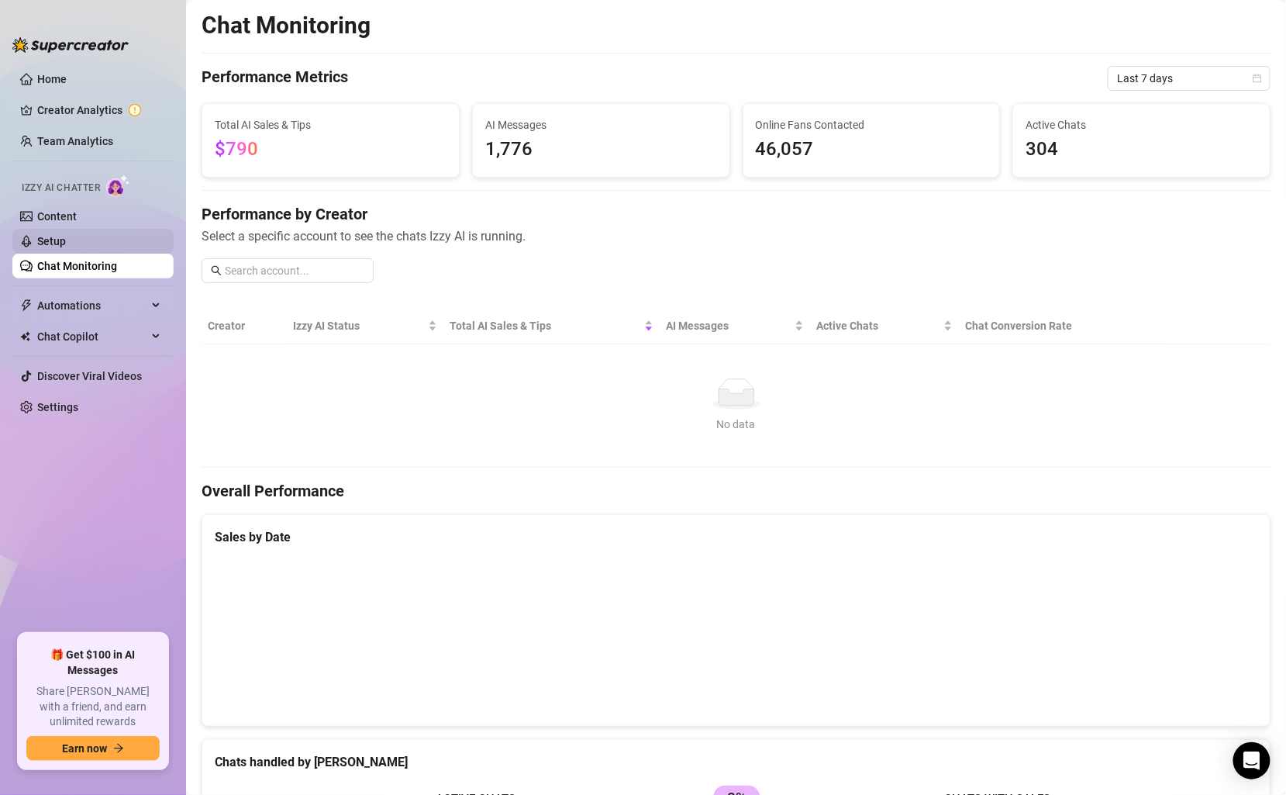
click at [66, 235] on link "Setup" at bounding box center [51, 241] width 29 height 12
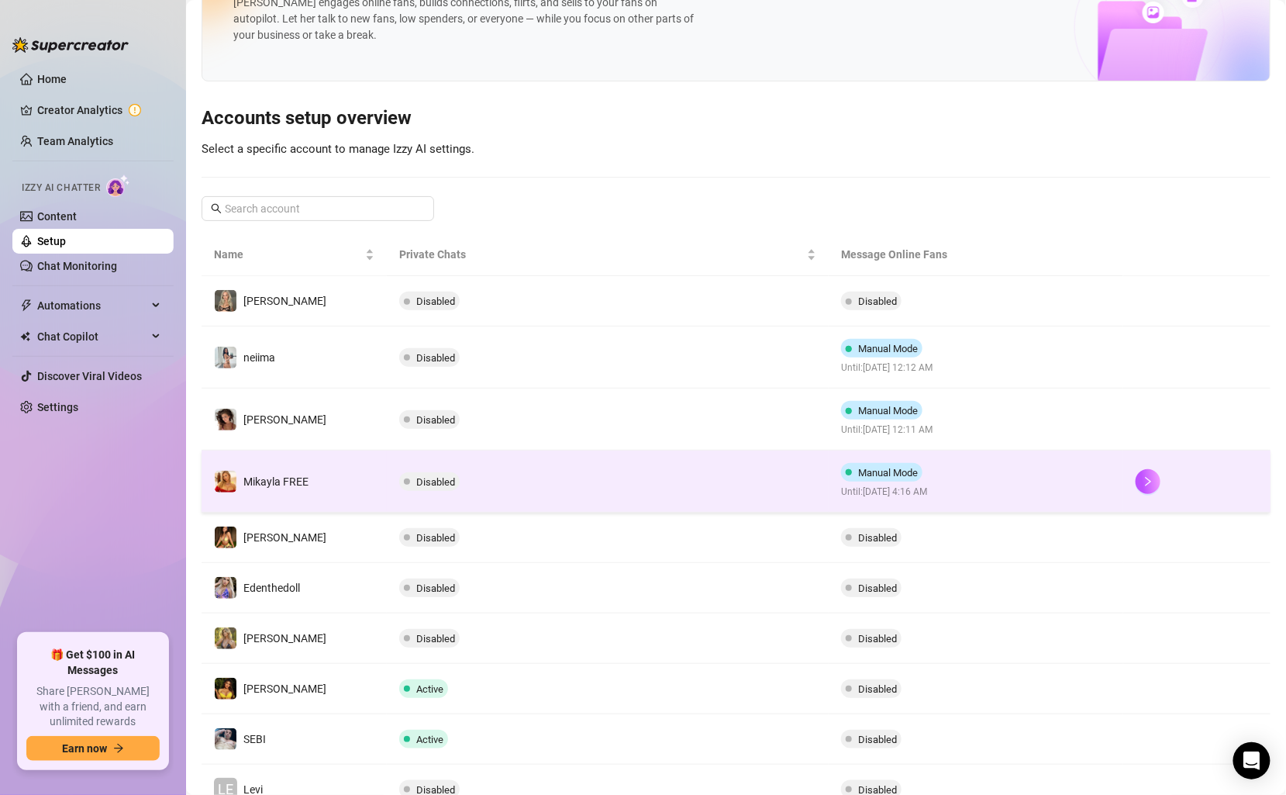
scroll to position [70, 0]
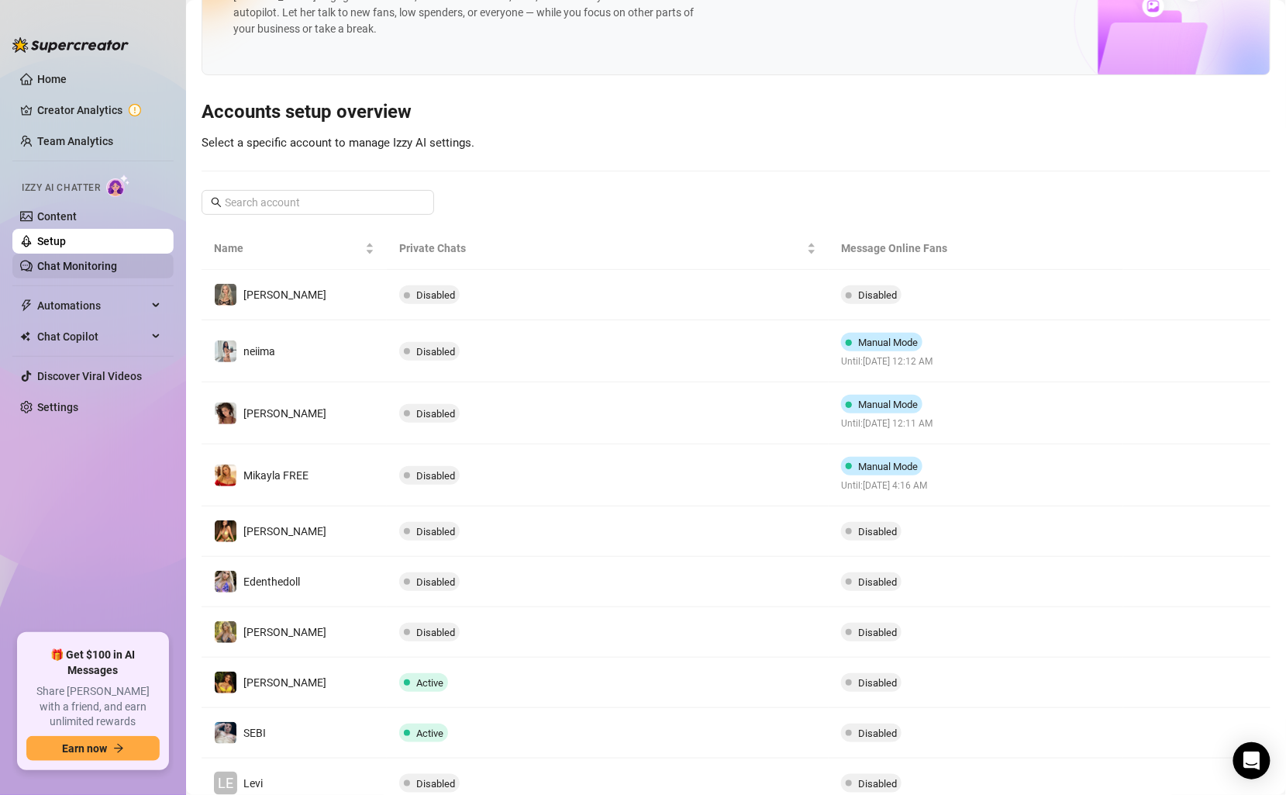
click at [94, 269] on link "Chat Monitoring" at bounding box center [77, 266] width 80 height 12
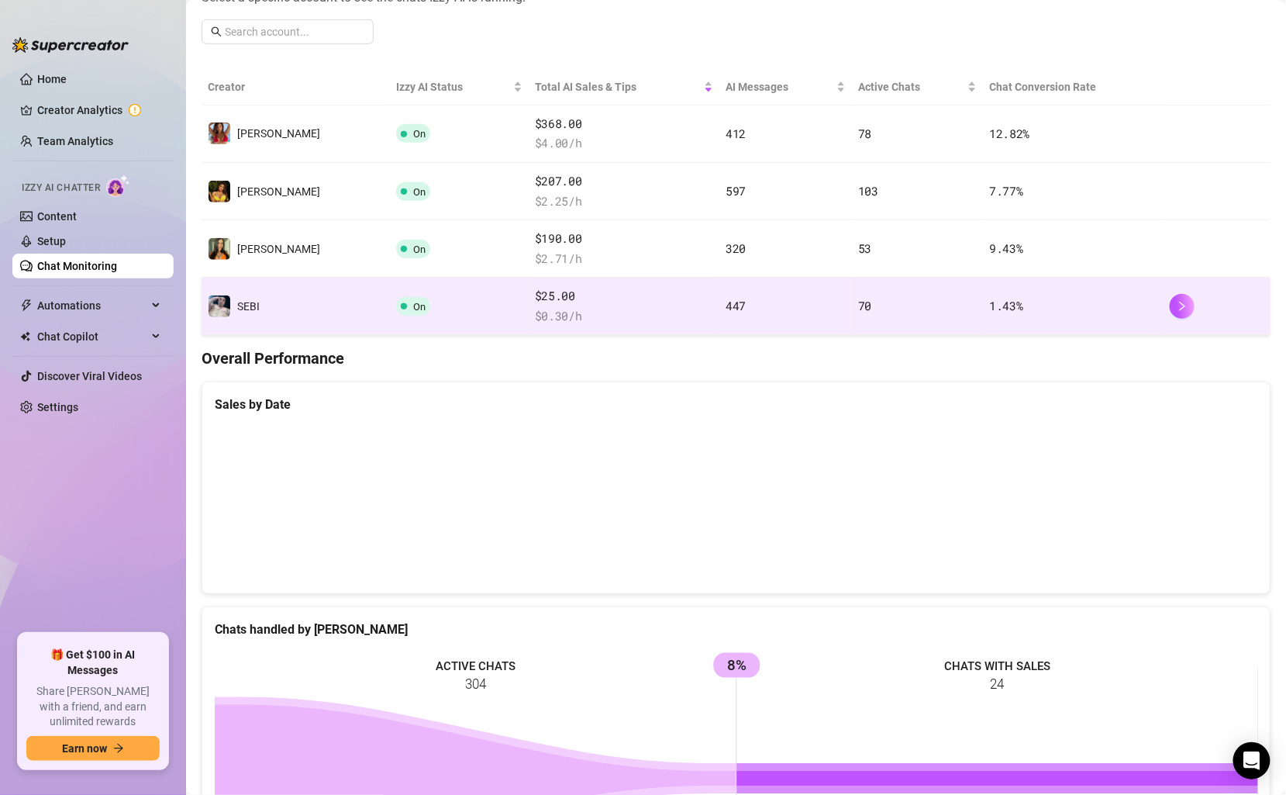
scroll to position [240, 0]
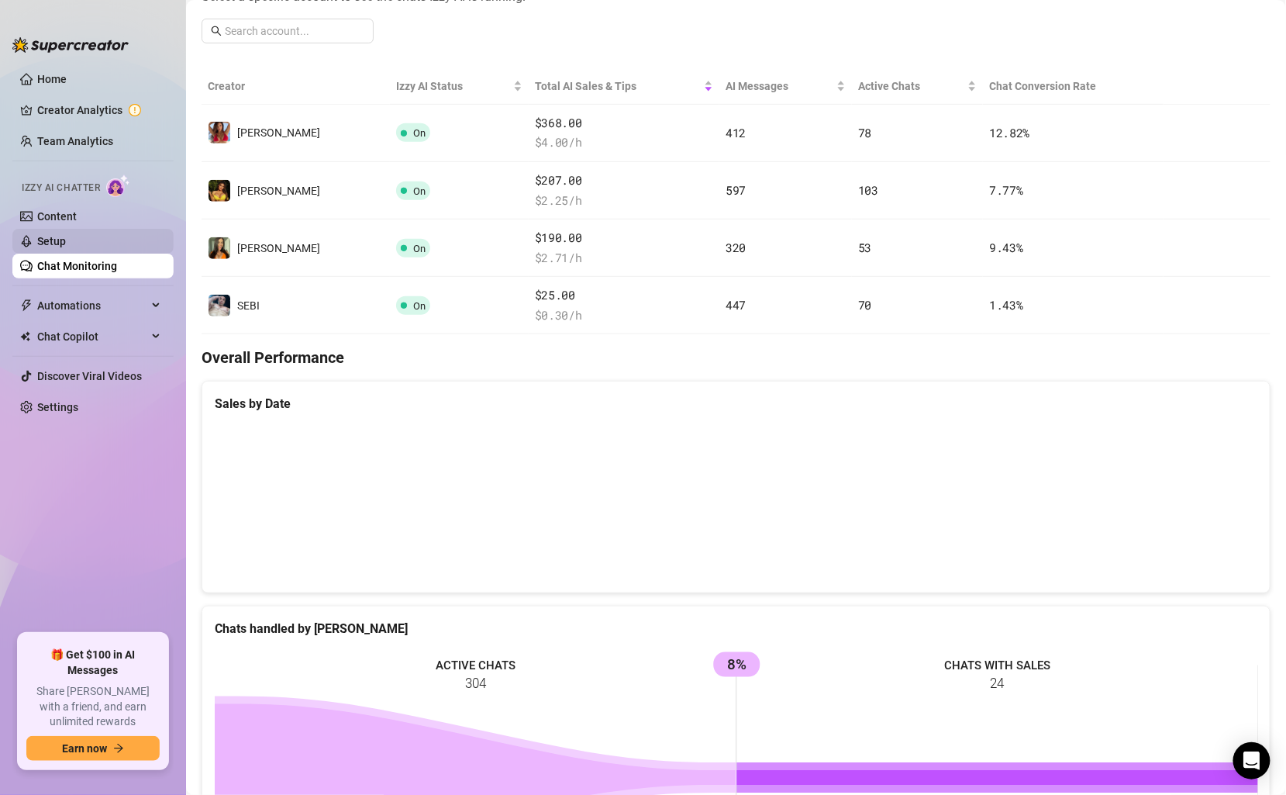
click at [66, 240] on link "Setup" at bounding box center [51, 241] width 29 height 12
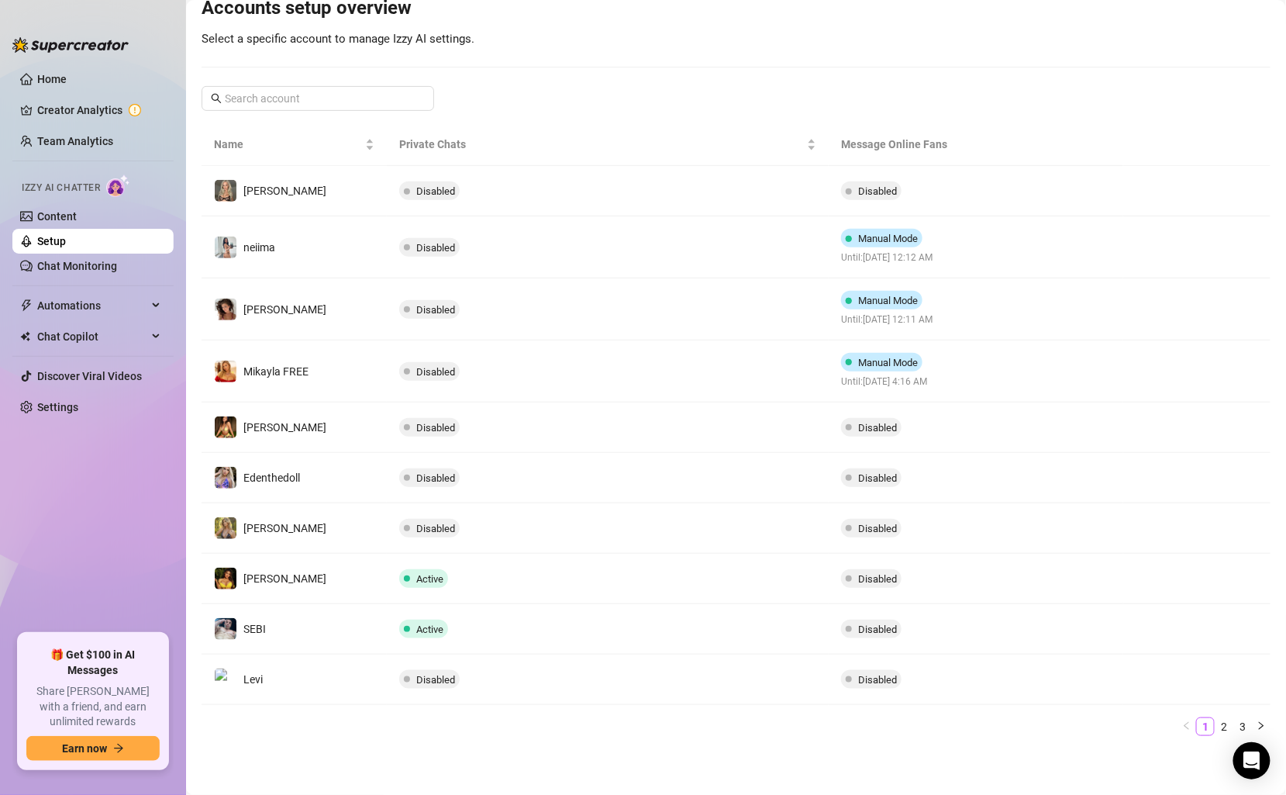
scroll to position [168, 0]
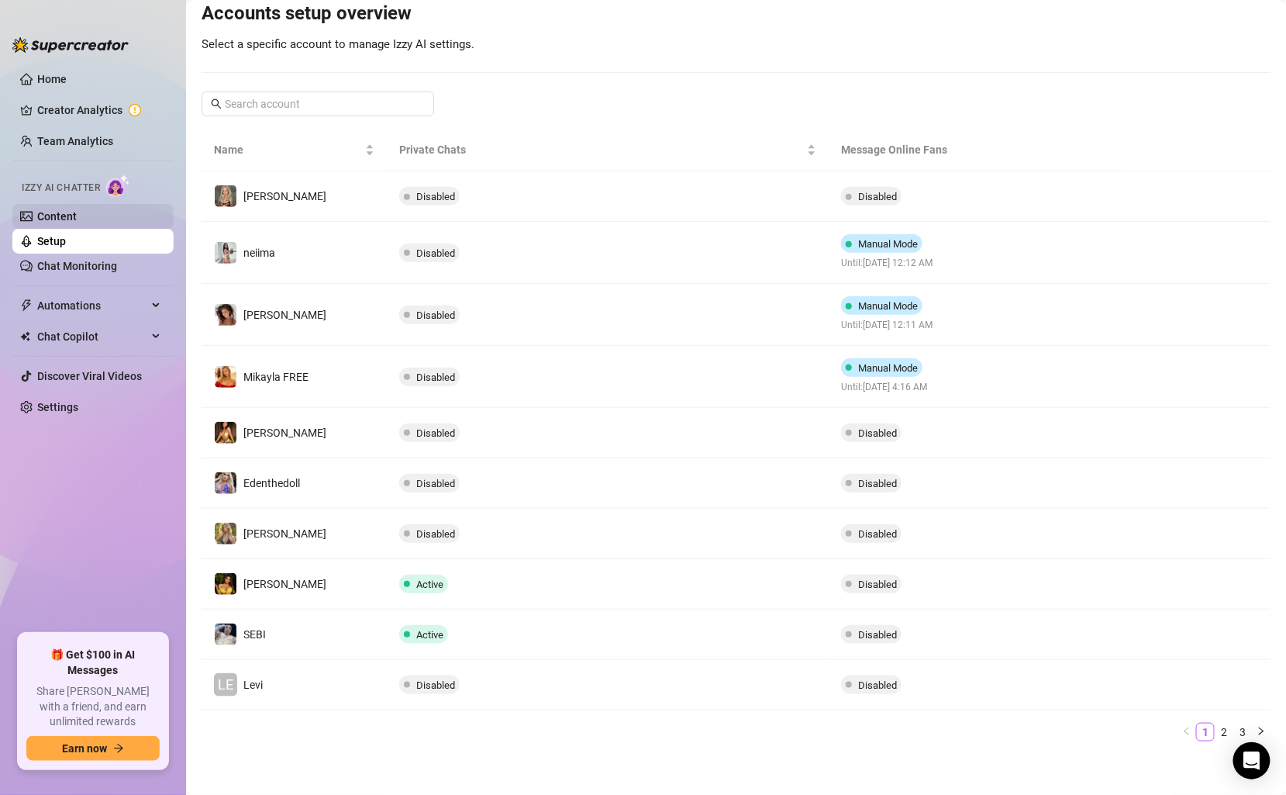
click at [77, 220] on link "Content" at bounding box center [57, 216] width 40 height 12
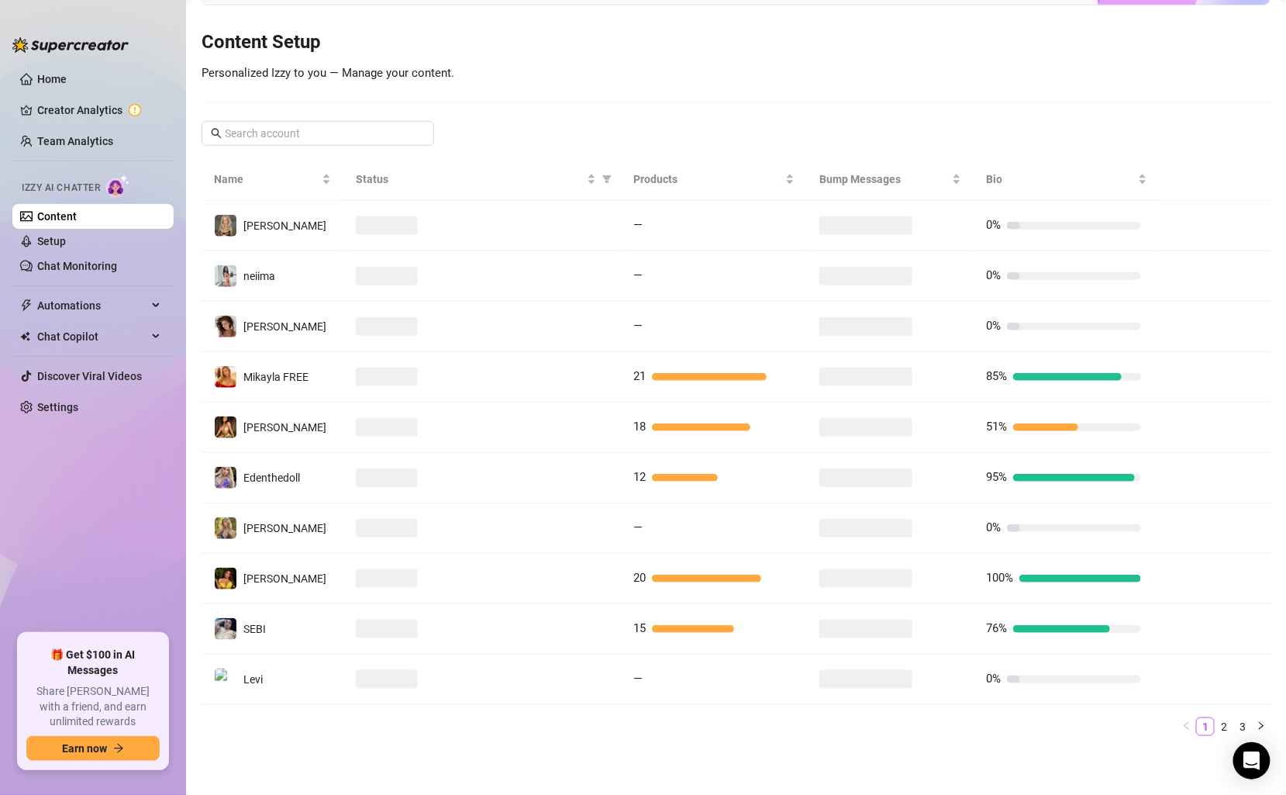
scroll to position [161, 0]
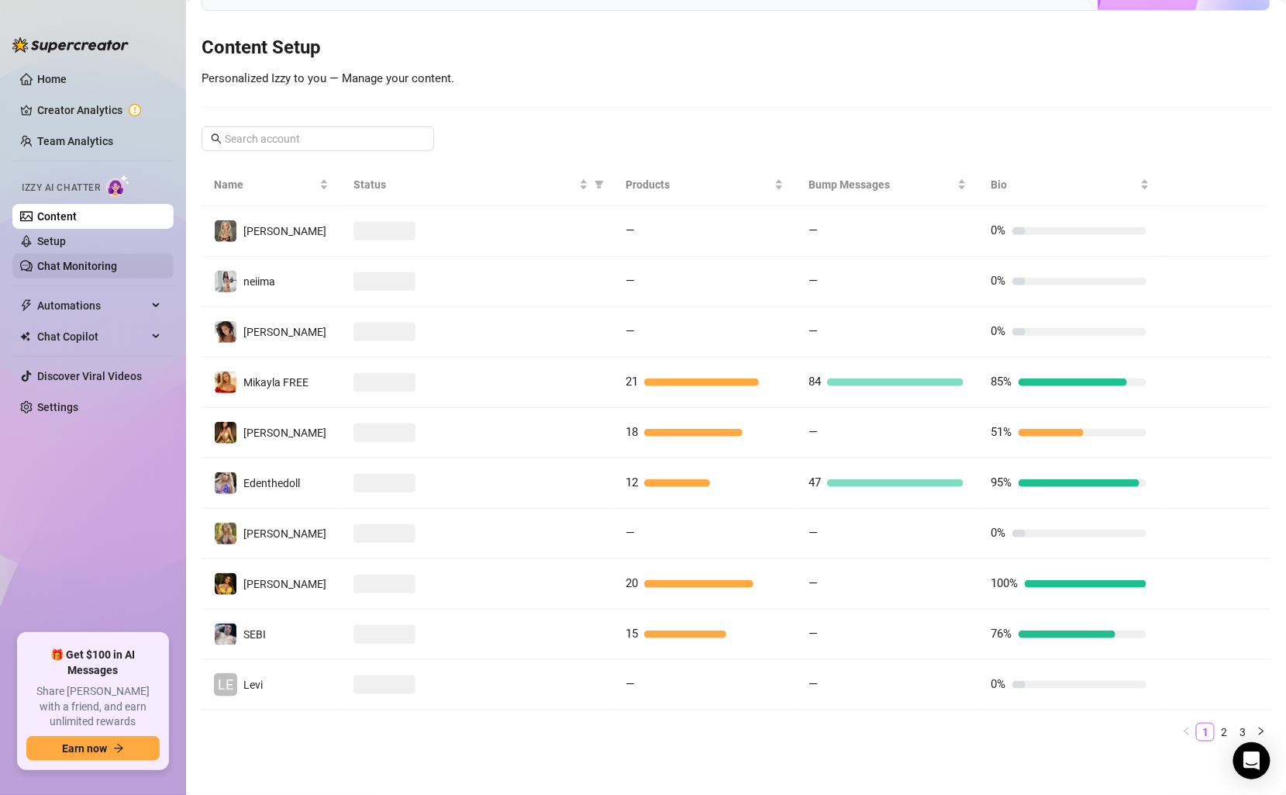
click at [116, 265] on link "Chat Monitoring" at bounding box center [77, 266] width 80 height 12
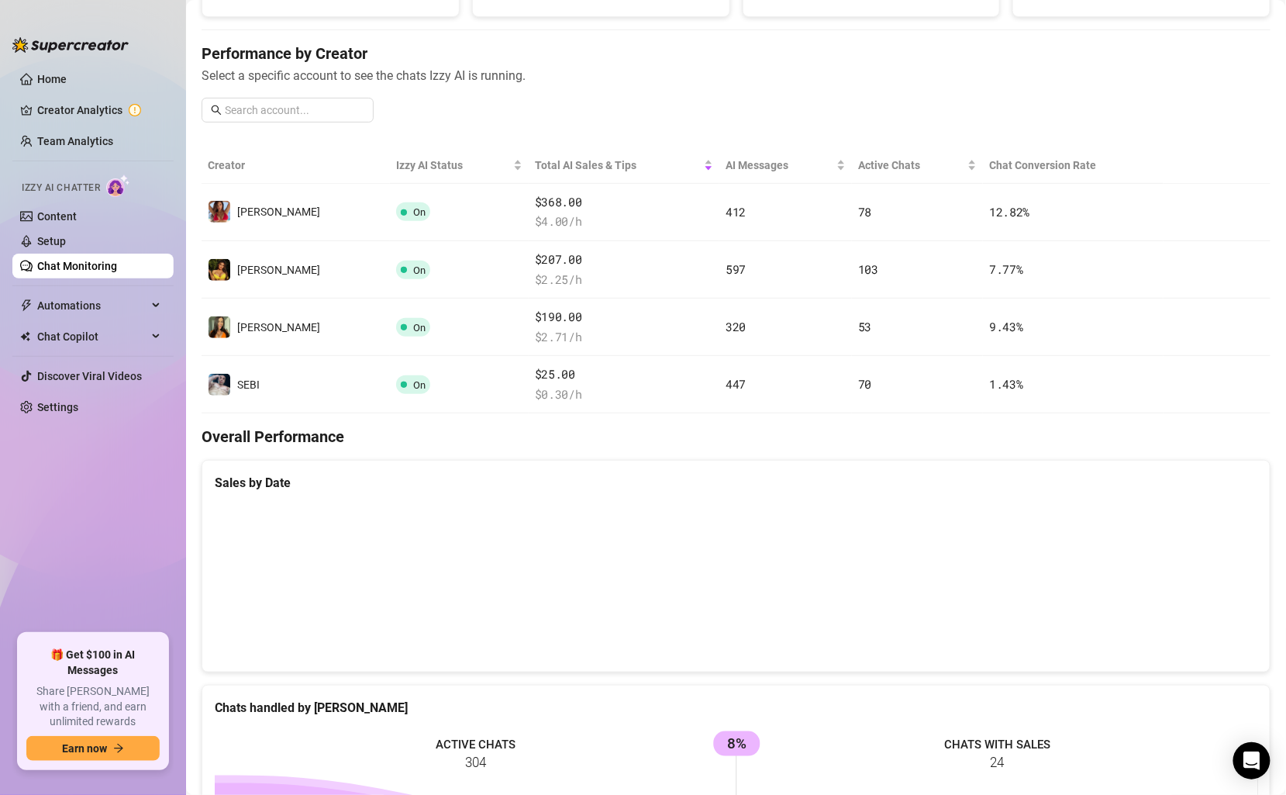
scroll to position [240, 0]
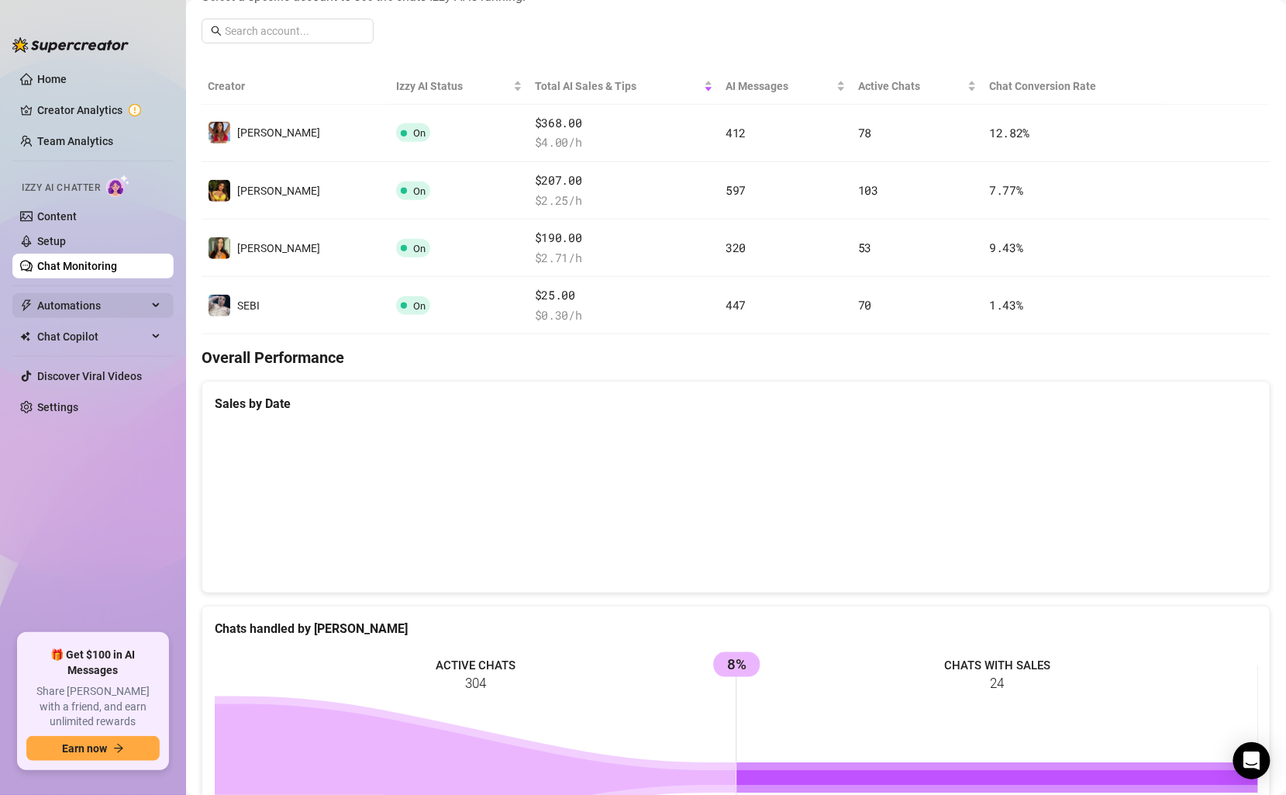
click at [160, 306] on div "Automations" at bounding box center [92, 305] width 161 height 25
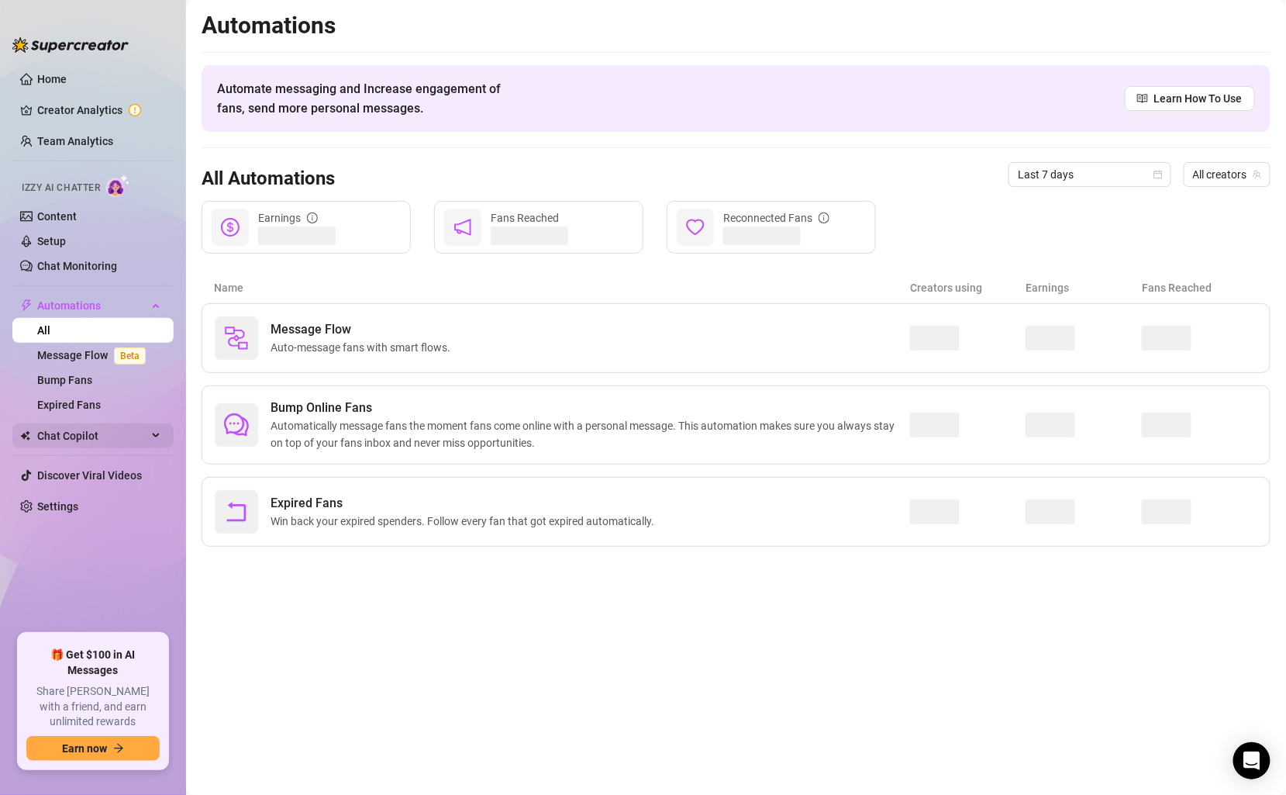
click at [129, 429] on span "Chat Copilot" at bounding box center [92, 435] width 110 height 25
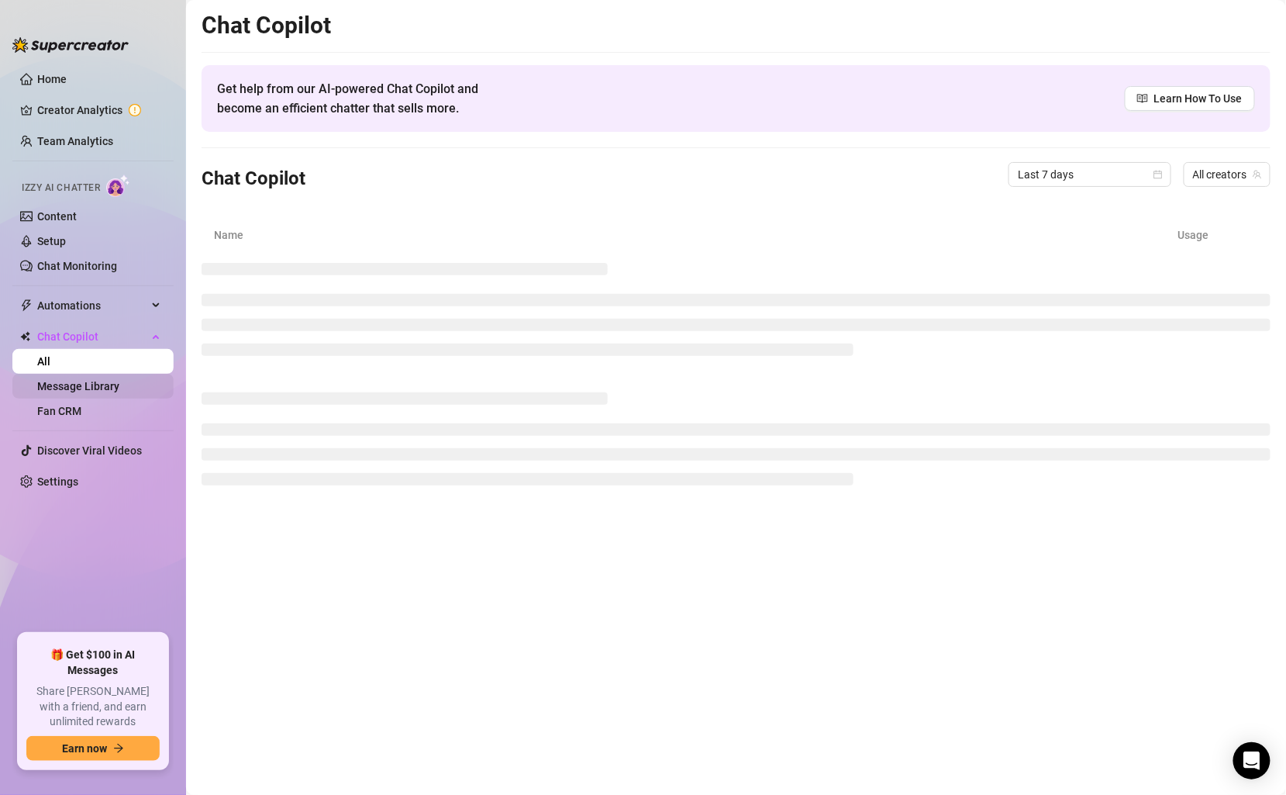
click at [119, 385] on link "Message Library" at bounding box center [78, 386] width 82 height 12
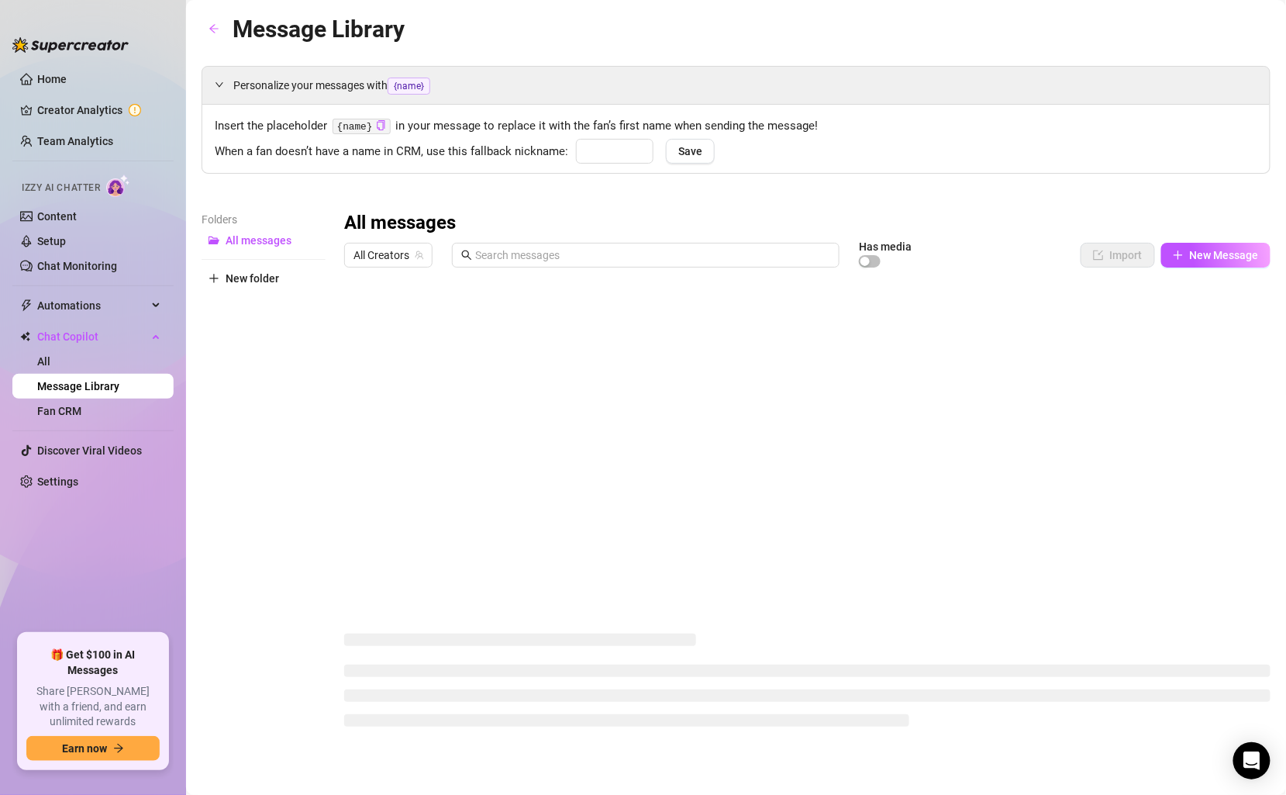
type input "babe"
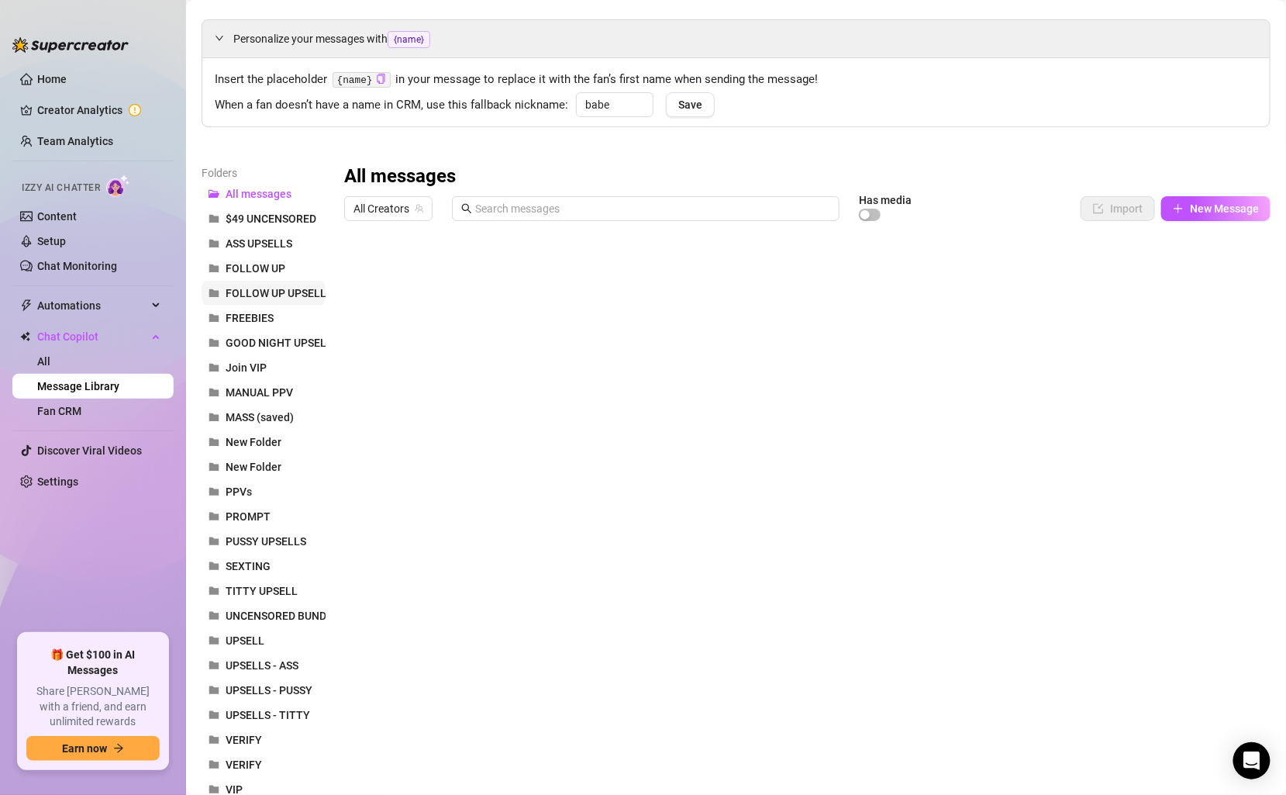
scroll to position [40, 0]
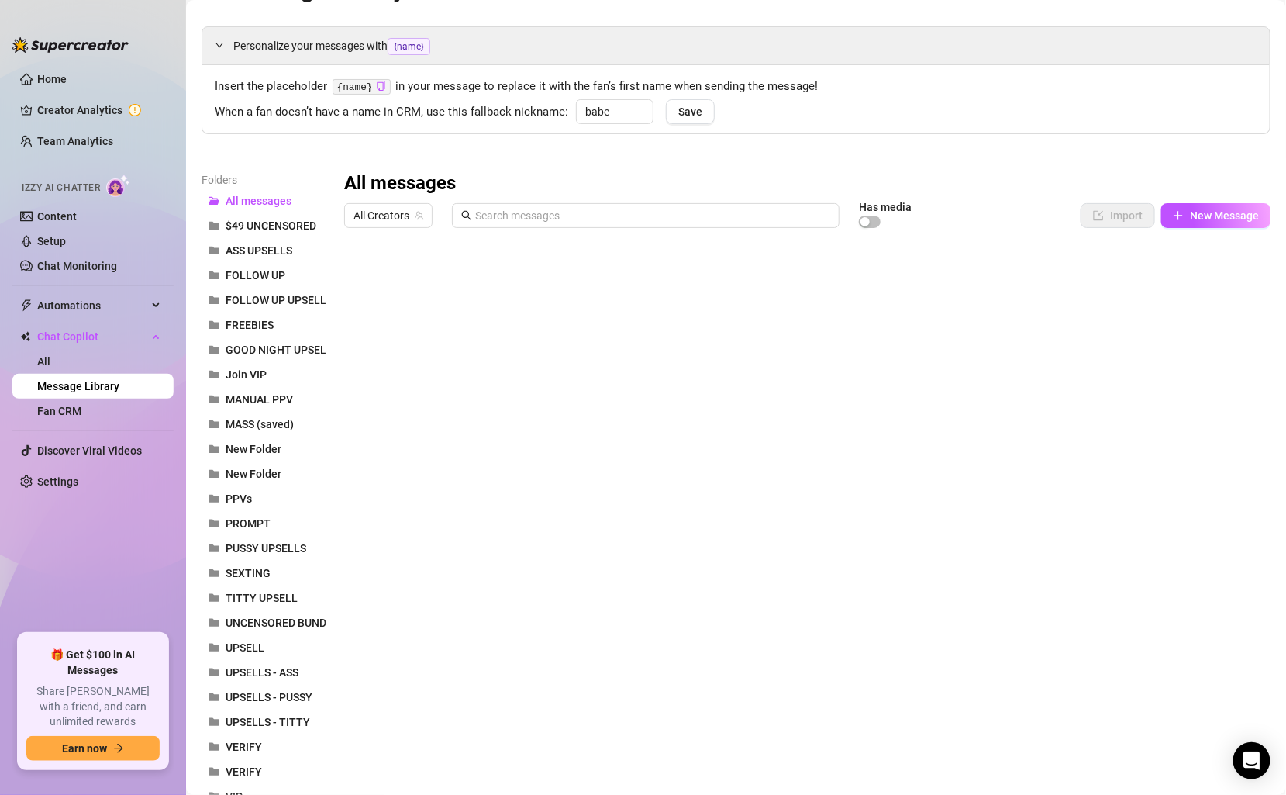
click at [361, 284] on div at bounding box center [807, 408] width 927 height 346
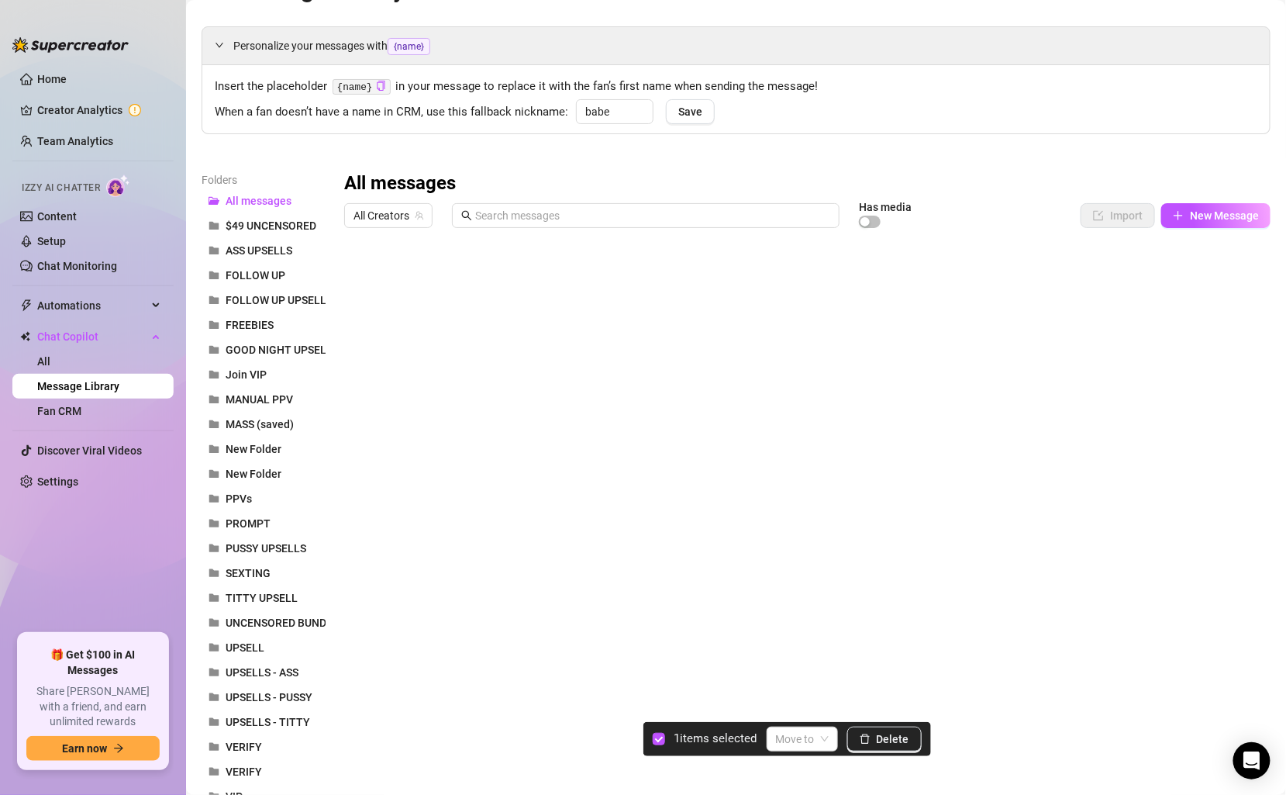
click at [369, 281] on div at bounding box center [807, 408] width 927 height 346
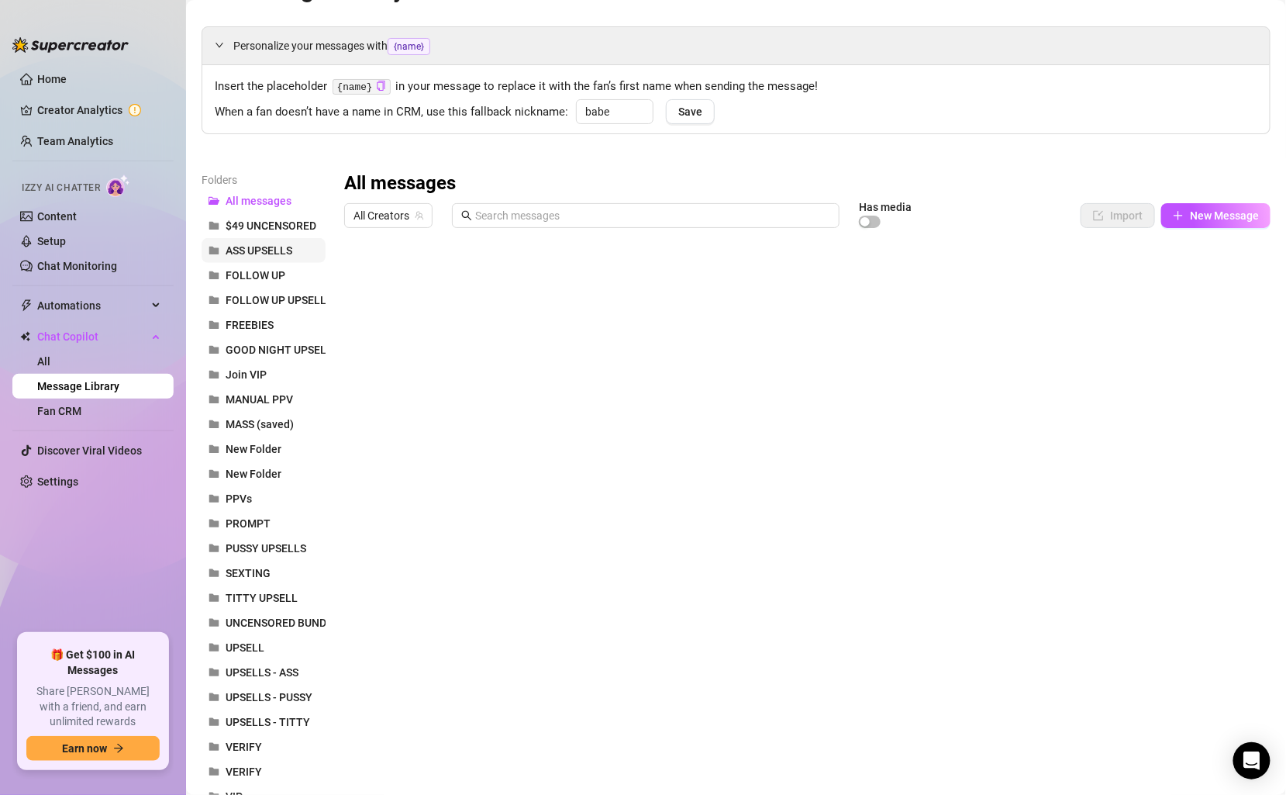
click at [307, 246] on button "ASS UPSELLS" at bounding box center [264, 250] width 124 height 25
click at [874, 220] on span "button" at bounding box center [870, 222] width 22 height 12
click at [290, 246] on span "ASS UPSELLS" at bounding box center [259, 250] width 67 height 12
click at [285, 272] on button "FOLLOW UP" at bounding box center [264, 275] width 124 height 25
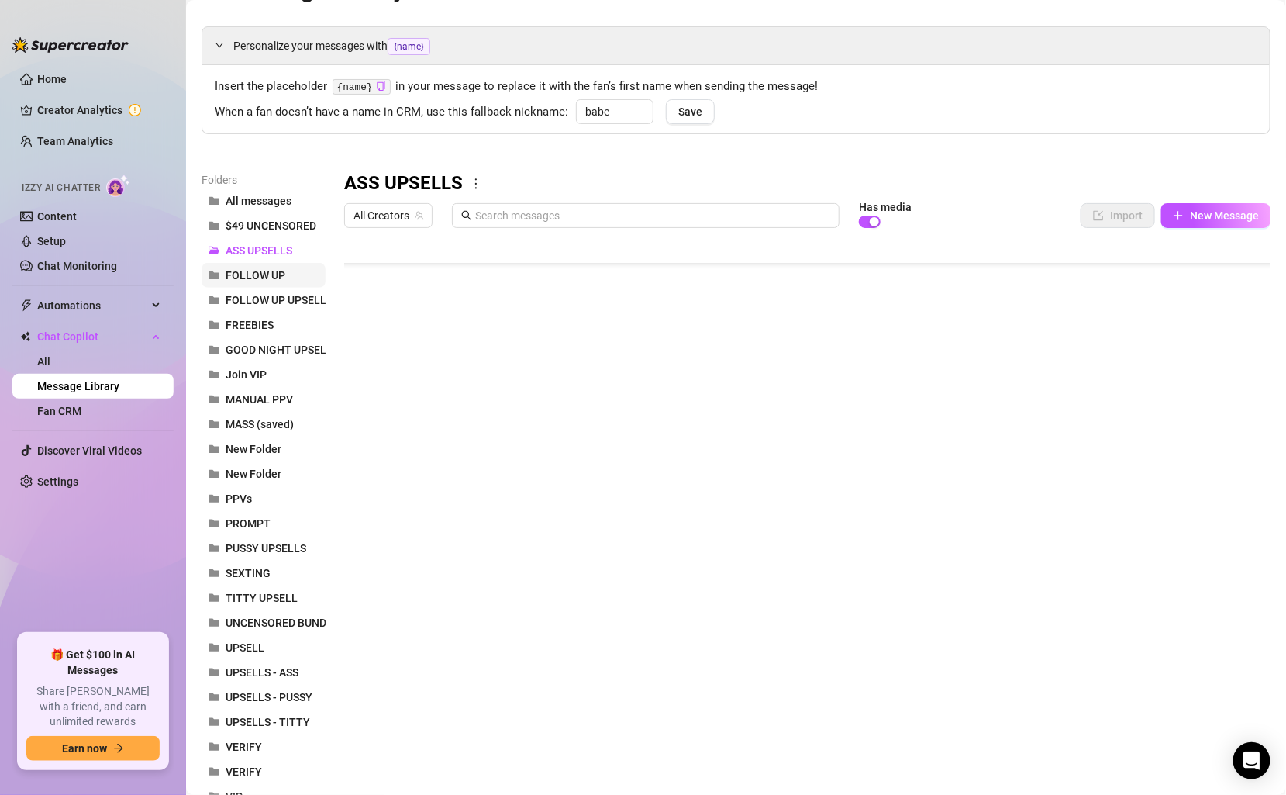
scroll to position [0, 1]
click at [285, 294] on span "FOLLOW UP UPSELL" at bounding box center [276, 300] width 101 height 12
click at [251, 575] on span "SEXTING" at bounding box center [248, 573] width 45 height 12
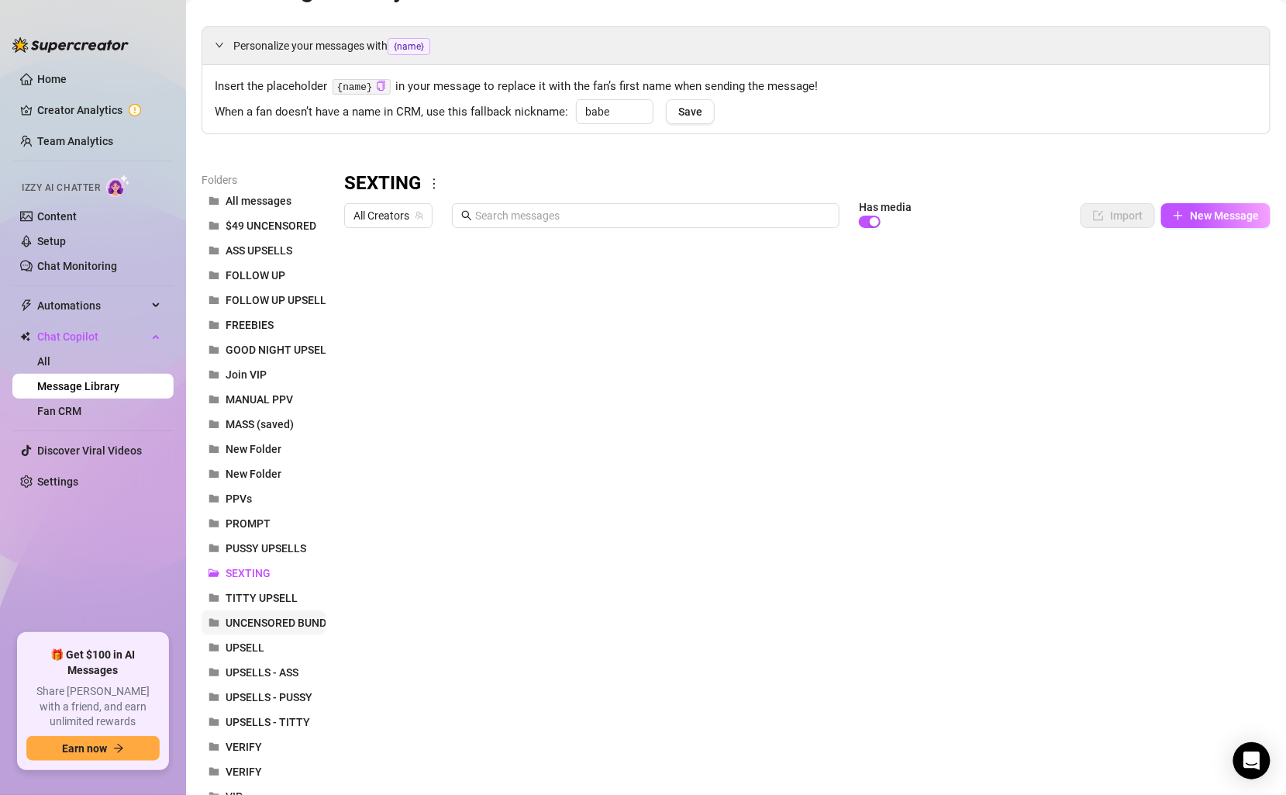
click at [261, 610] on button "UNCENSORED BUNDLE" at bounding box center [264, 622] width 124 height 25
click at [264, 595] on span "TITTY UPSELL" at bounding box center [262, 598] width 72 height 12
click at [271, 620] on span "UNCENSORED BUNDLE" at bounding box center [282, 622] width 113 height 12
click at [272, 640] on button "UPSELL" at bounding box center [264, 647] width 124 height 25
click at [281, 685] on button "UPSELLS - PUSSY" at bounding box center [264, 697] width 124 height 25
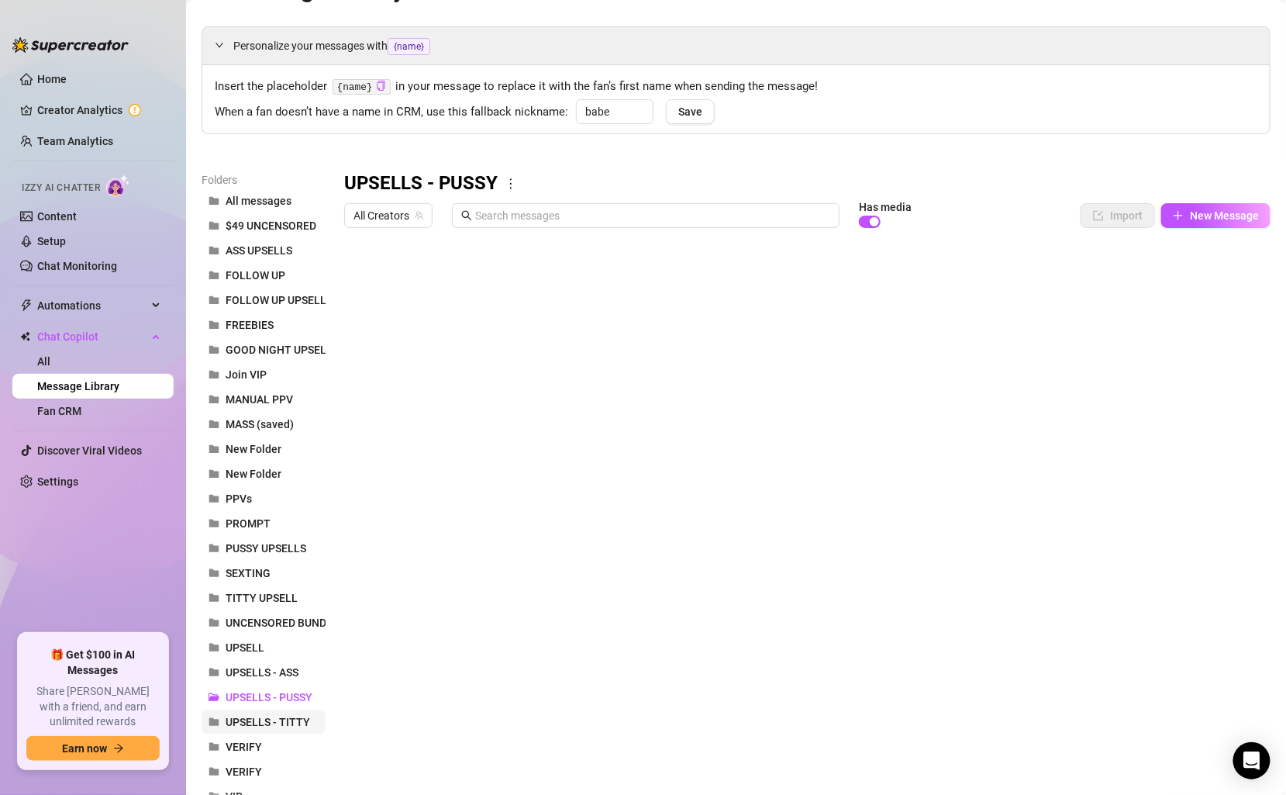
click at [282, 720] on span "UPSELLS - TITTY" at bounding box center [268, 722] width 85 height 12
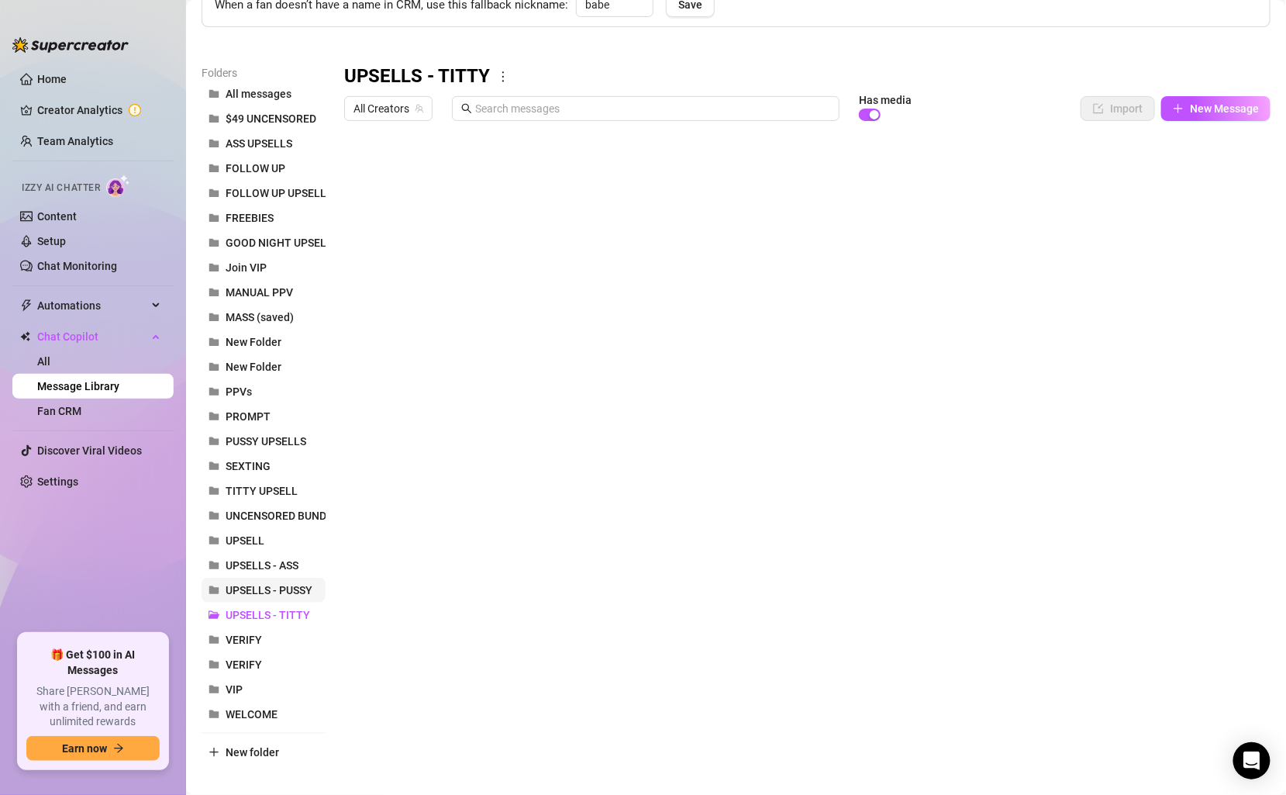
scroll to position [161, 0]
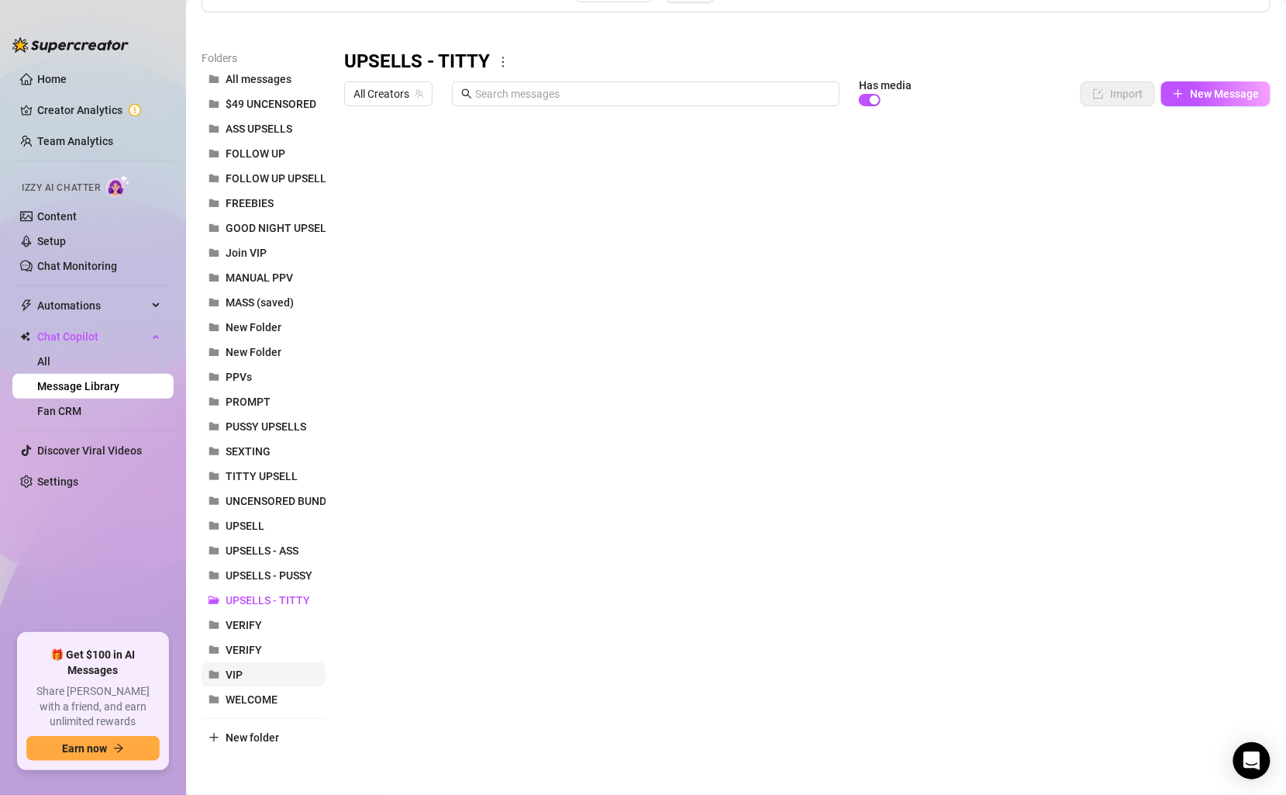
click at [248, 682] on button "VIP" at bounding box center [264, 674] width 124 height 25
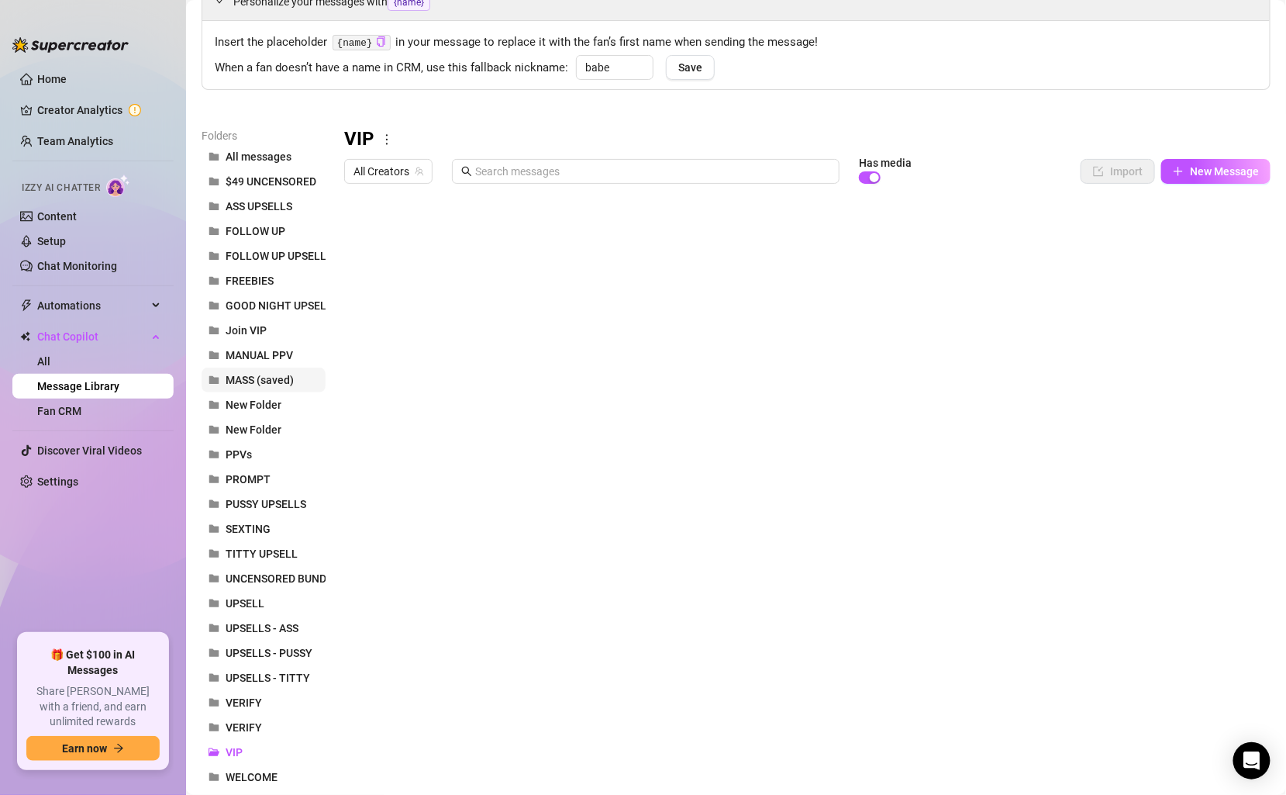
scroll to position [80, 0]
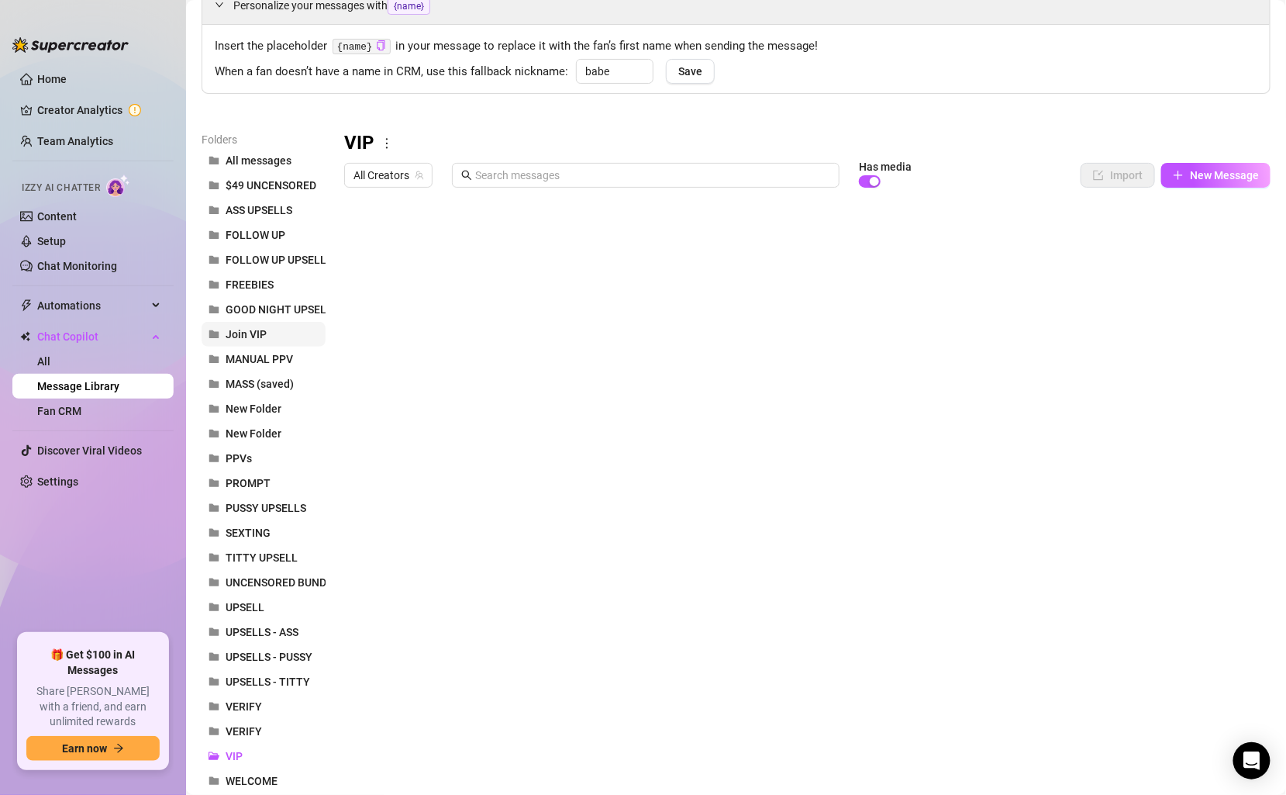
click at [256, 339] on span "Join VIP" at bounding box center [246, 334] width 41 height 12
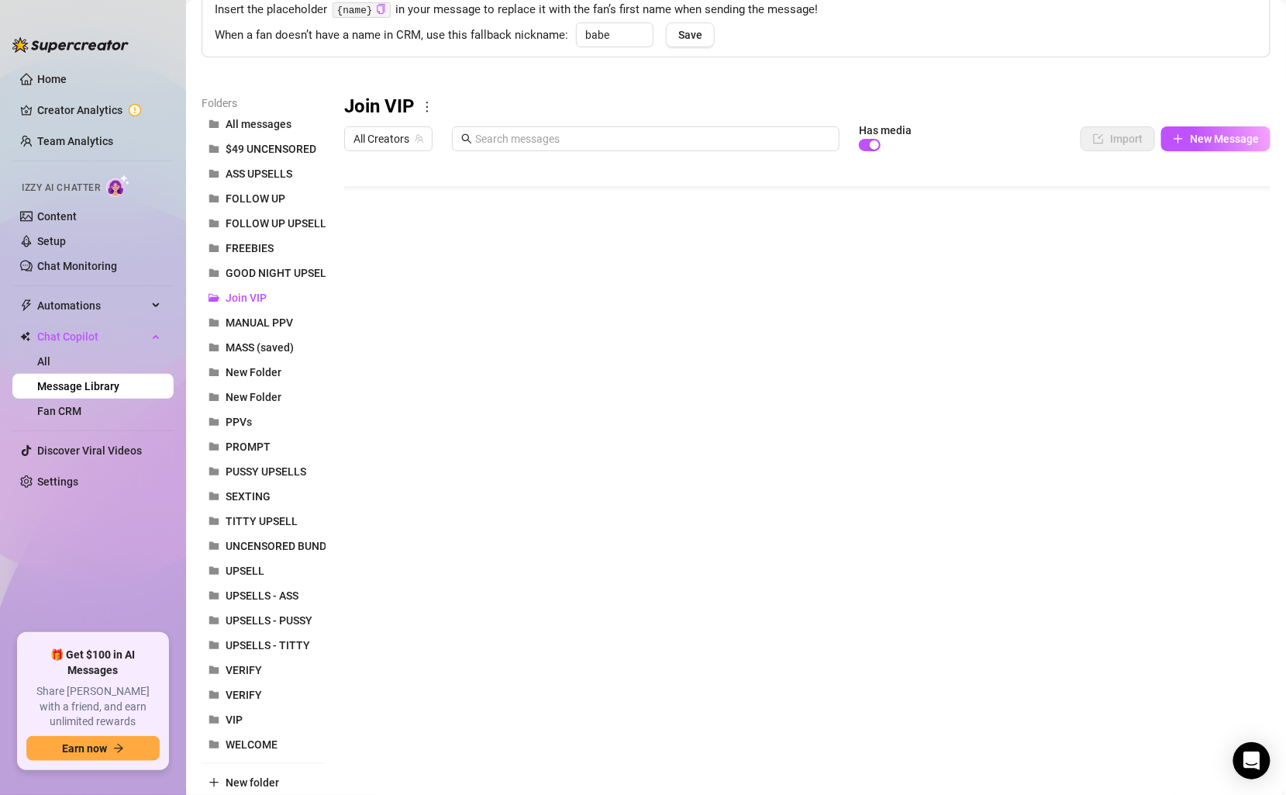
scroll to position [121, 0]
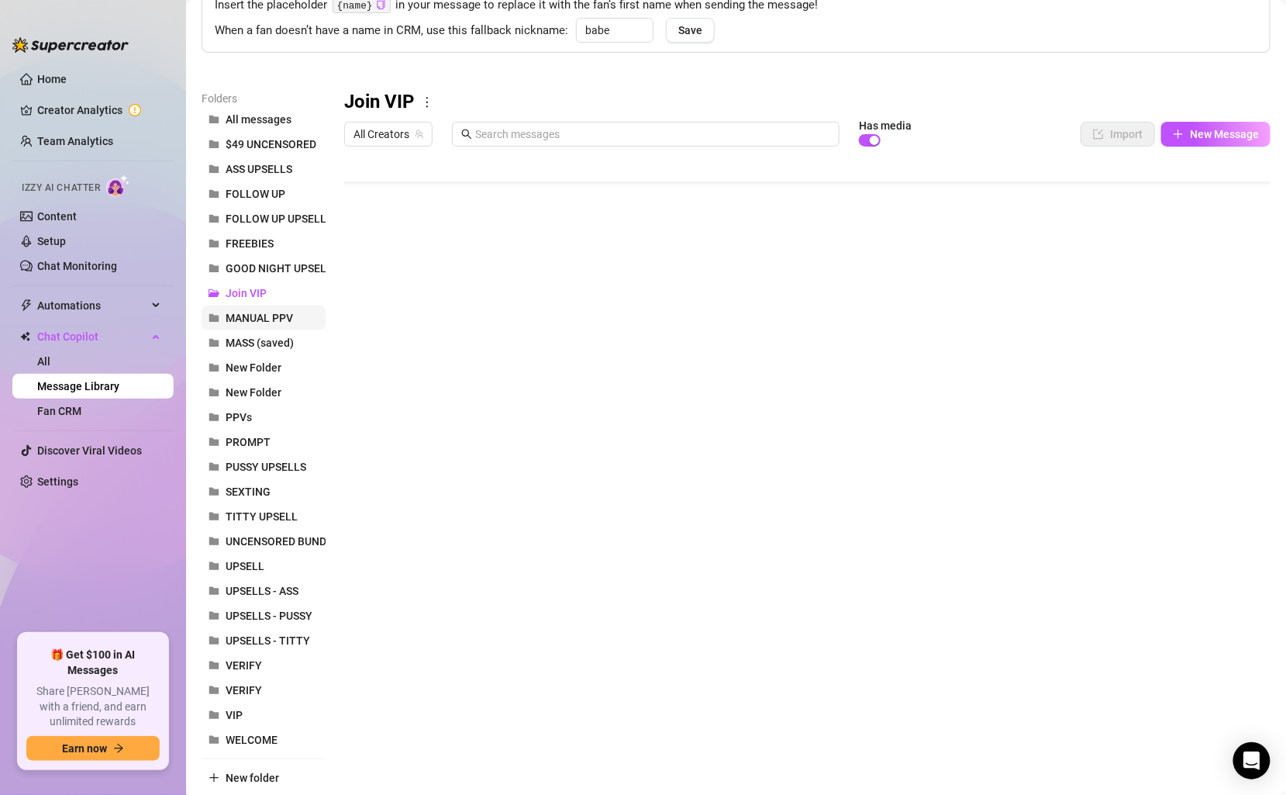
click at [261, 321] on span "MANUAL PPV" at bounding box center [259, 318] width 67 height 12
click at [257, 357] on button "New Folder" at bounding box center [264, 367] width 124 height 25
click at [262, 430] on button "PROMPT" at bounding box center [264, 442] width 124 height 25
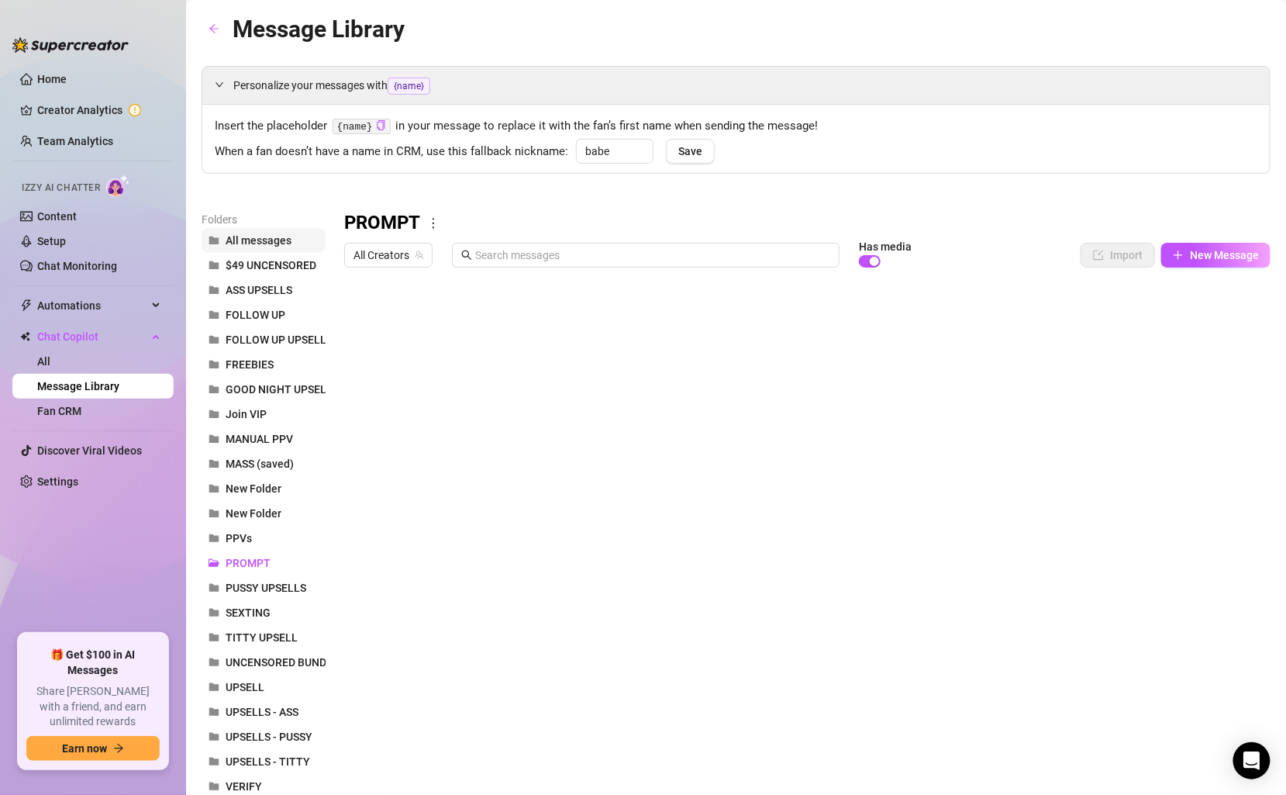
click at [240, 240] on span "All messages" at bounding box center [259, 240] width 66 height 12
click at [385, 264] on span "All Creators" at bounding box center [389, 254] width 70 height 23
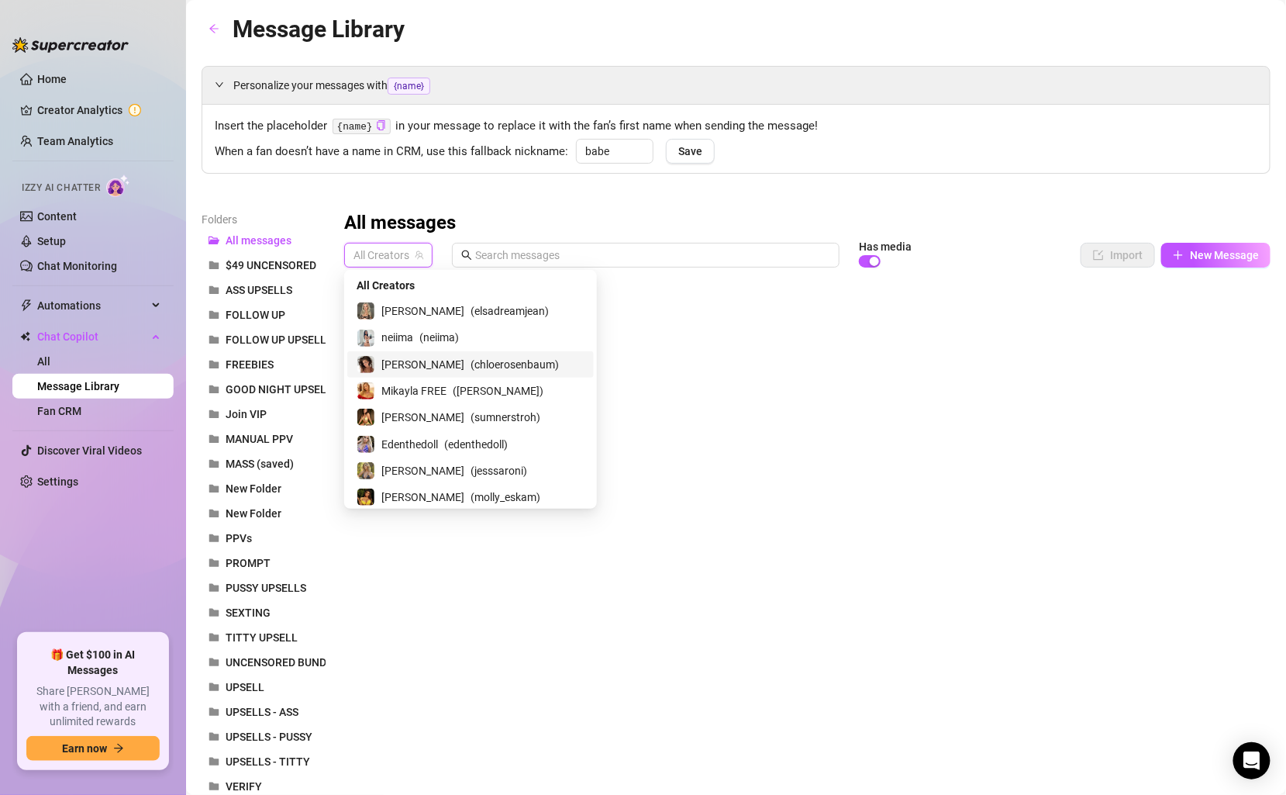
click at [377, 368] on div "Chloe ( chloerosenbaum )" at bounding box center [471, 364] width 228 height 19
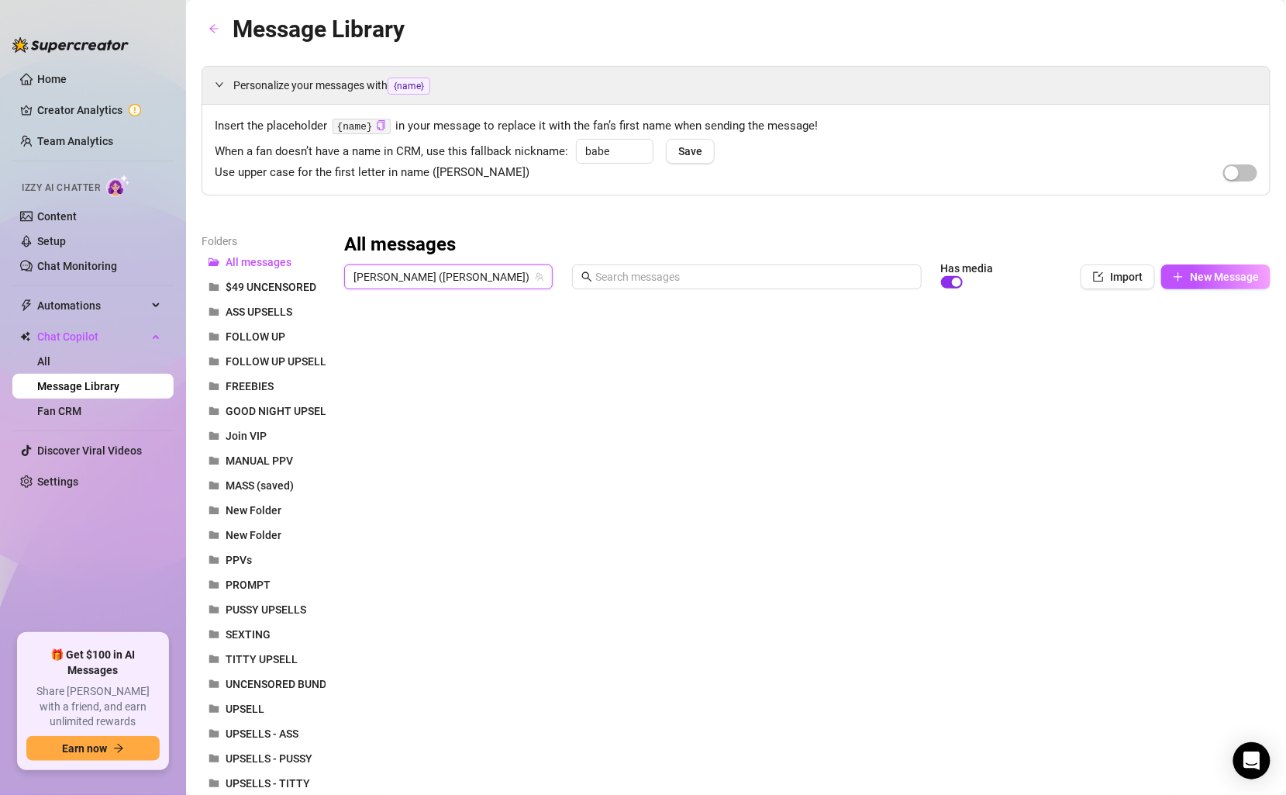
click at [952, 282] on div "button" at bounding box center [956, 282] width 9 height 9
click at [1111, 276] on span "Import" at bounding box center [1126, 277] width 33 height 12
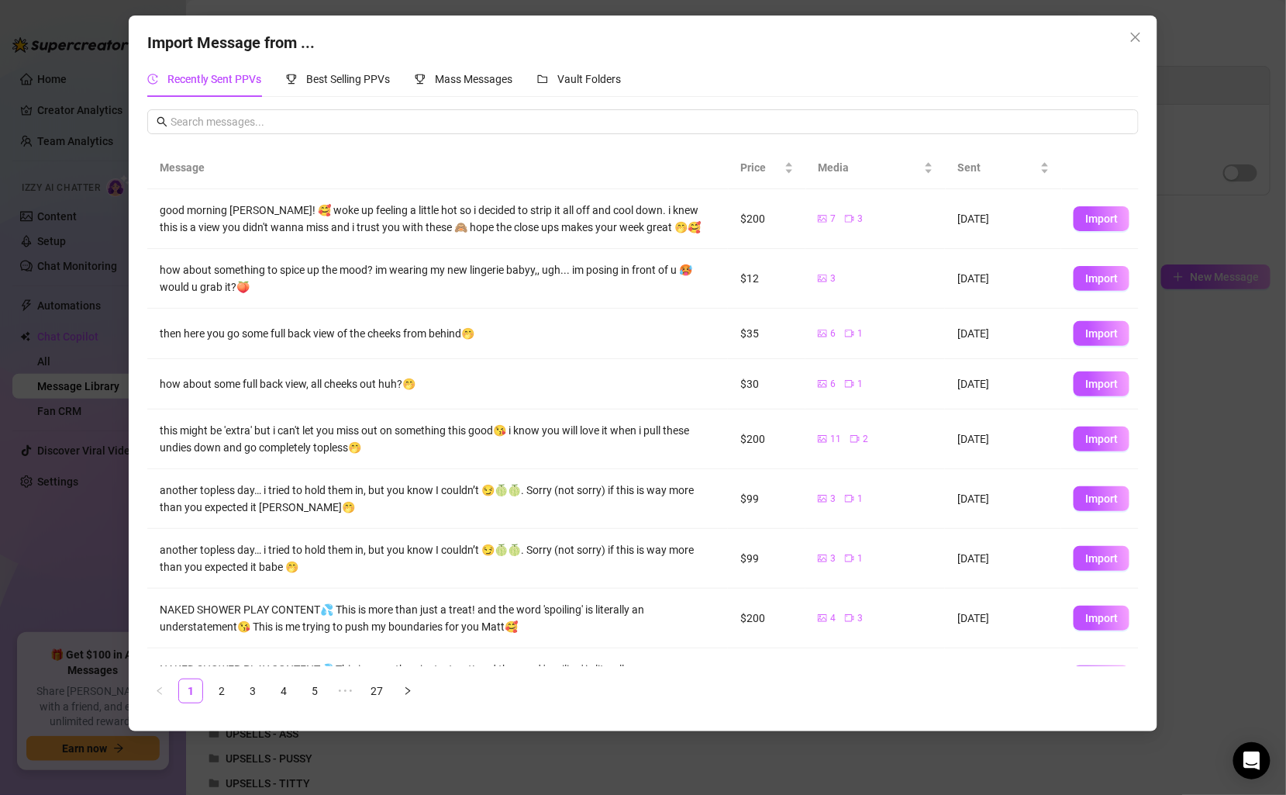
click at [1220, 129] on div "Import Message from ... Recently Sent PPVs Best Selling PPVs Mass Messages Vaul…" at bounding box center [643, 397] width 1286 height 795
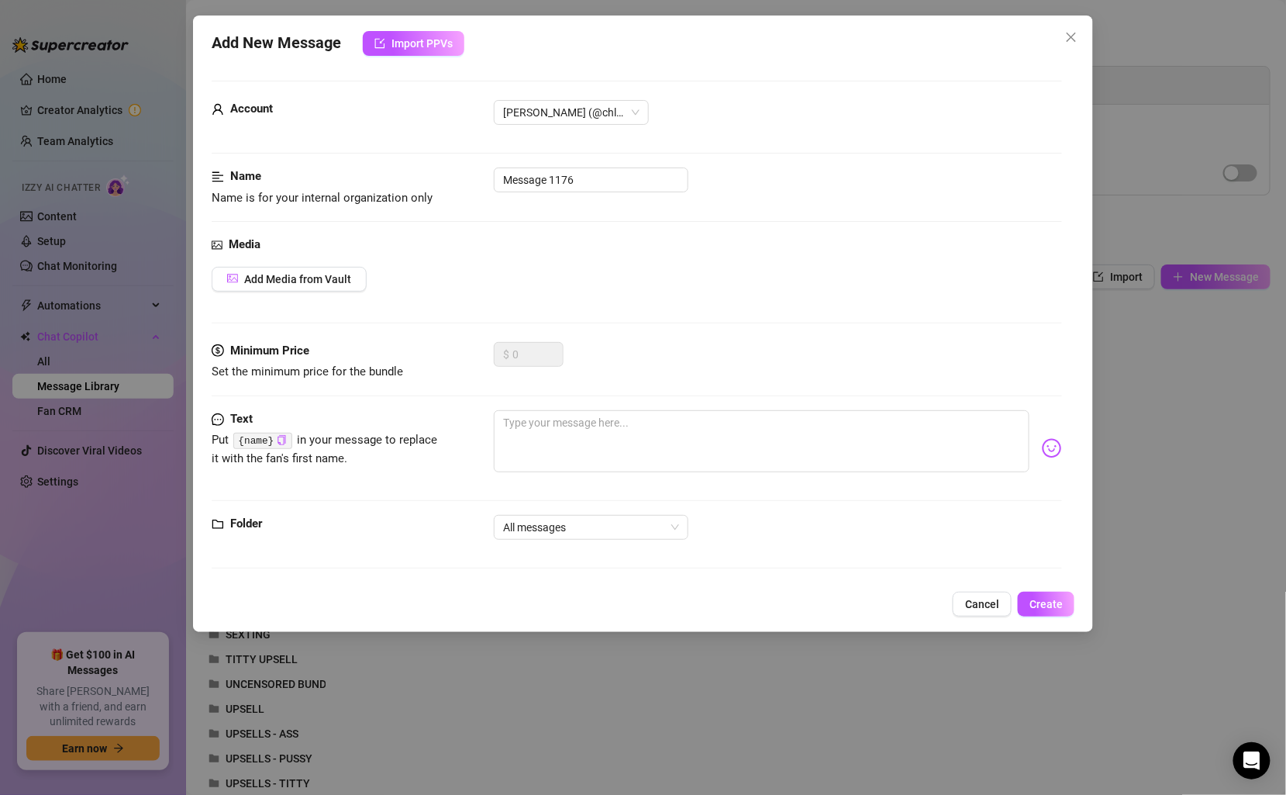
click at [1137, 109] on div "Add New Message Import PPVs Account Chloe (@chloerosenbaum) Name Name is for yo…" at bounding box center [643, 397] width 1286 height 795
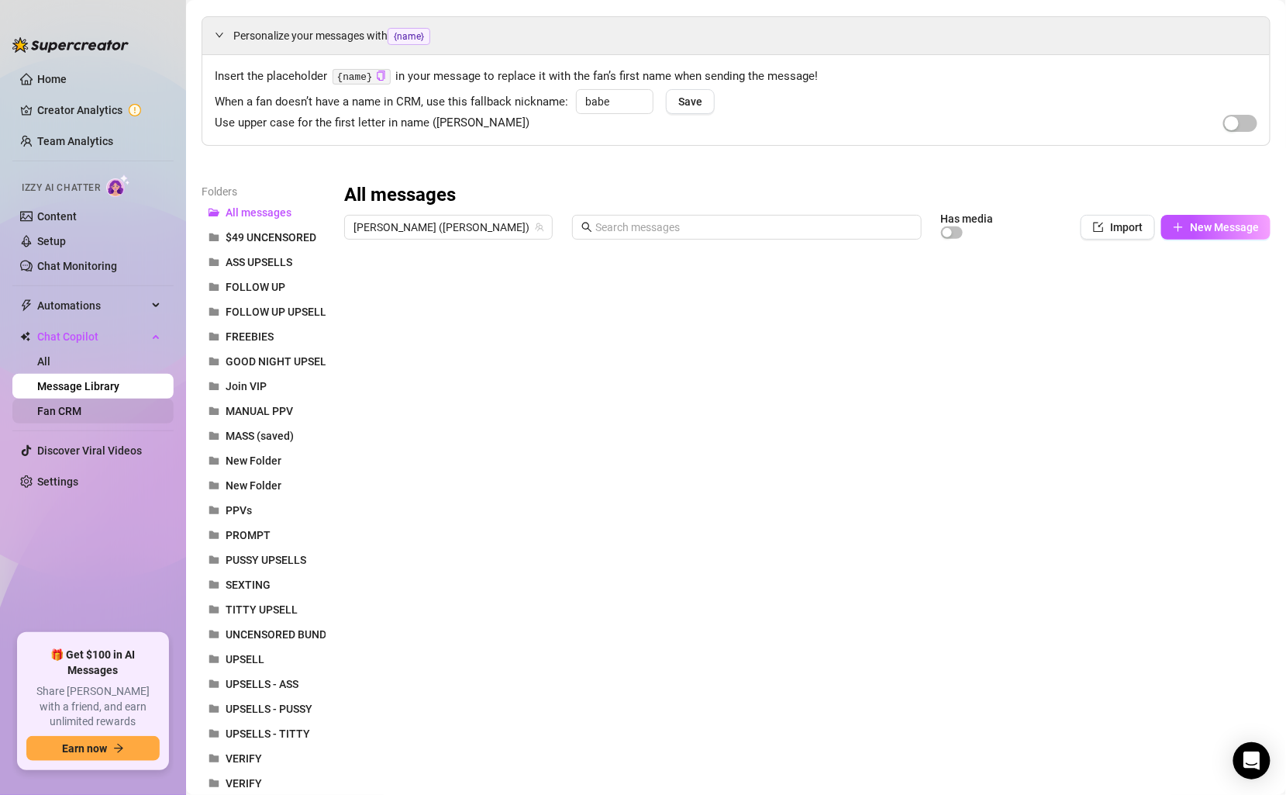
click at [81, 408] on link "Fan CRM" at bounding box center [59, 411] width 44 height 12
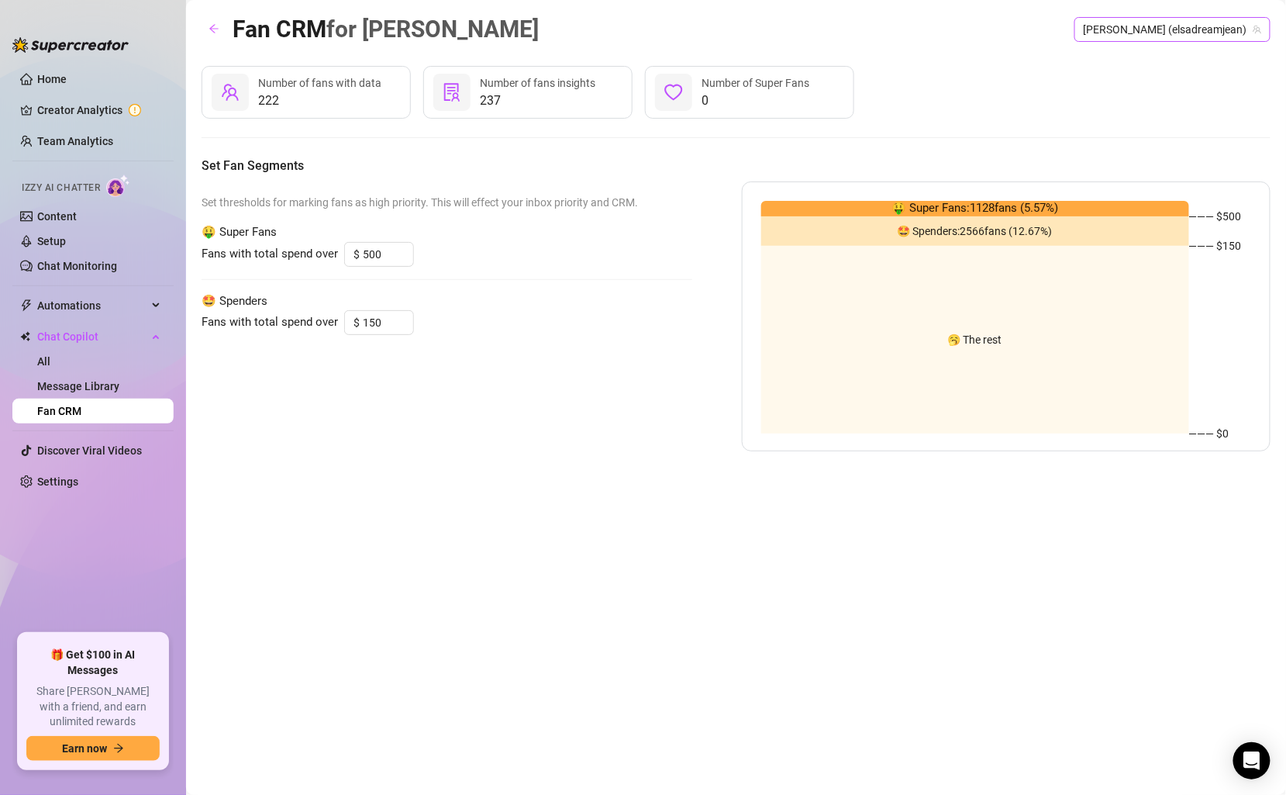
click at [1191, 23] on span "Elsa (elsadreamjean)" at bounding box center [1173, 29] width 178 height 23
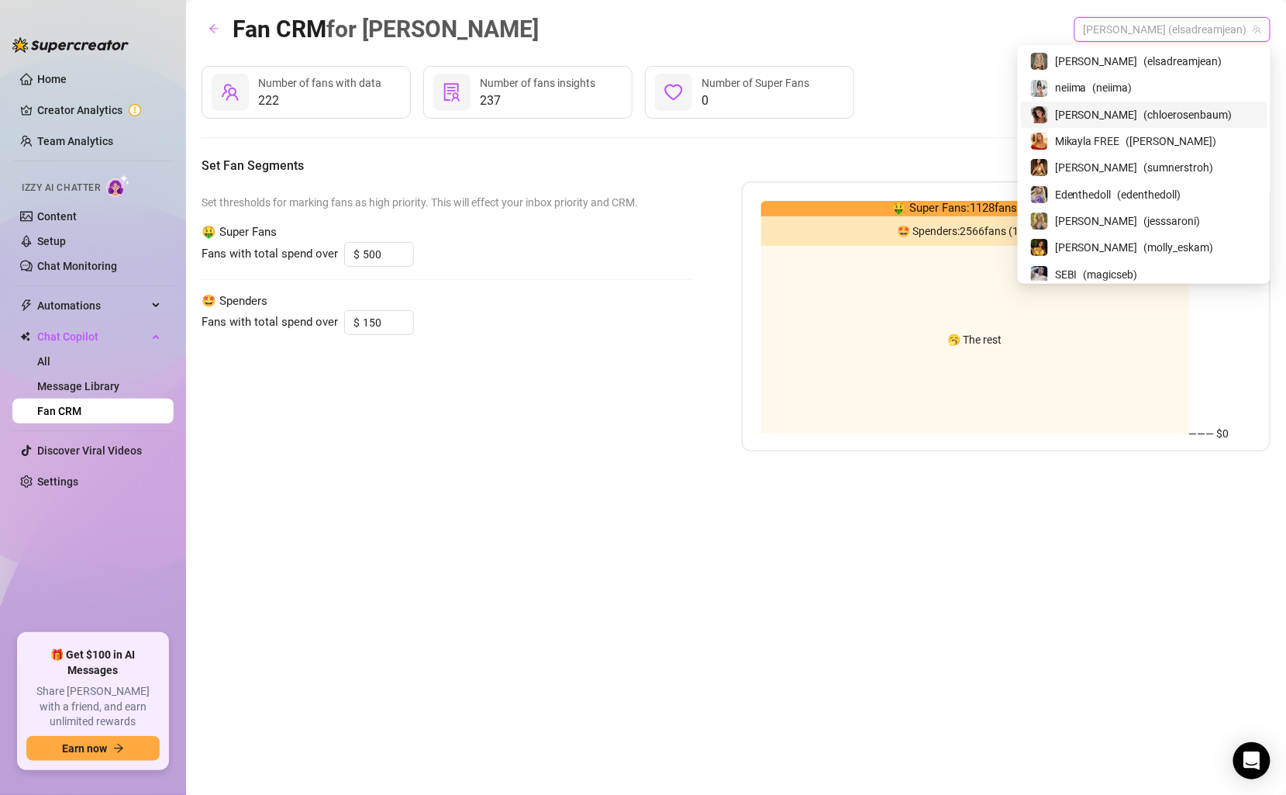
click at [1144, 112] on span "( chloerosenbaum )" at bounding box center [1188, 114] width 88 height 17
